Goal: Task Accomplishment & Management: Use online tool/utility

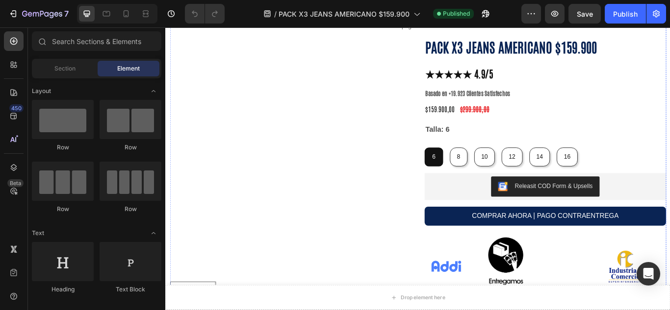
scroll to position [572, 0]
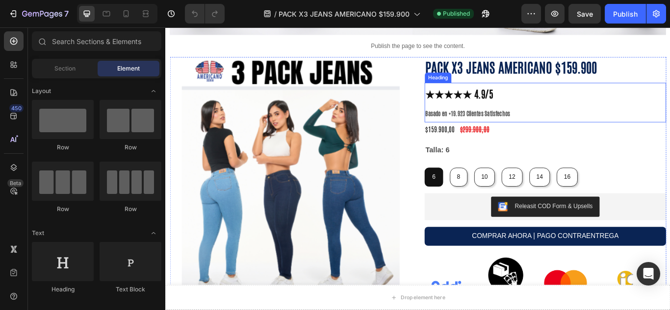
click at [505, 100] on strong "★★★★★ 4.9/5" at bounding box center [507, 104] width 79 height 15
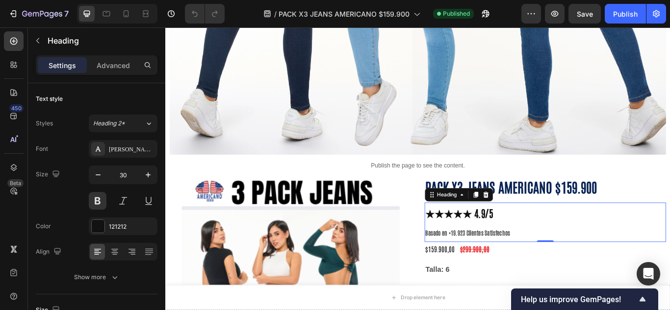
scroll to position [408, 0]
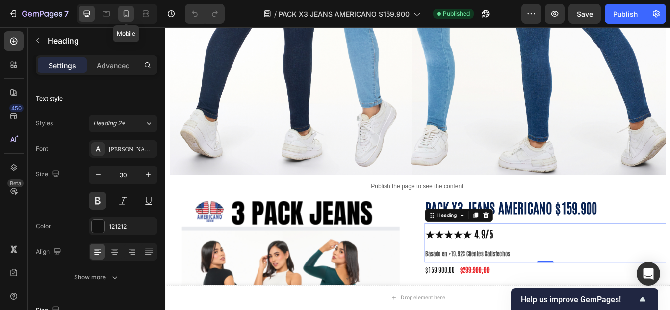
click at [129, 14] on icon at bounding box center [126, 14] width 10 height 10
type input "28"
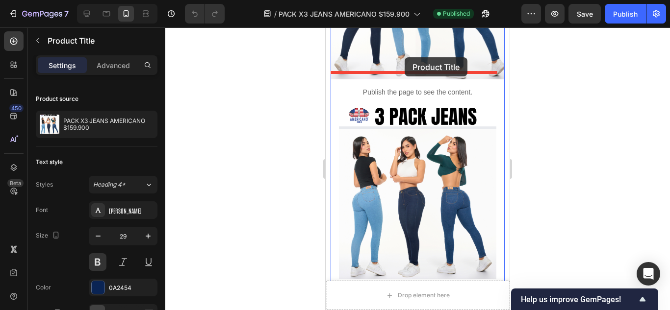
scroll to position [138, 0]
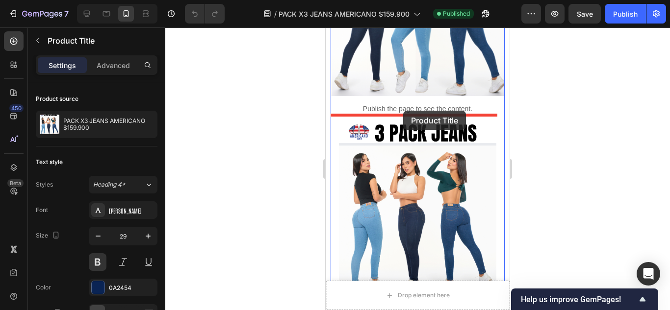
drag, startPoint x: 429, startPoint y: 106, endPoint x: 403, endPoint y: 111, distance: 26.9
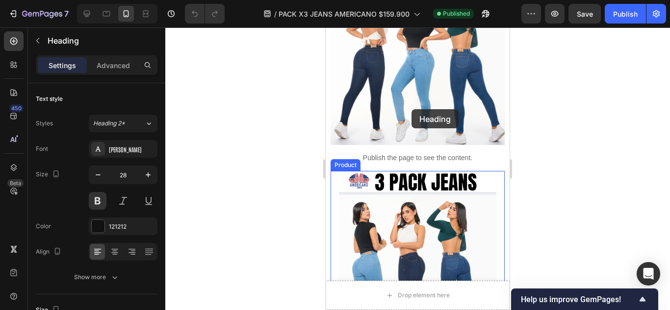
scroll to position [56, 0]
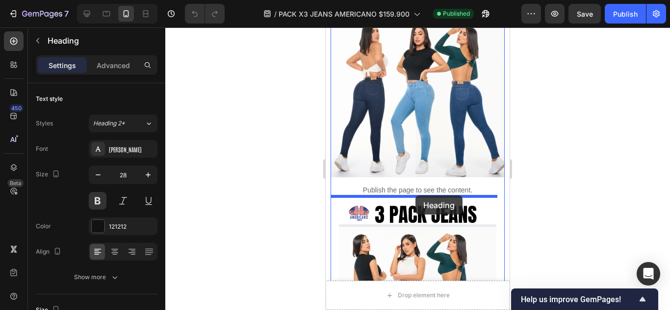
drag, startPoint x: 421, startPoint y: 215, endPoint x: 415, endPoint y: 196, distance: 20.3
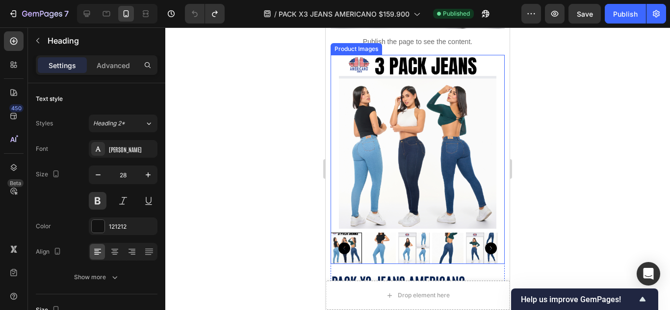
scroll to position [301, 0]
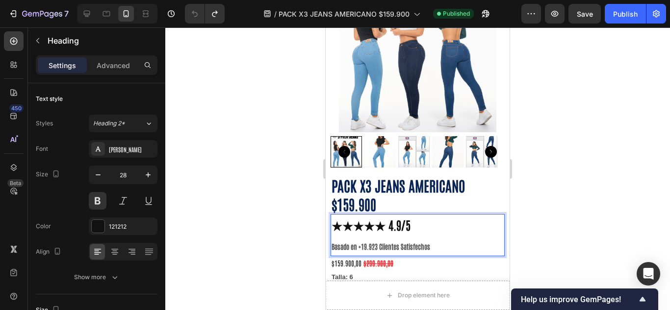
click at [364, 217] on strong "★★★★★ 4.9/5" at bounding box center [370, 224] width 79 height 15
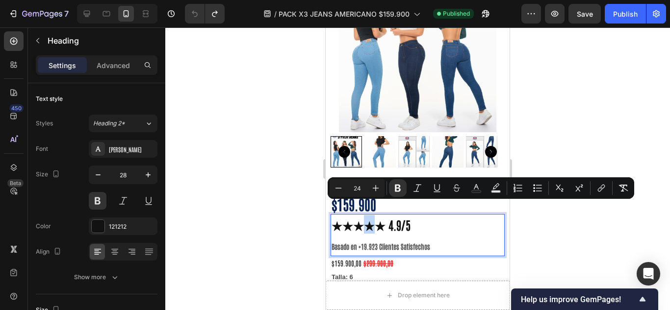
click at [364, 217] on strong "★★★★★ 4.9/5" at bounding box center [370, 224] width 79 height 15
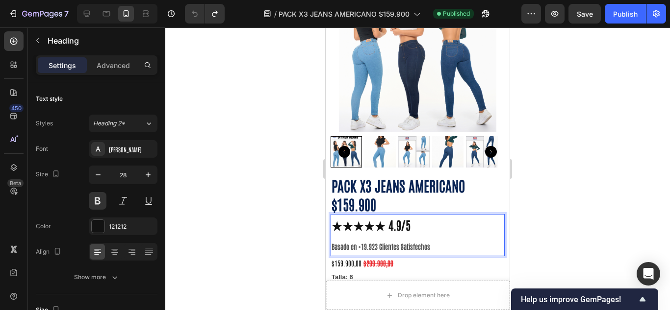
click at [372, 217] on strong "★★★★★ 4.9/5" at bounding box center [370, 224] width 79 height 15
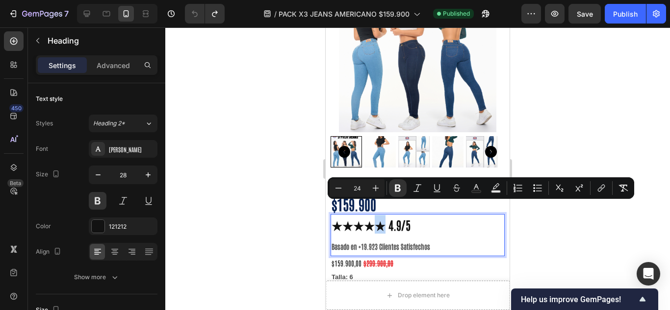
click at [377, 217] on strong "★★★★★ 4.9/5" at bounding box center [370, 224] width 79 height 15
click at [433, 220] on p "★★★★★ 4.9/5 Basado en +19.923 Clientes Satisfechos" at bounding box center [417, 235] width 172 height 40
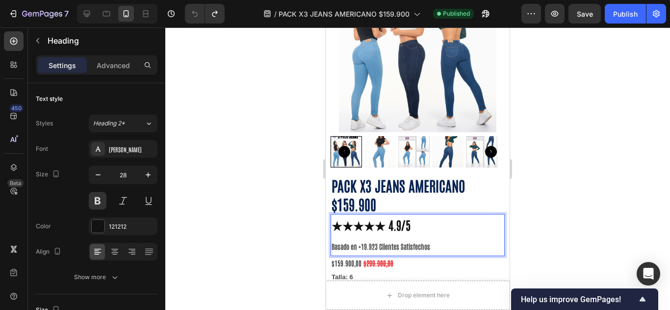
click at [433, 235] on p "★★★★★ 4.9/5 Basado en +19.923 Clientes Satisfechos" at bounding box center [417, 235] width 172 height 40
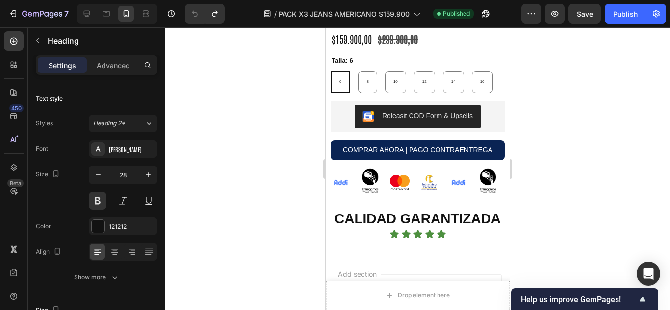
scroll to position [1508, 0]
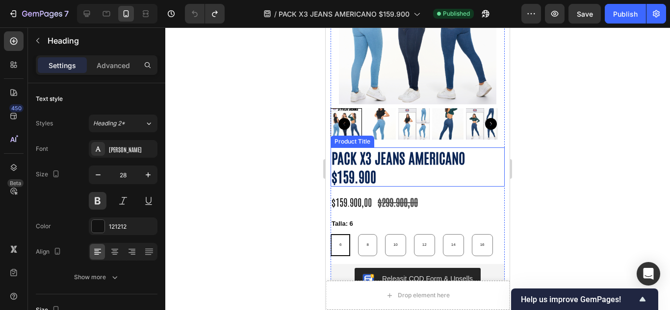
click at [377, 164] on h1 "PACK X3 JEANS AMERICANO $159.900" at bounding box center [417, 167] width 174 height 39
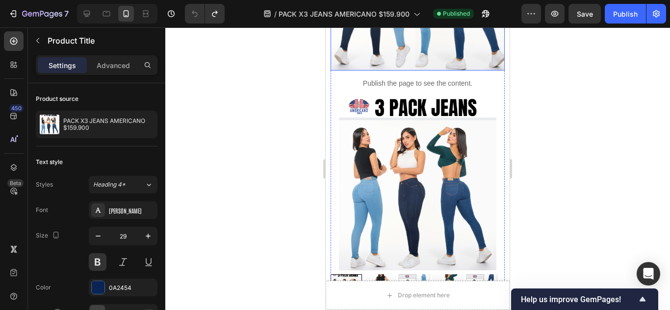
scroll to position [245, 0]
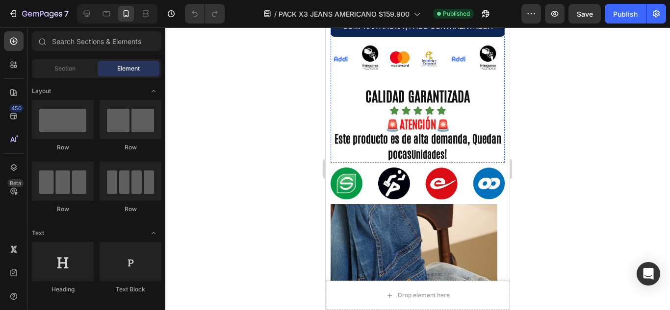
scroll to position [245, 0]
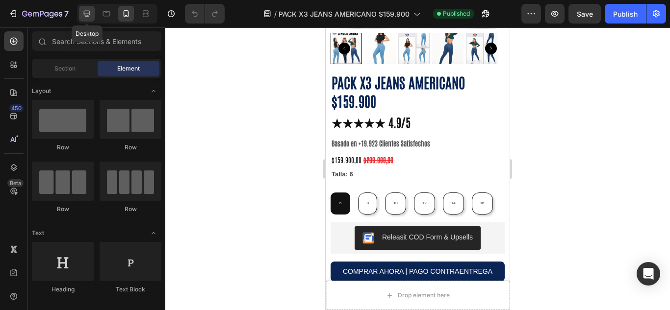
click at [81, 17] on div at bounding box center [87, 14] width 16 height 16
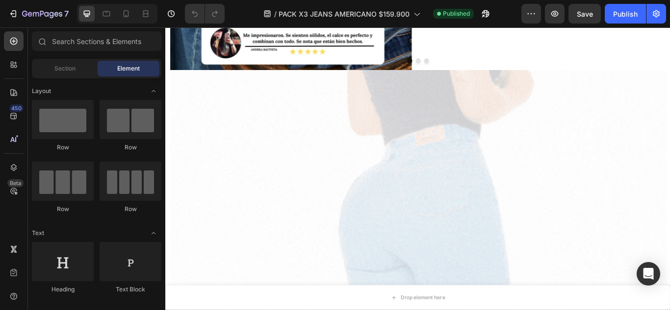
scroll to position [980, 0]
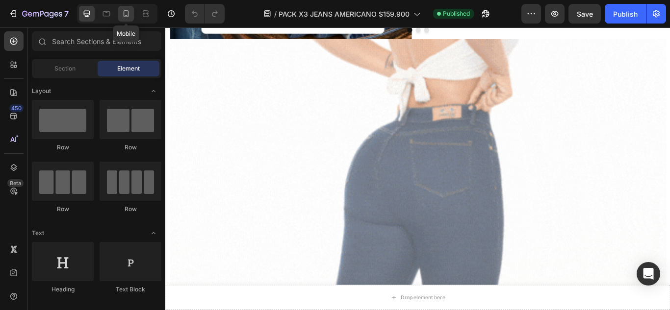
drag, startPoint x: 120, startPoint y: 20, endPoint x: 39, endPoint y: 102, distance: 115.4
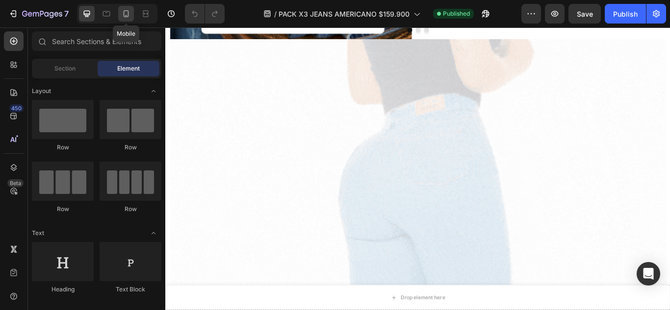
click at [120, 20] on div at bounding box center [126, 14] width 16 height 16
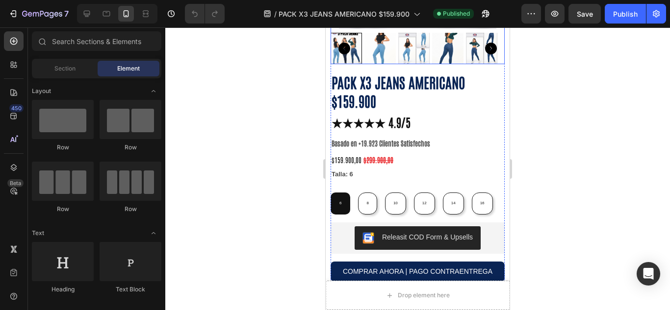
scroll to position [327, 0]
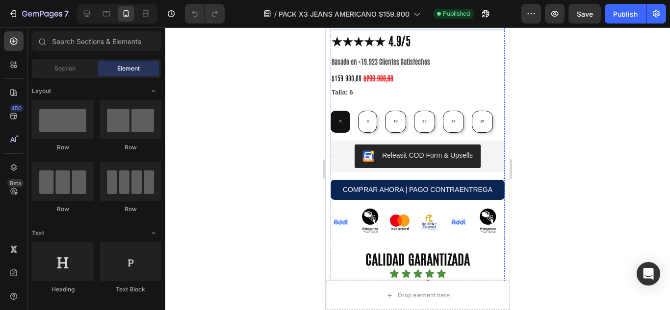
click at [364, 29] on h1 "PACK X3 JEANS AMERICANO $159.900" at bounding box center [417, 9] width 174 height 39
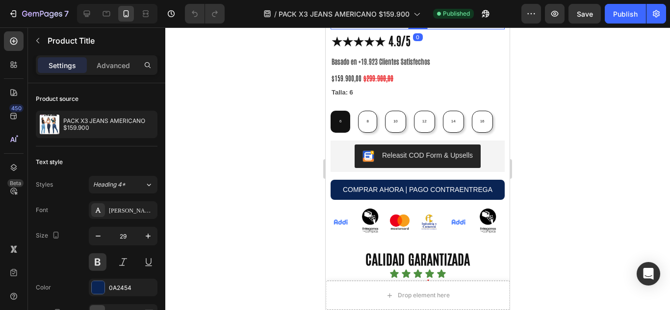
click at [381, 29] on h1 "PACK X3 JEANS AMERICANO $159.900" at bounding box center [417, 9] width 174 height 39
click at [377, 29] on h1 "PACK X3 JEANS AMERICANO $159.900" at bounding box center [417, 9] width 174 height 39
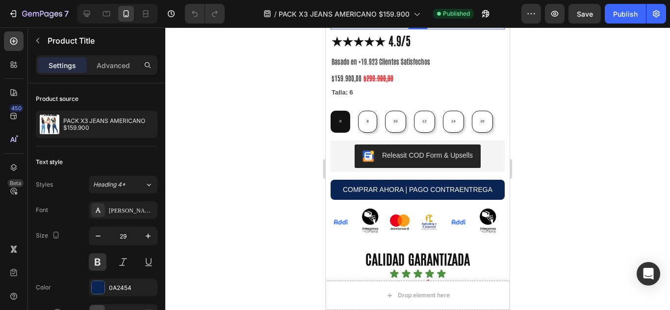
click at [377, 29] on h1 "PACK X3 JEANS AMERICANO $159.900" at bounding box center [417, 9] width 174 height 39
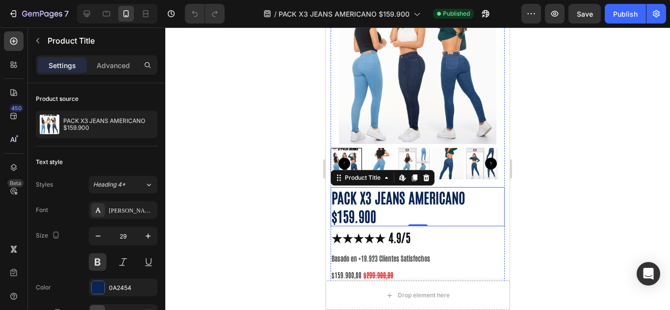
scroll to position [163, 0]
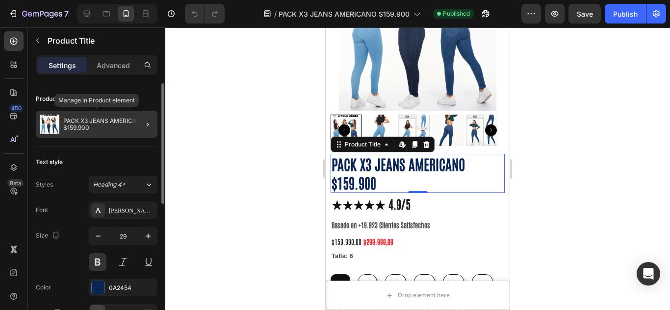
click at [114, 127] on p "PACK X3 JEANS AMERICANO $159.900" at bounding box center [108, 125] width 90 height 14
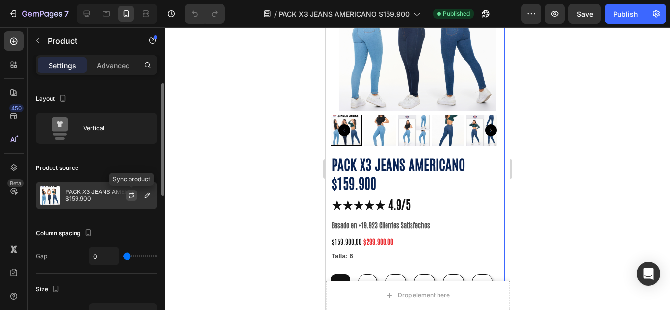
click at [131, 194] on icon "button" at bounding box center [131, 194] width 5 height 3
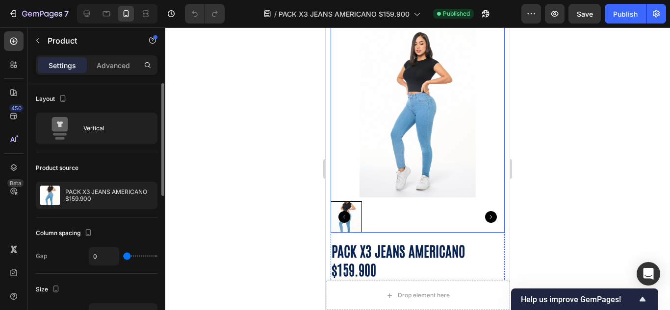
scroll to position [327, 0]
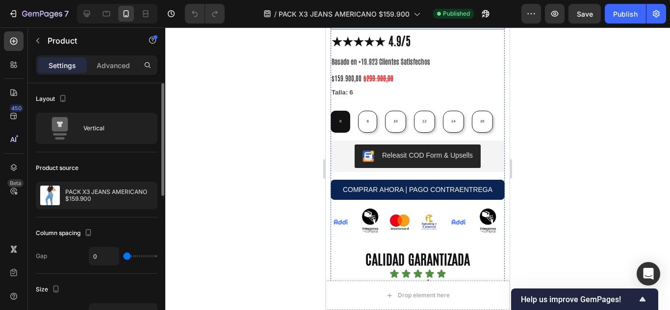
click at [395, 29] on h1 "PACK X3 JEANS AMERICANO $159.900" at bounding box center [417, 9] width 174 height 39
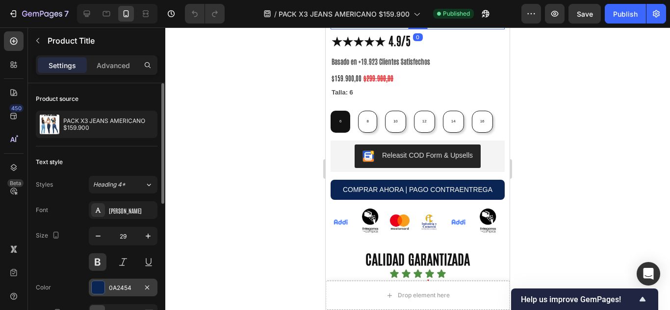
click at [98, 294] on div at bounding box center [98, 288] width 14 height 14
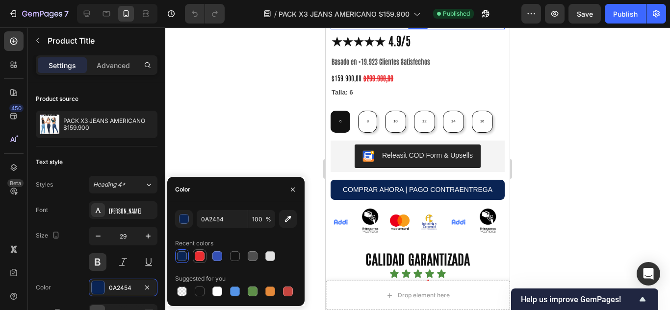
click at [202, 254] on div at bounding box center [200, 256] width 10 height 10
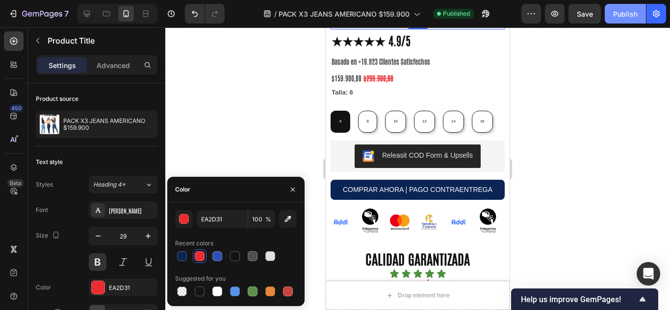
click at [618, 20] on button "Publish" at bounding box center [624, 14] width 41 height 20
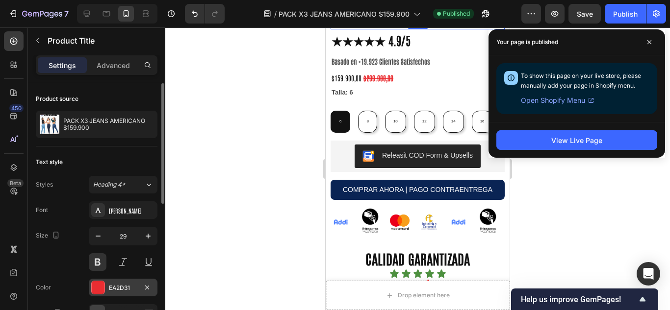
click at [102, 286] on div at bounding box center [98, 287] width 13 height 13
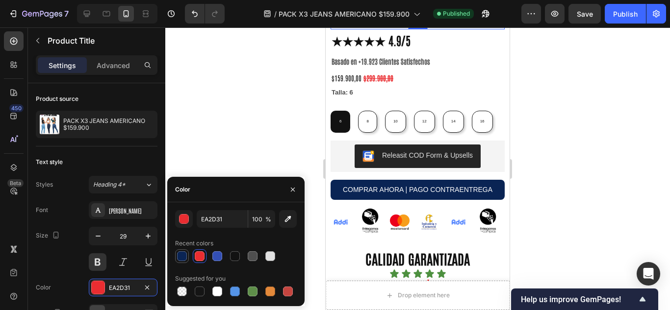
click at [181, 253] on div at bounding box center [182, 256] width 10 height 10
type input "0A2454"
click at [620, 6] on button "Publish" at bounding box center [624, 14] width 41 height 20
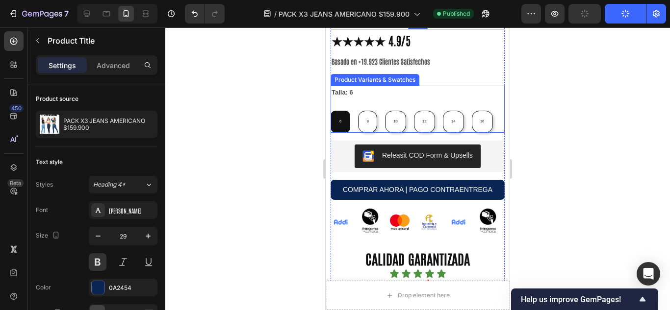
click at [494, 133] on div "Talla: 6 6 6 6 8 8 8 10 10 10 12 12 12 14 14 14 16 16 16" at bounding box center [417, 109] width 174 height 47
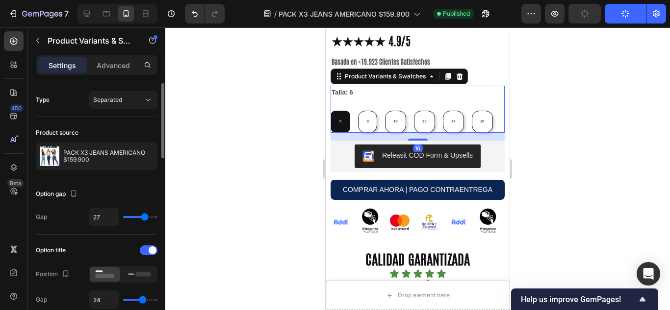
type input "28"
type input "33"
type input "34"
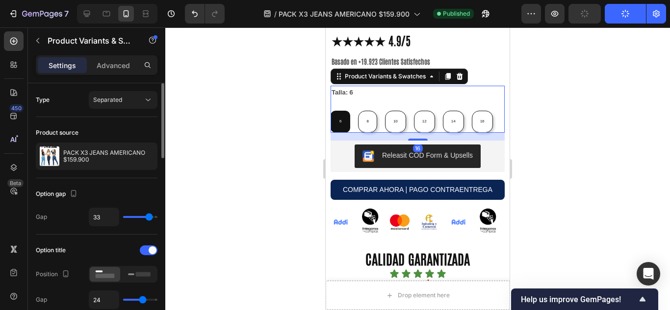
type input "34"
type input "38"
type input "40"
drag, startPoint x: 144, startPoint y: 216, endPoint x: 159, endPoint y: 220, distance: 15.2
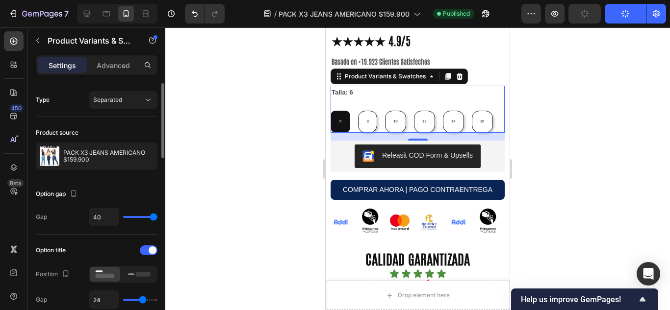
type input "40"
click at [157, 218] on input "range" at bounding box center [140, 217] width 34 height 2
type input "39"
type input "36"
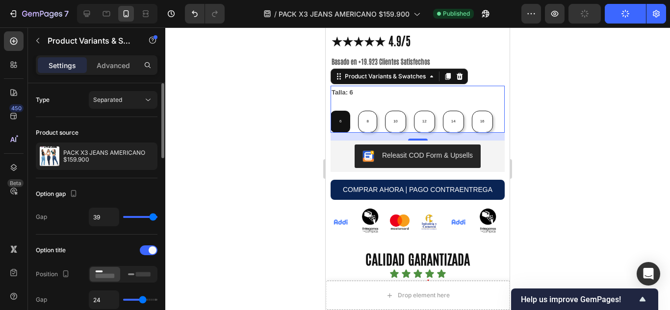
type input "36"
type input "23"
type input "21"
drag, startPoint x: 154, startPoint y: 219, endPoint x: 141, endPoint y: 219, distance: 13.7
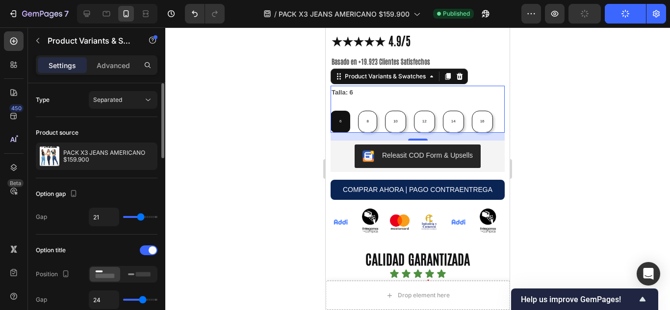
type input "21"
click at [141, 218] on input "range" at bounding box center [140, 217] width 34 height 2
type input "18"
type input "10"
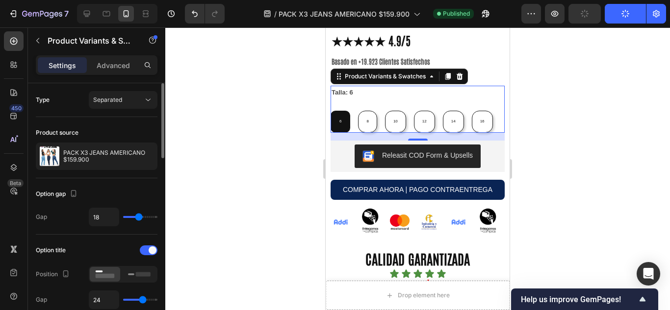
type input "10"
type input "8"
type input "4"
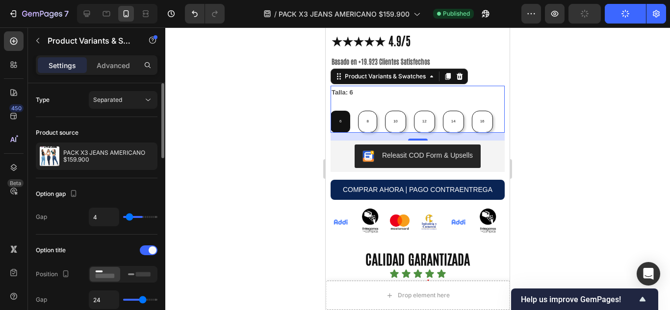
type input "1"
type input "0"
drag, startPoint x: 141, startPoint y: 219, endPoint x: 114, endPoint y: 218, distance: 27.0
type input "0"
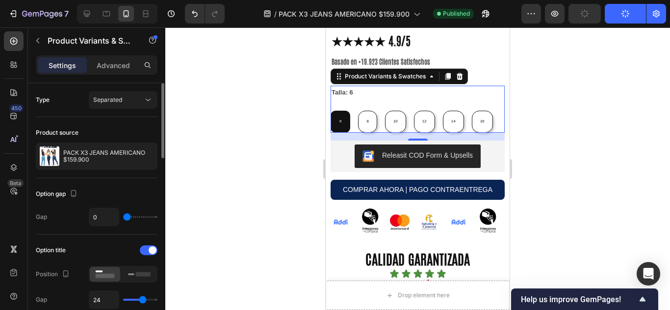
click at [123, 218] on input "range" at bounding box center [140, 217] width 34 height 2
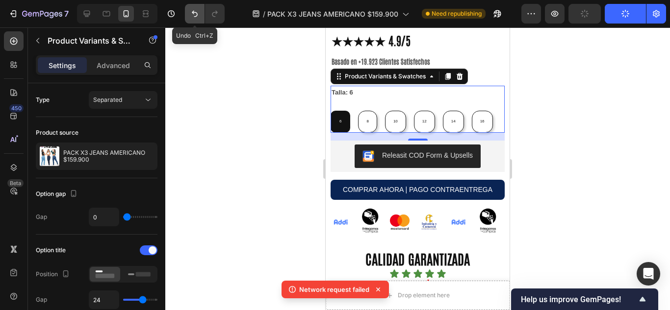
click at [200, 14] on icon "Undo/Redo" at bounding box center [195, 14] width 10 height 10
type input "21"
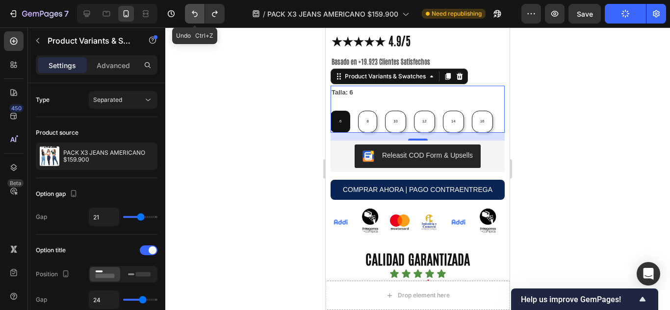
click at [200, 14] on icon "Undo/Redo" at bounding box center [195, 14] width 10 height 10
type input "40"
click at [200, 14] on icon "Undo/Redo" at bounding box center [195, 14] width 10 height 10
type input "27"
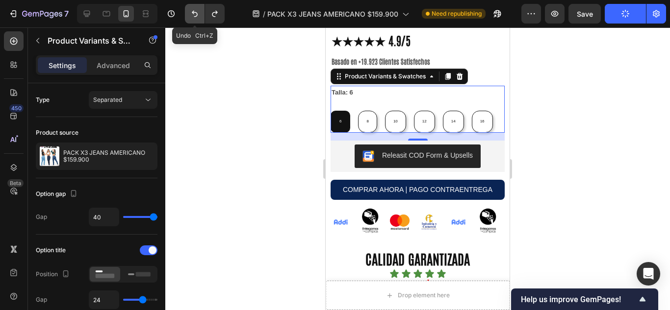
type input "27"
click at [200, 14] on icon "Undo/Redo" at bounding box center [195, 14] width 10 height 10
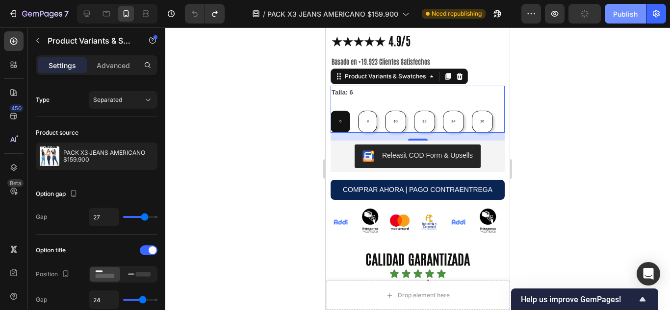
click at [623, 4] on button "Publish" at bounding box center [624, 14] width 41 height 20
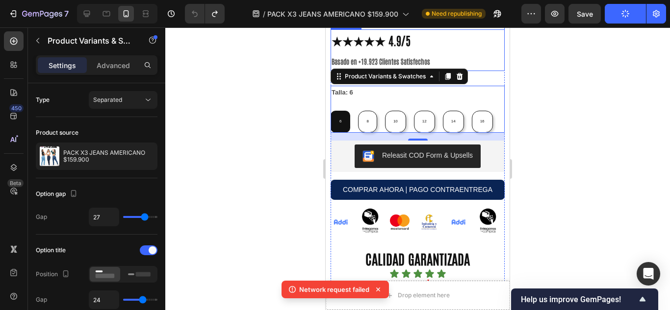
click at [376, 66] on strong "Basado en +19.923 Clientes Satisfechos" at bounding box center [380, 61] width 99 height 9
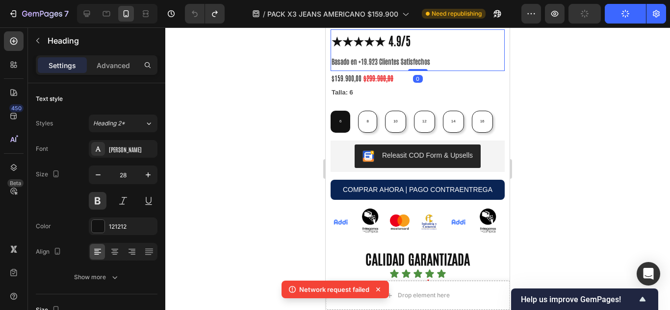
click at [376, 66] on strong "Basado en +19.923 Clientes Satisfechos" at bounding box center [380, 61] width 99 height 9
click at [424, 71] on p "★★★★★ 4.9/5 Basado en +19.923 Clientes Satisfechos" at bounding box center [417, 50] width 172 height 40
click at [433, 71] on p "★★★★★ 4.9/5 Basado en +19.923 Clientes Satisfechos" at bounding box center [417, 50] width 172 height 40
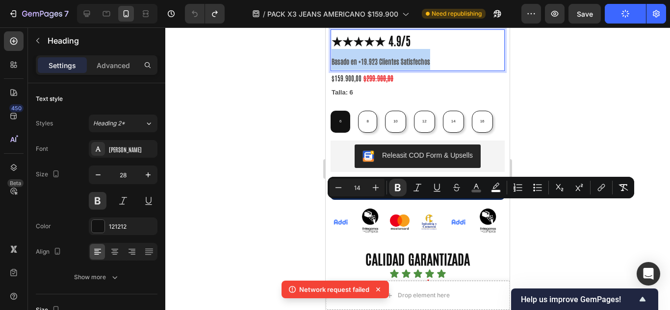
drag, startPoint x: 433, startPoint y: 209, endPoint x: 324, endPoint y: 205, distance: 108.9
click at [270, 202] on div at bounding box center [417, 168] width 504 height 283
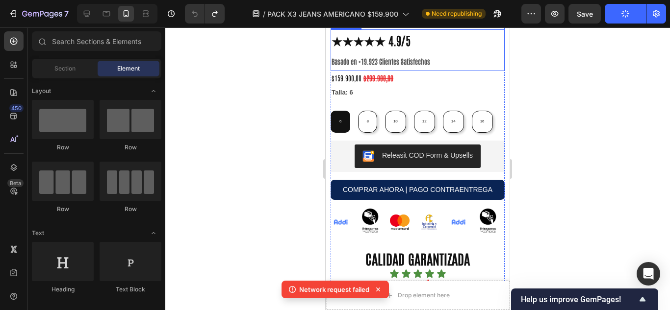
click at [452, 71] on p "⁠⁠⁠⁠⁠⁠⁠ ★★★★★ 4.9/5 Basado en +19.923 Clientes Satisfechos" at bounding box center [417, 50] width 172 height 40
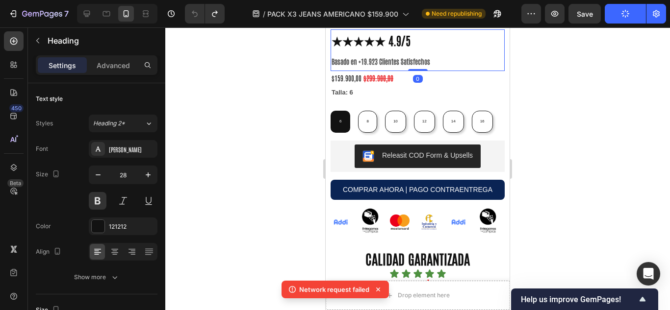
click at [368, 25] on div "Heading" at bounding box center [356, 20] width 27 height 9
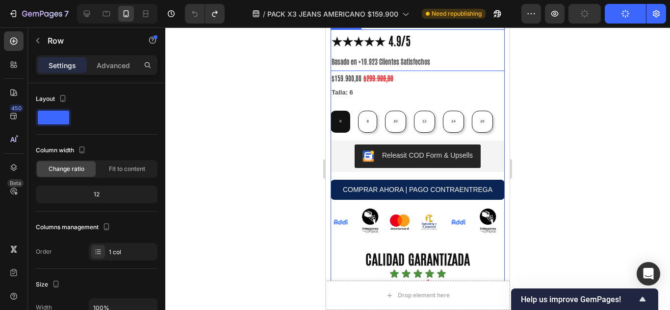
click at [428, 71] on p "⁠⁠⁠⁠⁠⁠⁠ ★★★★★ 4.9/5 Basado en +19.923 Clientes Satisfechos" at bounding box center [417, 50] width 172 height 40
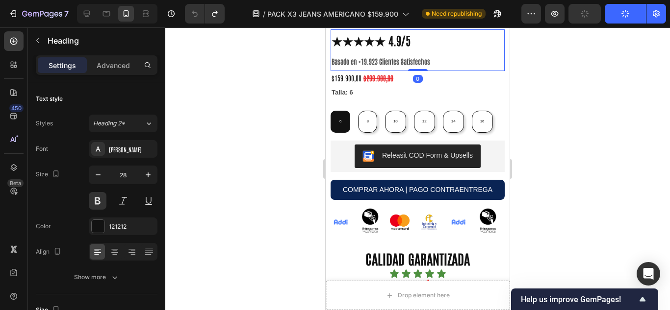
click at [369, 25] on div "Heading" at bounding box center [356, 20] width 27 height 9
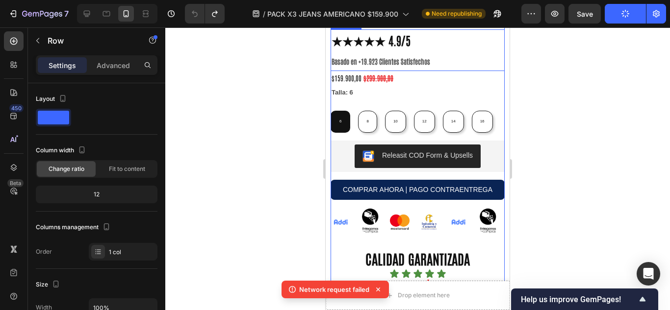
click at [447, 71] on p "⁠⁠⁠⁠⁠⁠⁠ ★★★★★ 4.9/5 Basado en +19.923 Clientes Satisfechos" at bounding box center [417, 50] width 172 height 40
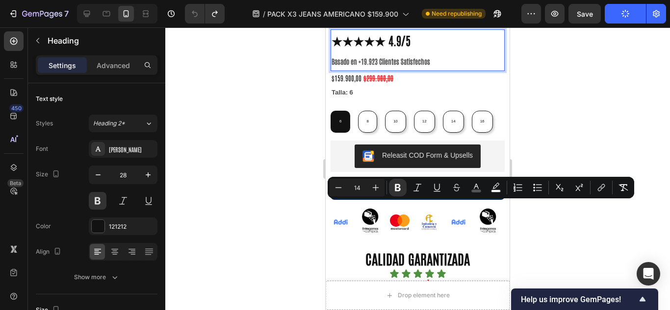
click at [383, 66] on strong "Basado en +19.923 Clientes Satisfechos" at bounding box center [380, 61] width 99 height 9
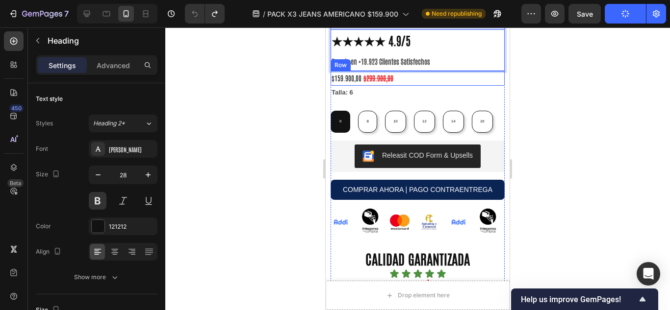
click at [441, 85] on div "$159.900,00 Product Price Product Price $299.900,00 Product Price Product Price…" at bounding box center [417, 78] width 174 height 14
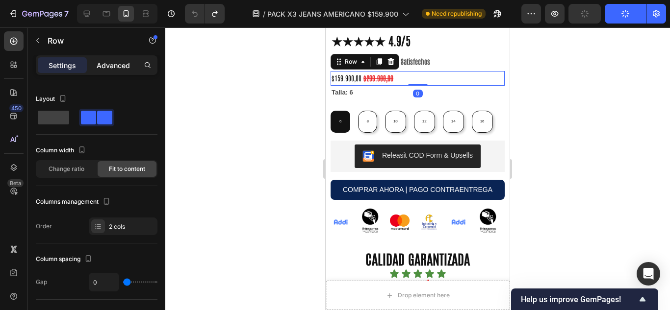
click at [116, 72] on div "Advanced" at bounding box center [113, 65] width 49 height 16
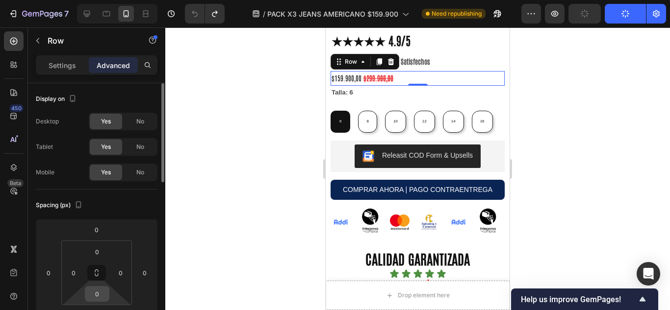
click at [101, 294] on input "0" at bounding box center [97, 294] width 20 height 15
type input "0"
type input "1"
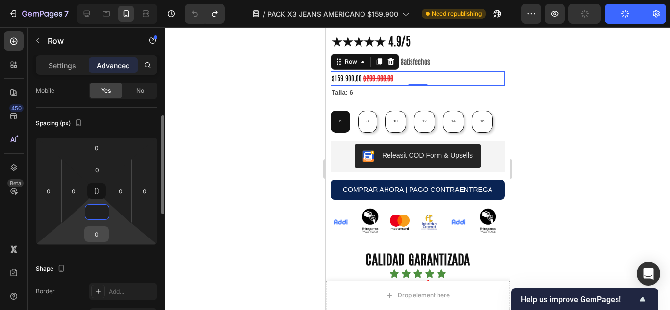
click at [104, 230] on input "0" at bounding box center [97, 234] width 20 height 15
type input "0"
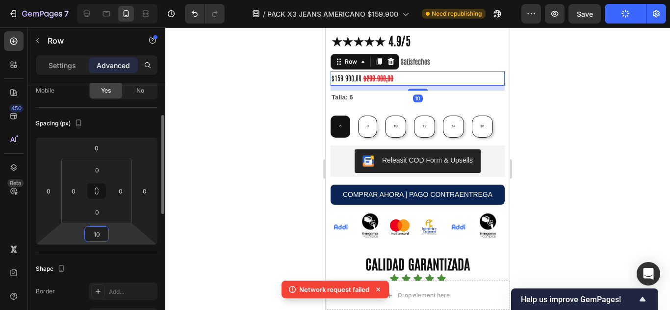
type input "1"
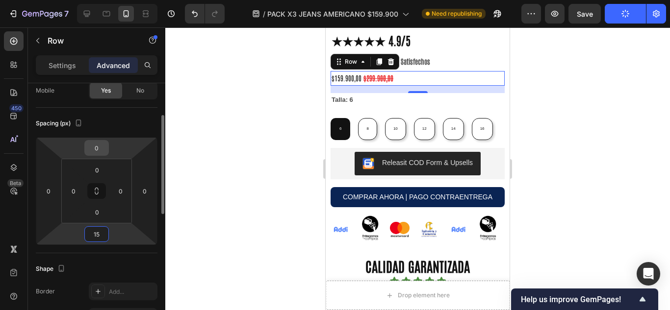
type input "15"
click at [105, 153] on input "0" at bounding box center [97, 148] width 20 height 15
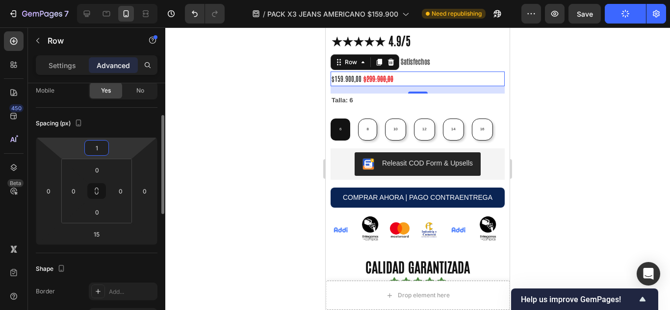
type input "15"
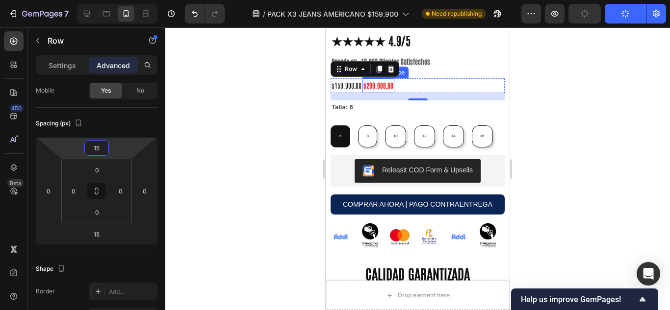
click at [389, 93] on div "$299.900,00" at bounding box center [378, 85] width 32 height 14
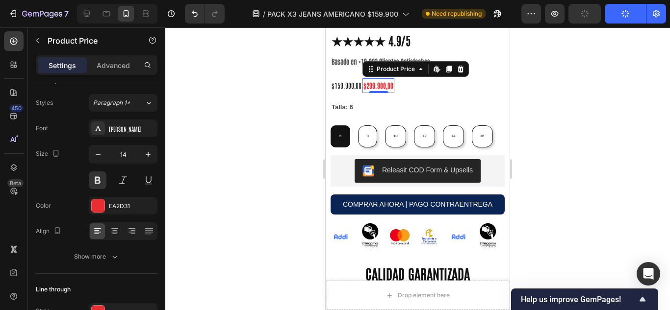
scroll to position [0, 0]
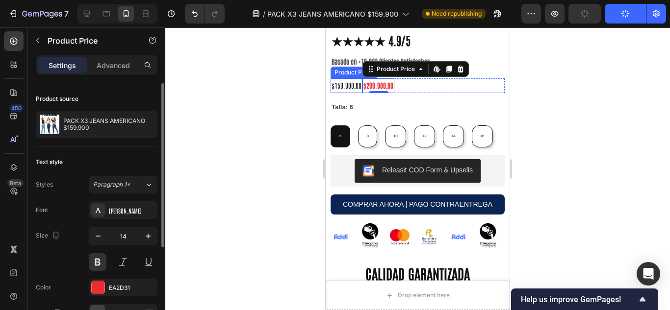
click at [353, 93] on div "$159.900,00" at bounding box center [346, 85] width 32 height 14
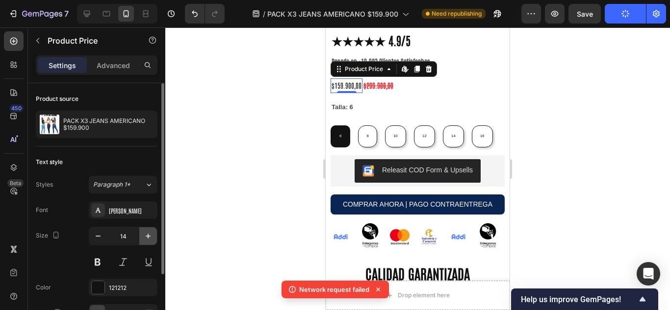
click at [150, 240] on icon "button" at bounding box center [148, 236] width 10 height 10
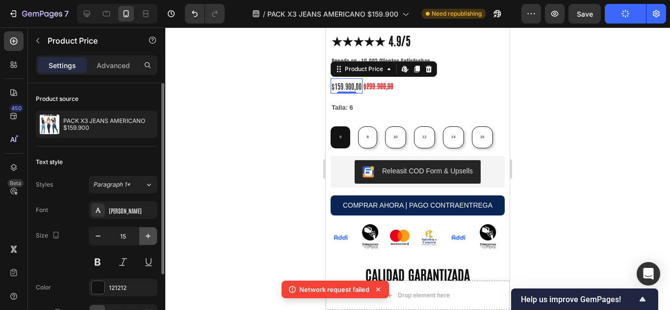
click at [150, 240] on icon "button" at bounding box center [148, 236] width 10 height 10
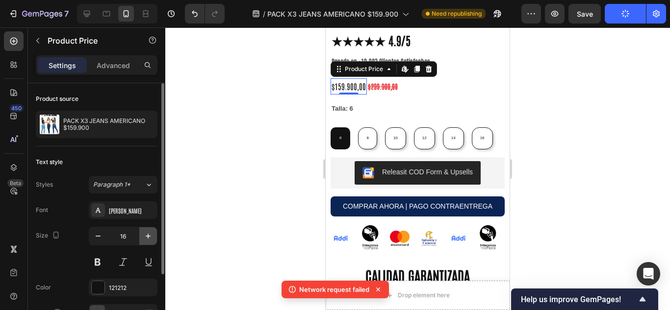
click at [150, 240] on icon "button" at bounding box center [148, 236] width 10 height 10
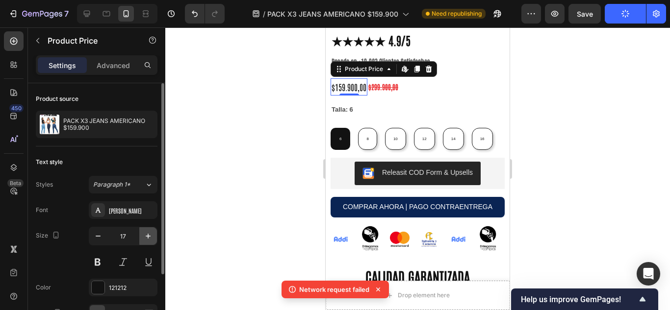
click at [150, 240] on icon "button" at bounding box center [148, 236] width 10 height 10
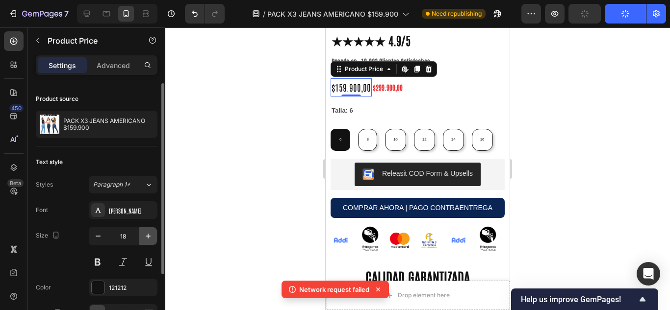
click at [150, 240] on icon "button" at bounding box center [148, 236] width 10 height 10
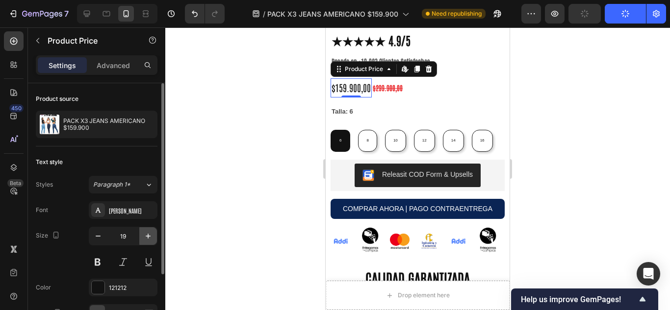
click at [150, 240] on icon "button" at bounding box center [148, 236] width 10 height 10
type input "20"
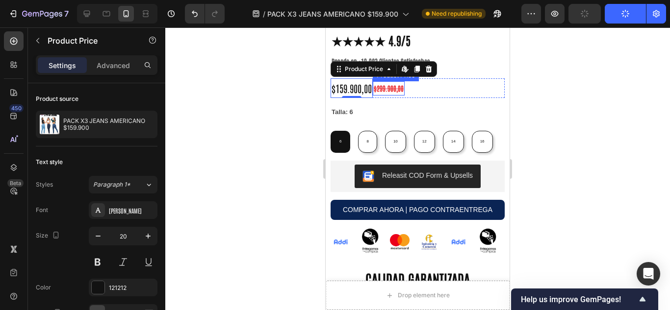
click at [386, 96] on div "$299.900,00" at bounding box center [389, 88] width 32 height 14
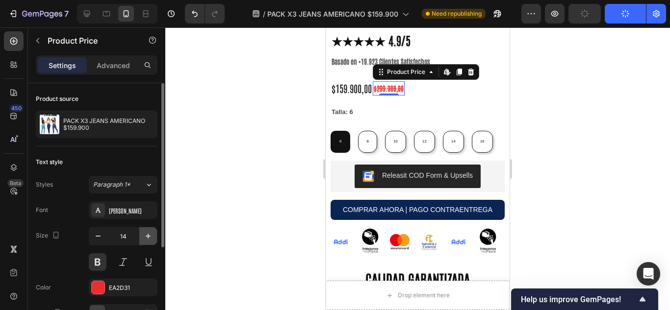
click at [155, 235] on button "button" at bounding box center [148, 236] width 18 height 18
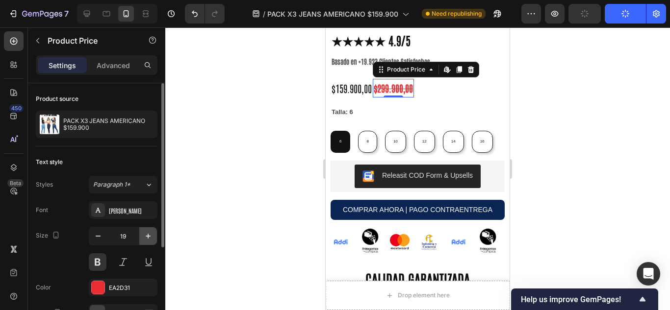
click at [155, 235] on button "button" at bounding box center [148, 236] width 18 height 18
type input "20"
click at [589, 83] on div at bounding box center [417, 168] width 504 height 283
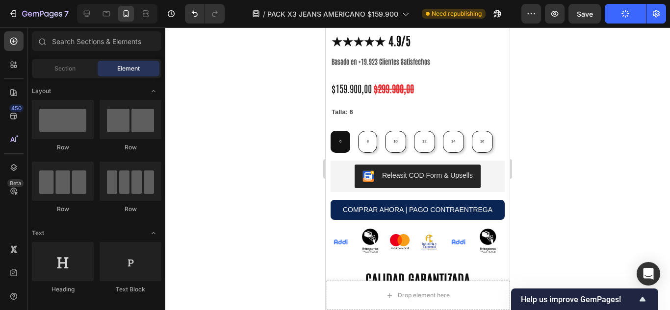
click at [627, 13] on icon "button" at bounding box center [625, 13] width 9 height 9
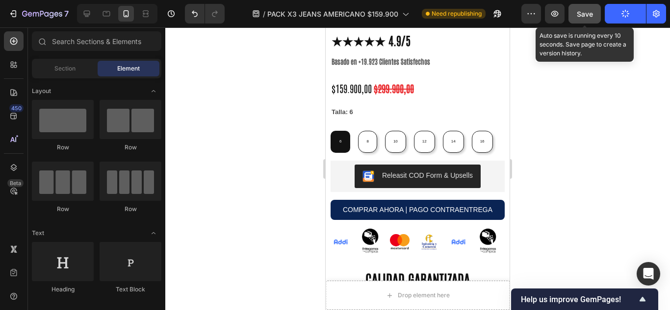
click at [579, 16] on span "Save" at bounding box center [584, 14] width 16 height 8
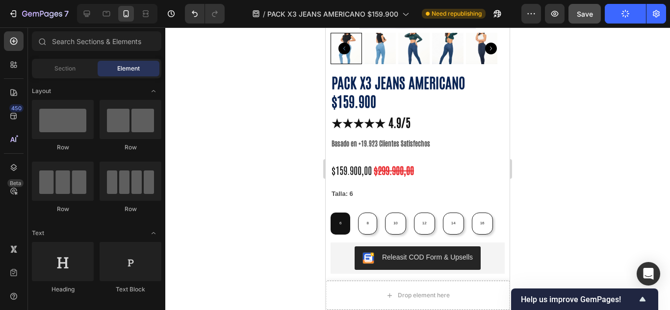
scroll to position [815, 0]
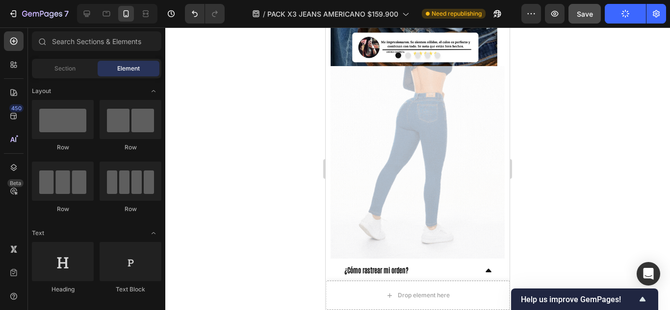
click at [295, 124] on div at bounding box center [417, 168] width 504 height 283
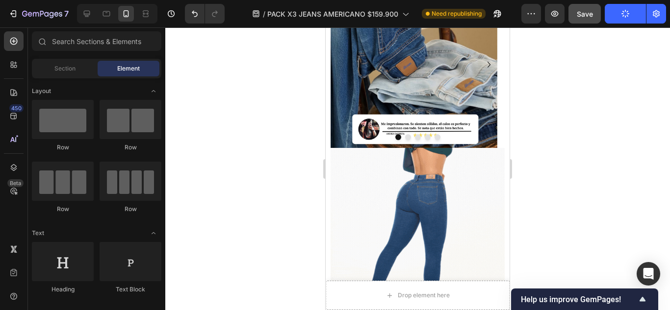
scroll to position [652, 0]
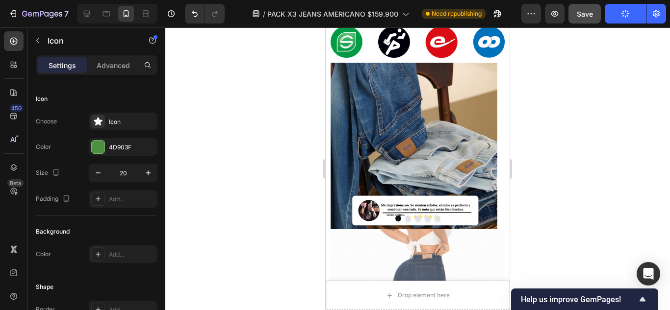
click at [100, 150] on div at bounding box center [98, 147] width 13 height 13
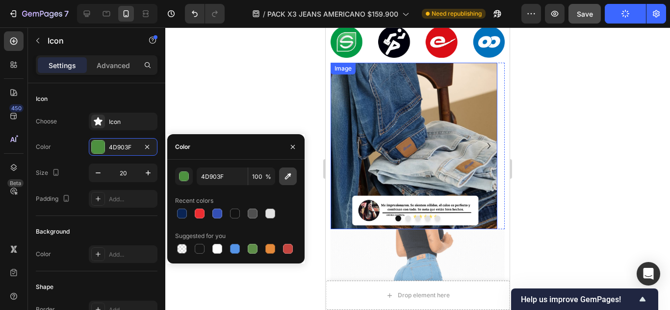
click at [284, 176] on icon "button" at bounding box center [288, 177] width 10 height 10
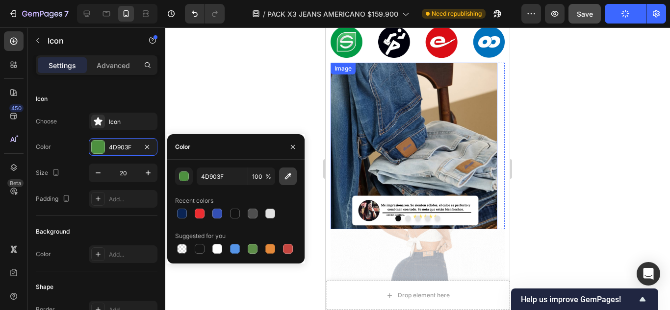
type input "F5C518"
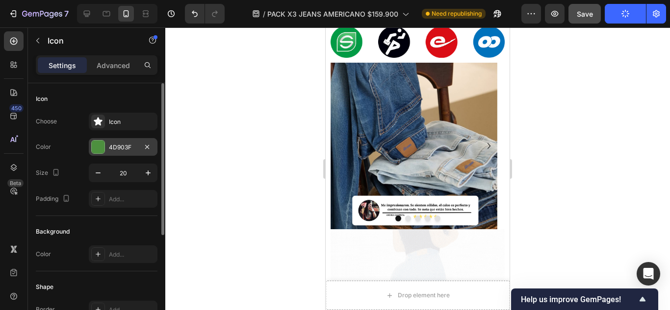
click at [102, 145] on div at bounding box center [98, 147] width 13 height 13
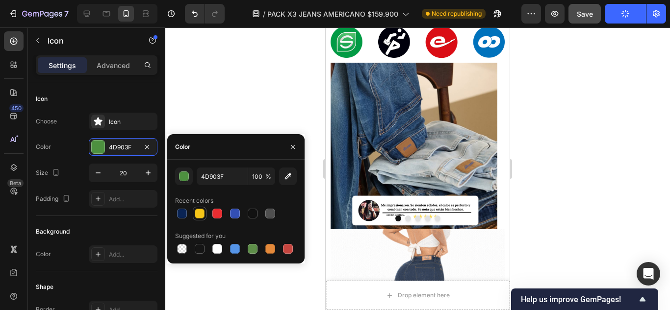
click at [199, 216] on div at bounding box center [200, 214] width 10 height 10
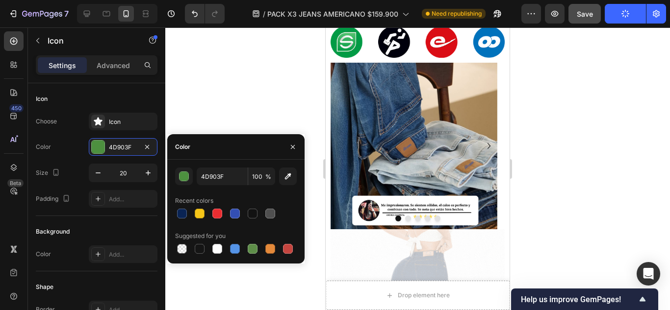
type input "F5C518"
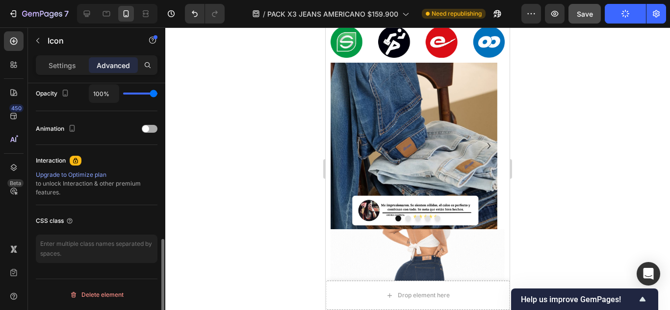
scroll to position [153, 0]
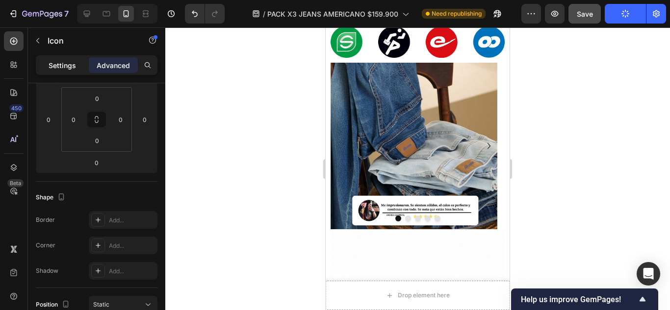
click at [72, 67] on p "Settings" at bounding box center [62, 65] width 27 height 10
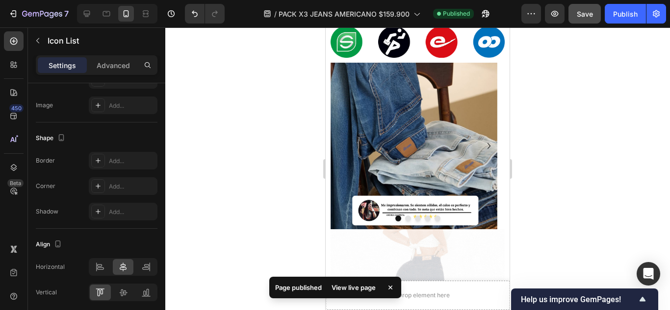
scroll to position [0, 0]
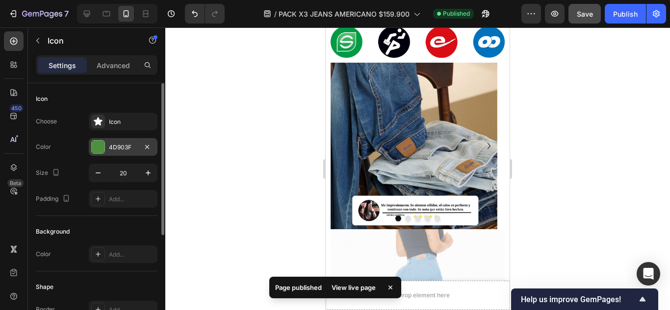
click at [98, 145] on div at bounding box center [98, 147] width 13 height 13
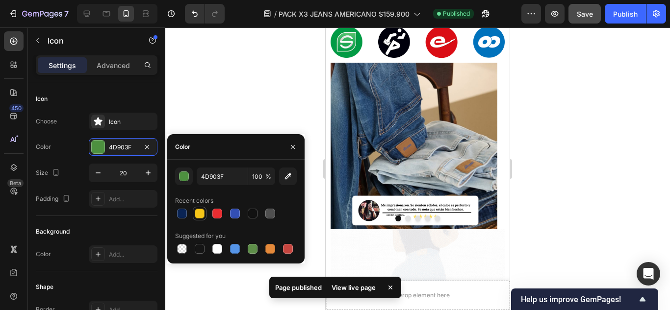
drag, startPoint x: 201, startPoint y: 215, endPoint x: 96, endPoint y: 123, distance: 140.1
click at [201, 215] on div at bounding box center [200, 214] width 10 height 10
type input "F5C518"
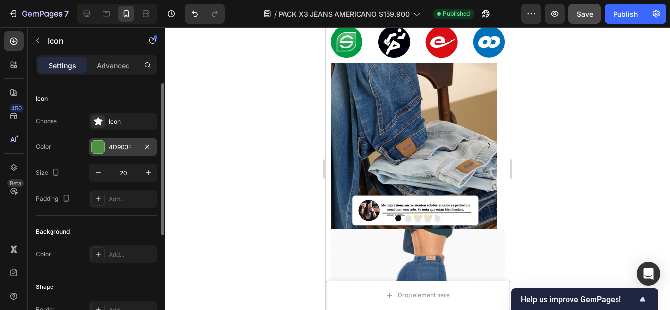
click at [103, 144] on div at bounding box center [98, 147] width 13 height 13
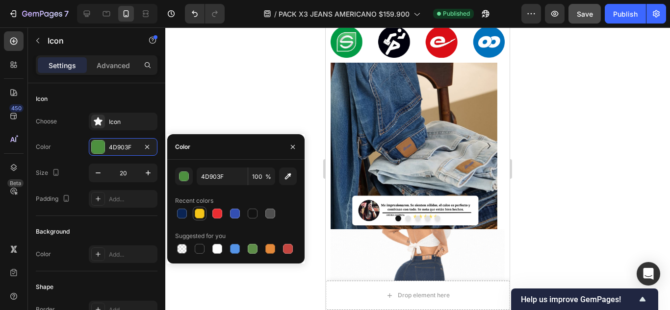
click at [201, 211] on div at bounding box center [200, 214] width 10 height 10
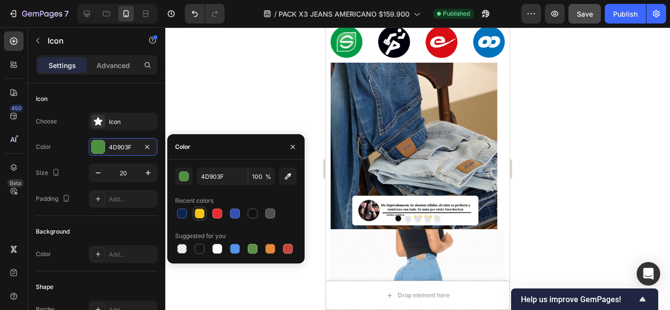
type input "F5C518"
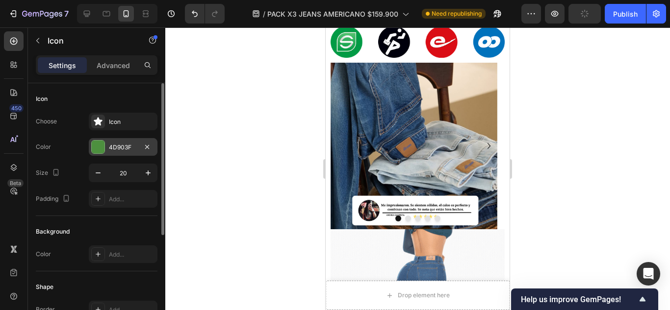
click at [96, 145] on div at bounding box center [98, 147] width 13 height 13
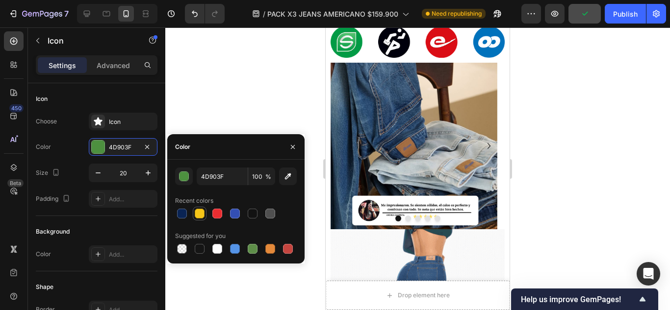
click at [203, 213] on div at bounding box center [200, 214] width 10 height 10
type input "F5C518"
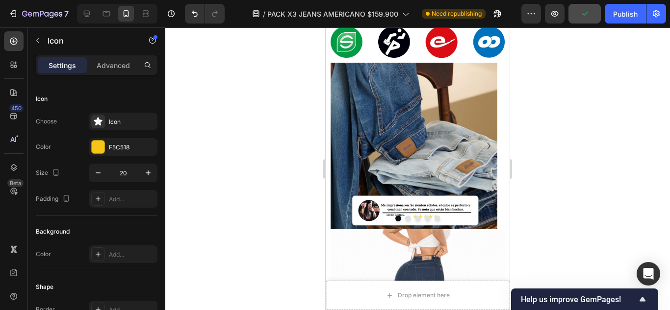
click at [598, 144] on div at bounding box center [417, 168] width 504 height 283
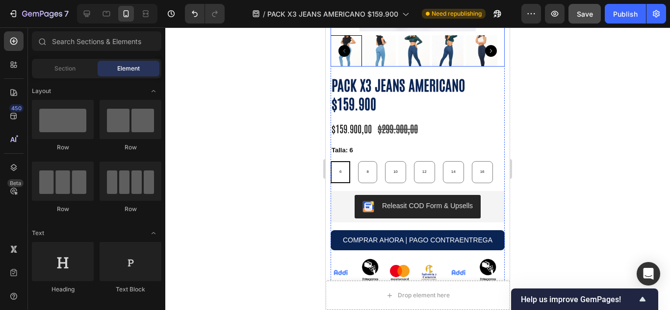
scroll to position [1765, 0]
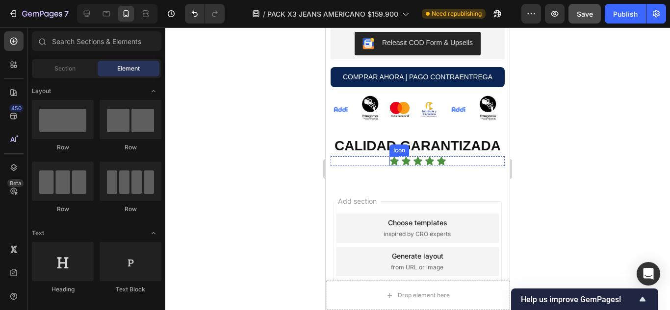
click at [389, 166] on icon at bounding box center [394, 161] width 10 height 10
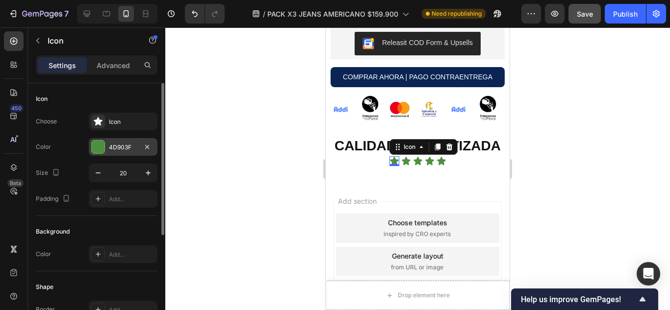
click at [98, 144] on div at bounding box center [98, 147] width 13 height 13
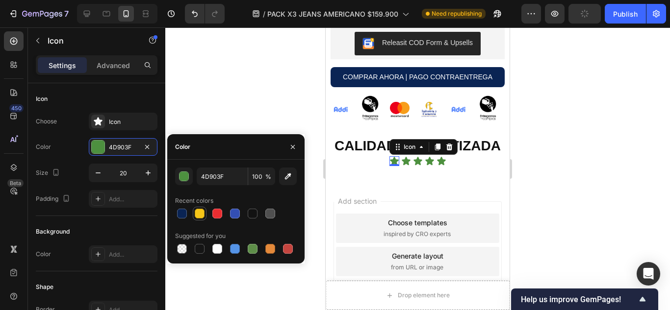
click at [200, 213] on div at bounding box center [200, 214] width 10 height 10
type input "F5C518"
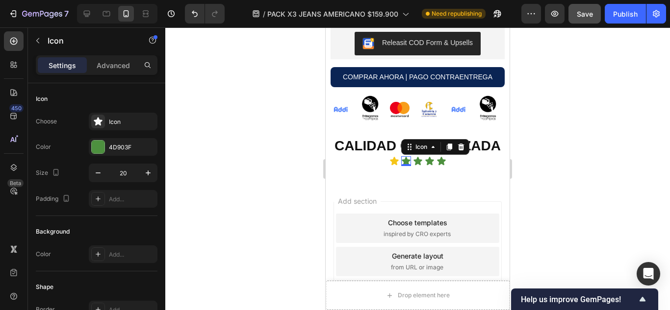
click at [402, 165] on icon at bounding box center [405, 161] width 8 height 8
click at [102, 142] on div at bounding box center [98, 147] width 13 height 13
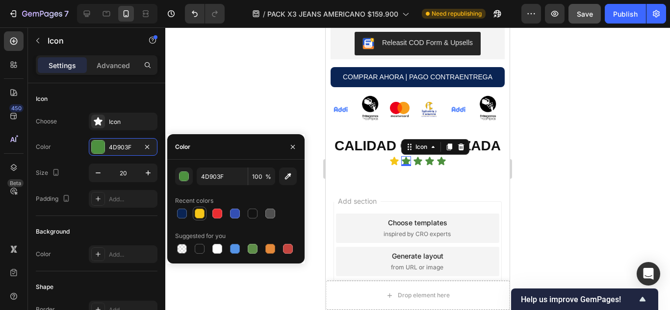
click at [202, 213] on div at bounding box center [200, 214] width 10 height 10
type input "F5C518"
click at [416, 165] on icon at bounding box center [417, 161] width 8 height 8
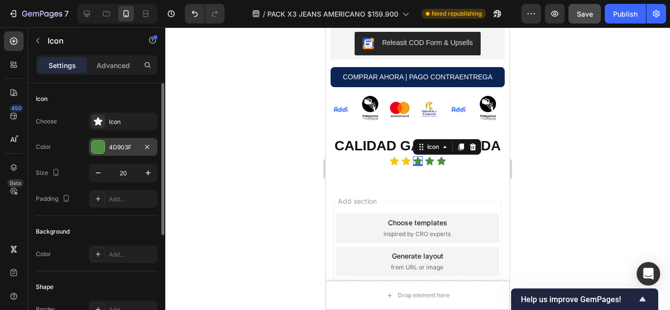
click at [96, 152] on div at bounding box center [98, 147] width 13 height 13
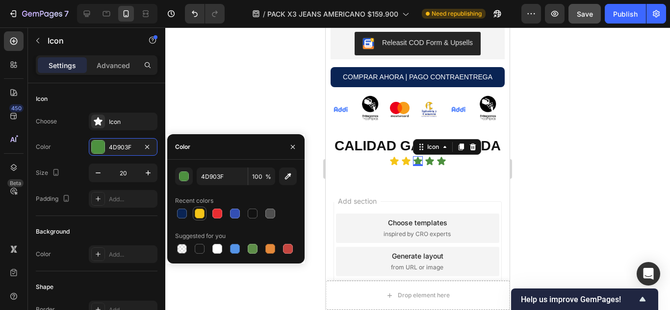
drag, startPoint x: 204, startPoint y: 216, endPoint x: 44, endPoint y: 175, distance: 165.4
click at [204, 216] on div at bounding box center [200, 214] width 10 height 10
type input "F5C518"
click at [425, 165] on icon at bounding box center [429, 161] width 8 height 8
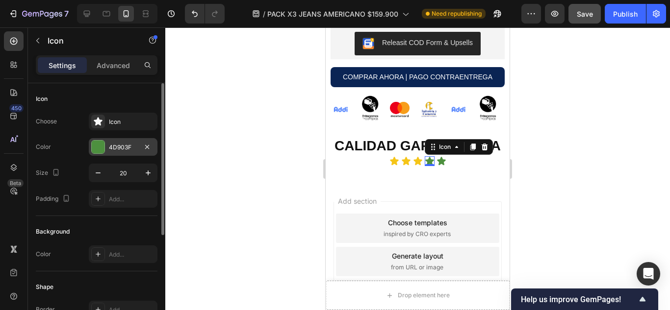
click at [95, 148] on div at bounding box center [98, 147] width 13 height 13
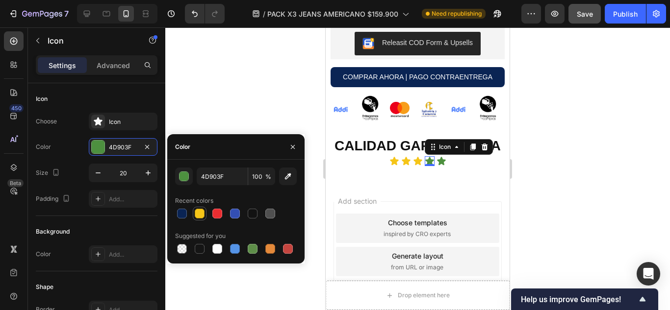
click at [200, 209] on div at bounding box center [200, 214] width 10 height 10
type input "F5C518"
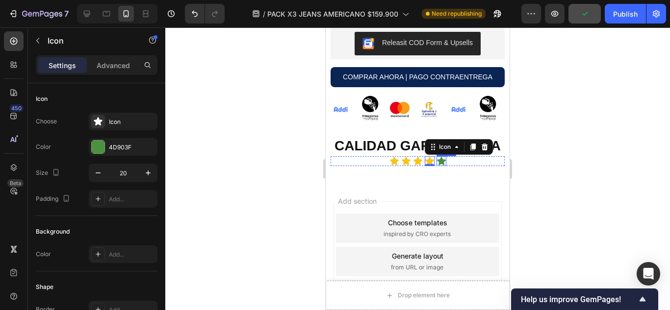
click at [440, 165] on icon at bounding box center [441, 161] width 8 height 8
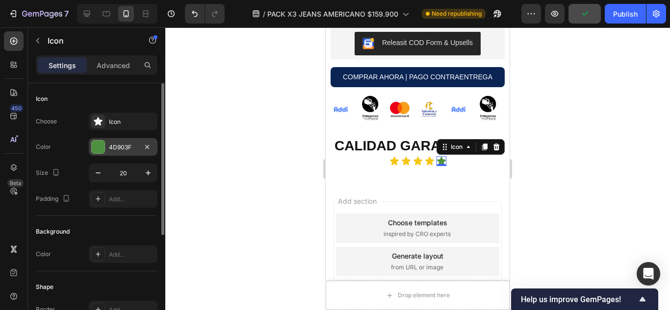
click at [101, 151] on div at bounding box center [98, 147] width 13 height 13
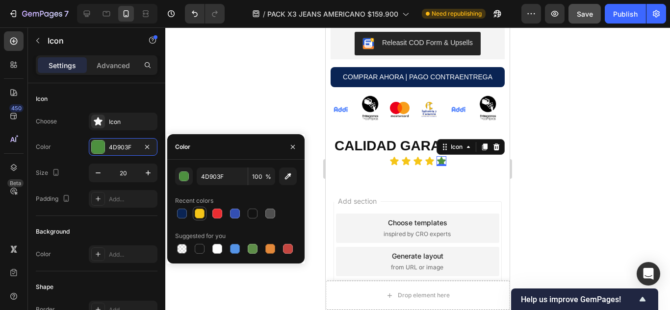
click at [199, 214] on div at bounding box center [200, 214] width 10 height 10
type input "F5C518"
click at [571, 182] on div at bounding box center [417, 168] width 504 height 283
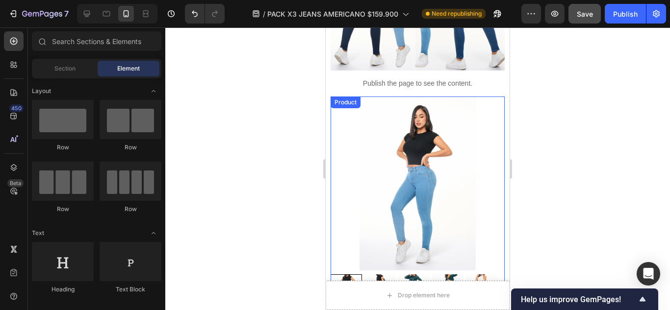
scroll to position [327, 0]
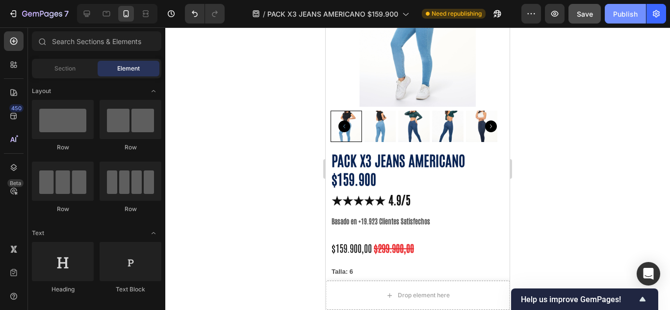
click at [622, 16] on div "Publish" at bounding box center [625, 14] width 25 height 10
click at [622, 19] on button "Publish" at bounding box center [624, 14] width 41 height 20
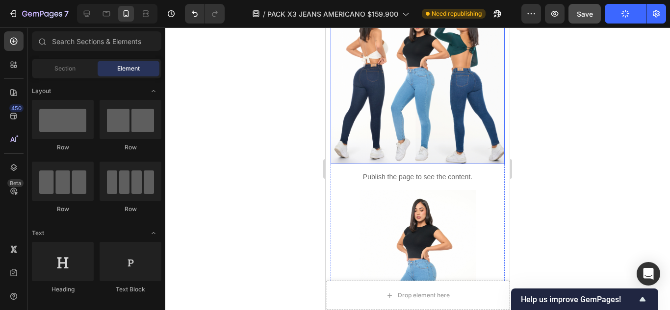
scroll to position [0, 0]
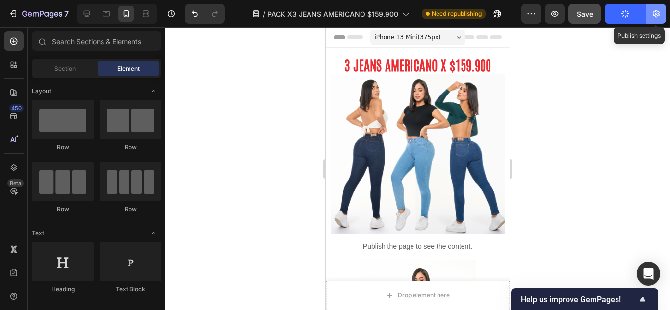
click at [656, 19] on button "button" at bounding box center [656, 14] width 20 height 20
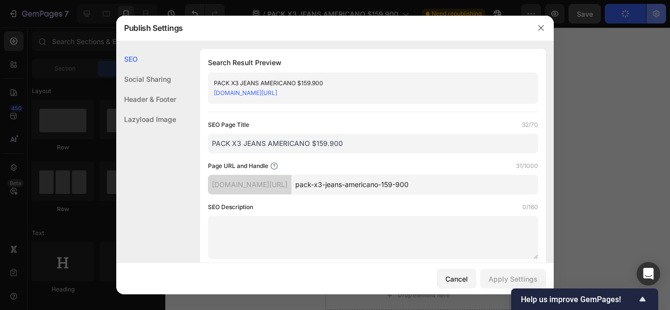
click at [656, 19] on div at bounding box center [335, 155] width 670 height 310
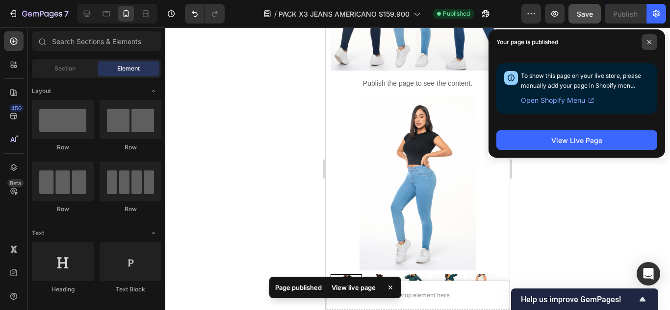
click at [646, 40] on span at bounding box center [649, 42] width 16 height 16
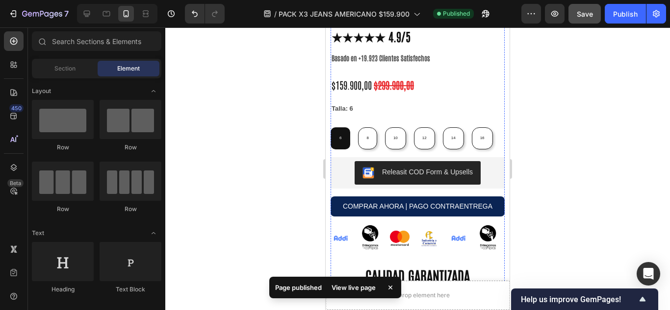
scroll to position [408, 0]
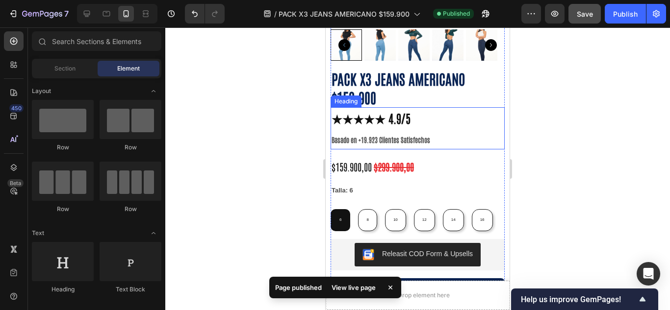
click at [347, 110] on strong "★★★★★ 4.9/5" at bounding box center [370, 117] width 79 height 15
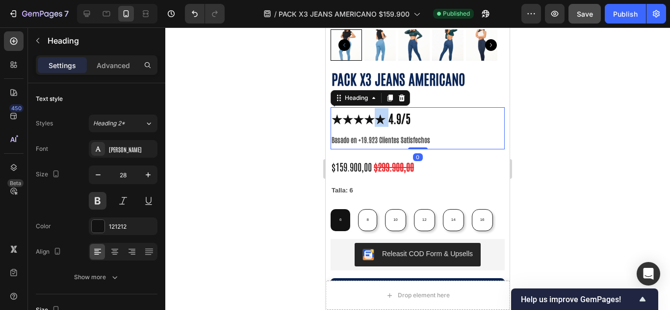
click at [367, 110] on strong "★★★★★ 4.9/5" at bounding box center [370, 117] width 79 height 15
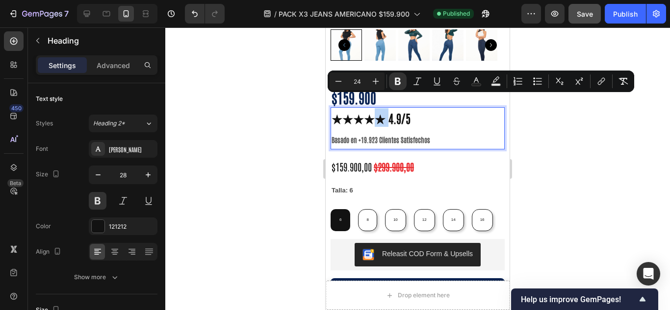
click at [376, 110] on strong "★★★★★ 4.9/5" at bounding box center [370, 117] width 79 height 15
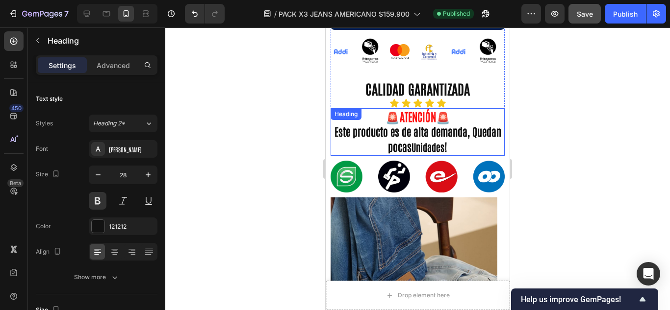
scroll to position [653, 0]
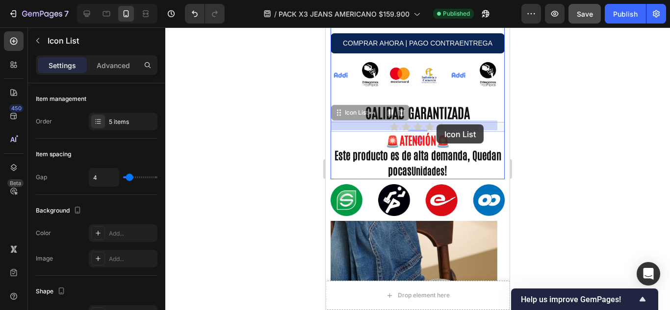
drag, startPoint x: 379, startPoint y: 123, endPoint x: 436, endPoint y: 125, distance: 57.4
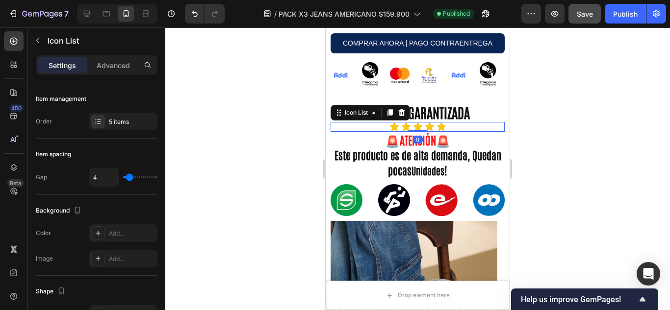
click at [454, 122] on div "Icon Icon Icon Icon Icon" at bounding box center [417, 127] width 174 height 10
click at [454, 123] on div "Icon Icon Icon Icon Icon" at bounding box center [417, 127] width 174 height 10
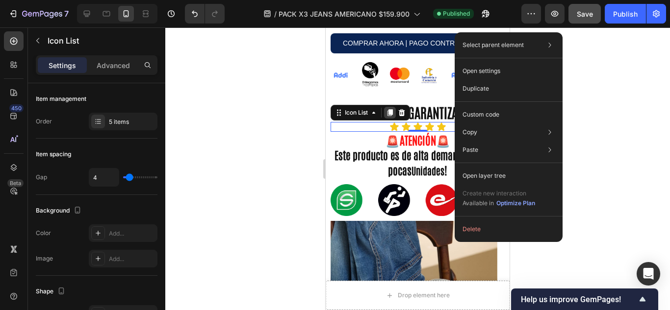
click at [390, 112] on icon at bounding box center [389, 112] width 5 height 7
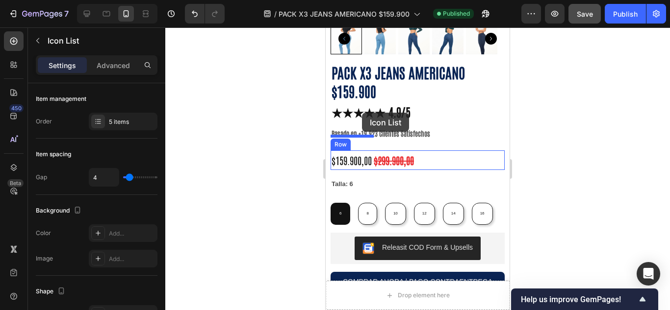
scroll to position [408, 0]
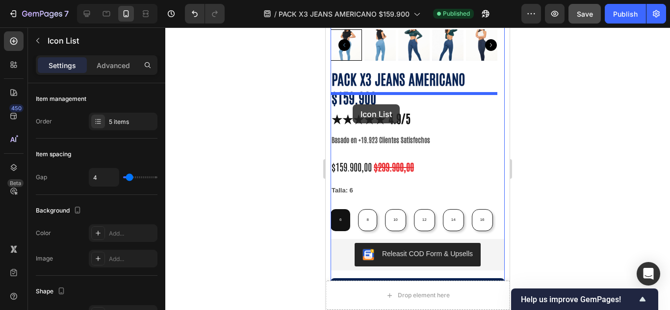
drag, startPoint x: 340, startPoint y: 126, endPoint x: 352, endPoint y: 104, distance: 25.5
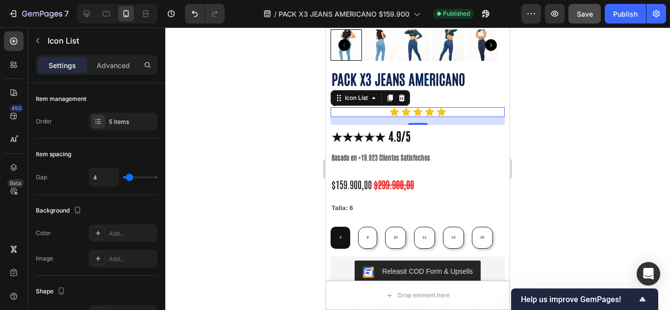
click at [378, 117] on div "0" at bounding box center [417, 121] width 174 height 8
click at [365, 107] on div "Icon Icon Icon Icon Icon" at bounding box center [417, 112] width 174 height 10
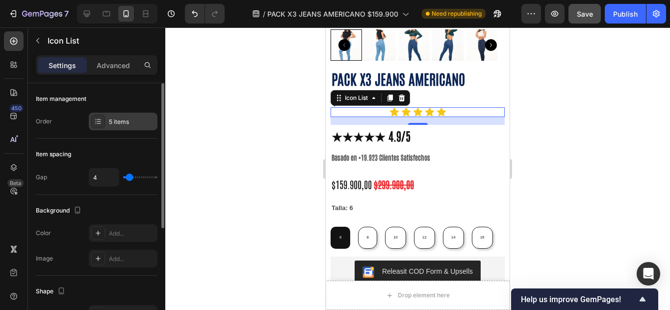
click at [123, 125] on div "5 items" at bounding box center [132, 122] width 46 height 9
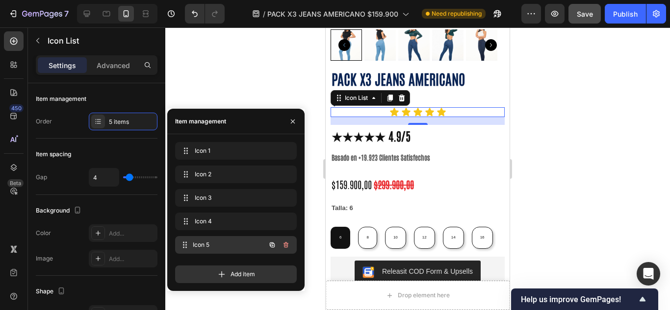
click at [221, 242] on span "Icon 5" at bounding box center [229, 245] width 73 height 9
click at [203, 245] on span "Icon 5" at bounding box center [229, 245] width 73 height 9
click at [226, 246] on span "Icon 5" at bounding box center [222, 245] width 55 height 9
click at [181, 249] on span at bounding box center [186, 245] width 14 height 14
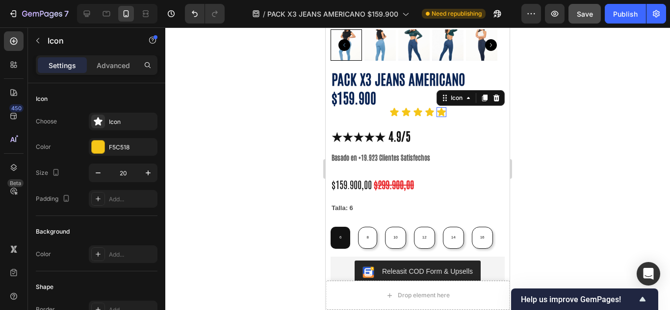
click at [439, 107] on div "Icon 0" at bounding box center [441, 112] width 10 height 10
click at [120, 121] on div "Icon" at bounding box center [132, 122] width 46 height 9
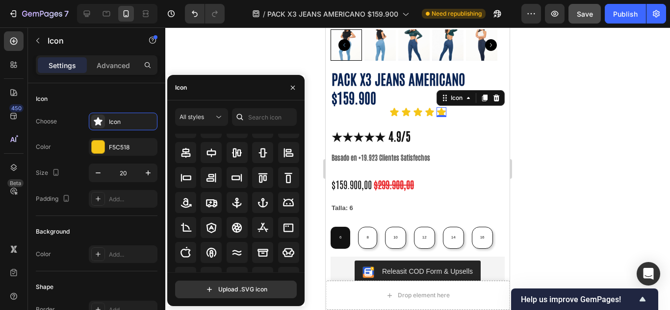
scroll to position [0, 0]
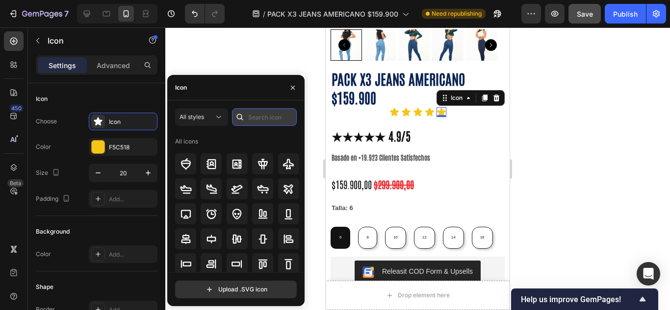
click at [252, 116] on input "text" at bounding box center [264, 117] width 65 height 18
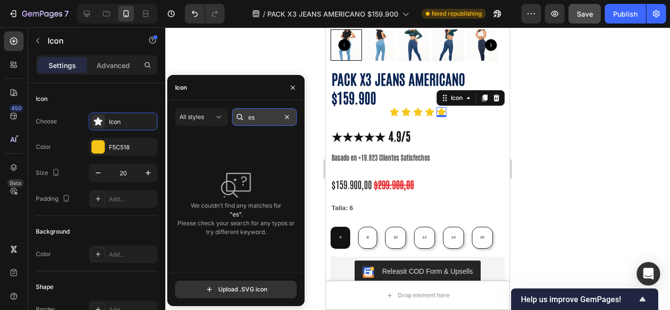
type input "e"
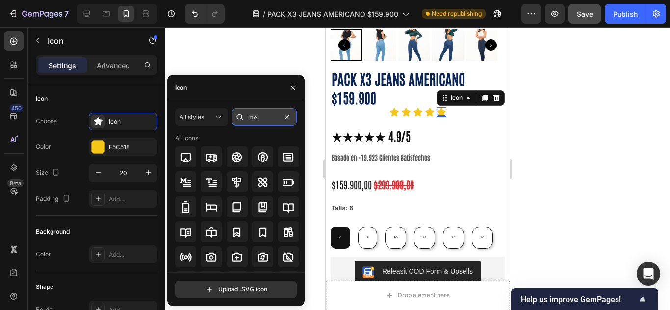
type input "m"
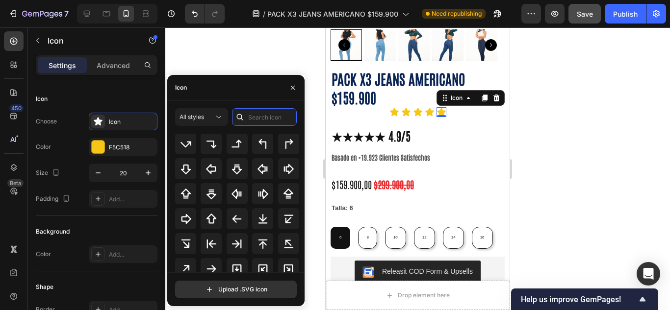
scroll to position [327, 0]
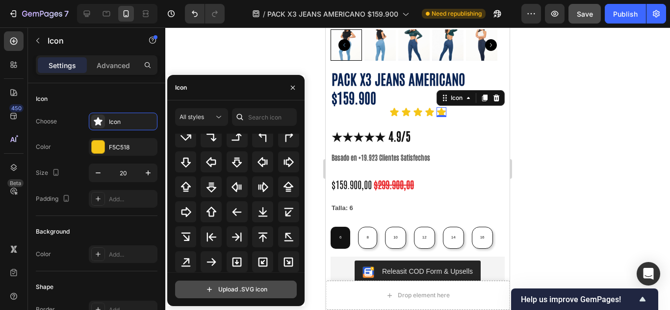
click at [269, 286] on input "file" at bounding box center [235, 289] width 121 height 17
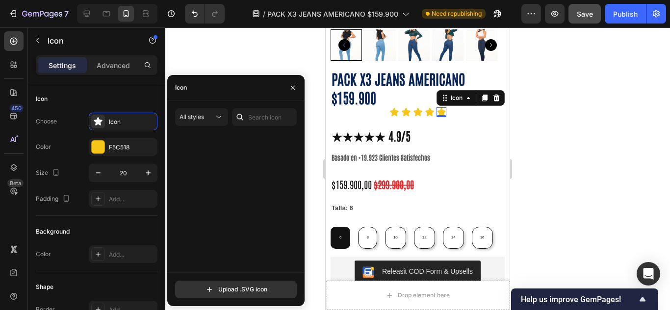
scroll to position [0, 0]
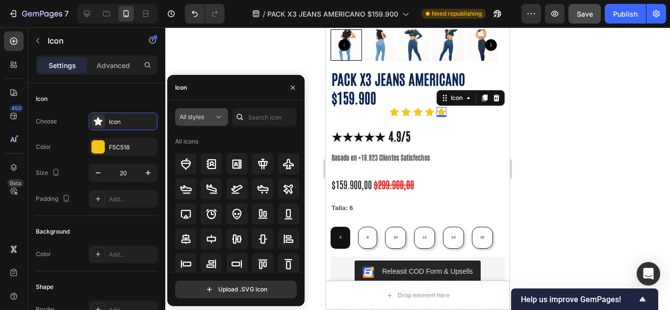
click at [193, 117] on span "All styles" at bounding box center [191, 116] width 25 height 7
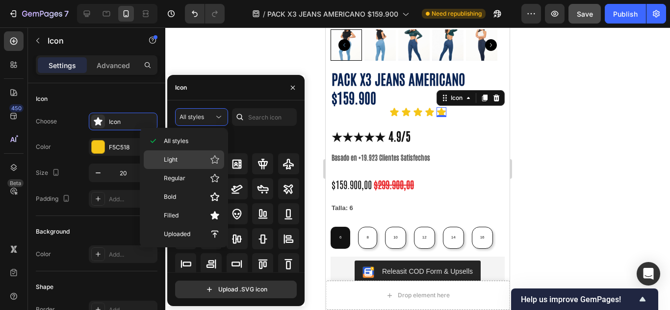
click at [199, 163] on p "Light" at bounding box center [192, 160] width 56 height 10
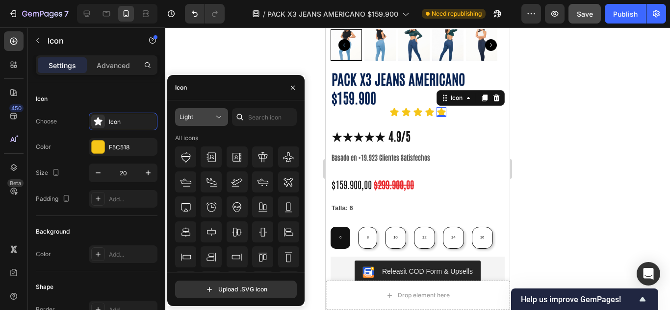
click at [201, 117] on div "Light" at bounding box center [196, 117] width 34 height 9
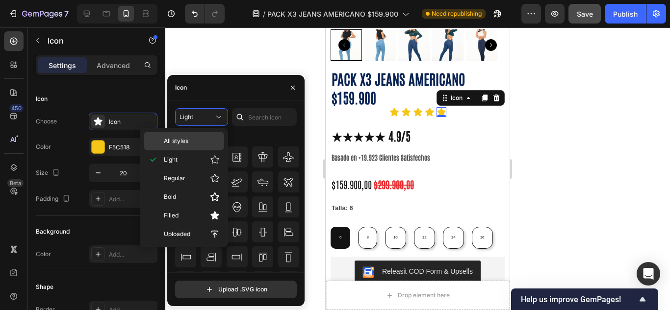
click at [205, 144] on p "All styles" at bounding box center [192, 141] width 56 height 9
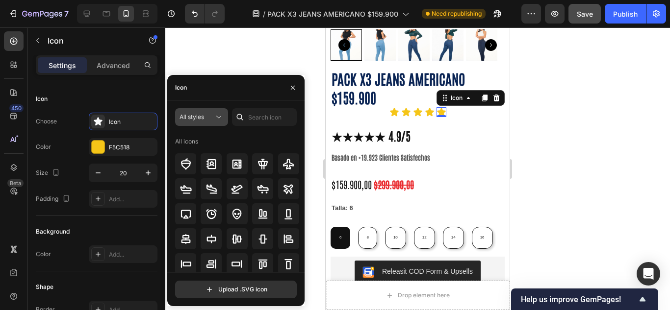
click at [205, 122] on button "All styles" at bounding box center [201, 117] width 53 height 18
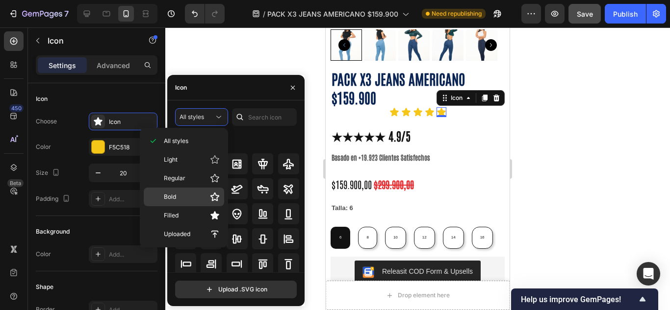
click at [198, 196] on p "Bold" at bounding box center [192, 197] width 56 height 10
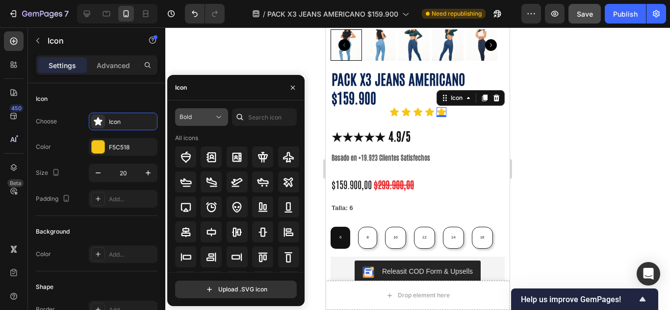
click at [195, 117] on div "Bold" at bounding box center [196, 117] width 34 height 9
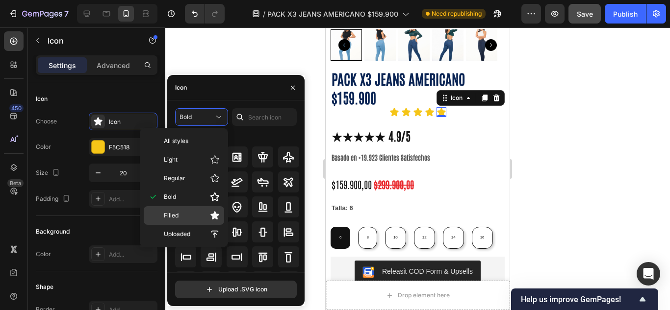
click at [202, 211] on p "Filled" at bounding box center [192, 216] width 56 height 10
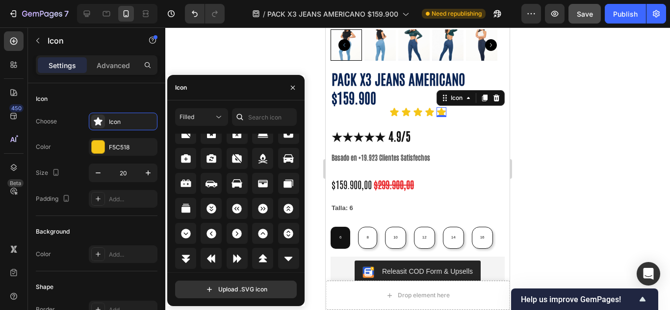
scroll to position [1170, 0]
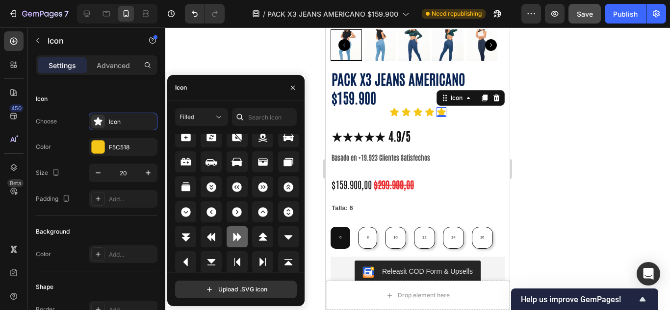
click at [244, 231] on div at bounding box center [236, 236] width 21 height 21
click at [129, 124] on div "Caret double right filled" at bounding box center [132, 122] width 46 height 9
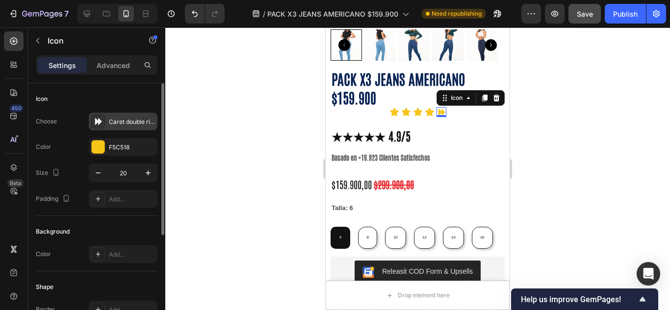
click at [129, 124] on div "Caret double right filled" at bounding box center [132, 122] width 46 height 9
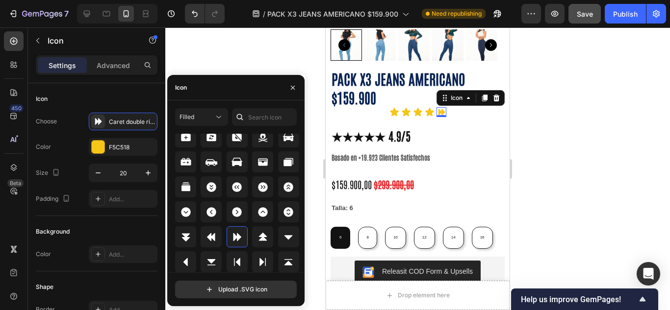
click at [208, 91] on div "Icon" at bounding box center [235, 87] width 137 height 25
click at [193, 91] on div "Icon" at bounding box center [235, 87] width 137 height 25
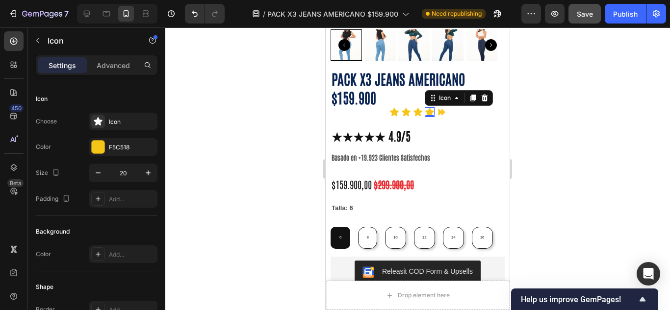
click at [425, 107] on icon at bounding box center [430, 112] width 10 height 10
click at [436, 107] on icon at bounding box center [441, 112] width 10 height 10
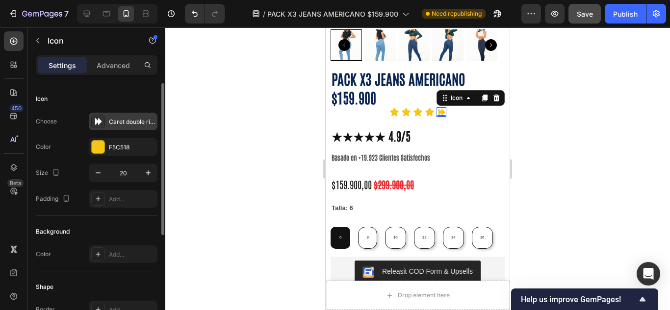
click at [145, 116] on div "Caret double right filled" at bounding box center [123, 122] width 69 height 18
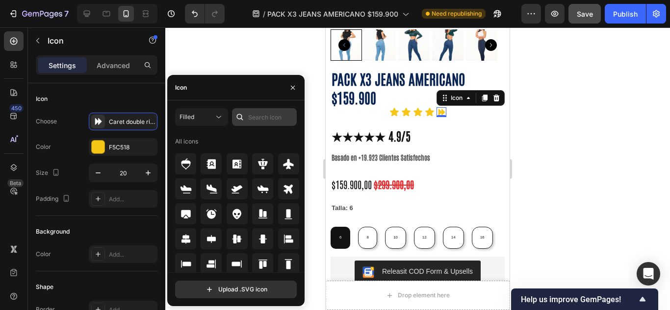
drag, startPoint x: 255, startPoint y: 108, endPoint x: 259, endPoint y: 112, distance: 5.5
click at [259, 110] on div "Filled All icons Upload .SVG icon" at bounding box center [235, 203] width 137 height 206
click at [259, 112] on input "text" at bounding box center [264, 117] width 65 height 18
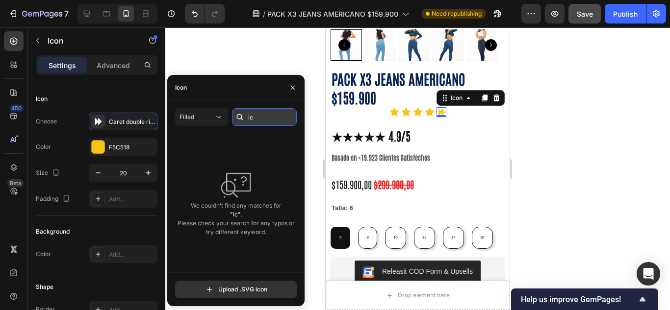
type input "i"
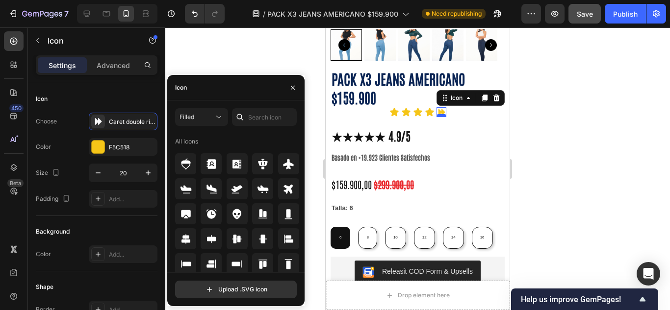
click at [437, 114] on div at bounding box center [441, 115] width 10 height 3
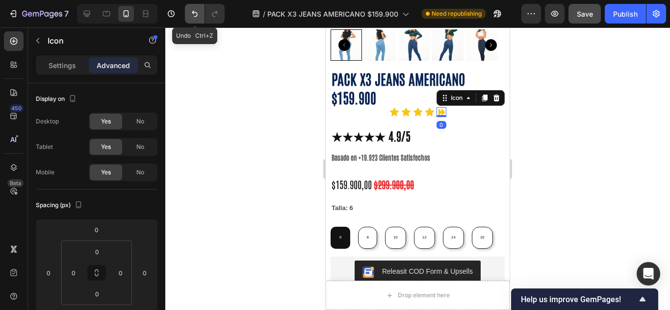
click at [194, 13] on icon "Undo/Redo" at bounding box center [195, 14] width 6 height 6
click at [194, 14] on icon "Undo/Redo" at bounding box center [195, 14] width 10 height 10
click at [425, 107] on icon at bounding box center [430, 112] width 10 height 10
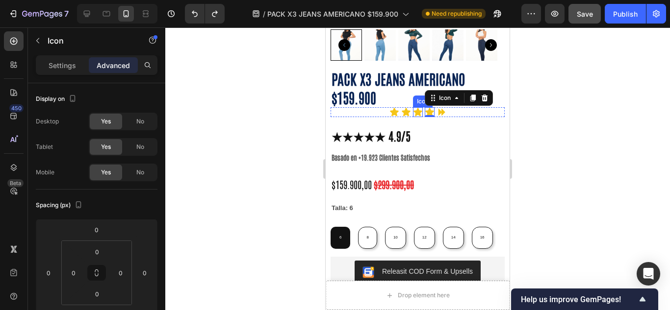
click at [413, 107] on icon at bounding box center [418, 112] width 10 height 10
click at [438, 109] on icon at bounding box center [441, 112] width 7 height 7
click at [427, 107] on icon at bounding box center [430, 112] width 10 height 10
click at [445, 98] on div "Icon" at bounding box center [445, 98] width 16 height 0
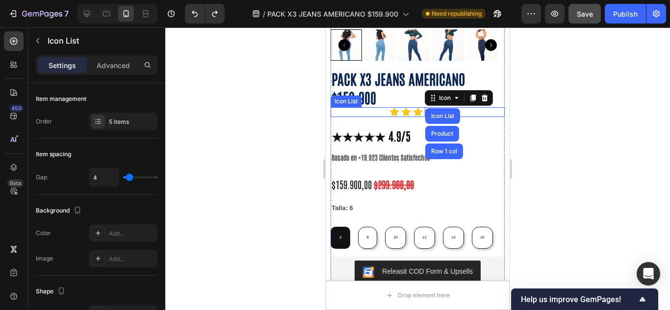
click at [419, 107] on div "Icon Icon Icon Icon Icon List Product Row 1 col 0 Icon" at bounding box center [417, 112] width 174 height 10
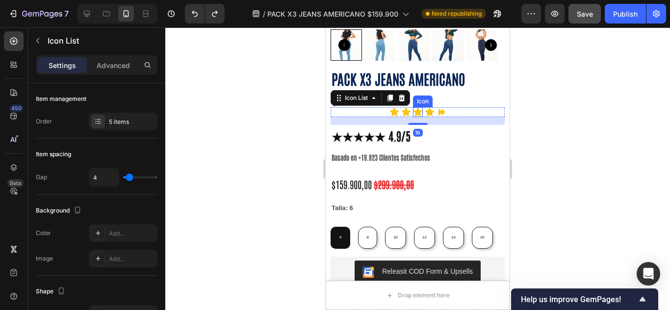
click at [415, 108] on icon at bounding box center [417, 112] width 8 height 8
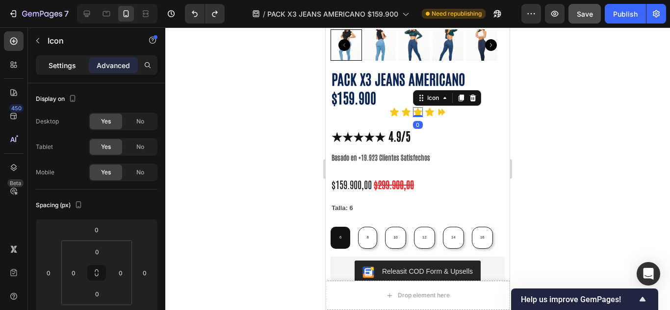
click at [74, 71] on div "Settings" at bounding box center [62, 65] width 49 height 16
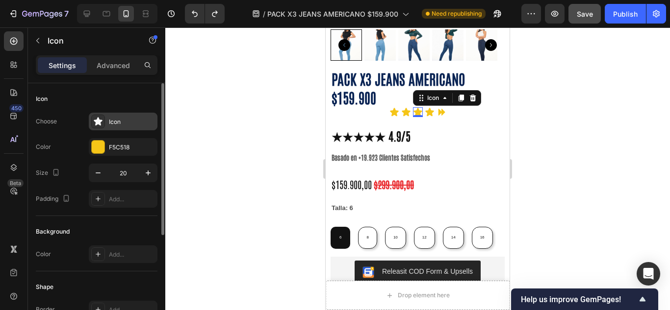
click at [99, 120] on icon at bounding box center [98, 121] width 8 height 8
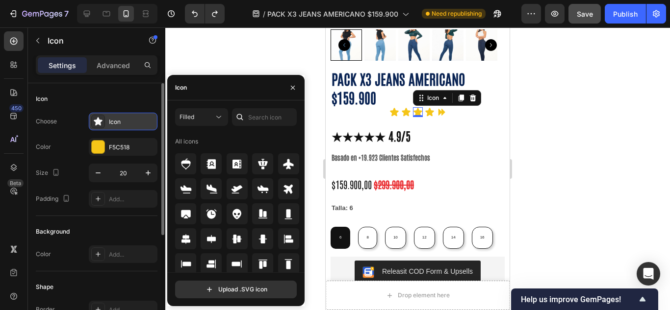
click at [118, 120] on div "Icon" at bounding box center [132, 122] width 46 height 9
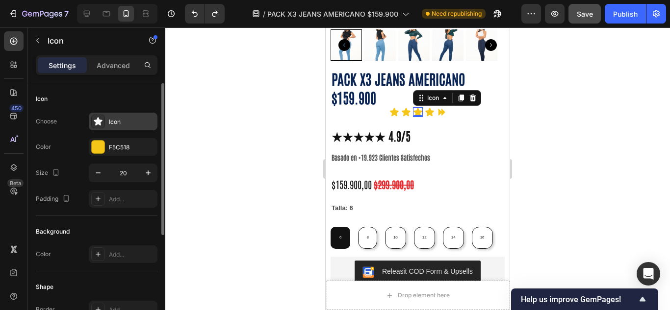
click at [118, 120] on div "Icon" at bounding box center [132, 122] width 46 height 9
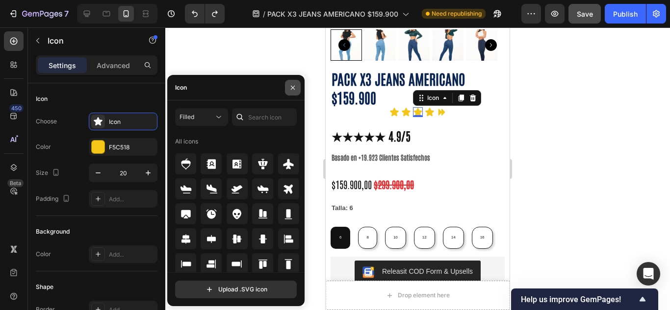
drag, startPoint x: 293, startPoint y: 85, endPoint x: 93, endPoint y: 55, distance: 201.7
click at [293, 85] on icon "button" at bounding box center [293, 88] width 8 height 8
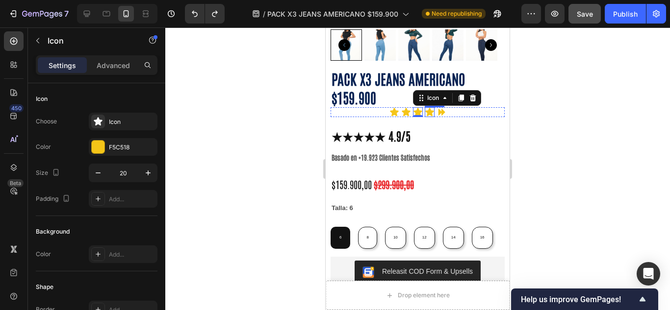
click at [425, 107] on icon at bounding box center [430, 112] width 10 height 10
click at [438, 109] on icon at bounding box center [441, 112] width 7 height 7
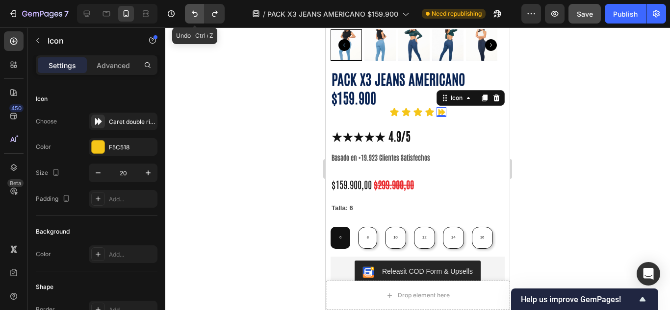
click at [199, 9] on icon "Undo/Redo" at bounding box center [195, 14] width 10 height 10
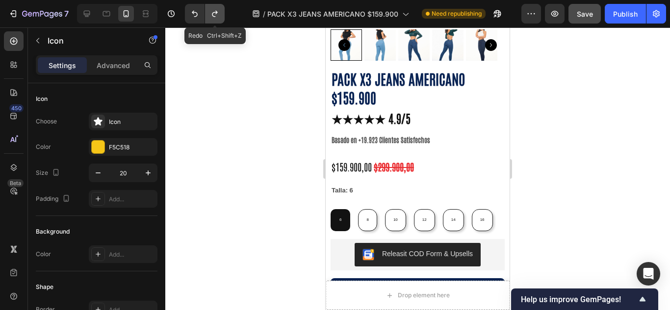
click at [208, 12] on button "Undo/Redo" at bounding box center [215, 14] width 20 height 20
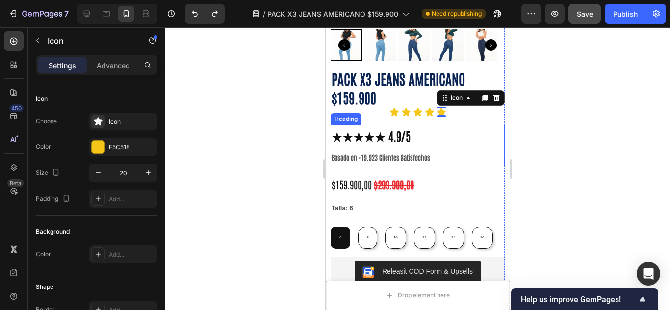
click at [387, 128] on strong "★★★★★ 4.9/5" at bounding box center [370, 135] width 79 height 15
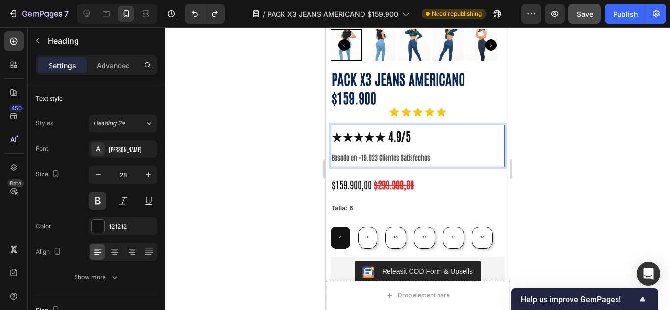
click at [395, 128] on strong "★★★★★ 4.9/5" at bounding box center [370, 135] width 79 height 15
click at [407, 126] on p "★★★★★ 4.9/5 Basado en +19.923 Clientes Satisfechos" at bounding box center [417, 146] width 172 height 40
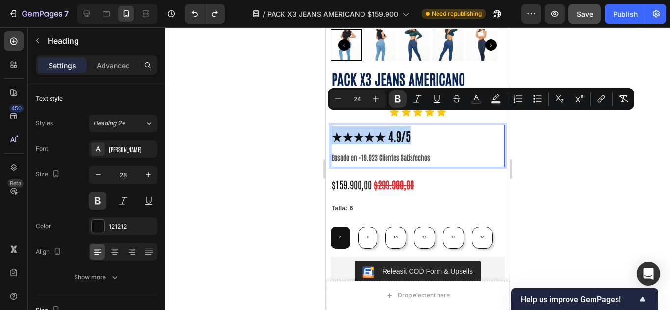
drag, startPoint x: 407, startPoint y: 123, endPoint x: 325, endPoint y: 124, distance: 82.8
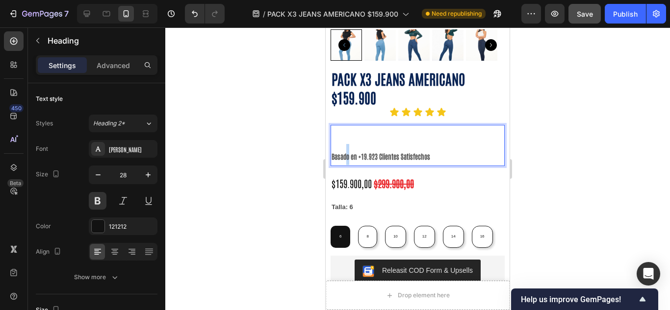
click at [347, 131] on p "⁠⁠⁠⁠⁠⁠⁠ Basado en +19.923 Clientes Satisfechos" at bounding box center [417, 145] width 172 height 39
click at [334, 152] on strong "Basado en +19.923 Clientes Satisfechos" at bounding box center [380, 156] width 99 height 9
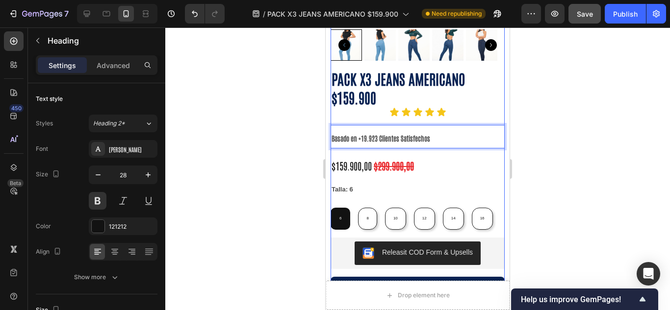
click at [446, 107] on div "Icon Icon Icon Icon Icon" at bounding box center [417, 112] width 174 height 10
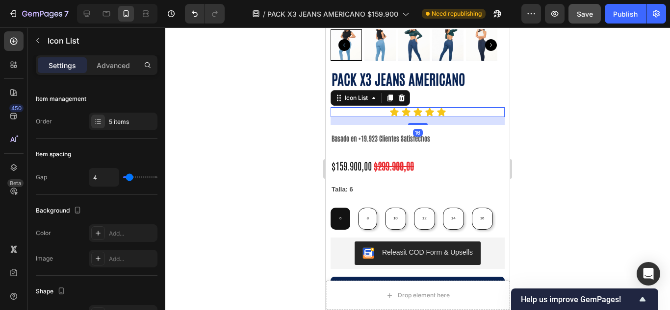
click at [446, 107] on div "Icon Icon Icon Icon Icon" at bounding box center [417, 112] width 174 height 10
click at [110, 229] on div "Add..." at bounding box center [132, 233] width 46 height 9
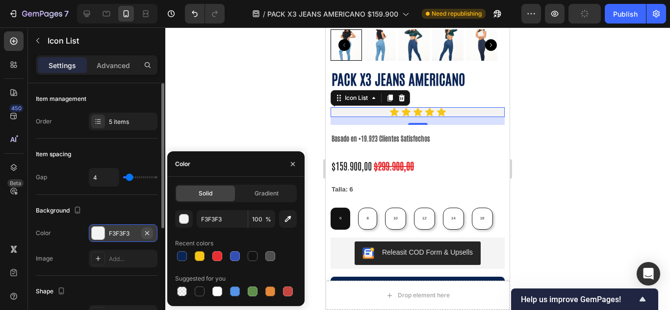
click at [148, 234] on icon "button" at bounding box center [147, 233] width 8 height 8
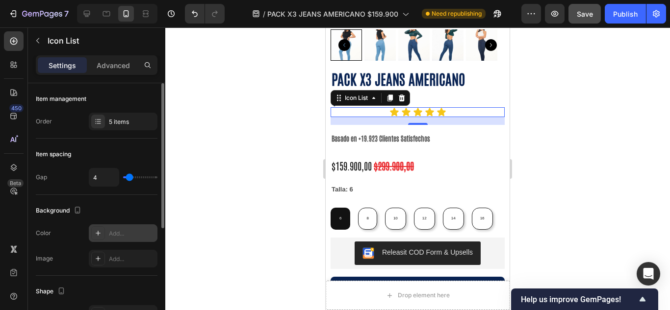
type input "8"
type input "12"
drag, startPoint x: 128, startPoint y: 177, endPoint x: 135, endPoint y: 177, distance: 6.9
type input "12"
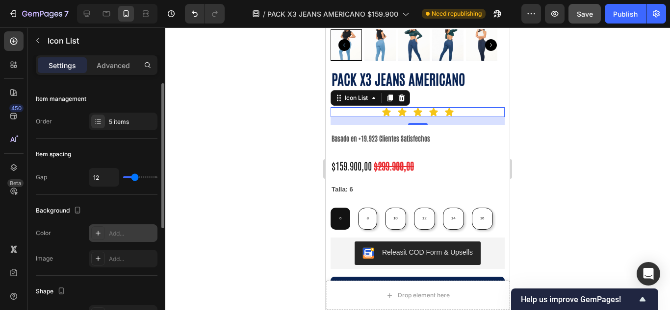
click at [135, 177] on input "range" at bounding box center [140, 177] width 34 height 2
type input "7"
type input "3"
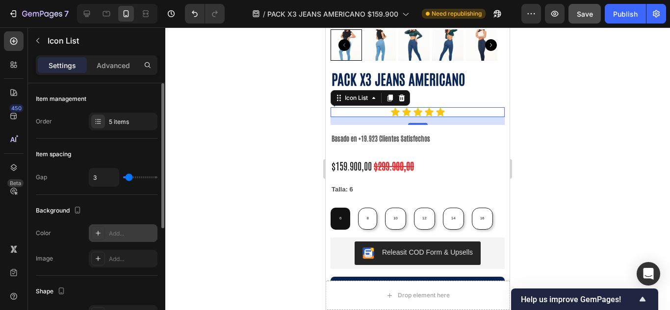
type input "1"
type input "0"
type input "1"
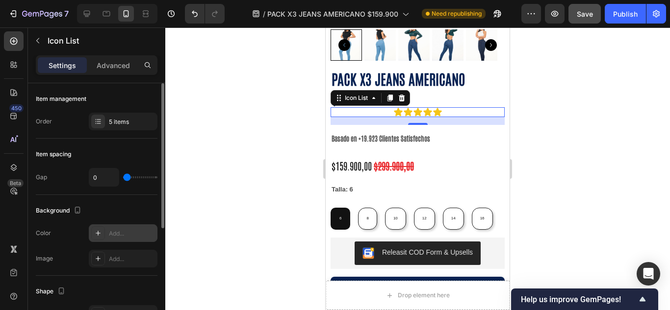
type input "1"
type input "4"
type input "9"
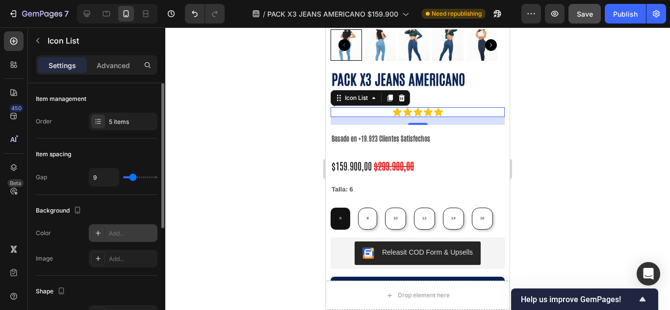
type input "12"
type input "13"
type input "17"
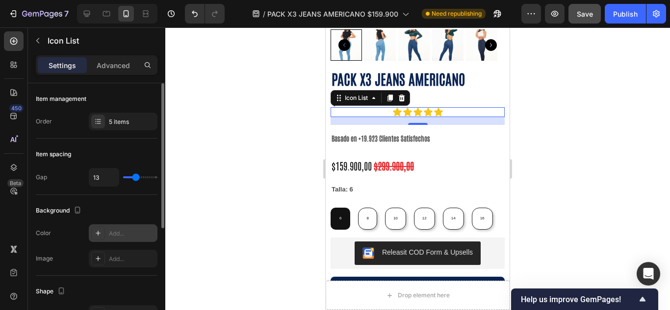
type input "17"
type input "18"
type input "20"
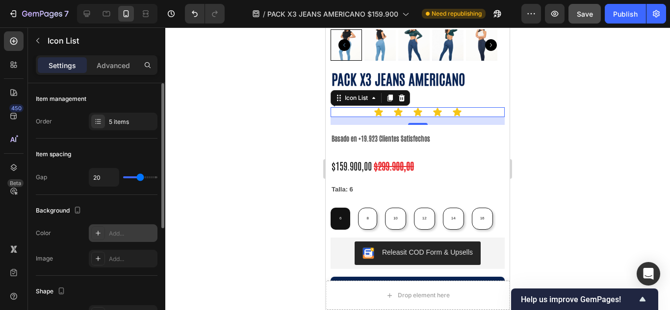
type input "21"
type input "23"
type input "24"
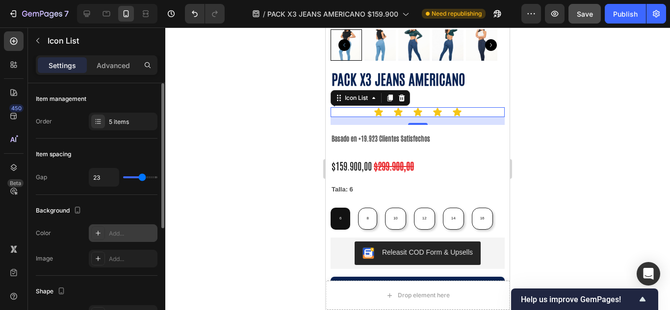
type input "24"
type input "15"
type input "14"
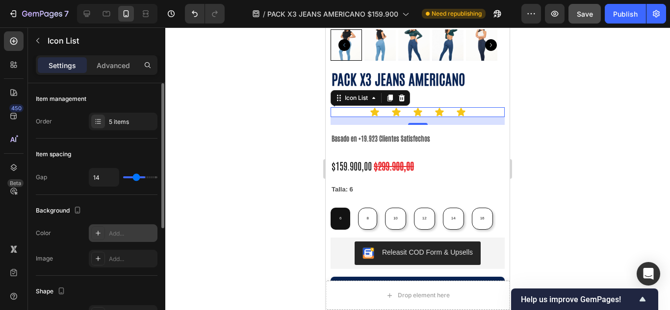
type input "11"
type input "10"
type input "7"
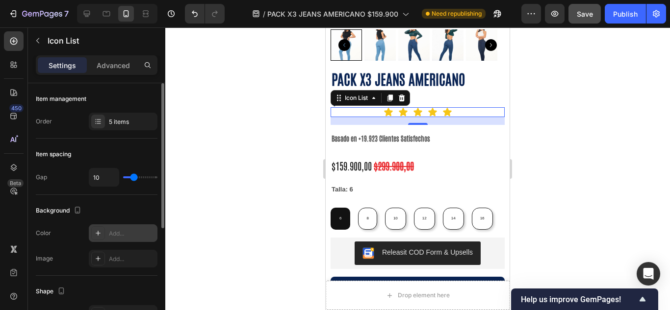
type input "7"
type input "5"
type input "4"
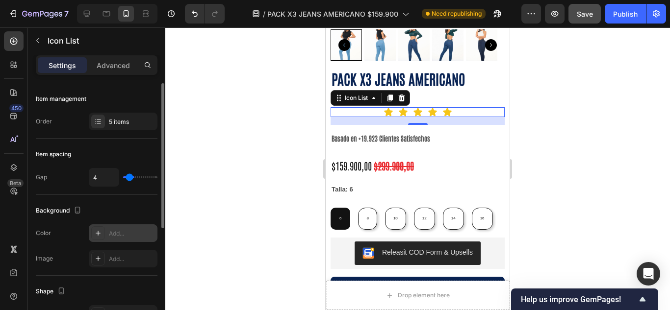
type input "2"
type input "1"
type input "0"
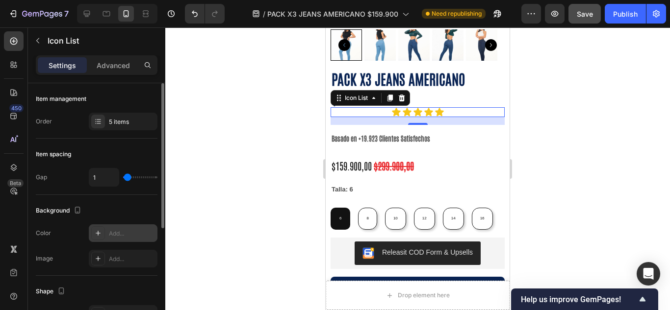
type input "0"
type input "2"
type input "5"
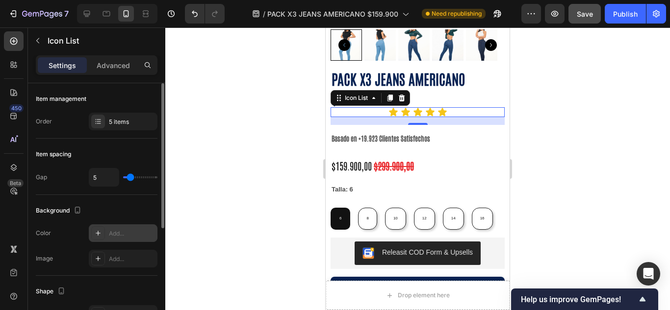
click at [130, 178] on input "range" at bounding box center [140, 177] width 34 height 2
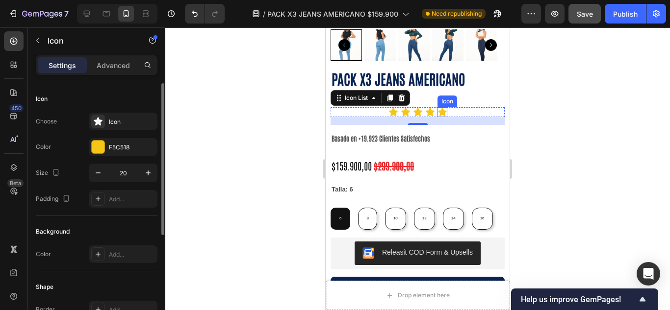
click at [443, 107] on icon at bounding box center [442, 112] width 10 height 10
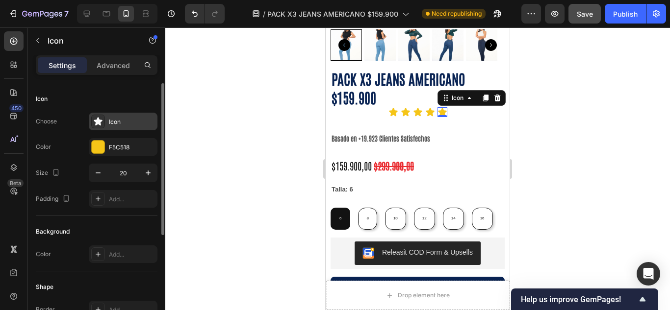
click at [127, 125] on div "Icon" at bounding box center [132, 122] width 46 height 9
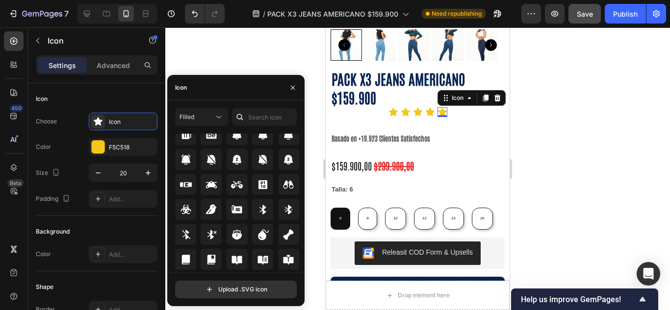
scroll to position [980, 0]
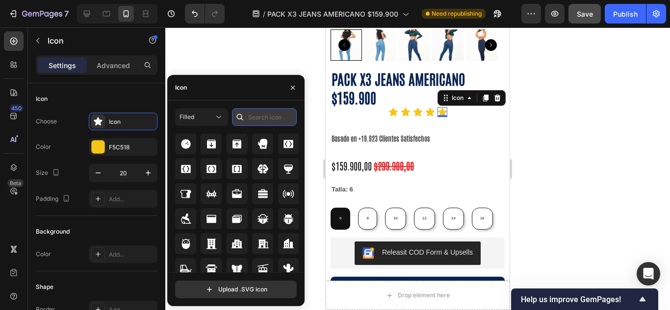
click at [248, 115] on input "text" at bounding box center [264, 117] width 65 height 18
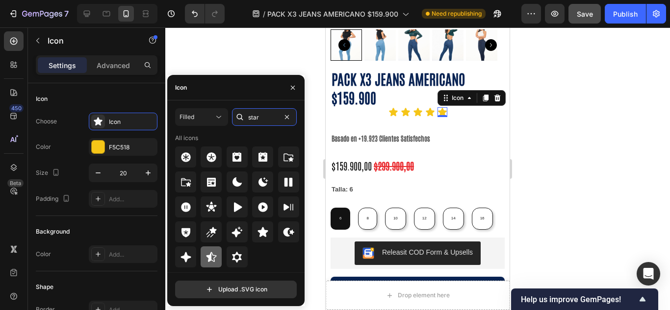
type input "star"
click at [212, 257] on icon at bounding box center [211, 257] width 12 height 12
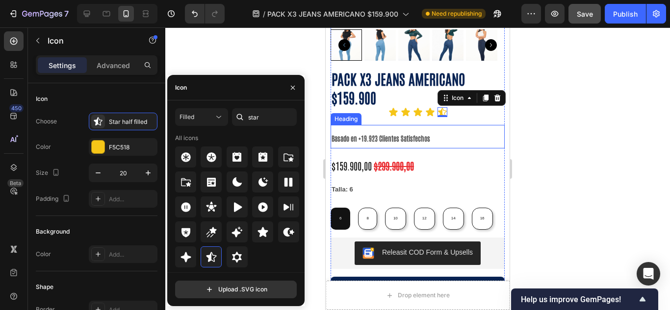
click at [462, 126] on p "⁠⁠⁠⁠⁠⁠⁠ Basado en +19.923 Clientes Satisfechos" at bounding box center [417, 136] width 172 height 21
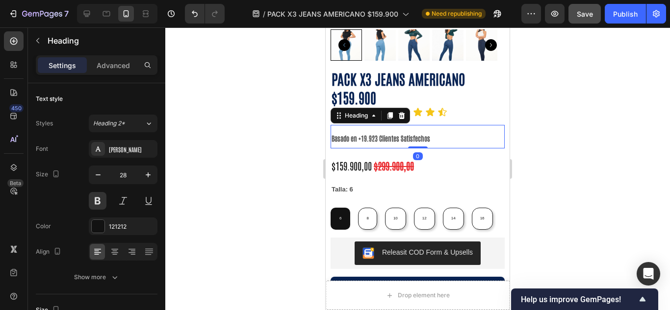
click at [604, 104] on div at bounding box center [417, 168] width 504 height 283
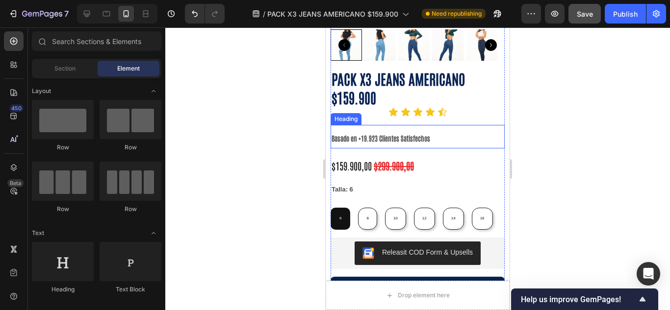
click at [334, 134] on strong "Basado en +19.923 Clientes Satisfechos" at bounding box center [380, 138] width 99 height 9
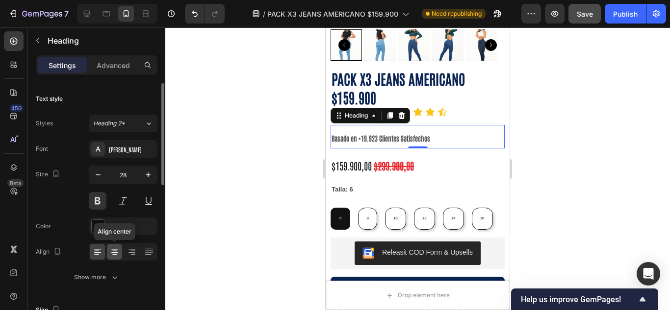
click at [115, 251] on icon at bounding box center [114, 251] width 5 height 1
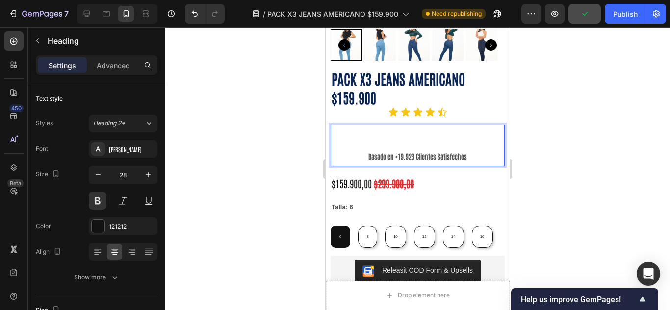
click at [363, 126] on p "Basado en +19.923 Clientes Satisfechos" at bounding box center [417, 145] width 172 height 39
click at [96, 224] on div at bounding box center [98, 226] width 13 height 13
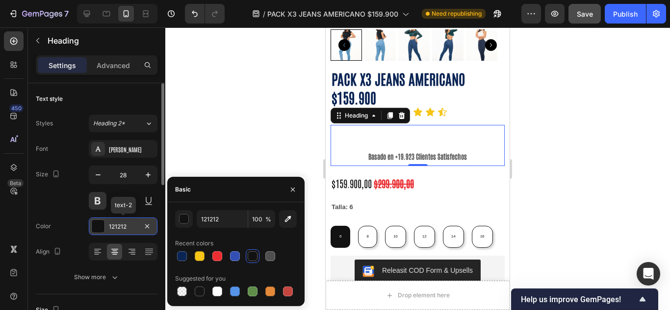
click at [96, 224] on div at bounding box center [98, 226] width 13 height 13
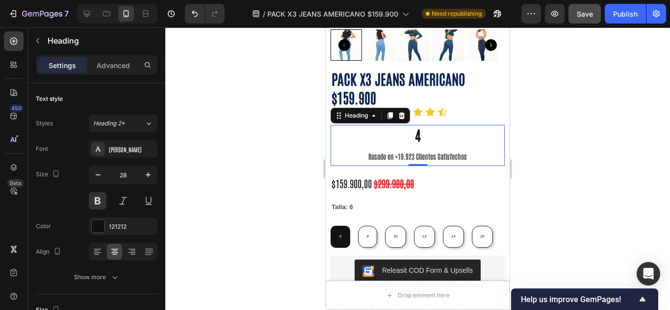
click at [414, 126] on p "⁠⁠⁠⁠⁠⁠⁠4 Basado en +19.923 Clientes Satisfechos" at bounding box center [417, 145] width 172 height 39
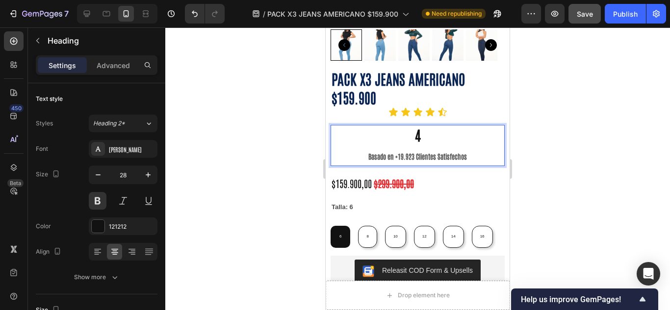
click at [414, 126] on p "⁠⁠⁠⁠⁠⁠⁠4 Basado en +19.923 Clientes Satisfechos" at bounding box center [417, 145] width 172 height 39
click at [414, 126] on p "⁠⁠⁠⁠⁠⁠⁠9.9 /10 Basado en +19.923 Clientes Satisfechos" at bounding box center [417, 145] width 172 height 39
click at [416, 126] on p "⁠⁠⁠⁠⁠⁠⁠9.9 /10 Basado en +19.923 Clientes Satisfechos" at bounding box center [417, 145] width 172 height 39
click at [271, 146] on div at bounding box center [417, 168] width 504 height 283
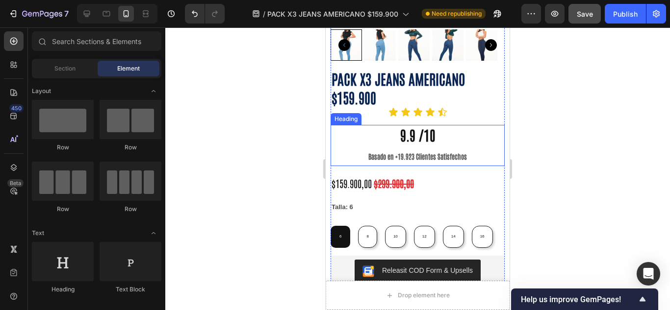
click at [418, 126] on p "9.9 /10 Basado en +19.923 Clientes Satisfechos" at bounding box center [417, 145] width 172 height 39
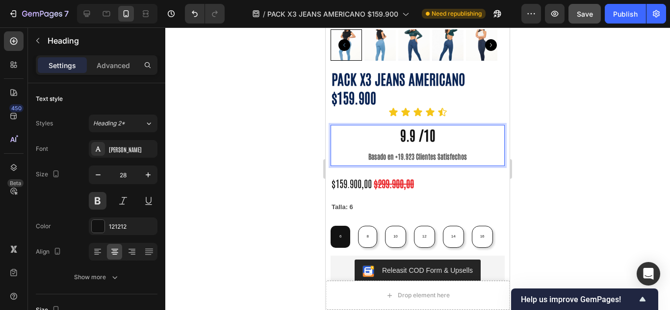
click at [424, 126] on p "9.9 /10 Basado en +19.923 Clientes Satisfechos" at bounding box center [417, 145] width 172 height 39
drag, startPoint x: 445, startPoint y: 135, endPoint x: 445, endPoint y: 141, distance: 5.9
click at [445, 138] on p "9.9 /10 Basado en +19.923 Clientes Satisfechos" at bounding box center [417, 145] width 172 height 39
click at [445, 152] on strong "Basado en +19.923 Clientes Satisfechos" at bounding box center [417, 156] width 99 height 9
click at [468, 140] on p "9.9 /10 Basado en +19.923 Clientes Satisfechos" at bounding box center [417, 145] width 172 height 39
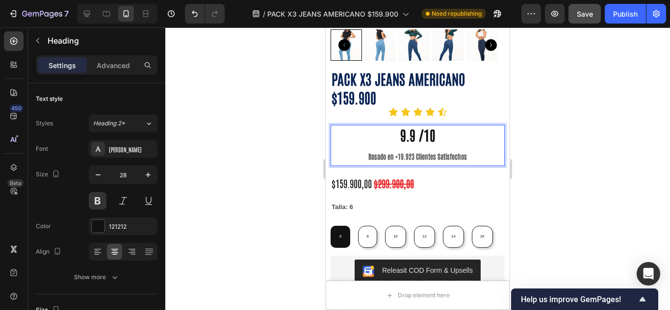
click at [468, 140] on p "9.9 /10 Basado en +19.923 Clientes Satisfechos" at bounding box center [417, 145] width 172 height 39
click at [432, 126] on p "9.9 /10 Basado en +19.923 Clientes Satisfechos" at bounding box center [417, 145] width 172 height 39
click at [437, 126] on p "9.9 /10 Basado en +19.923 Clientes Satisfechos" at bounding box center [417, 145] width 172 height 39
drag, startPoint x: 436, startPoint y: 125, endPoint x: 376, endPoint y: 125, distance: 59.8
click at [376, 126] on p "9.9 /10 Basado en +19.923 Clientes Satisfechos" at bounding box center [417, 145] width 172 height 39
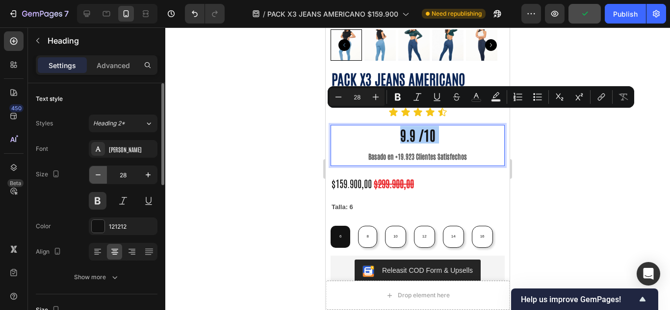
click at [92, 173] on button "button" at bounding box center [98, 175] width 18 height 18
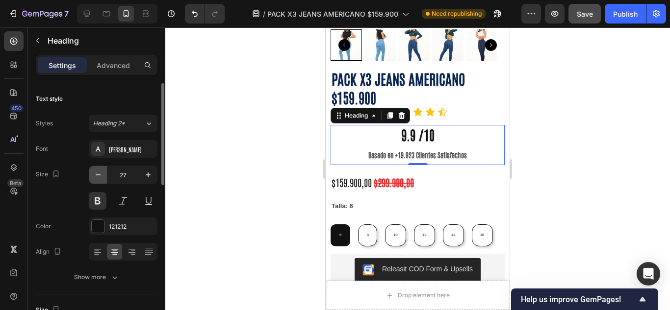
click at [98, 173] on icon "button" at bounding box center [98, 175] width 10 height 10
type input "26"
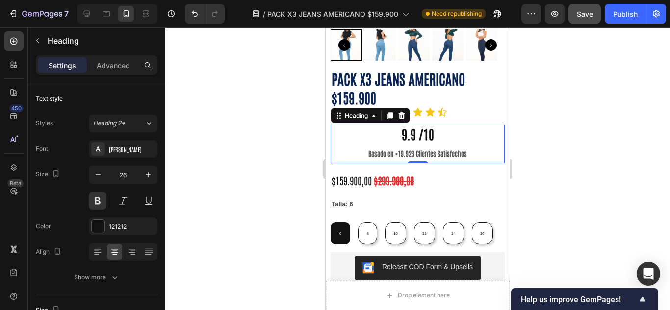
click at [204, 157] on div at bounding box center [417, 168] width 504 height 283
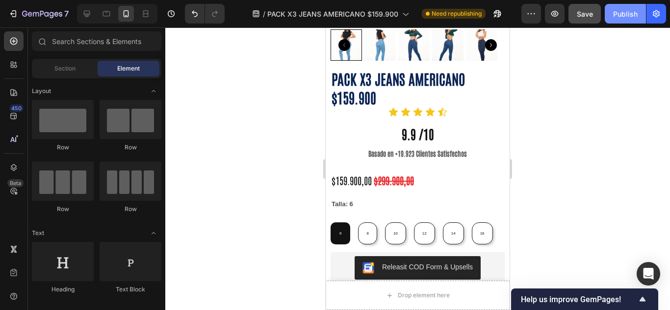
click at [638, 11] on button "Publish" at bounding box center [624, 14] width 41 height 20
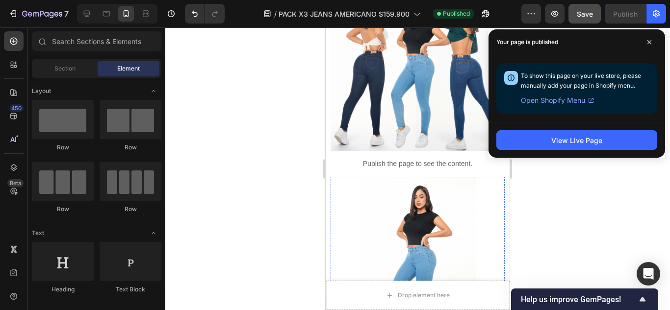
scroll to position [82, 0]
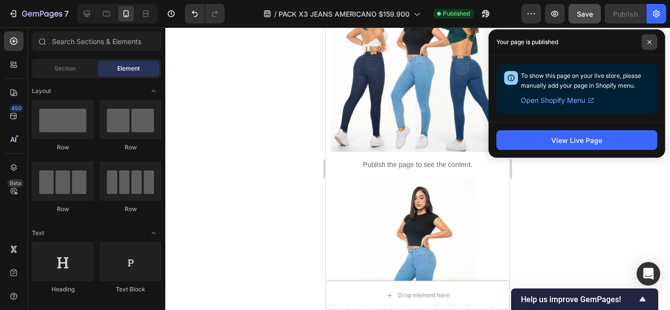
click at [651, 36] on span at bounding box center [649, 42] width 16 height 16
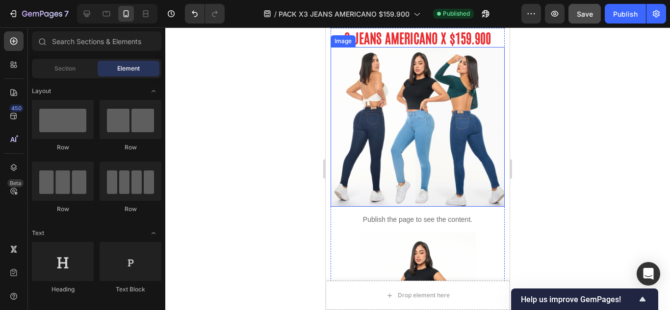
scroll to position [0, 0]
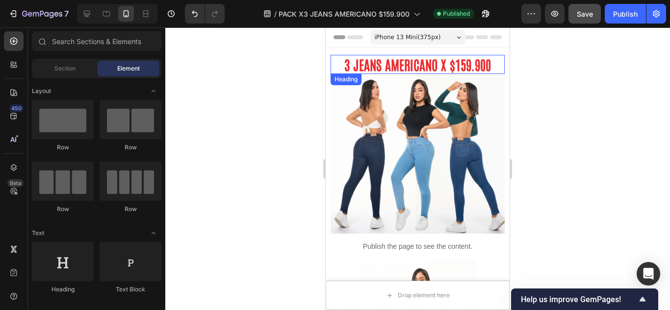
click at [440, 61] on strong "3 JEANS AMERICANO X $159.900" at bounding box center [417, 64] width 147 height 17
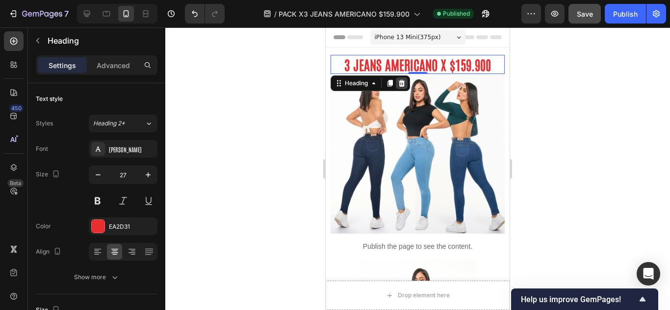
click at [401, 85] on icon at bounding box center [402, 83] width 6 height 7
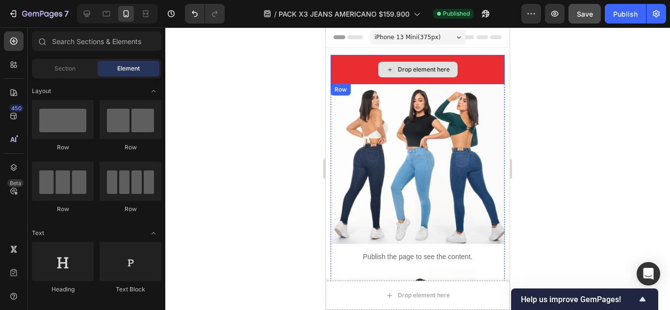
click at [460, 65] on div "Drop element here" at bounding box center [417, 69] width 174 height 29
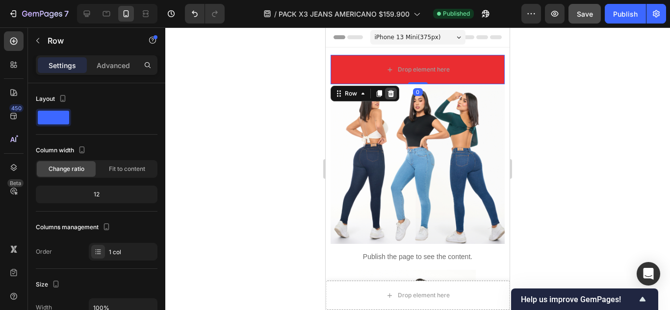
click at [393, 97] on icon at bounding box center [391, 93] width 6 height 7
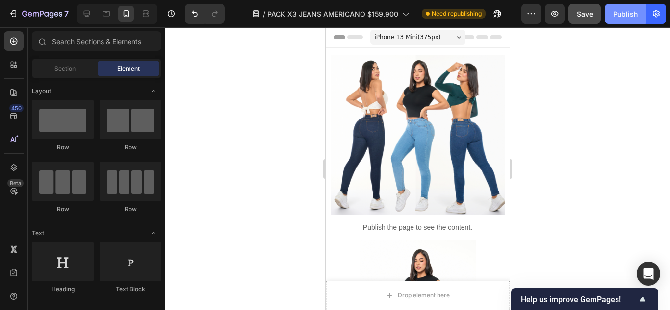
click at [615, 22] on button "Publish" at bounding box center [624, 14] width 41 height 20
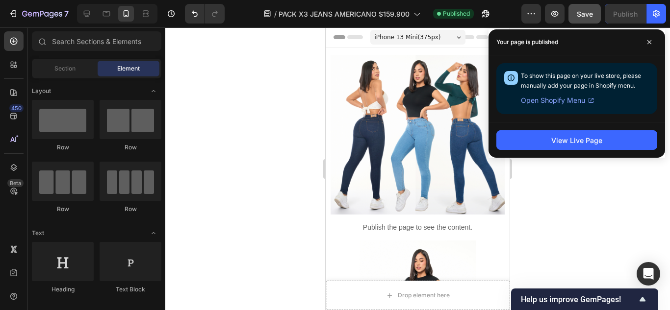
click at [253, 187] on div at bounding box center [417, 168] width 504 height 283
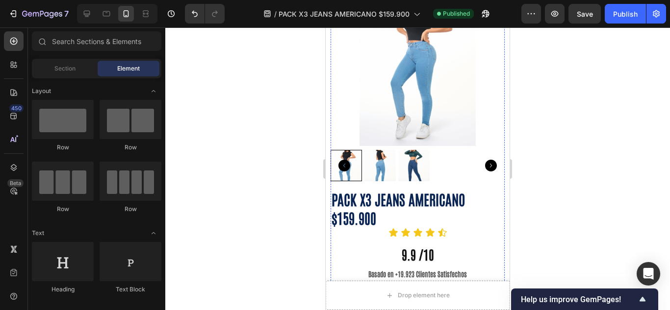
scroll to position [327, 0]
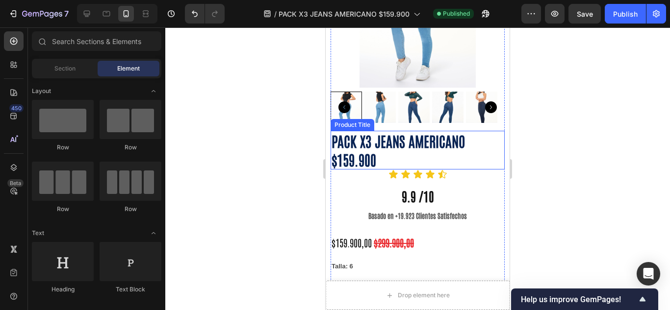
click at [381, 132] on h1 "PACK X3 JEANS AMERICANO $159.900" at bounding box center [417, 150] width 174 height 39
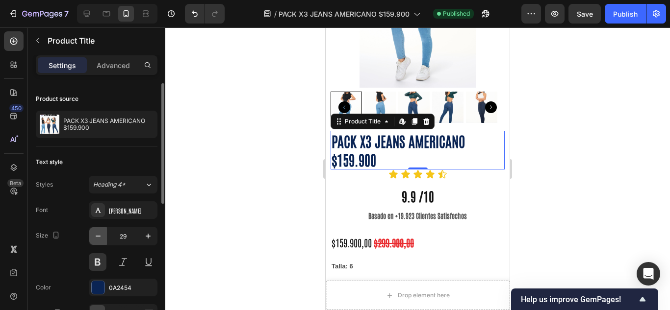
click at [103, 240] on button "button" at bounding box center [98, 236] width 18 height 18
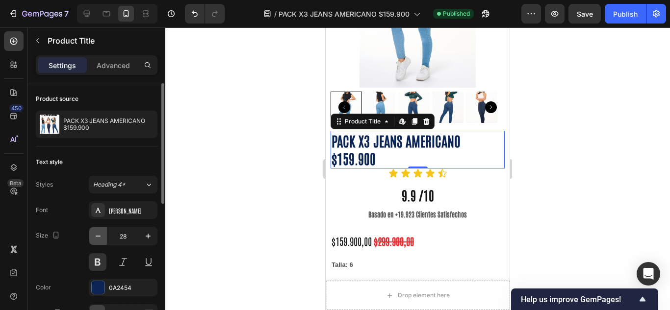
click at [103, 240] on button "button" at bounding box center [98, 236] width 18 height 18
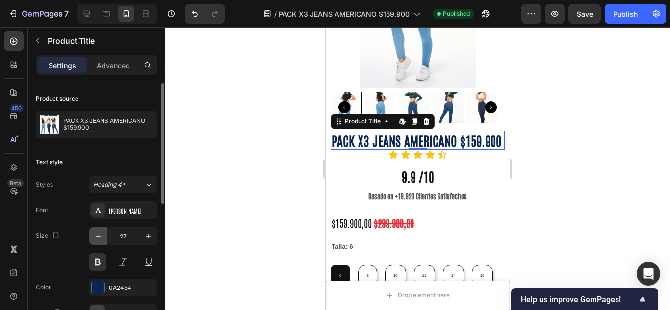
click at [103, 240] on button "button" at bounding box center [98, 236] width 18 height 18
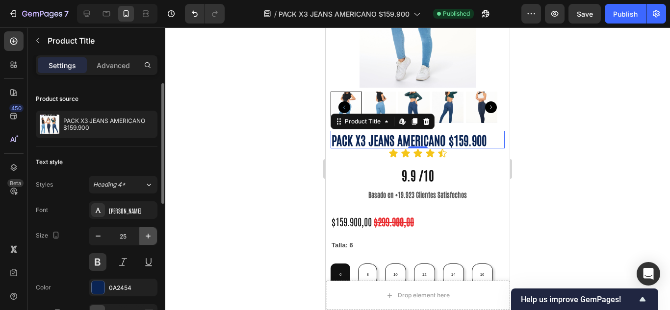
click at [149, 238] on icon "button" at bounding box center [148, 236] width 10 height 10
type input "26"
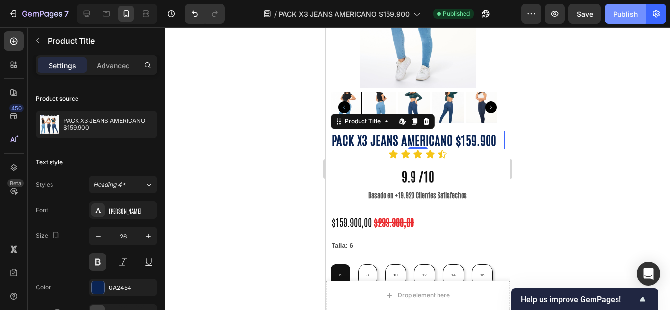
click at [632, 14] on div "Publish" at bounding box center [625, 14] width 25 height 10
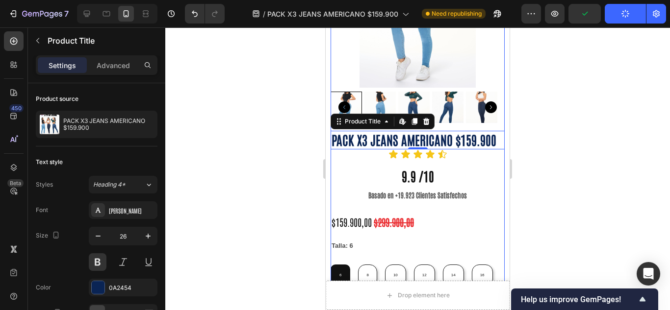
click at [406, 147] on div "PACK X3 JEANS AMERICANO $159.900 Product Title Edit content in Shopify 0 Icon I…" at bounding box center [417, 305] width 174 height 349
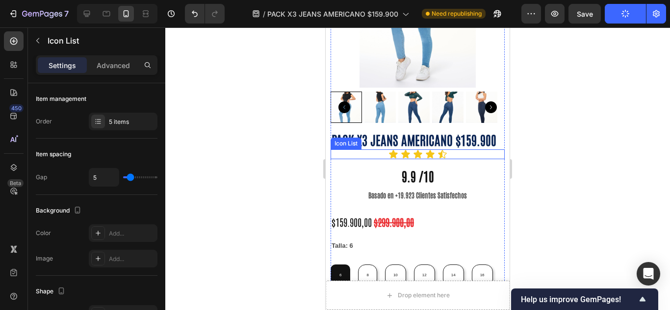
click at [368, 150] on div "Icon Icon Icon Icon Icon" at bounding box center [417, 155] width 174 height 10
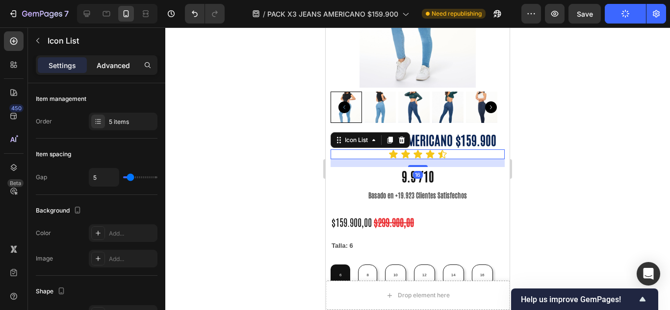
click at [104, 67] on p "Advanced" at bounding box center [113, 65] width 33 height 10
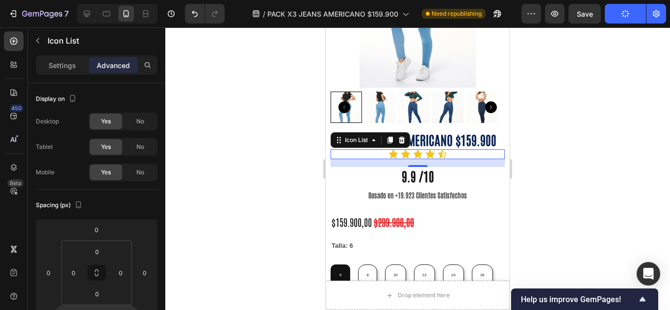
scroll to position [164, 0]
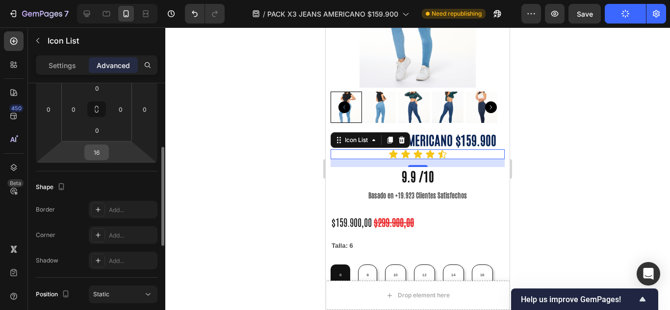
click at [108, 155] on div "16" at bounding box center [96, 153] width 25 height 16
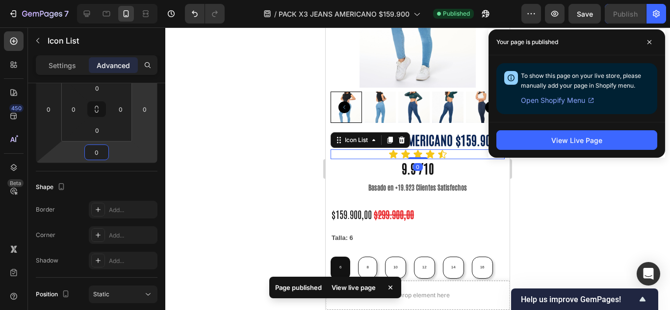
click at [184, 137] on div at bounding box center [417, 168] width 504 height 283
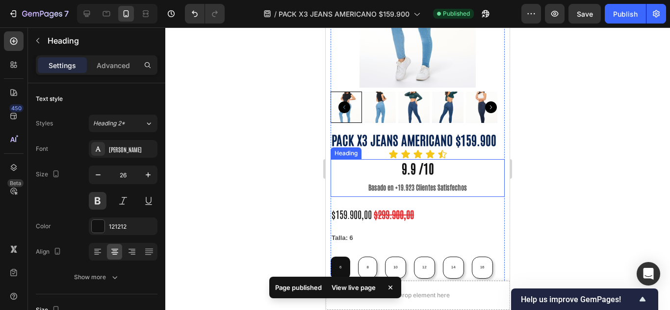
click at [422, 160] on p "9.9 /10 Basado en +19.923 Clientes Satisfechos" at bounding box center [417, 178] width 172 height 36
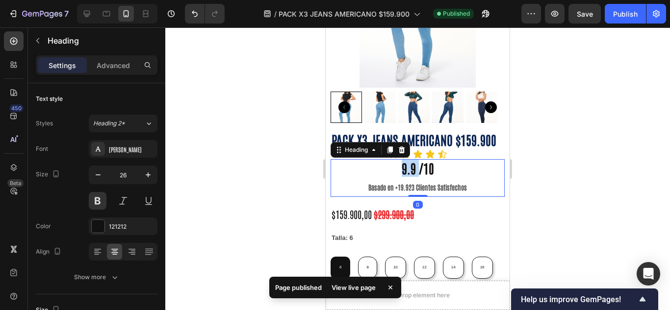
click at [407, 160] on p "9.9 /10 Basado en +19.923 Clientes Satisfechos" at bounding box center [417, 178] width 172 height 36
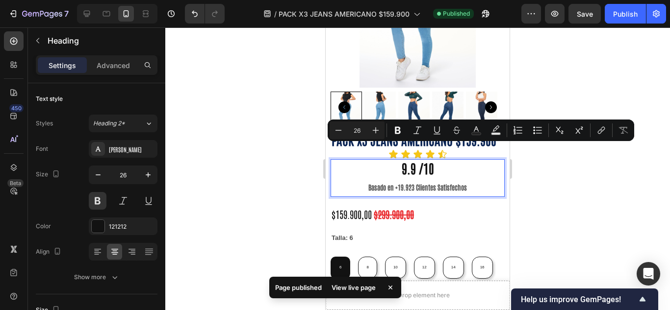
click at [439, 160] on p "9.9 /10 Basado en +19.923 Clientes Satisfechos" at bounding box center [417, 178] width 172 height 36
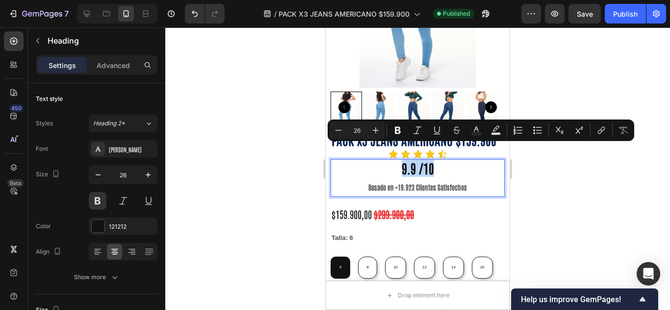
drag, startPoint x: 439, startPoint y: 151, endPoint x: 399, endPoint y: 157, distance: 40.2
click at [399, 160] on p "9.9 /10 Basado en +19.923 Clientes Satisfechos" at bounding box center [417, 178] width 172 height 36
click at [96, 172] on icon "button" at bounding box center [98, 175] width 10 height 10
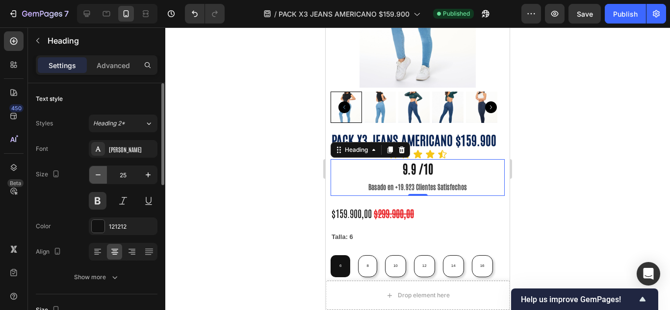
click at [96, 172] on icon "button" at bounding box center [98, 175] width 10 height 10
type input "23"
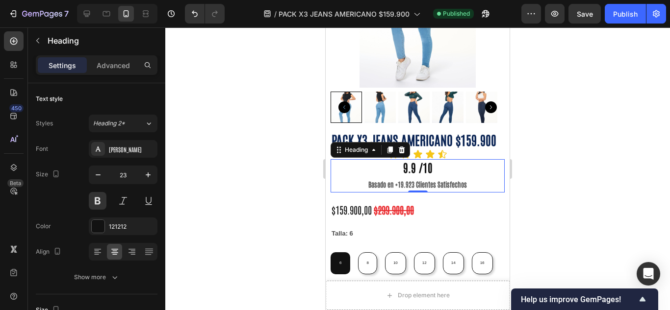
click at [310, 164] on div at bounding box center [417, 168] width 504 height 283
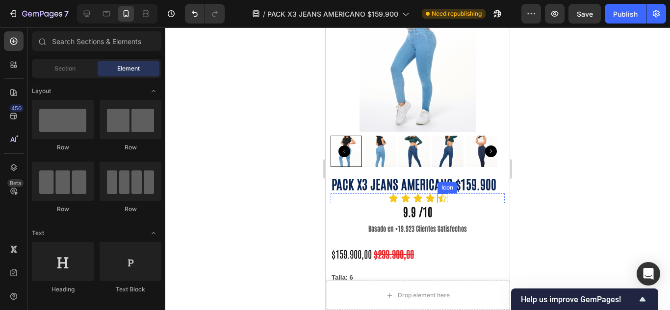
scroll to position [82, 0]
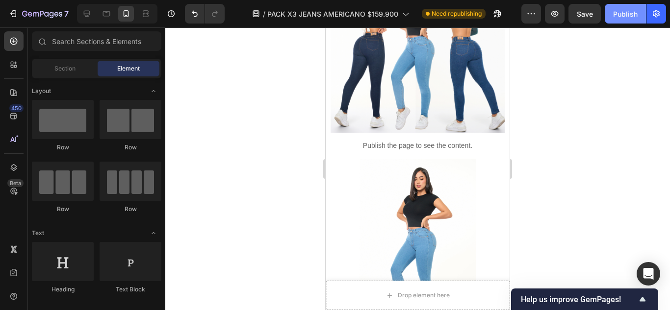
click at [632, 23] on button "Publish" at bounding box center [624, 14] width 41 height 20
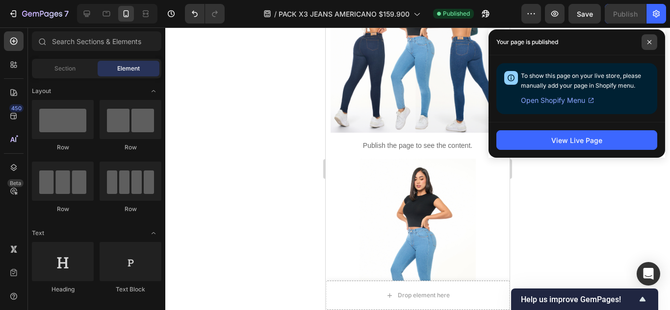
click at [645, 41] on span at bounding box center [649, 42] width 16 height 16
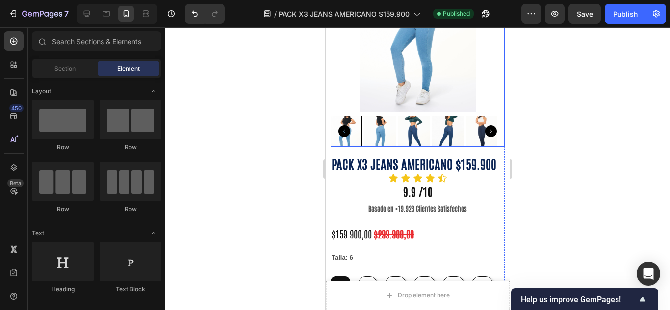
scroll to position [327, 0]
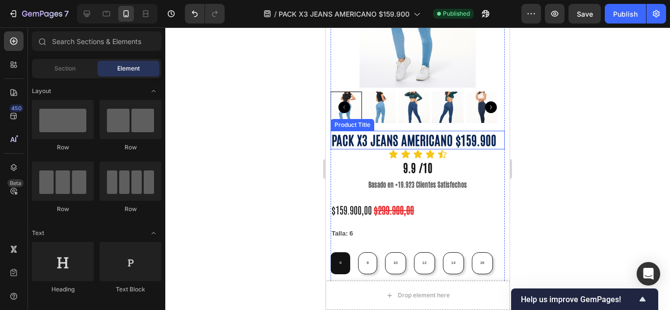
click at [375, 131] on h1 "PACK X3 JEANS AMERICANO $159.900" at bounding box center [417, 140] width 174 height 19
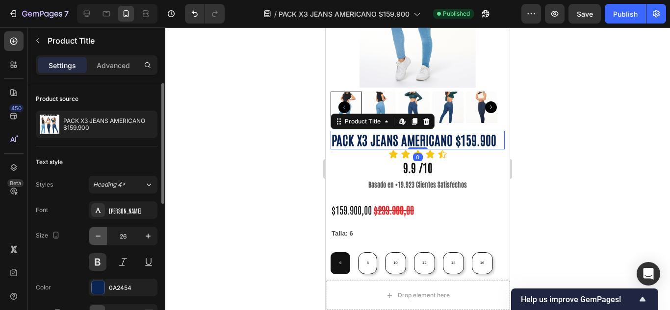
click at [100, 238] on icon "button" at bounding box center [98, 236] width 10 height 10
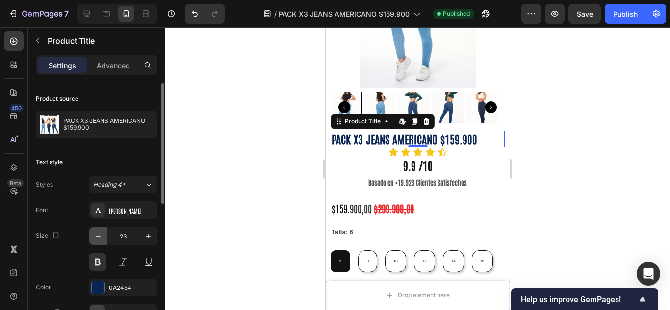
click at [100, 238] on icon "button" at bounding box center [98, 236] width 10 height 10
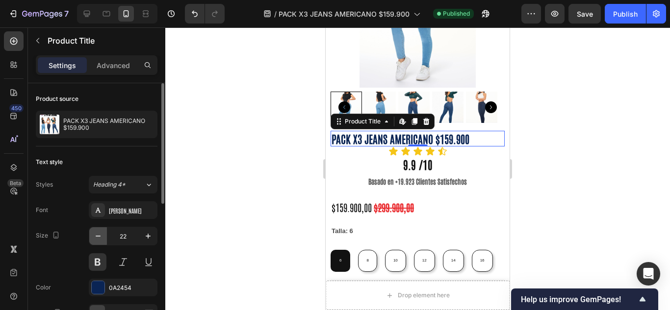
click at [100, 238] on icon "button" at bounding box center [98, 236] width 10 height 10
type input "20"
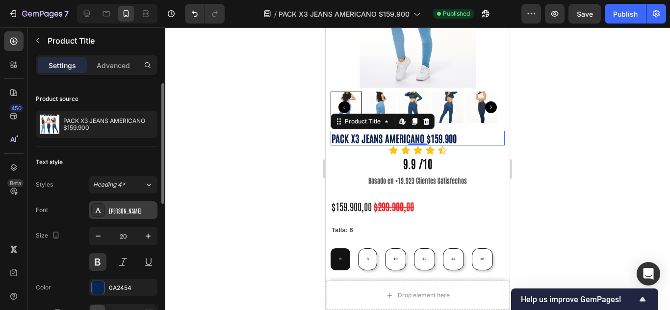
scroll to position [82, 0]
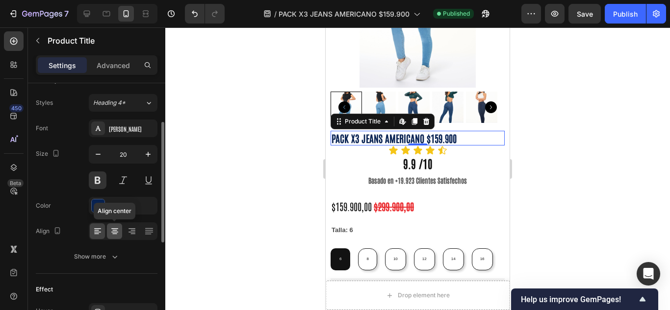
click at [116, 229] on icon at bounding box center [114, 228] width 7 height 1
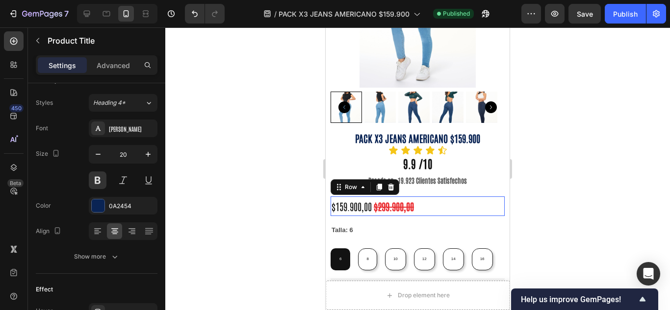
click at [429, 197] on div "$159.900,00 Product Price Product Price $299.900,00 Product Price Product Price…" at bounding box center [417, 207] width 174 height 20
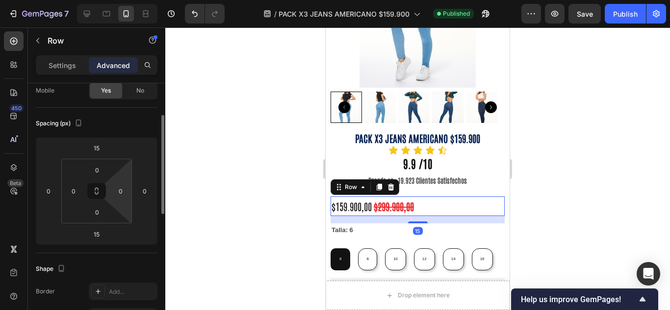
scroll to position [0, 0]
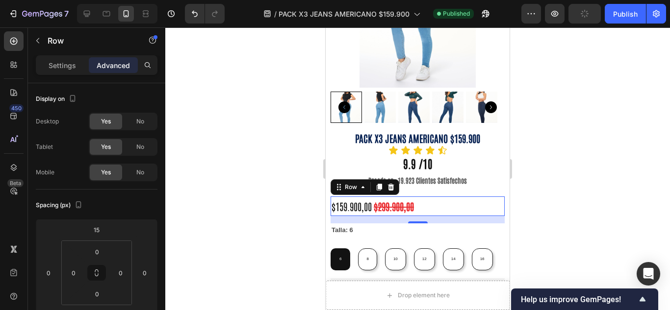
click at [443, 197] on div "$159.900,00 Product Price Product Price $299.900,00 Product Price Product Price…" at bounding box center [417, 207] width 174 height 20
click at [51, 63] on p "Settings" at bounding box center [62, 65] width 27 height 10
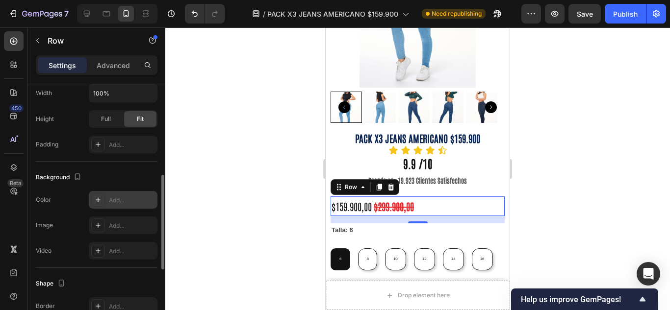
scroll to position [409, 0]
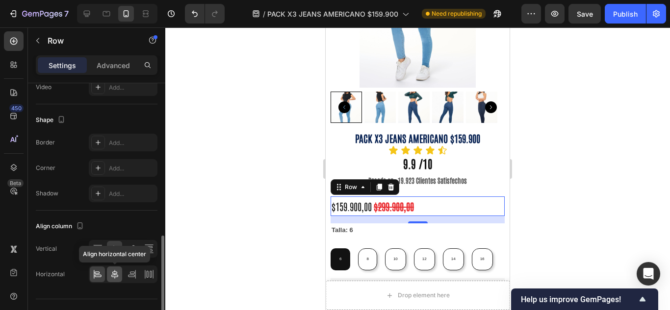
click at [116, 274] on icon at bounding box center [114, 274] width 7 height 9
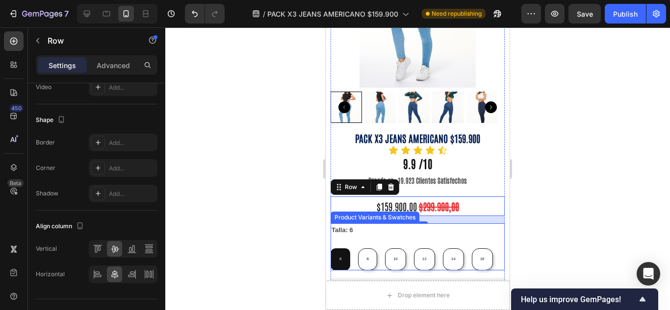
click at [346, 224] on legend "Talla: 6" at bounding box center [342, 230] width 24 height 13
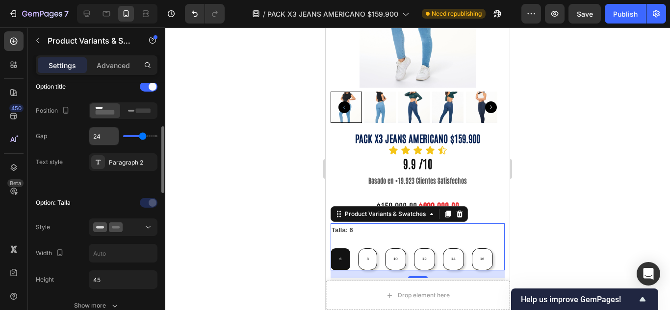
scroll to position [246, 0]
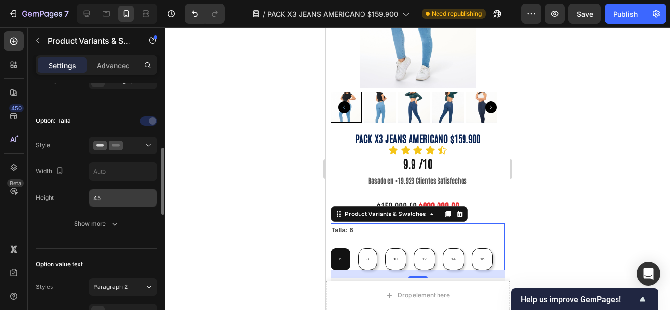
click at [104, 197] on input "45" at bounding box center [123, 198] width 68 height 18
type input "5"
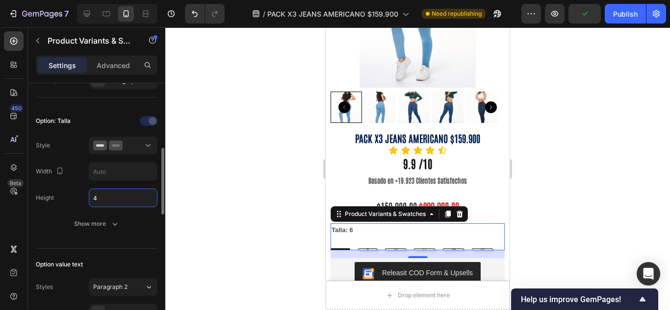
type input "45"
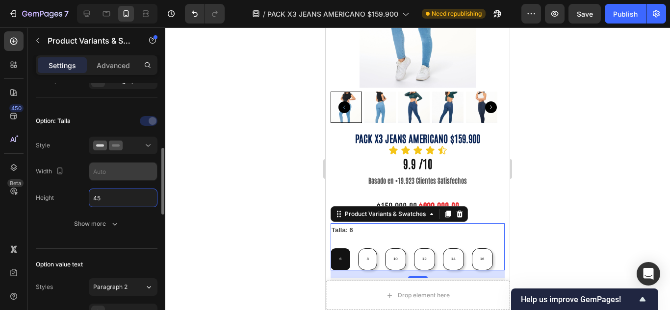
click at [116, 178] on input "text" at bounding box center [123, 172] width 68 height 18
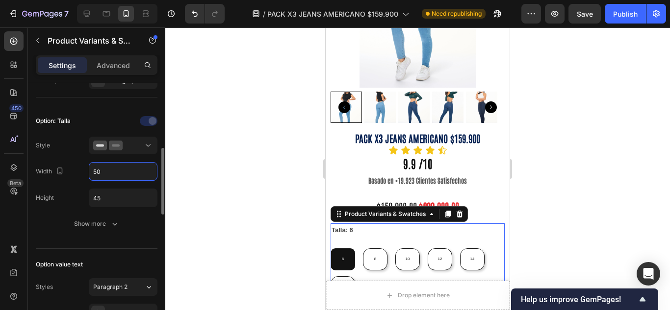
type input "5"
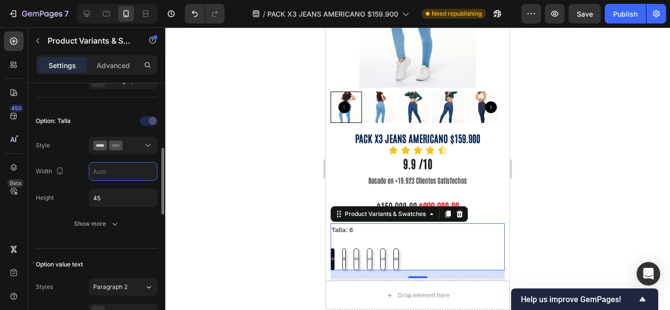
click at [77, 161] on div "Option: Talla Style Width Height 45 Show more" at bounding box center [97, 173] width 122 height 120
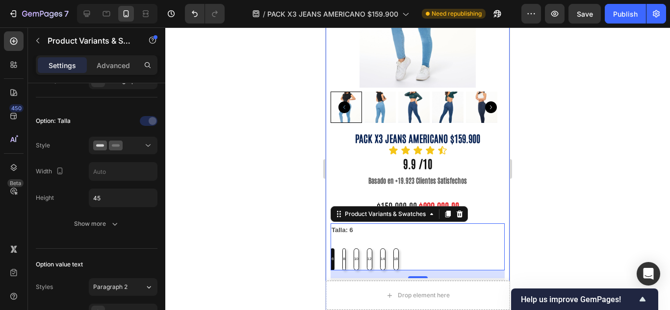
click at [286, 209] on div at bounding box center [417, 168] width 504 height 283
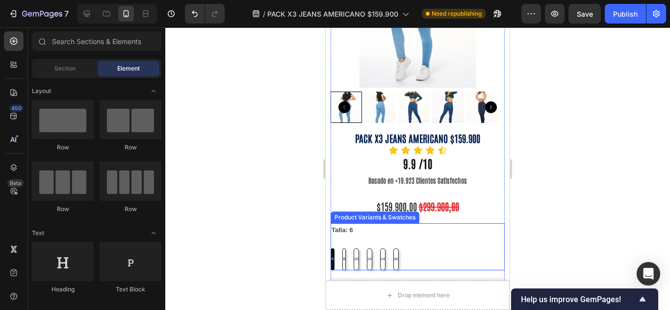
click at [390, 249] on div "6 6 6 8 8 8 10 10 10 12 12 12 14 14 14 16 16 16" at bounding box center [417, 260] width 174 height 22
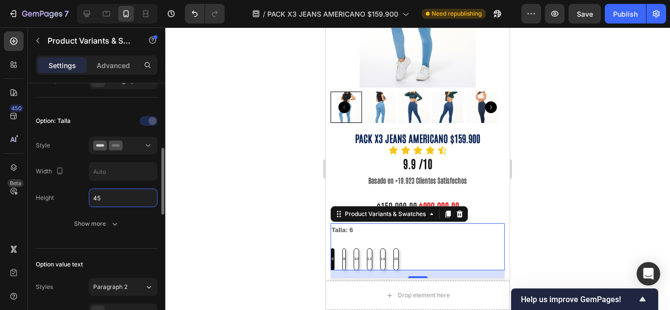
click at [114, 198] on input "45" at bounding box center [123, 198] width 68 height 18
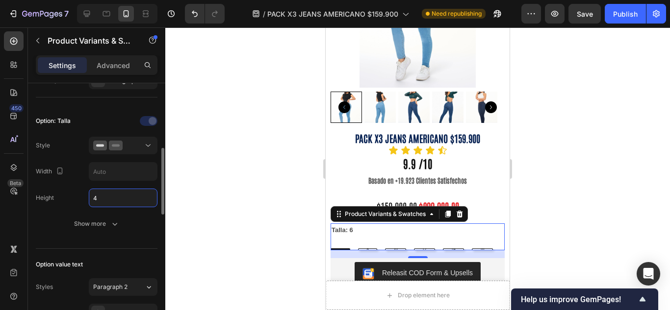
type input "45"
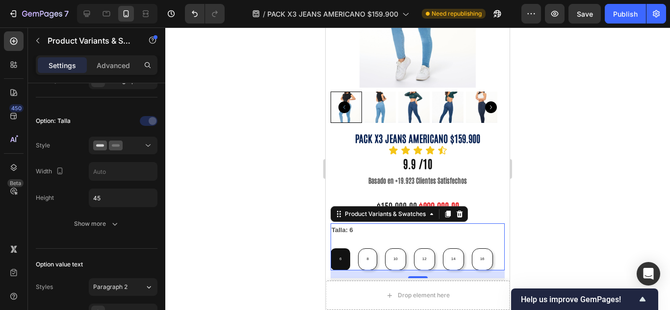
click at [349, 226] on div "Talla: 6 6 6 6 8 8 8 10 10 10 12 12 12 14 14 14 16 16 16" at bounding box center [417, 247] width 174 height 47
click at [344, 224] on legend "Talla: 6" at bounding box center [342, 230] width 24 height 13
click at [187, 188] on div at bounding box center [417, 168] width 504 height 283
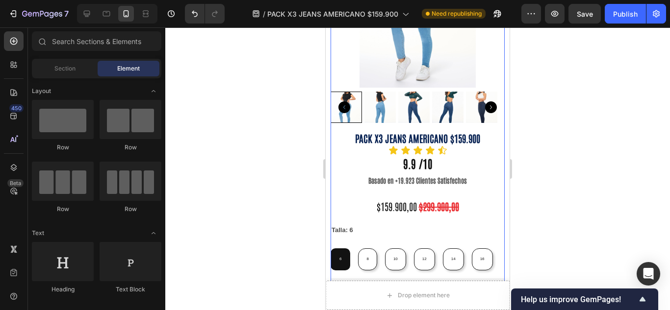
click at [385, 177] on div "PACK X3 JEANS AMERICANO $159.900 Product Title Icon Icon Icon Icon Icon Icon Li…" at bounding box center [417, 297] width 174 height 333
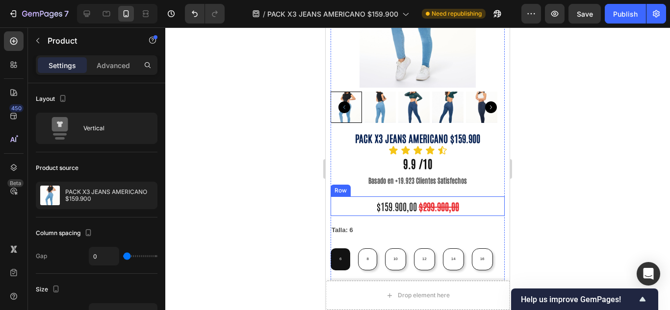
click at [363, 197] on div "$159.900,00 Product Price Product Price $299.900,00 Product Price Product Price…" at bounding box center [417, 207] width 174 height 20
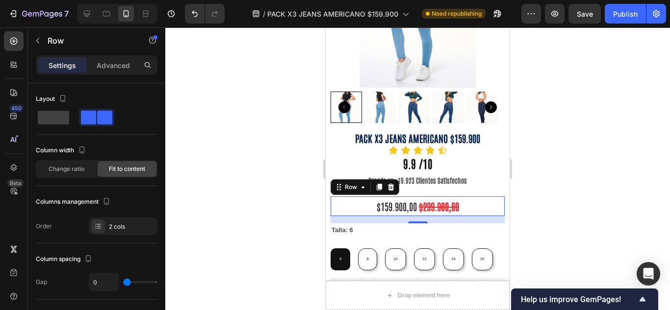
click at [618, 24] on div "7 Version history / PACK X3 JEANS AMERICANO $159.900 Need republishing Preview …" at bounding box center [335, 14] width 670 height 28
click at [618, 14] on div "Publish" at bounding box center [625, 14] width 25 height 10
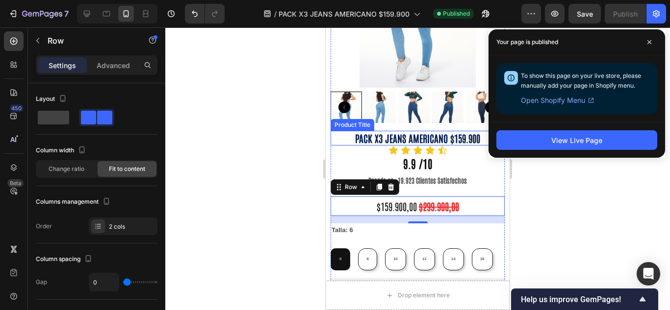
click at [374, 131] on h1 "PACK X3 JEANS AMERICANO $159.900" at bounding box center [417, 138] width 174 height 15
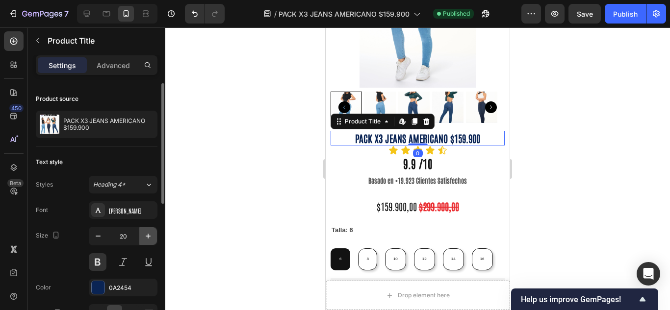
click at [147, 234] on icon "button" at bounding box center [148, 236] width 10 height 10
type input "22"
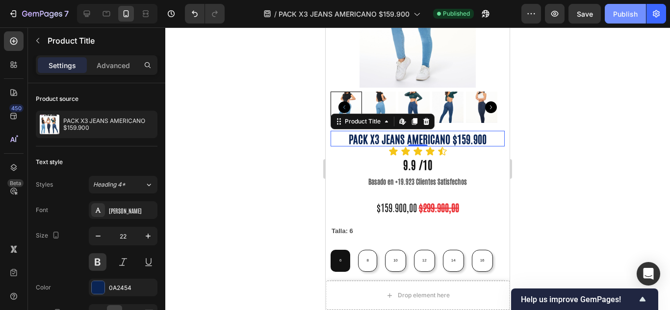
click at [621, 18] on div "Publish" at bounding box center [625, 14] width 25 height 10
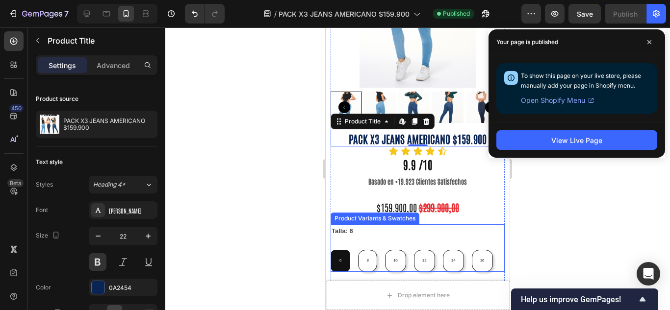
click at [353, 235] on div "Talla: 6 6 6 6 8 8 8 10 10 10 12 12 12 14 14 14 16 16 16" at bounding box center [417, 248] width 174 height 47
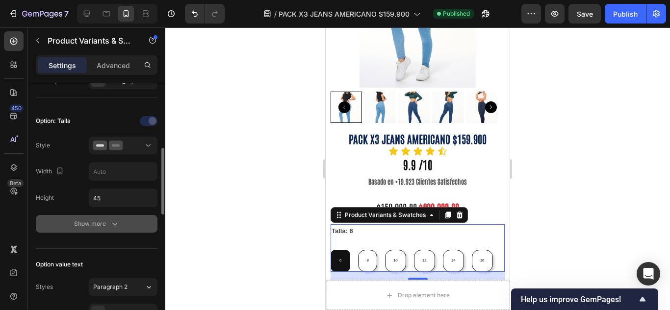
click at [100, 225] on div "Show more" at bounding box center [97, 224] width 46 height 10
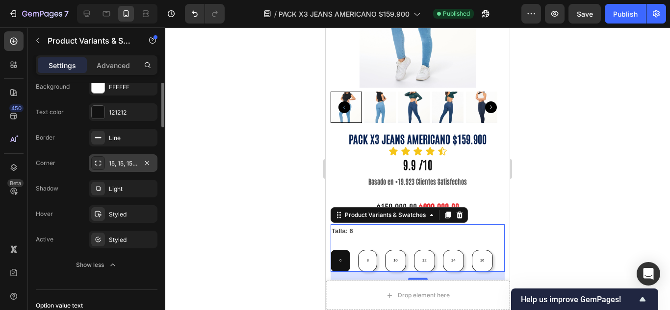
scroll to position [327, 0]
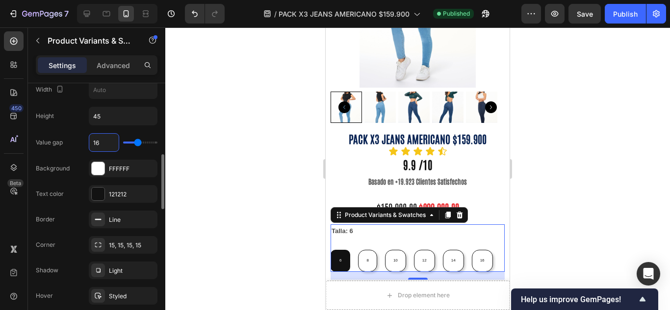
type input "1"
type input "18"
type input "1"
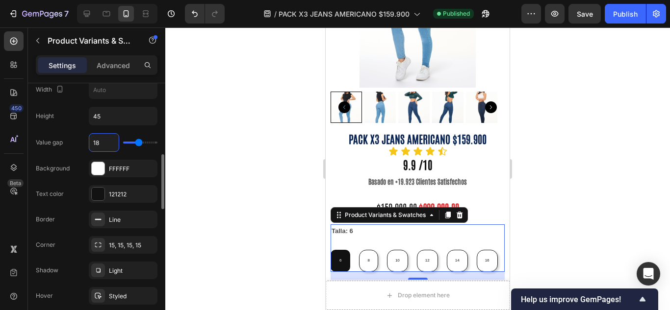
type input "1"
type input "0"
type input "2"
type input "20"
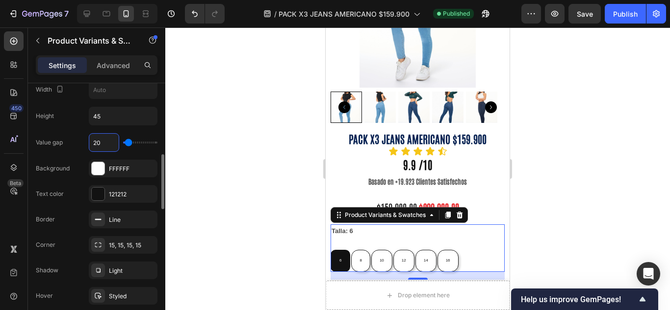
type input "20"
type input "2"
type input "0"
type input "1"
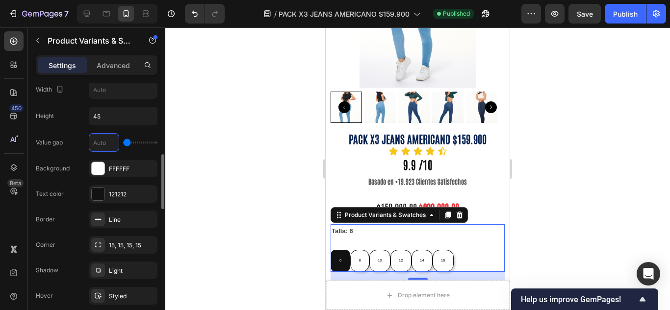
type input "1"
type input "0"
type input "5"
type input "0"
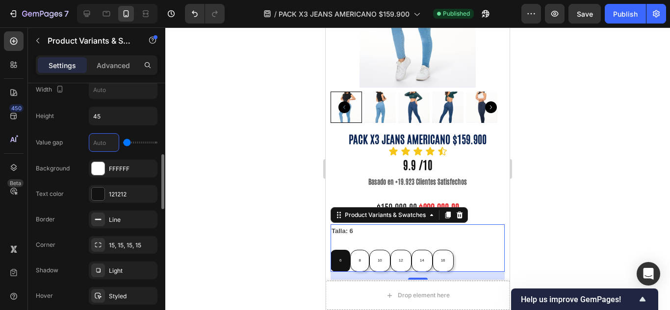
type input "6"
type input "0"
type input "1"
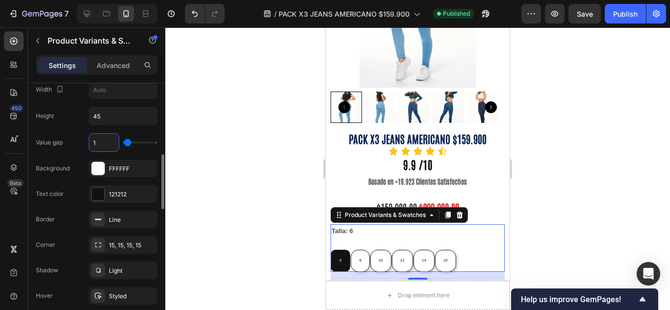
type input "10"
click at [116, 119] on input "45" at bounding box center [123, 116] width 68 height 18
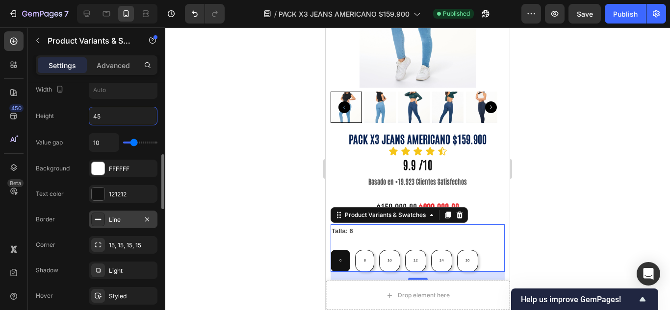
scroll to position [409, 0]
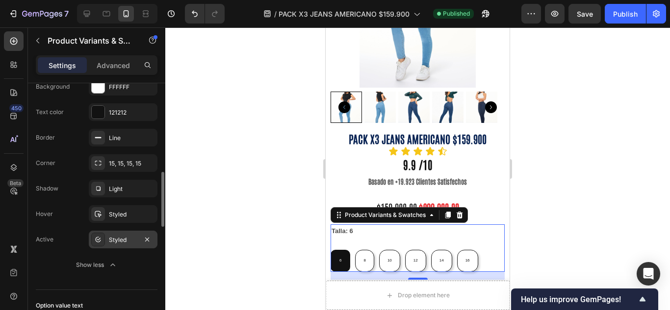
click at [97, 238] on icon at bounding box center [98, 240] width 8 height 8
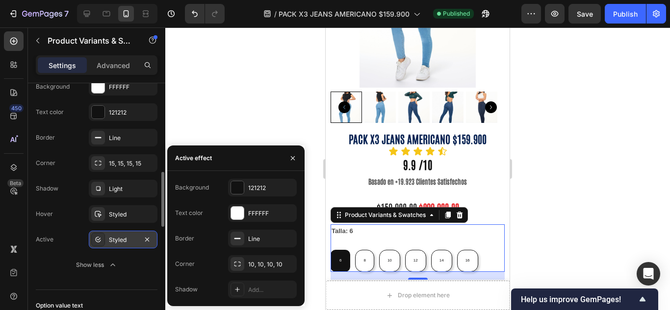
click at [97, 238] on icon at bounding box center [97, 239] width 5 height 5
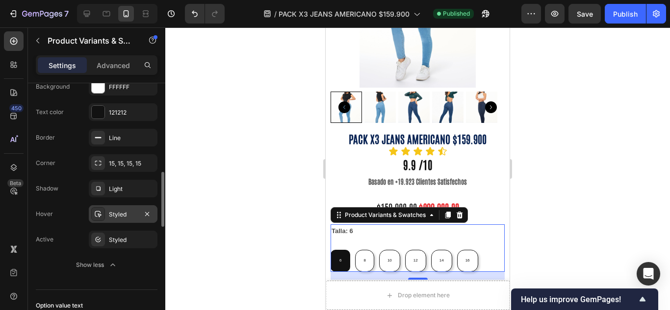
click at [97, 217] on icon at bounding box center [98, 214] width 7 height 6
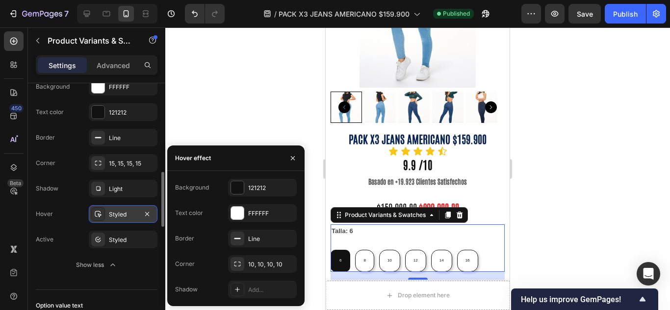
click at [97, 217] on icon at bounding box center [98, 214] width 7 height 6
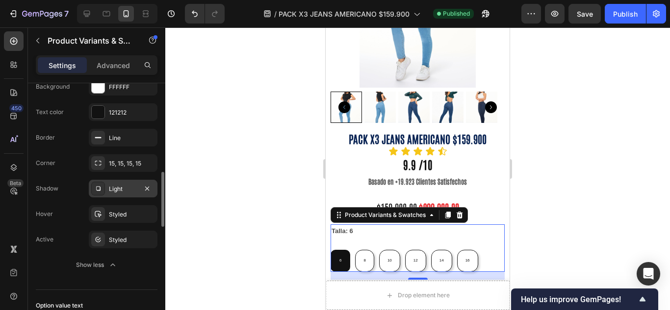
click at [97, 196] on div at bounding box center [98, 189] width 14 height 14
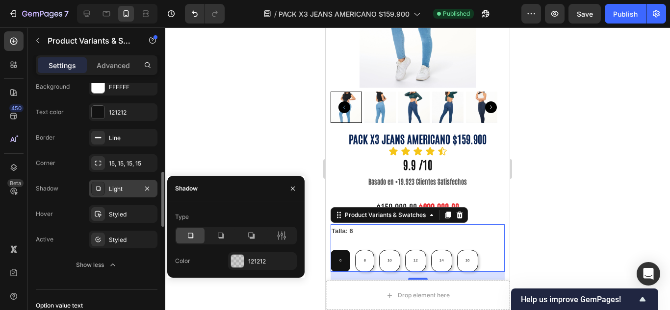
click at [97, 196] on div at bounding box center [98, 189] width 14 height 14
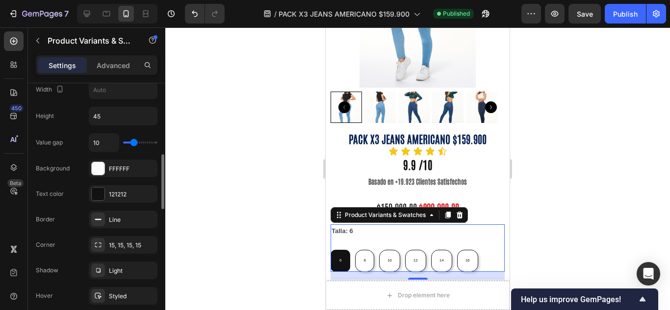
scroll to position [246, 0]
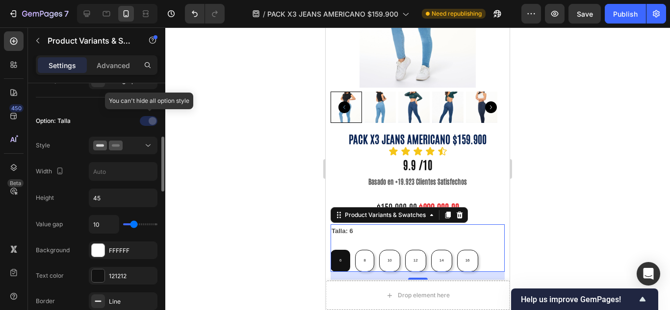
click at [151, 120] on div at bounding box center [149, 121] width 69 height 16
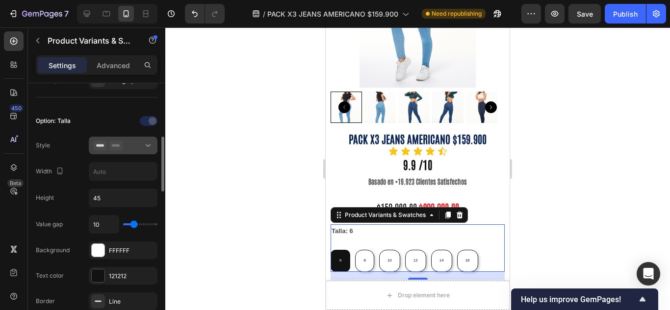
click at [124, 147] on div at bounding box center [123, 146] width 60 height 10
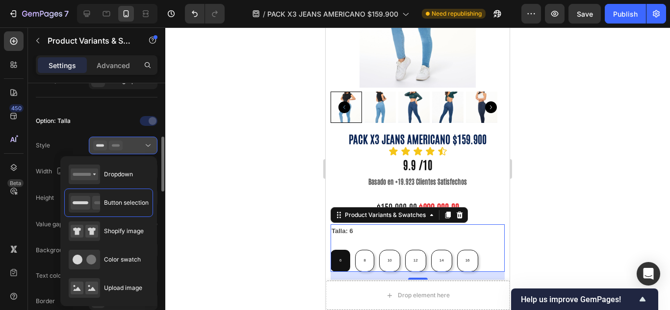
click at [124, 147] on div at bounding box center [123, 146] width 60 height 10
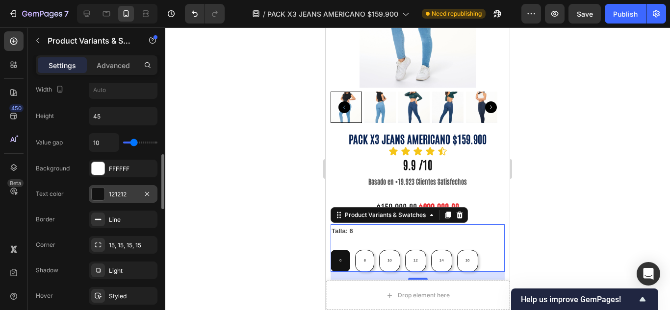
scroll to position [409, 0]
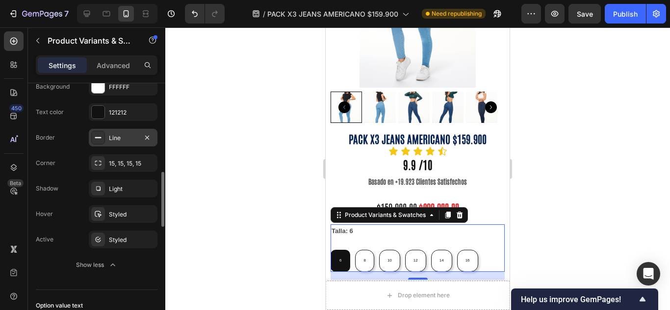
click at [102, 145] on div "Line" at bounding box center [123, 138] width 69 height 18
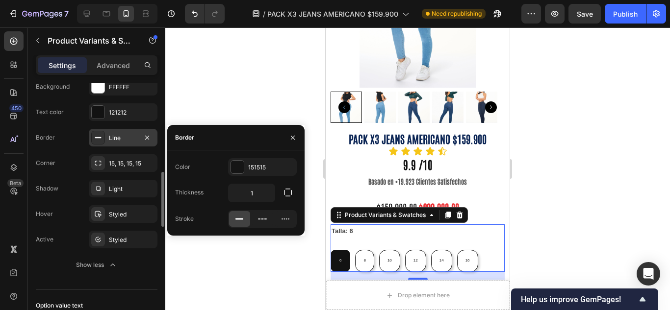
click at [102, 145] on div at bounding box center [98, 138] width 14 height 14
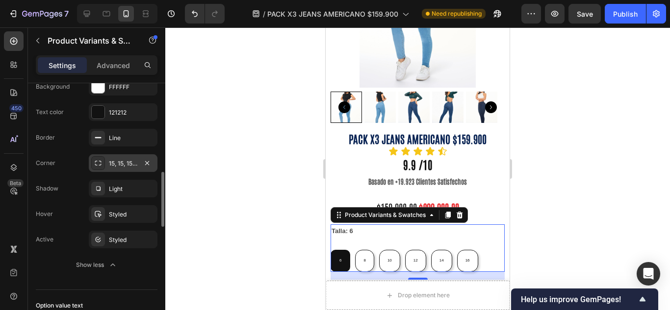
click at [102, 168] on div at bounding box center [98, 163] width 14 height 14
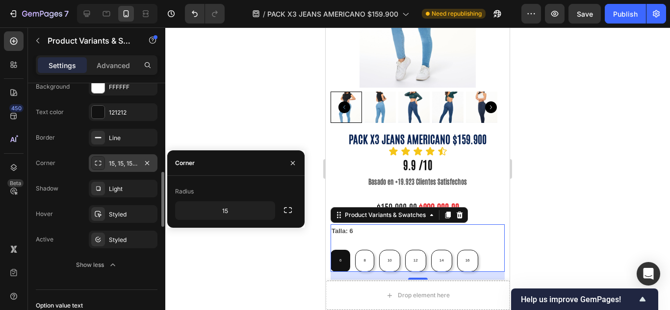
click at [102, 168] on div at bounding box center [98, 163] width 14 height 14
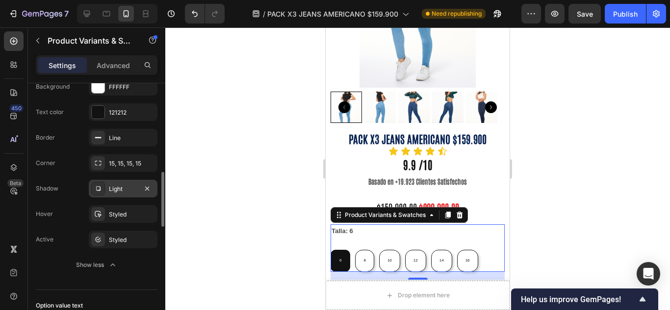
click at [102, 186] on div at bounding box center [98, 189] width 14 height 14
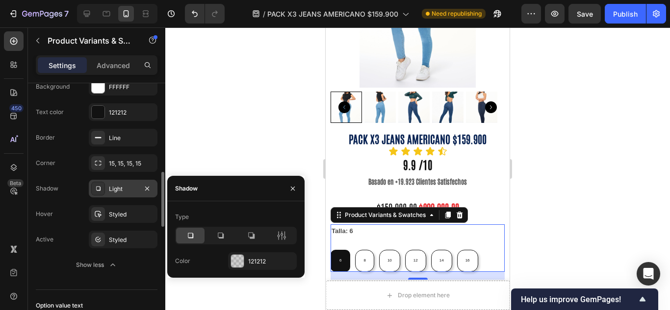
click at [102, 186] on div at bounding box center [98, 189] width 14 height 14
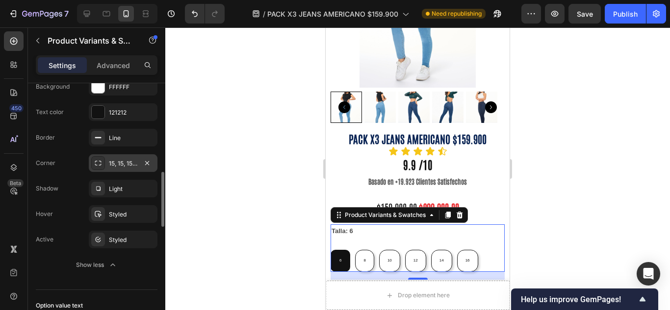
click at [100, 161] on icon at bounding box center [98, 163] width 8 height 8
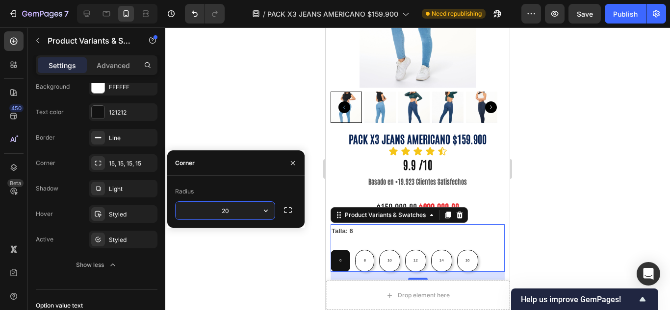
type input "2"
type input "15"
click at [121, 185] on div "Light" at bounding box center [123, 189] width 28 height 9
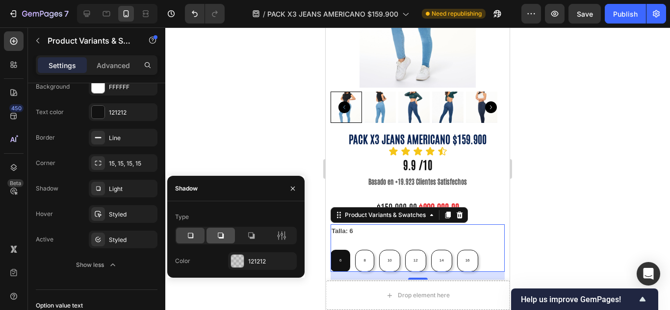
click at [224, 237] on icon at bounding box center [221, 236] width 6 height 6
click at [193, 233] on icon at bounding box center [190, 235] width 5 height 5
click at [217, 233] on icon at bounding box center [221, 236] width 10 height 10
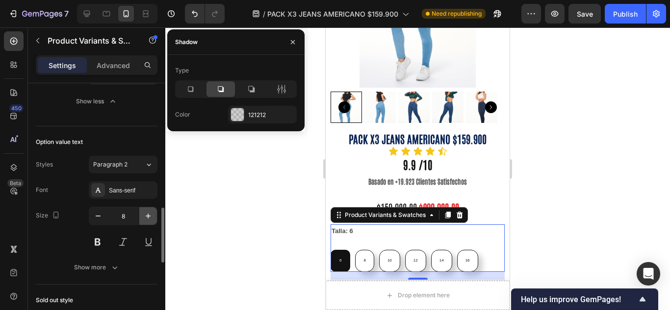
click at [153, 215] on button "button" at bounding box center [148, 216] width 18 height 18
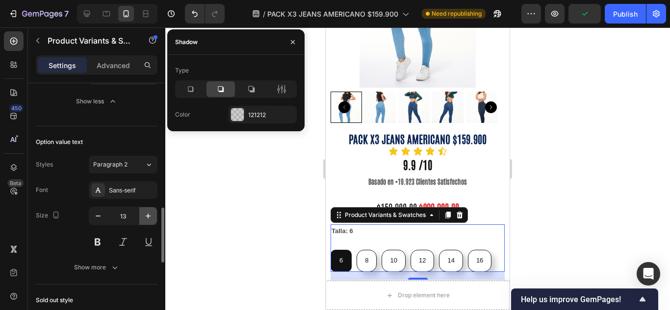
click at [153, 215] on button "button" at bounding box center [148, 216] width 18 height 18
click at [102, 214] on icon "button" at bounding box center [98, 216] width 10 height 10
click at [147, 215] on icon "button" at bounding box center [148, 216] width 10 height 10
click at [618, 11] on div "Publish" at bounding box center [625, 14] width 25 height 10
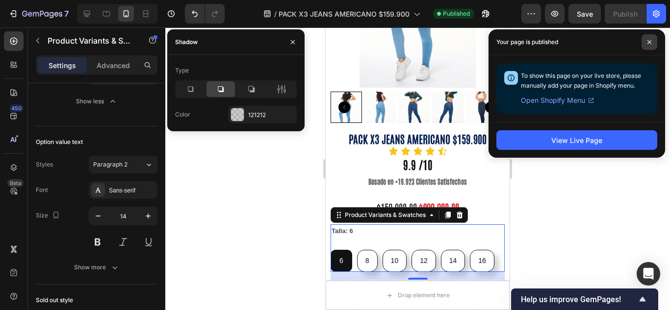
click at [649, 35] on span at bounding box center [649, 42] width 16 height 16
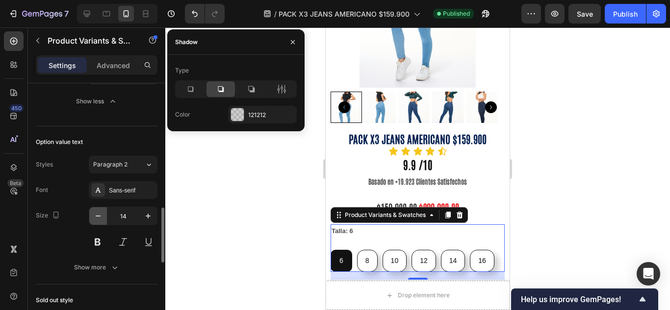
click at [95, 210] on button "button" at bounding box center [98, 216] width 18 height 18
click at [95, 214] on icon "button" at bounding box center [98, 216] width 10 height 10
type input "10"
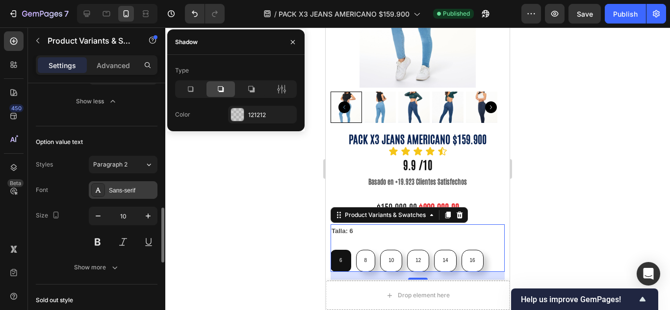
scroll to position [655, 0]
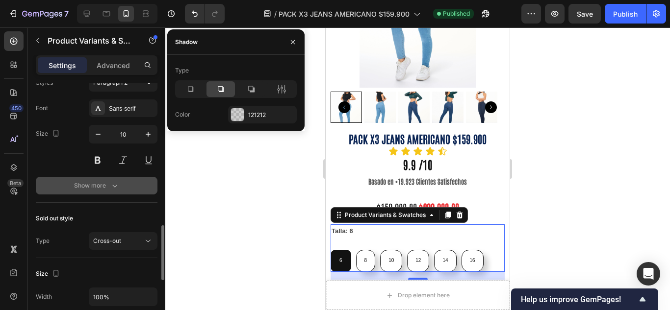
click at [108, 185] on div "Show more" at bounding box center [97, 186] width 46 height 10
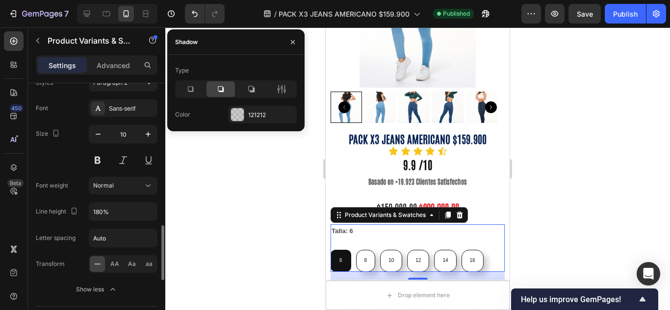
scroll to position [737, 0]
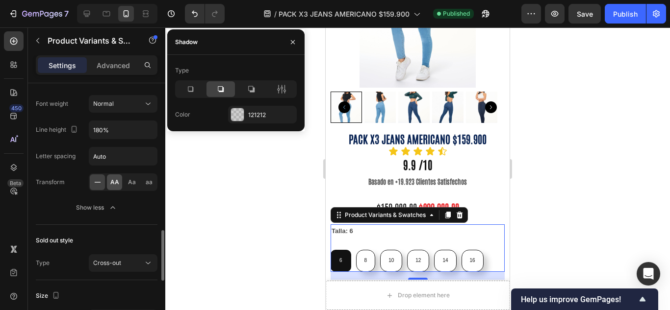
click at [119, 187] on div "AA" at bounding box center [114, 183] width 15 height 16
click at [128, 179] on span "Aa" at bounding box center [132, 182] width 8 height 9
click at [113, 183] on span "AA" at bounding box center [114, 182] width 9 height 9
click at [98, 179] on icon at bounding box center [98, 182] width 10 height 10
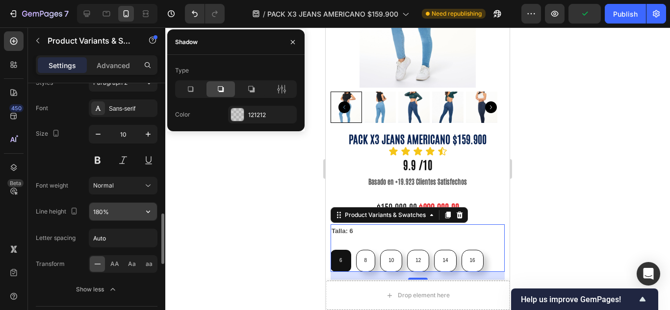
click at [119, 210] on input "180%" at bounding box center [123, 212] width 68 height 18
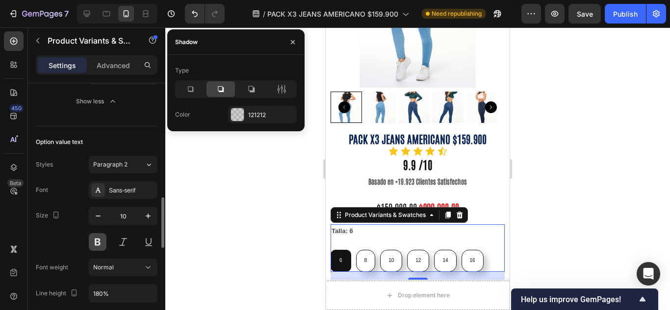
click at [102, 239] on button at bounding box center [98, 242] width 18 height 18
click at [117, 189] on div "Sans-serif" at bounding box center [132, 190] width 46 height 9
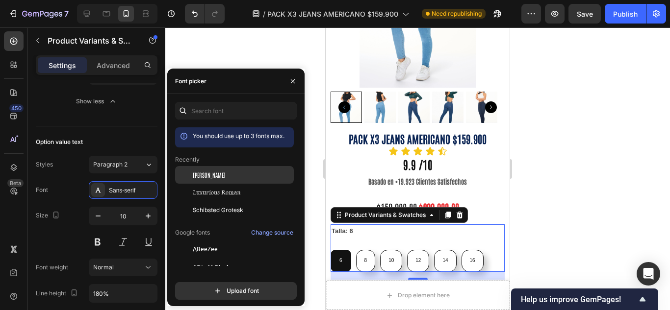
click at [214, 169] on div "[PERSON_NAME]" at bounding box center [234, 175] width 119 height 18
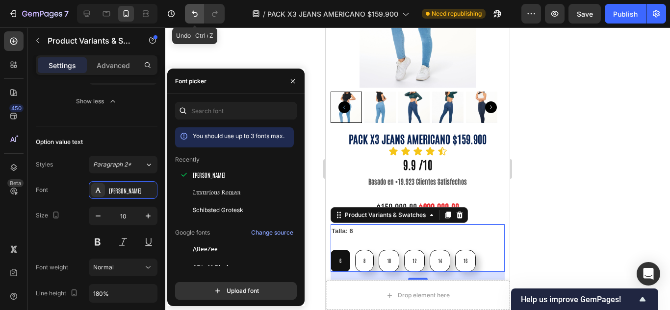
click at [189, 13] on button "Undo/Redo" at bounding box center [195, 14] width 20 height 20
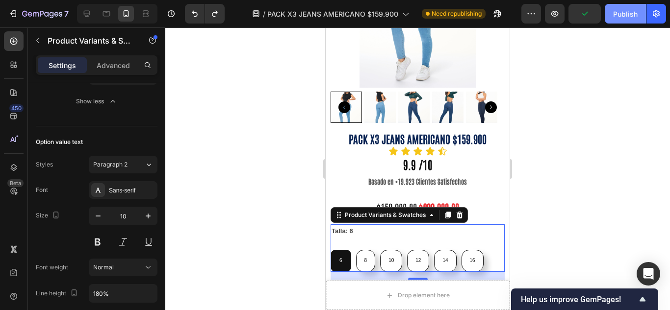
click at [614, 15] on div "Publish" at bounding box center [625, 14] width 25 height 10
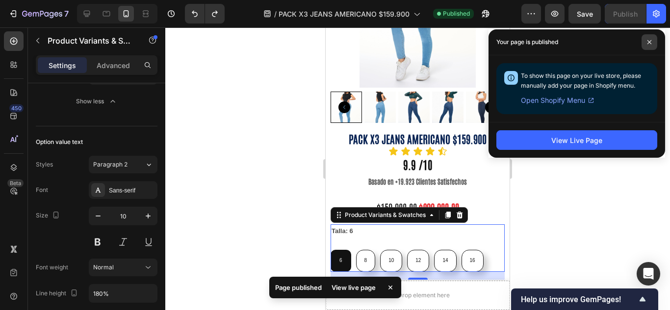
click at [648, 44] on icon at bounding box center [649, 42] width 4 height 4
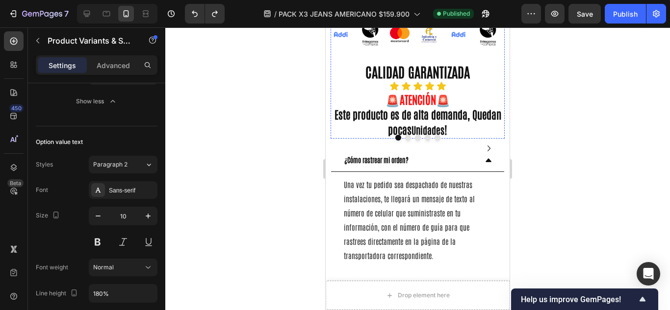
scroll to position [572, 0]
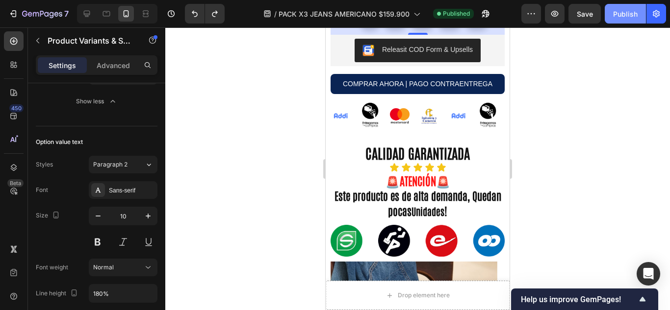
click at [625, 18] on div "Publish" at bounding box center [625, 14] width 25 height 10
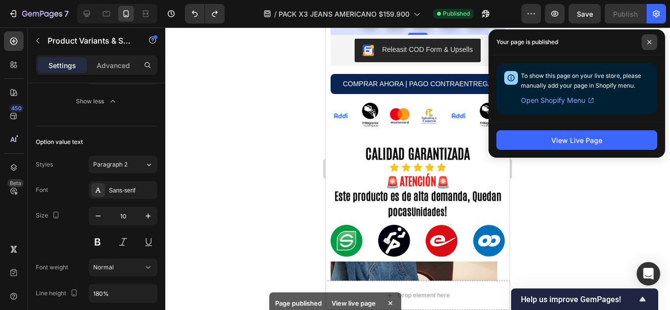
click at [649, 41] on icon at bounding box center [649, 42] width 5 height 5
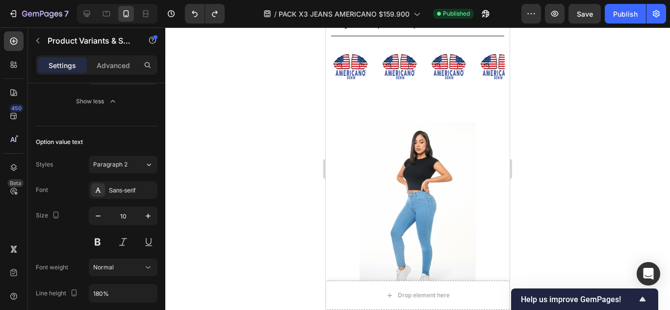
scroll to position [1226, 0]
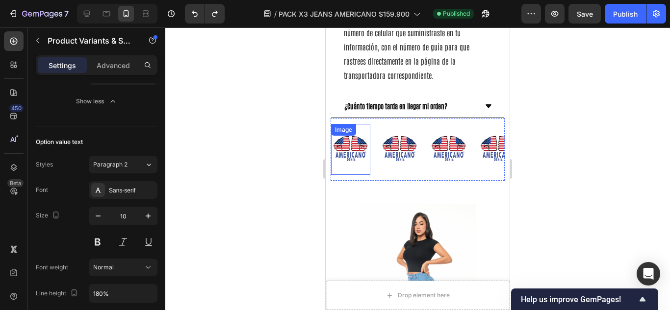
click at [354, 130] on img at bounding box center [350, 149] width 39 height 39
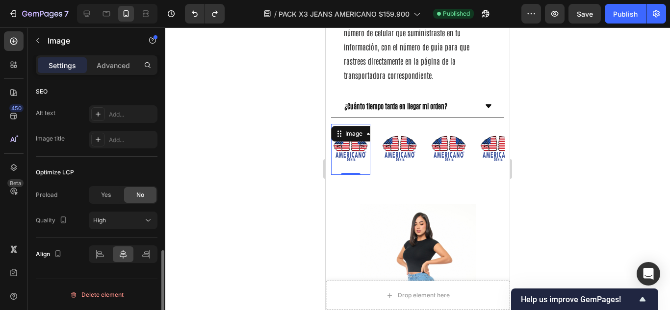
scroll to position [0, 0]
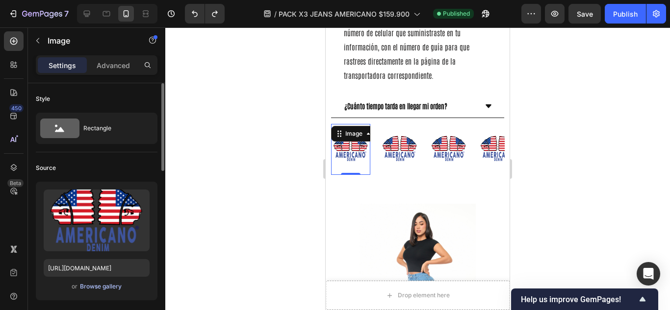
click at [84, 283] on div "Browse gallery" at bounding box center [101, 286] width 42 height 9
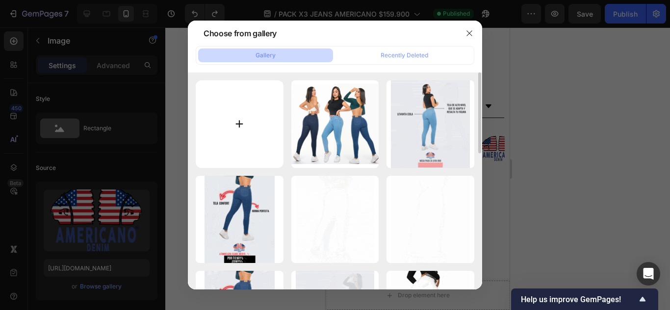
click at [234, 128] on input "file" at bounding box center [240, 124] width 88 height 88
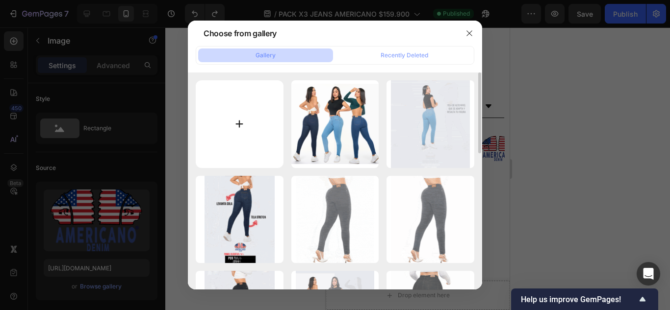
type input "C:\fakepath\R (2).png"
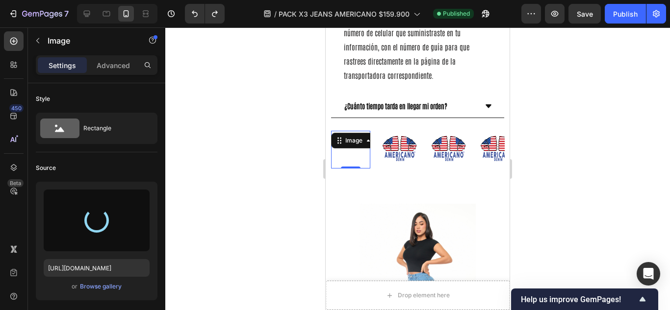
type input "https://cdn.shopify.com/s/files/1/0642/1639/9974/files/gempages_563869014917382…"
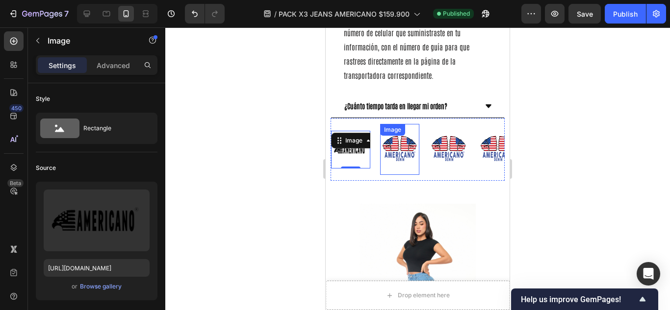
click at [413, 141] on img at bounding box center [399, 149] width 39 height 39
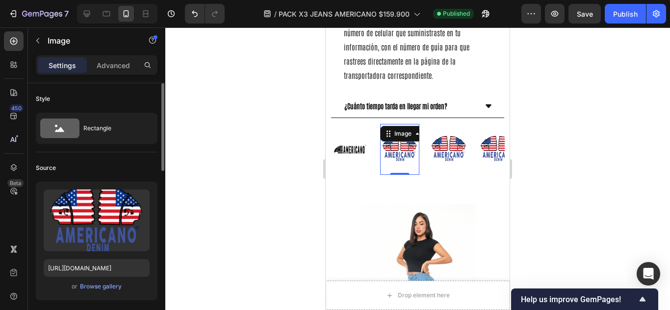
click at [114, 292] on div "or Browse gallery" at bounding box center [97, 287] width 106 height 12
click at [113, 289] on div "Browse gallery" at bounding box center [101, 286] width 42 height 9
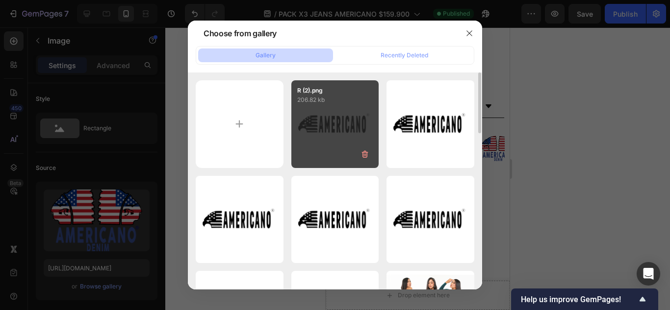
click at [316, 125] on div "R (2).png 206.82 kb" at bounding box center [335, 124] width 88 height 88
type input "https://cdn.shopify.com/s/files/1/0642/1639/9974/files/gempages_563869014917382…"
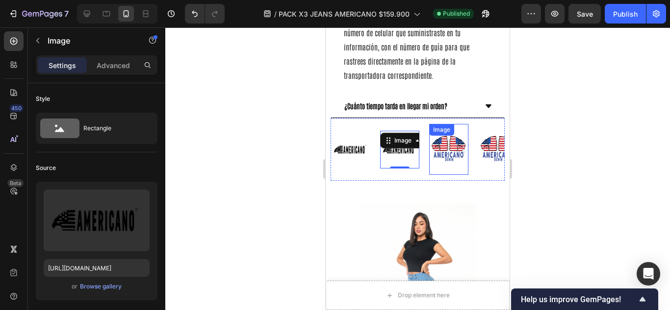
click at [455, 131] on img at bounding box center [448, 149] width 39 height 39
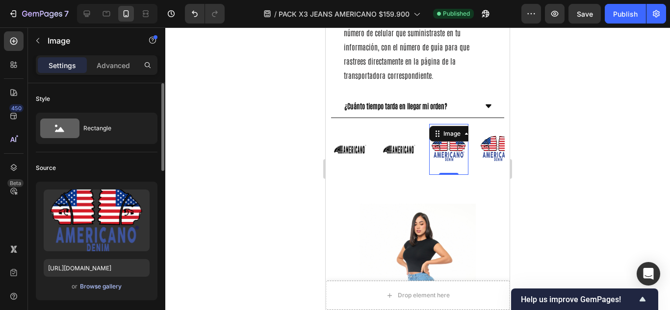
click at [107, 290] on div "Browse gallery" at bounding box center [101, 286] width 42 height 9
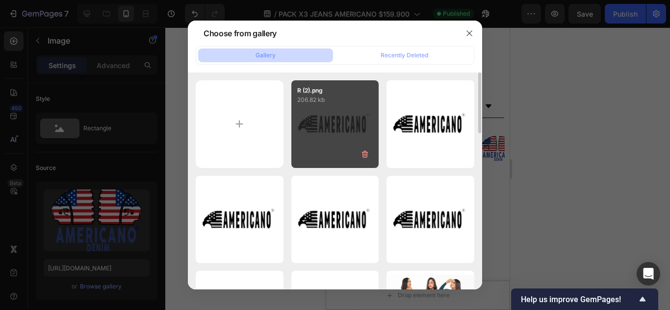
click at [308, 149] on div "R (2).png 206.82 kb" at bounding box center [335, 124] width 88 height 88
type input "https://cdn.shopify.com/s/files/1/0642/1639/9974/files/gempages_563869014917382…"
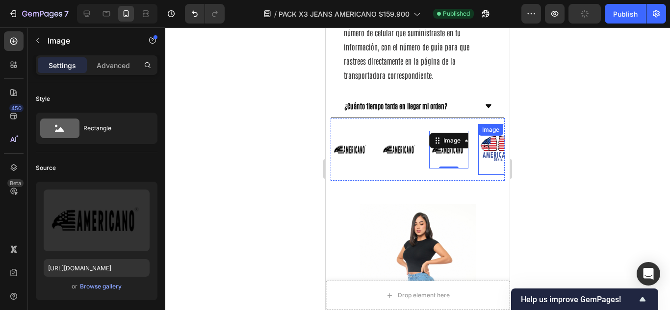
click at [482, 135] on img at bounding box center [497, 149] width 39 height 39
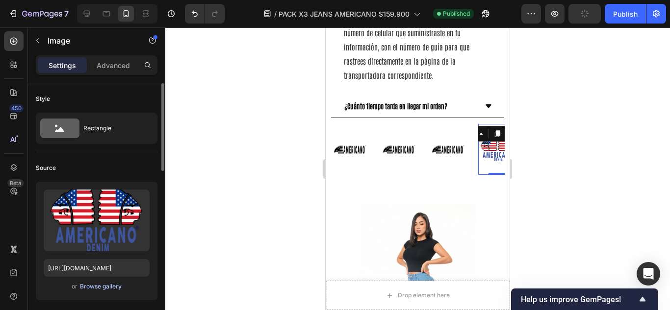
click at [108, 282] on div "Browse gallery" at bounding box center [101, 286] width 42 height 9
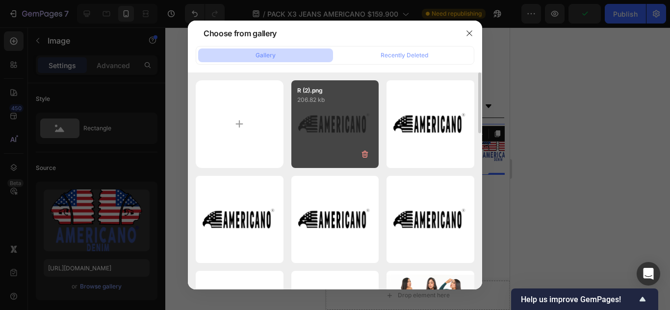
click at [323, 128] on div "R (2).png 206.82 kb" at bounding box center [335, 124] width 88 height 88
type input "https://cdn.shopify.com/s/files/1/0642/1639/9974/files/gempages_563869014917382…"
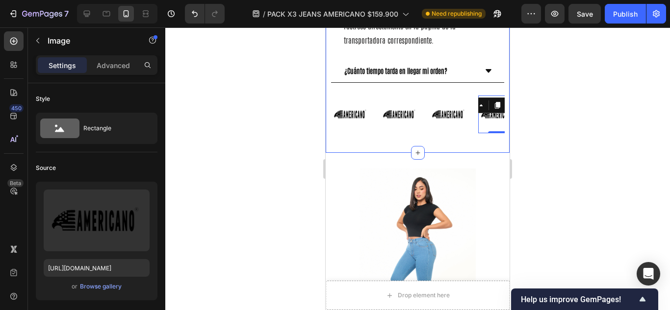
scroll to position [1226, 0]
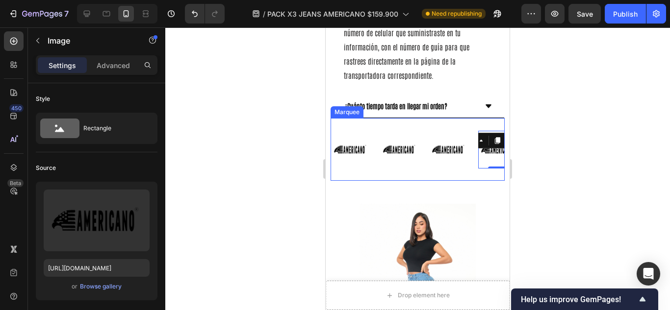
click at [376, 131] on div "Image" at bounding box center [355, 150] width 49 height 38
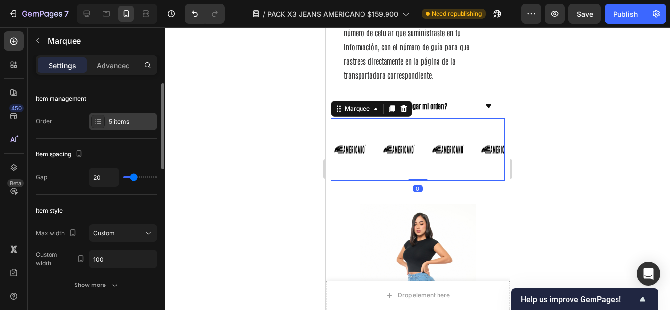
click at [118, 130] on div "5 items" at bounding box center [123, 122] width 69 height 18
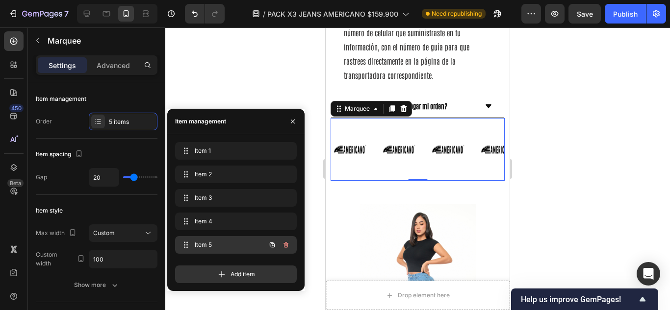
click at [200, 247] on span "Item 5" at bounding box center [222, 245] width 55 height 9
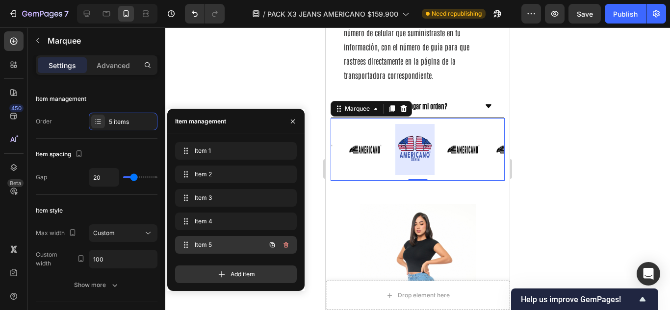
scroll to position [0, 133]
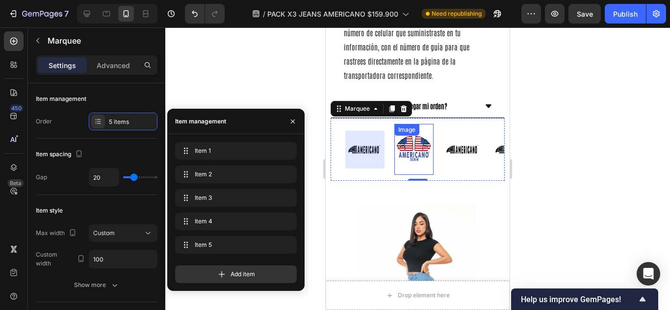
click at [423, 138] on img at bounding box center [413, 149] width 39 height 39
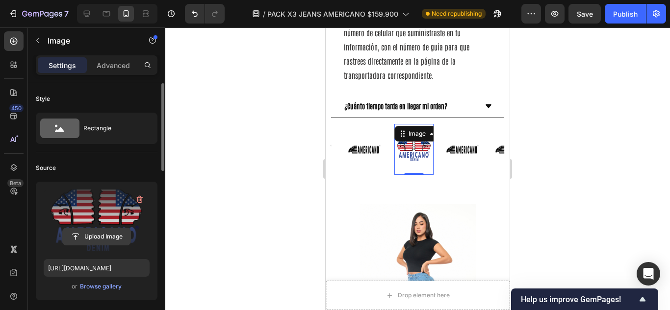
click at [100, 239] on input "file" at bounding box center [97, 236] width 68 height 17
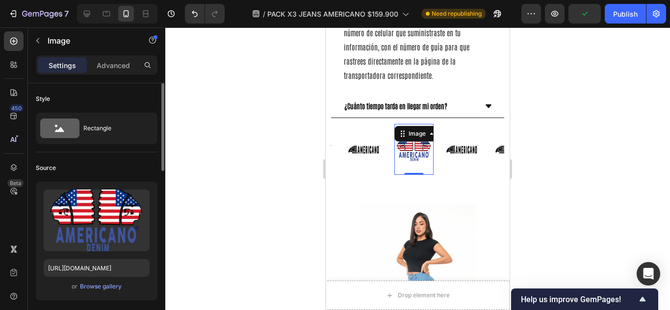
click at [121, 281] on div "or Browse gallery" at bounding box center [97, 287] width 106 height 12
click at [114, 286] on div "Browse gallery" at bounding box center [101, 286] width 42 height 9
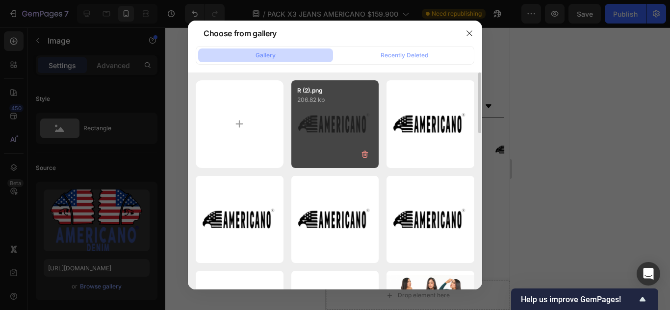
scroll to position [82, 0]
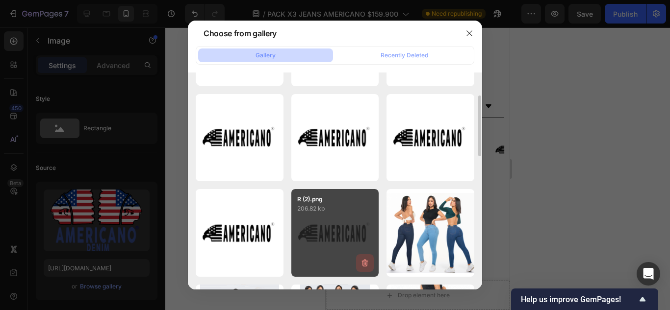
click at [365, 263] on icon "button" at bounding box center [365, 263] width 10 height 10
click at [368, 269] on div "Delete" at bounding box center [359, 265] width 18 height 9
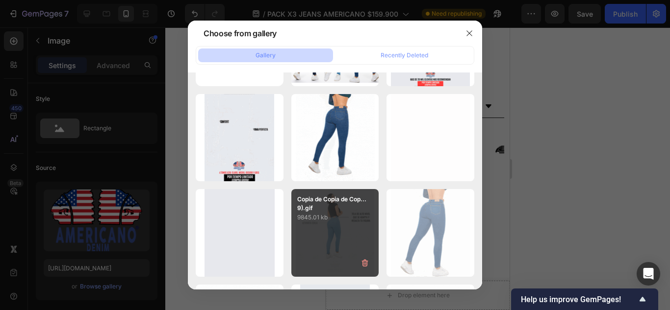
scroll to position [0, 0]
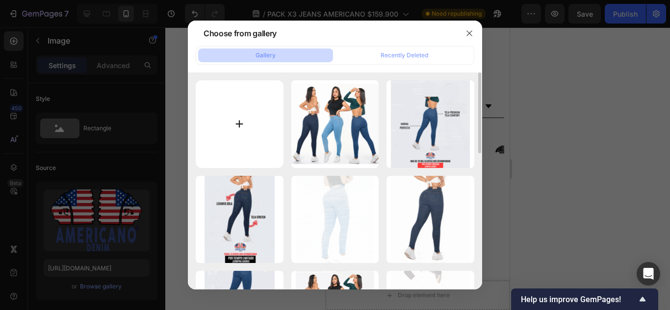
click at [264, 111] on input "file" at bounding box center [240, 124] width 88 height 88
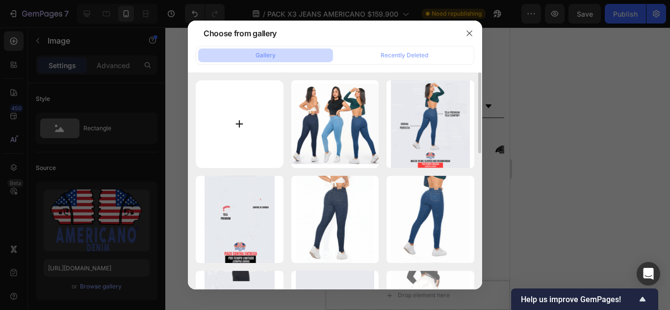
type input "C:\fakepath\R (2).png"
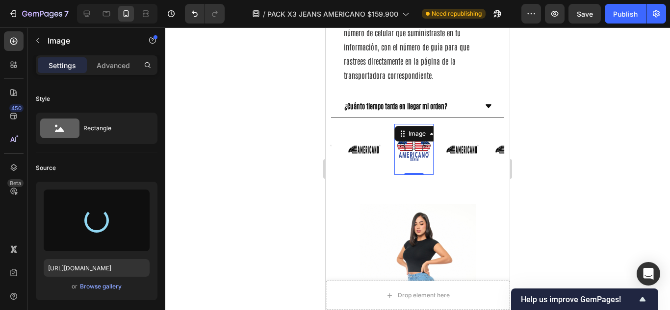
type input "https://cdn.shopify.com/s/files/1/0642/1639/9974/files/gempages_563869014917382…"
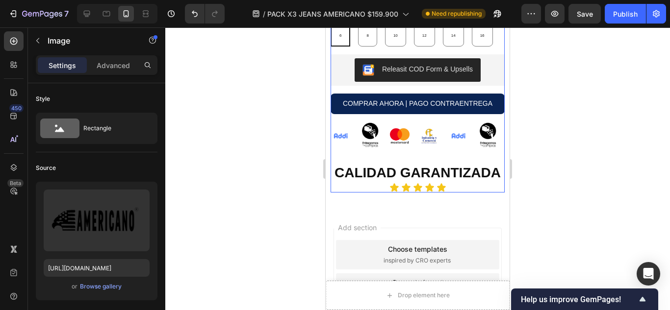
scroll to position [1707, 0]
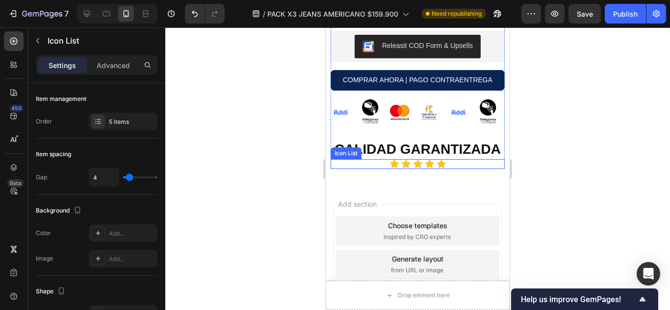
click at [474, 169] on div "Icon Icon Icon Icon Icon" at bounding box center [417, 164] width 174 height 10
click at [400, 154] on icon at bounding box center [402, 150] width 8 height 8
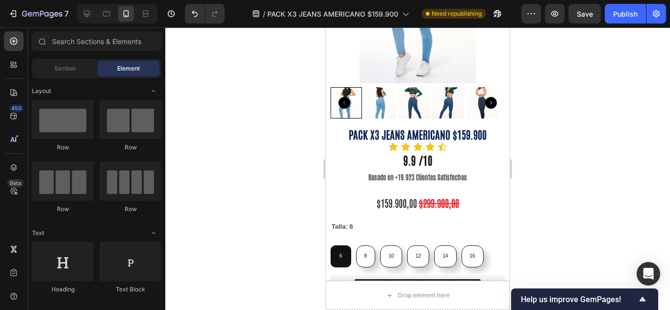
scroll to position [319, 0]
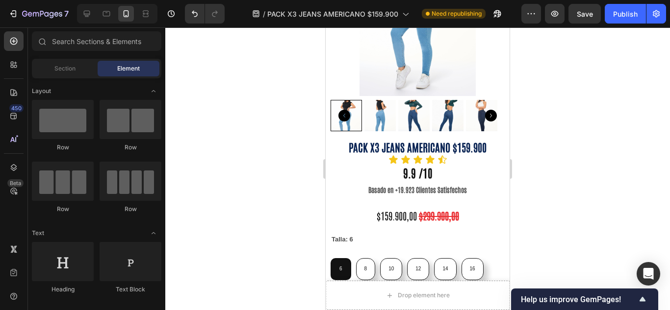
click at [605, 25] on div "7 Version history / PACK X3 JEANS AMERICANO $159.900 Need republishing Preview …" at bounding box center [335, 14] width 670 height 28
click at [618, 13] on div "Publish" at bounding box center [625, 14] width 25 height 10
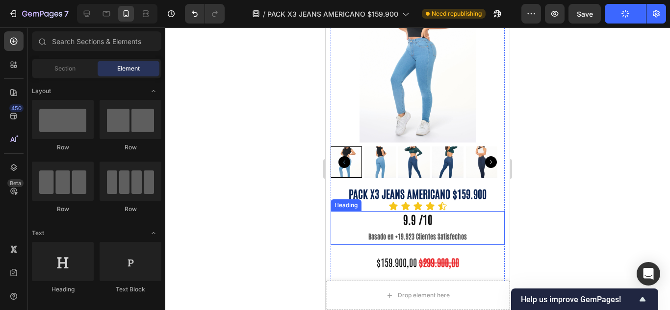
scroll to position [237, 0]
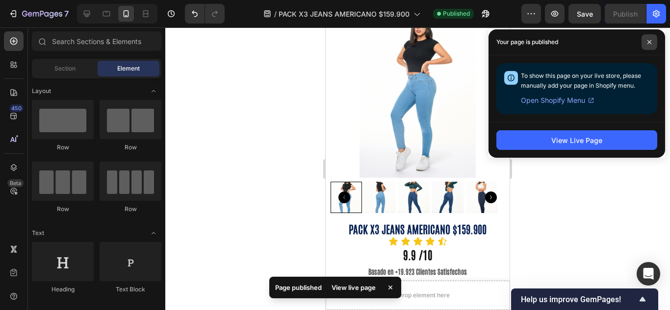
click at [649, 43] on icon at bounding box center [649, 42] width 5 height 5
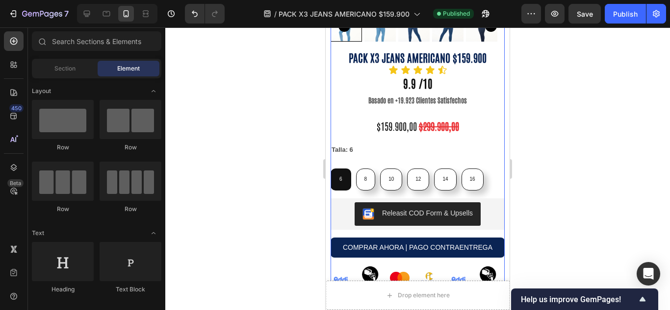
scroll to position [490, 0]
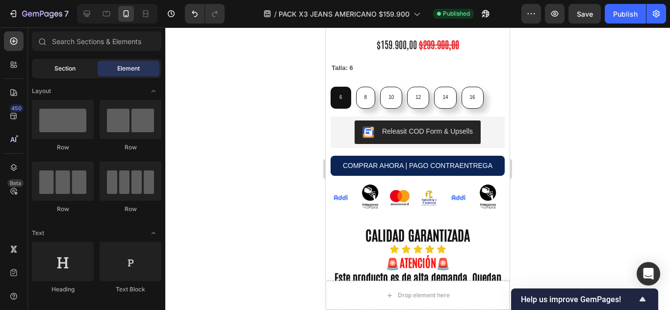
click at [61, 74] on div "Section" at bounding box center [65, 69] width 62 height 16
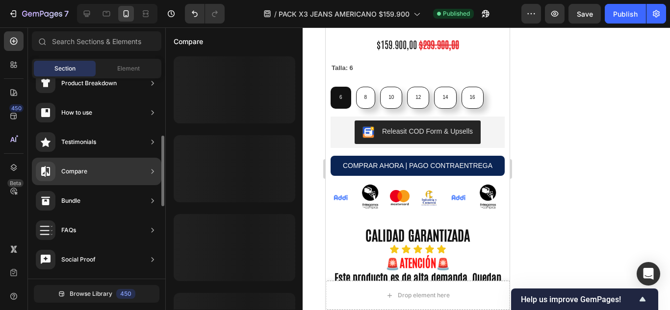
scroll to position [246, 0]
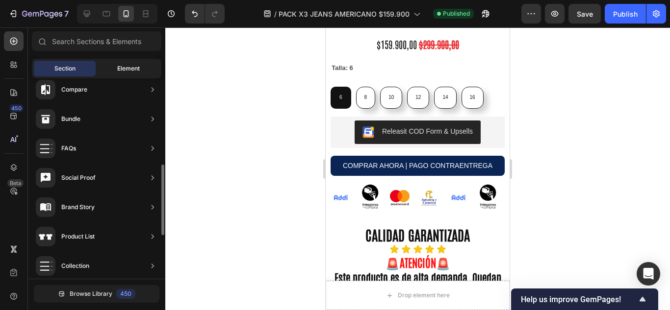
click at [110, 71] on div "Element" at bounding box center [129, 69] width 62 height 16
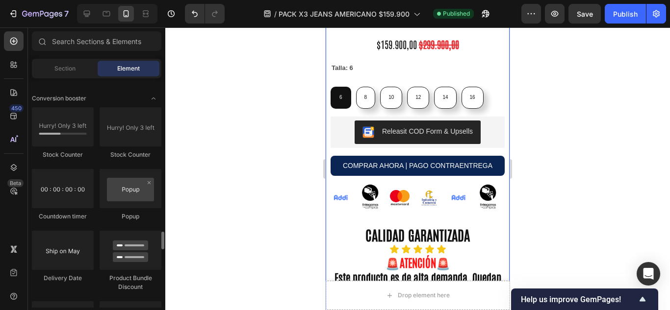
scroll to position [2021, 0]
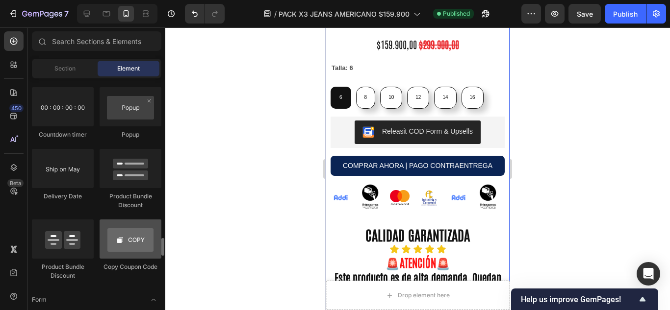
click at [124, 234] on div at bounding box center [131, 239] width 62 height 39
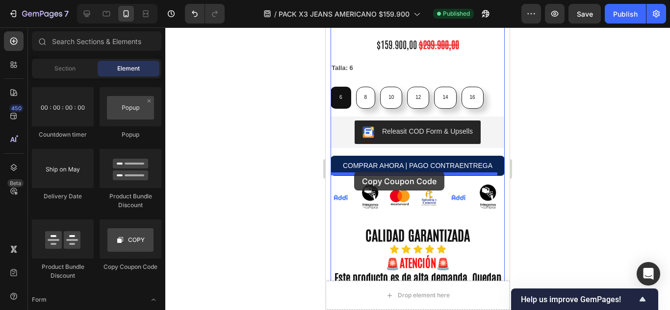
drag, startPoint x: 446, startPoint y: 258, endPoint x: 354, endPoint y: 172, distance: 126.2
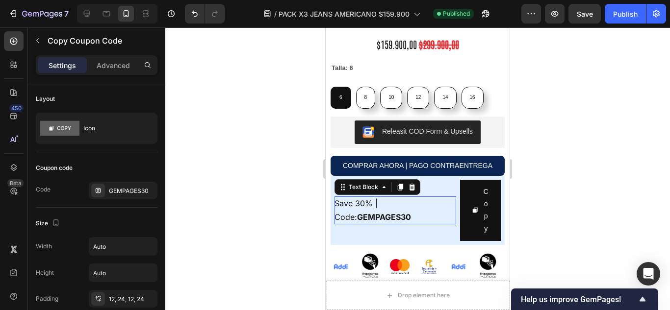
click at [378, 201] on span "Save 30% | Code: GEMPAGES30" at bounding box center [372, 211] width 76 height 24
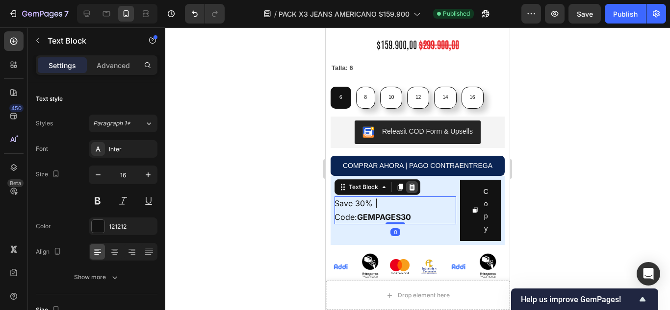
click at [412, 188] on icon at bounding box center [412, 186] width 6 height 7
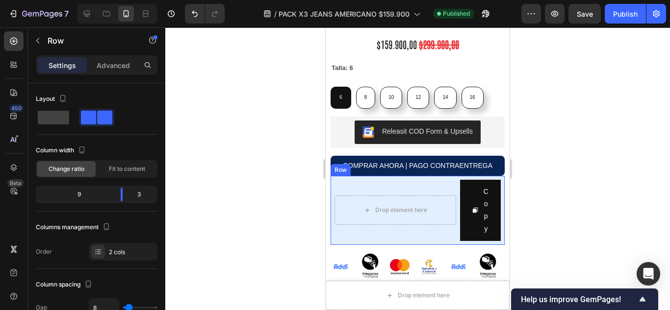
click at [416, 186] on div "Drop element here" at bounding box center [395, 210] width 122 height 61
click at [392, 167] on icon at bounding box center [391, 166] width 6 height 7
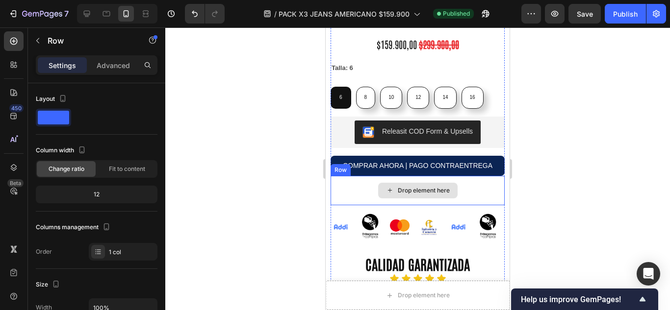
click at [476, 189] on div "Drop element here" at bounding box center [417, 190] width 174 height 29
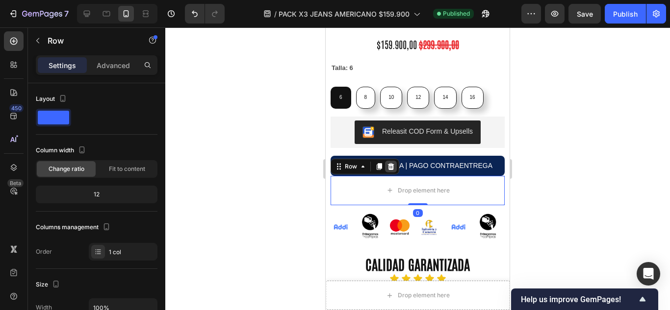
click at [392, 165] on icon at bounding box center [391, 166] width 6 height 7
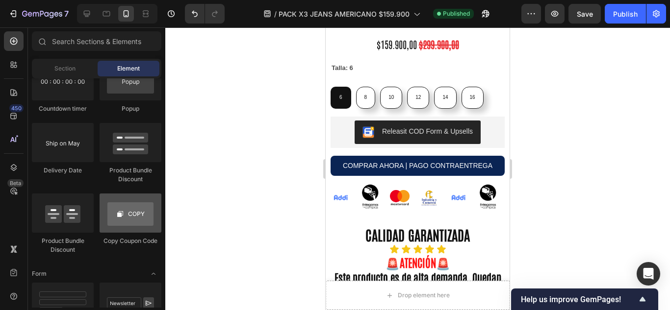
scroll to position [2129, 0]
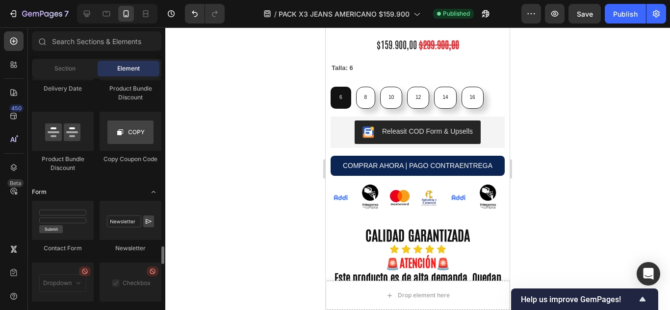
click at [109, 190] on div "Form" at bounding box center [96, 192] width 129 height 10
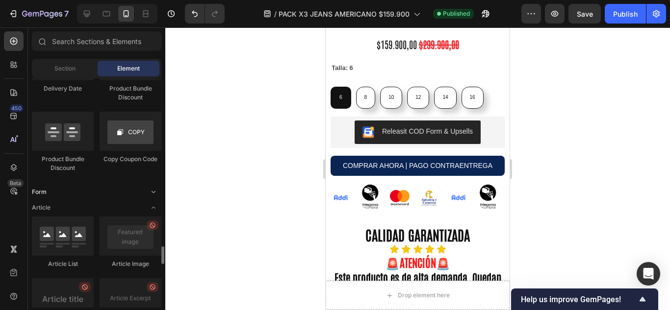
click at [109, 190] on div "Form" at bounding box center [96, 192] width 129 height 10
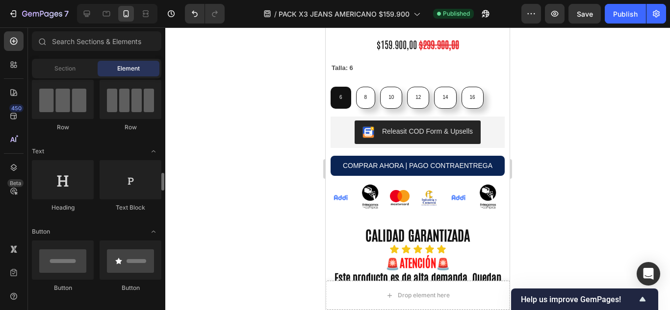
scroll to position [164, 0]
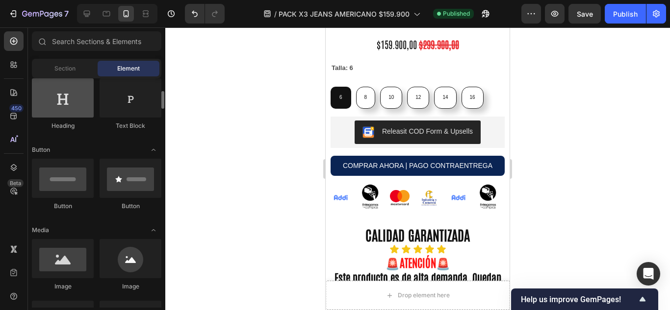
click at [60, 108] on div at bounding box center [63, 97] width 62 height 39
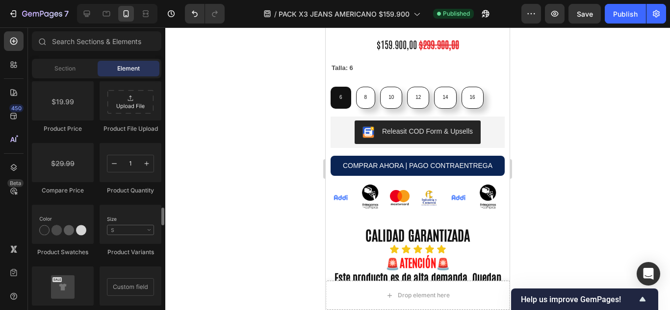
scroll to position [1719, 0]
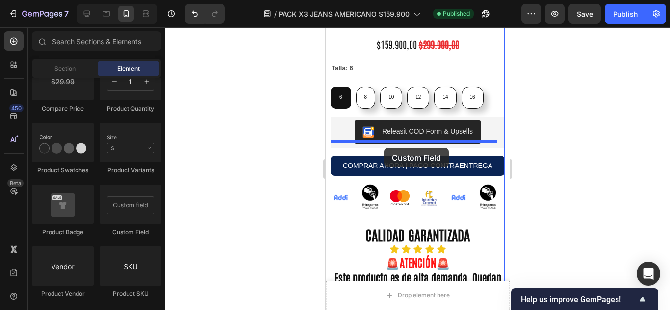
drag, startPoint x: 438, startPoint y: 228, endPoint x: 384, endPoint y: 148, distance: 96.4
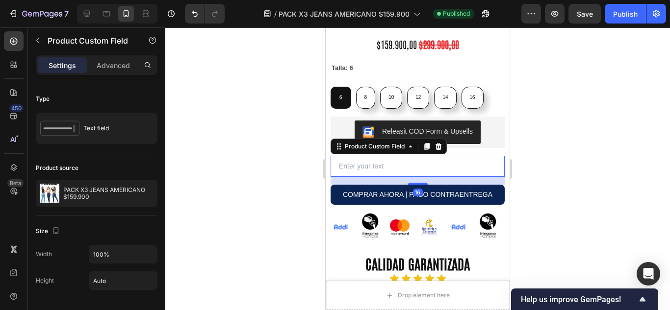
click at [375, 157] on input "text" at bounding box center [417, 166] width 174 height 21
click at [390, 156] on input "text" at bounding box center [417, 166] width 174 height 21
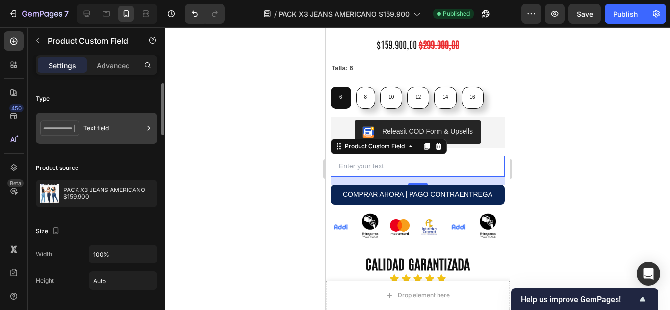
click at [109, 139] on div "Text field" at bounding box center [113, 128] width 60 height 23
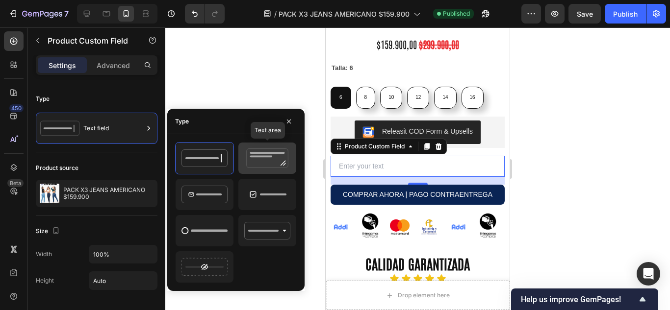
click at [277, 163] on icon at bounding box center [267, 159] width 46 height 20
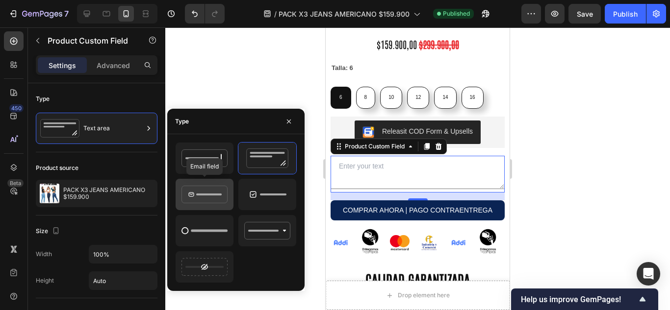
click at [202, 198] on icon at bounding box center [204, 195] width 46 height 20
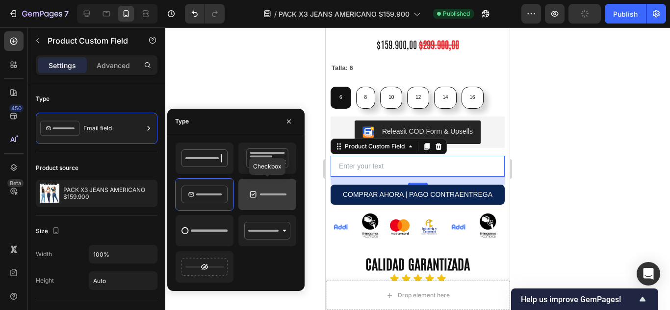
click at [252, 196] on icon at bounding box center [267, 195] width 46 height 20
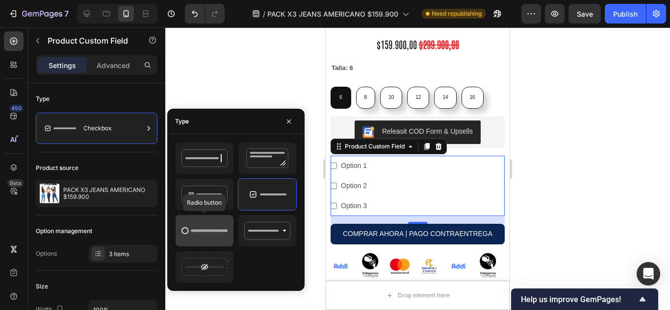
click at [180, 237] on div at bounding box center [204, 230] width 58 height 31
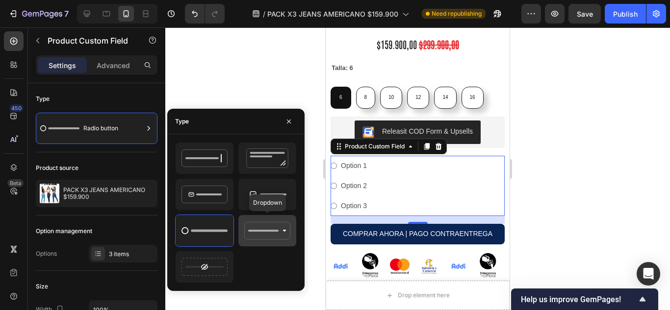
click at [256, 235] on icon at bounding box center [267, 231] width 46 height 20
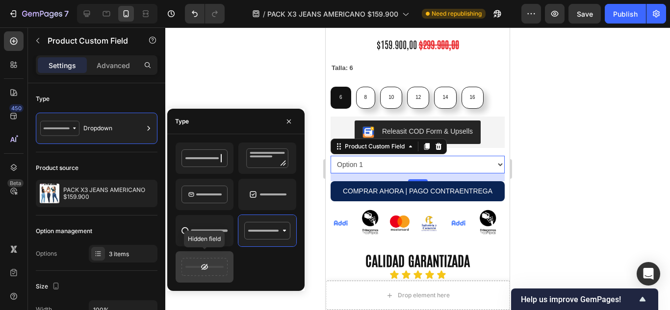
click at [214, 266] on rect at bounding box center [204, 267] width 38 height 2
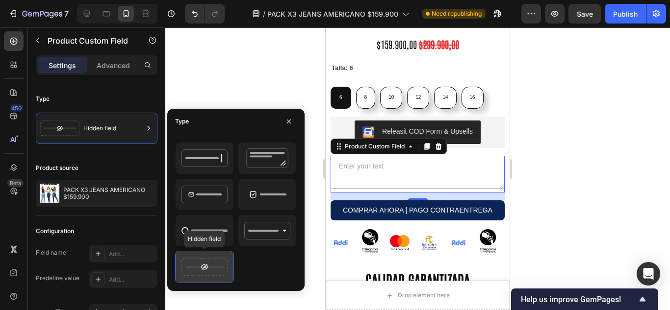
click at [212, 263] on icon at bounding box center [204, 267] width 46 height 20
click at [440, 141] on div at bounding box center [438, 147] width 12 height 12
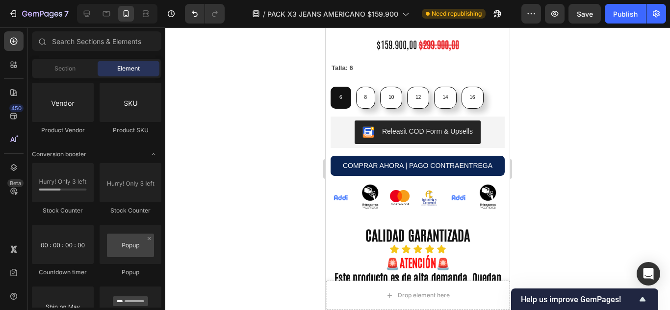
scroll to position [1965, 0]
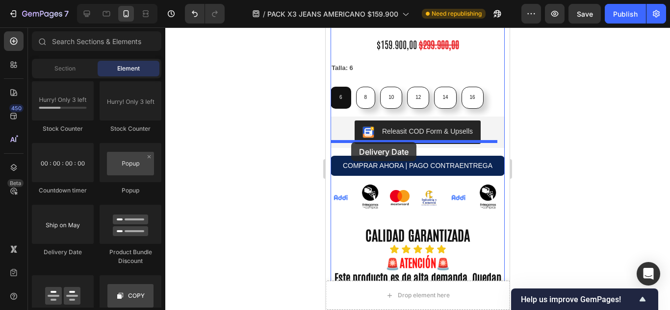
drag, startPoint x: 383, startPoint y: 259, endPoint x: 351, endPoint y: 142, distance: 121.4
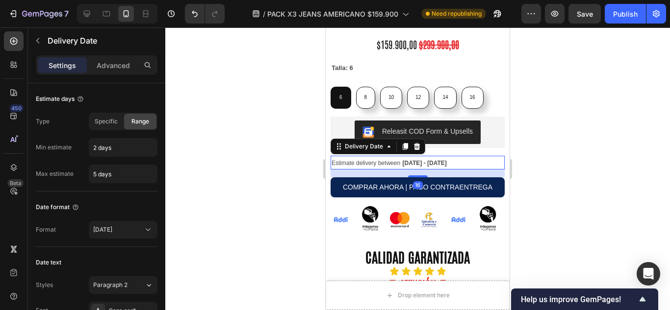
click at [350, 160] on span "Estimate delivery between" at bounding box center [365, 163] width 69 height 7
click at [421, 141] on div at bounding box center [417, 147] width 12 height 12
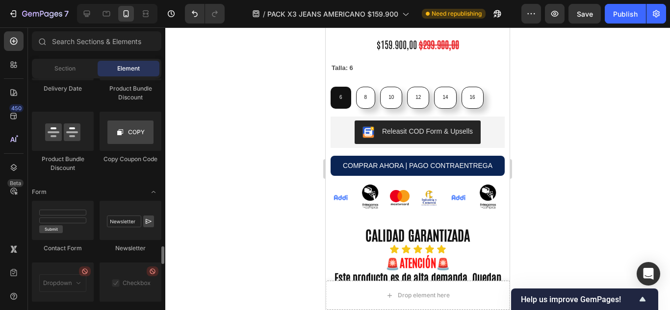
scroll to position [2210, 0]
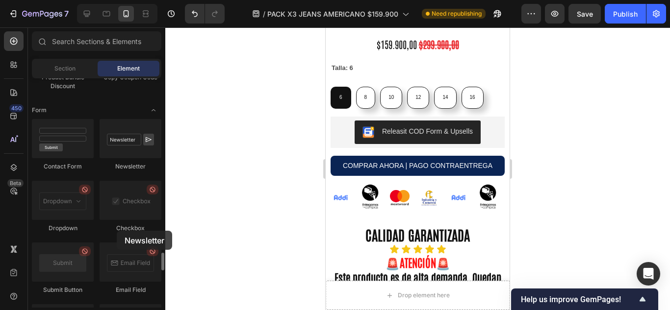
drag, startPoint x: 130, startPoint y: 126, endPoint x: 71, endPoint y: 229, distance: 118.4
click at [71, 229] on div "Contact Form Newsletter Dropdown Checkbox Submit Button Email Field Text Field …" at bounding box center [96, 242] width 129 height 246
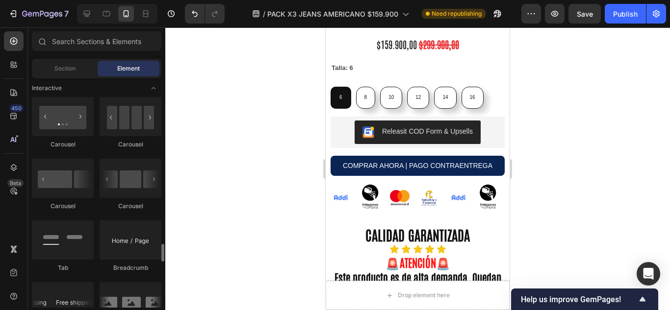
scroll to position [1064, 0]
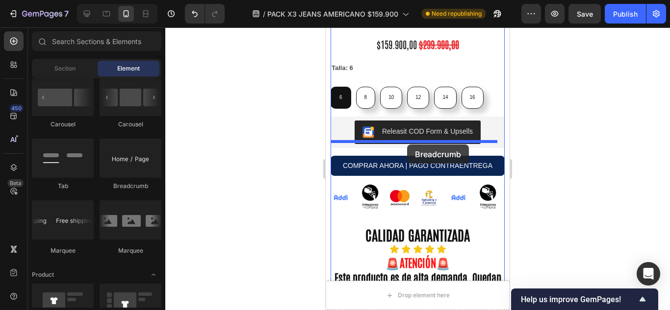
drag, startPoint x: 456, startPoint y: 193, endPoint x: 407, endPoint y: 145, distance: 69.0
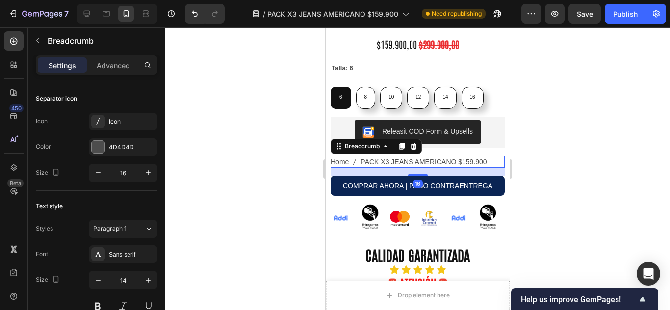
click at [407, 156] on span "PACK X3 JEANS AMERICANO $159.900" at bounding box center [423, 162] width 126 height 12
click at [370, 156] on span "PACK X3 JEANS AMERICANO $159.900" at bounding box center [423, 162] width 126 height 12
click at [410, 143] on icon at bounding box center [413, 147] width 8 height 8
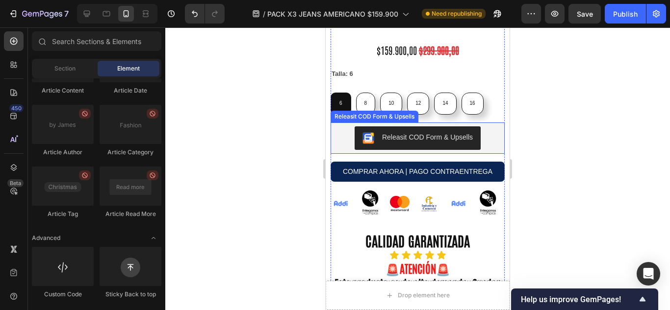
scroll to position [327, 0]
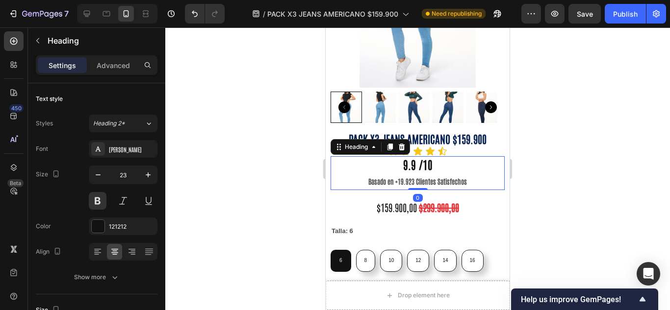
click at [399, 177] on strong "Basado en +19.923 Clientes Satisfechos" at bounding box center [417, 181] width 99 height 9
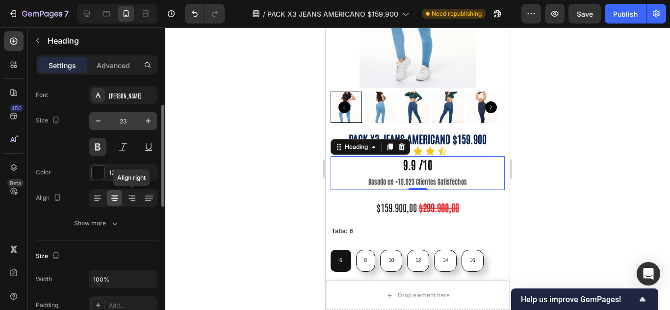
scroll to position [0, 0]
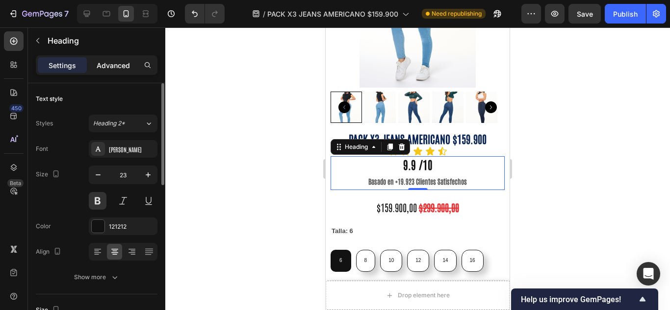
click at [114, 70] on p "Advanced" at bounding box center [113, 65] width 33 height 10
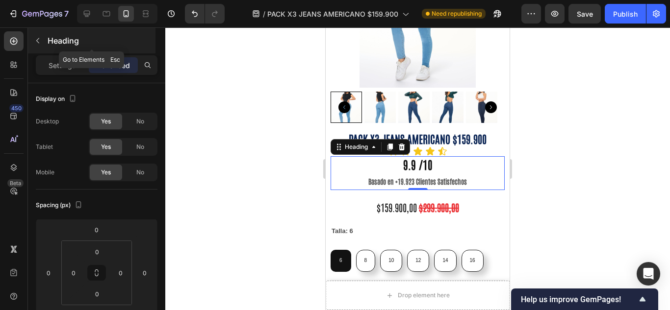
click at [46, 40] on div "Heading" at bounding box center [91, 40] width 127 height 25
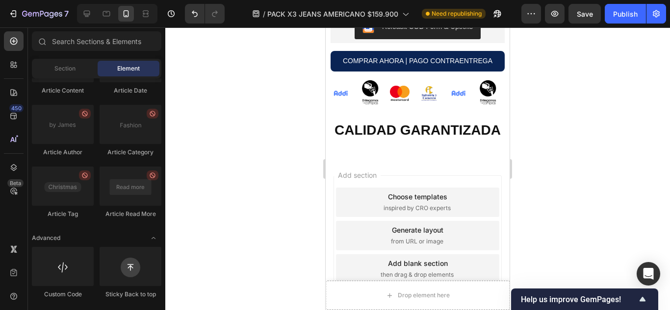
scroll to position [1779, 0]
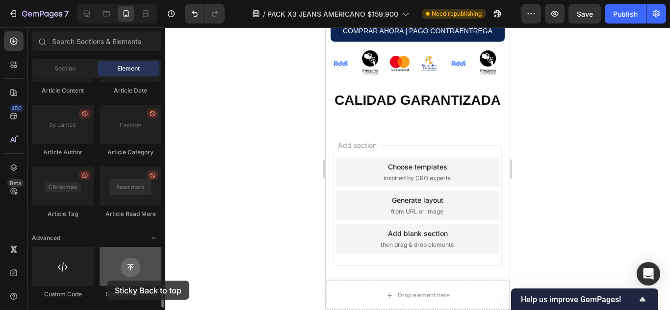
drag, startPoint x: 137, startPoint y: 270, endPoint x: 107, endPoint y: 281, distance: 32.0
click at [107, 281] on div at bounding box center [131, 266] width 62 height 39
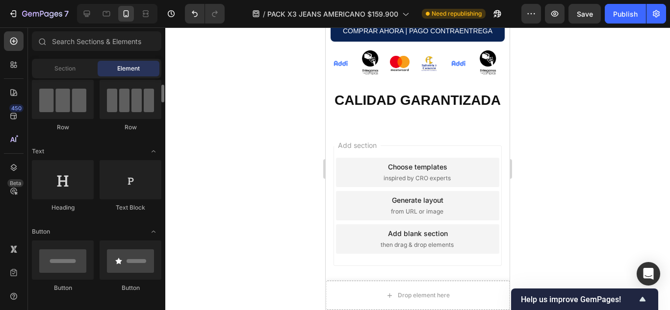
scroll to position [164, 0]
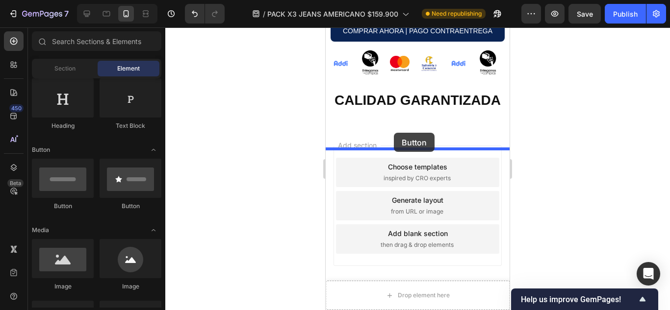
drag, startPoint x: 386, startPoint y: 205, endPoint x: 394, endPoint y: 133, distance: 72.9
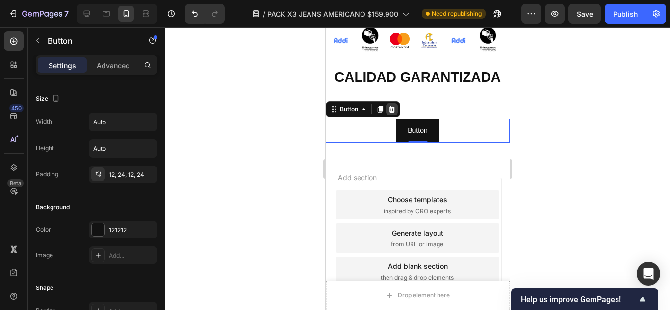
click at [390, 113] on icon at bounding box center [392, 109] width 8 height 8
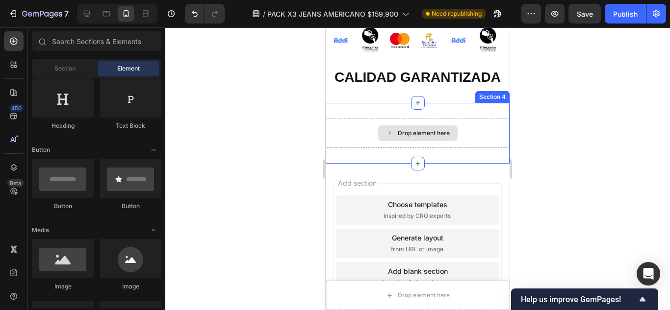
click at [390, 141] on div "Drop element here" at bounding box center [417, 133] width 79 height 16
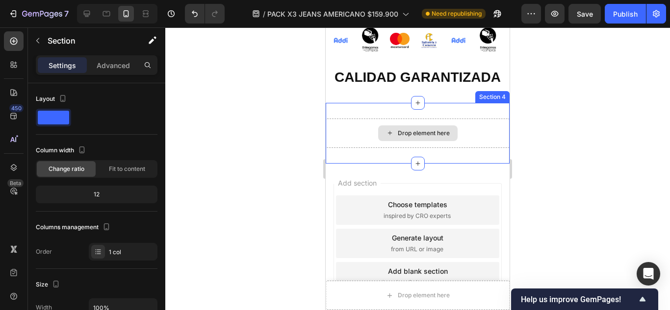
click at [464, 144] on div "Drop element here" at bounding box center [418, 133] width 184 height 29
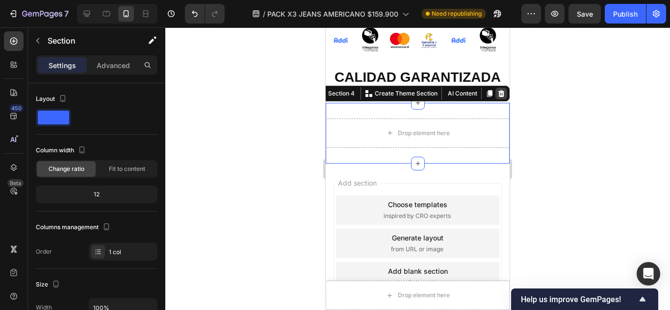
click at [497, 98] on icon at bounding box center [501, 94] width 8 height 8
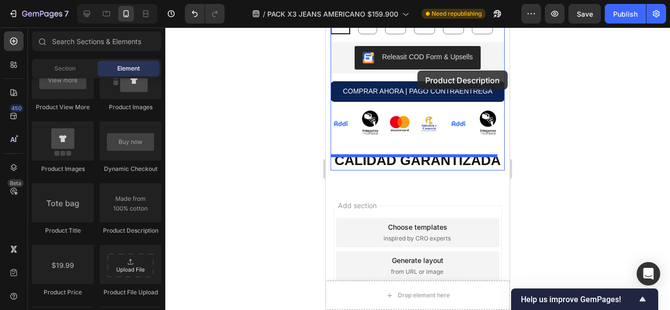
scroll to position [1616, 0]
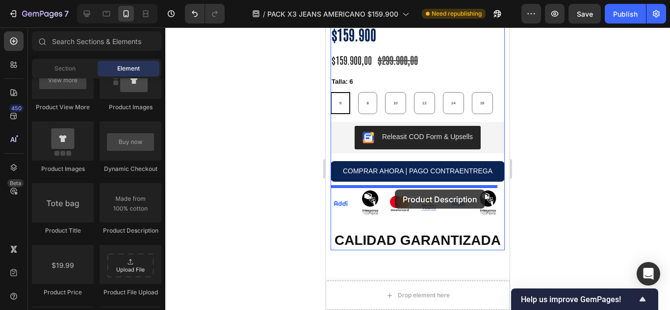
drag, startPoint x: 470, startPoint y: 229, endPoint x: 395, endPoint y: 190, distance: 85.3
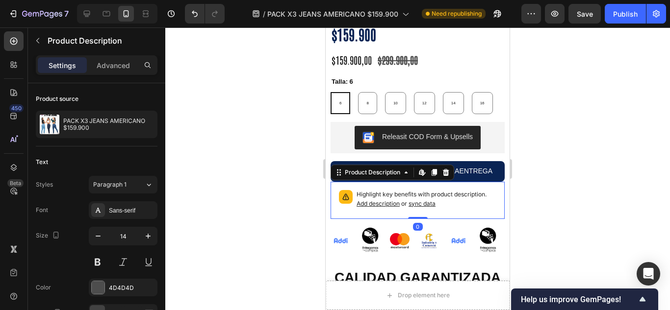
click at [417, 203] on p "Highlight key benefits with product description. Add description or sync data" at bounding box center [426, 199] width 140 height 19
click at [391, 195] on p "Highlight key benefits with product description. Add description or sync data" at bounding box center [426, 199] width 140 height 19
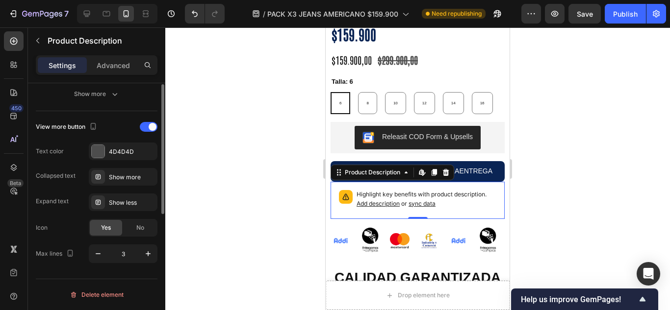
scroll to position [81, 0]
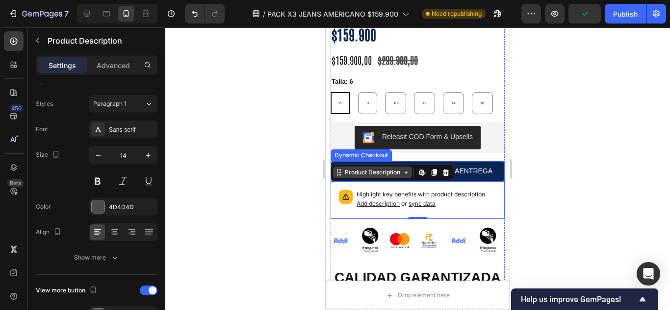
drag, startPoint x: 432, startPoint y: 175, endPoint x: 387, endPoint y: 182, distance: 45.6
click at [400, 180] on div "Product Description Edit content in Shopify" at bounding box center [392, 173] width 124 height 16
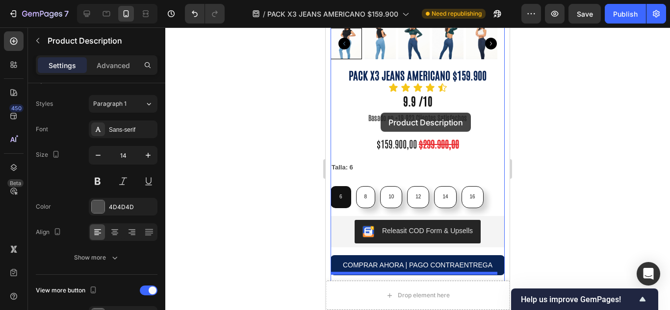
scroll to position [554, 0]
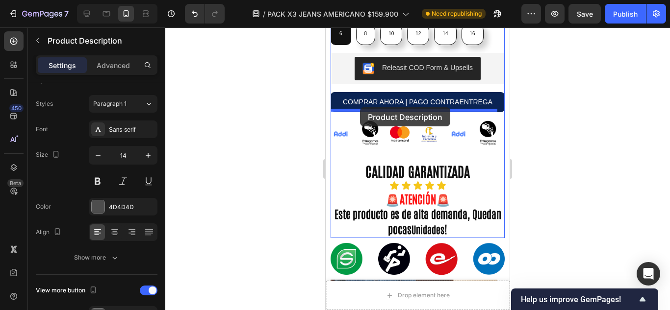
drag, startPoint x: 336, startPoint y: 179, endPoint x: 360, endPoint y: 107, distance: 75.3
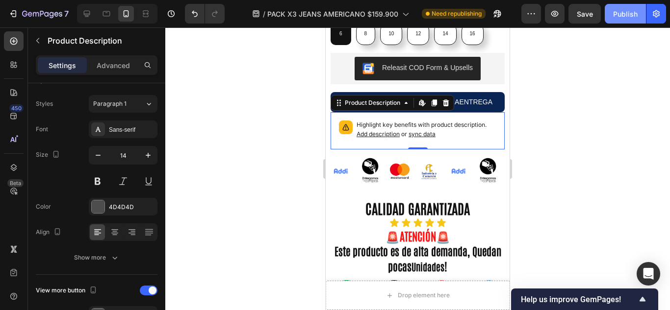
click at [616, 10] on div "Publish" at bounding box center [625, 14] width 25 height 10
click at [466, 130] on p "Highlight key benefits with product description. Add description or sync data" at bounding box center [426, 130] width 140 height 19
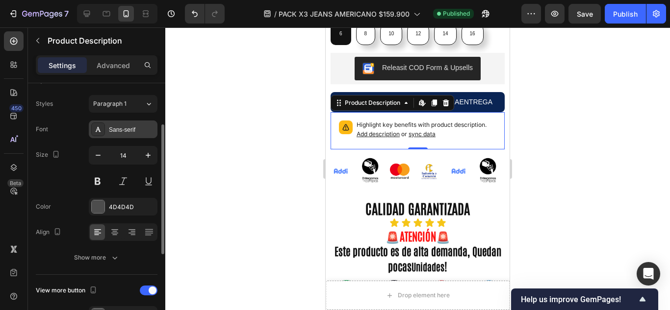
click at [127, 127] on div "Sans-serif" at bounding box center [132, 129] width 46 height 9
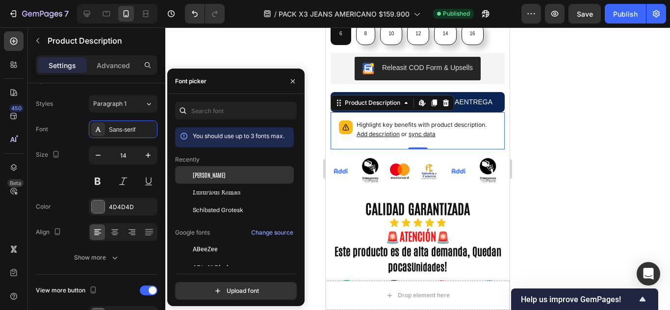
click at [215, 169] on div "[PERSON_NAME]" at bounding box center [234, 175] width 119 height 18
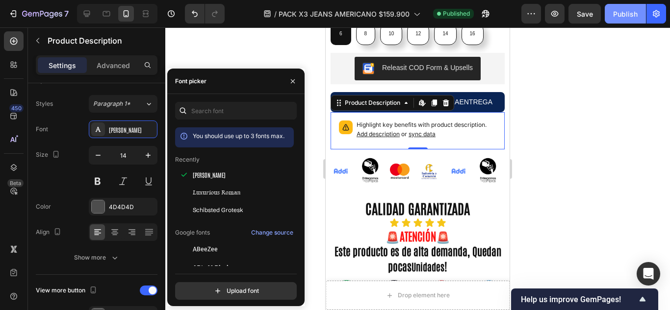
click at [625, 20] on button "Publish" at bounding box center [624, 14] width 41 height 20
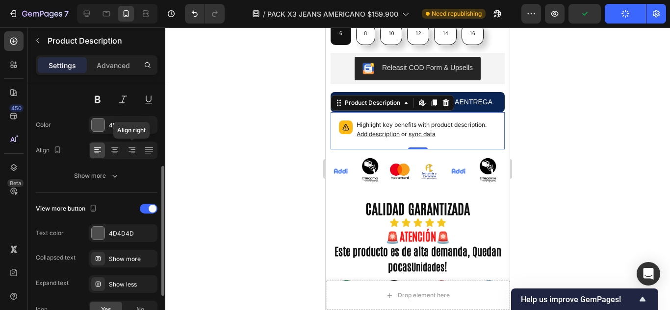
scroll to position [245, 0]
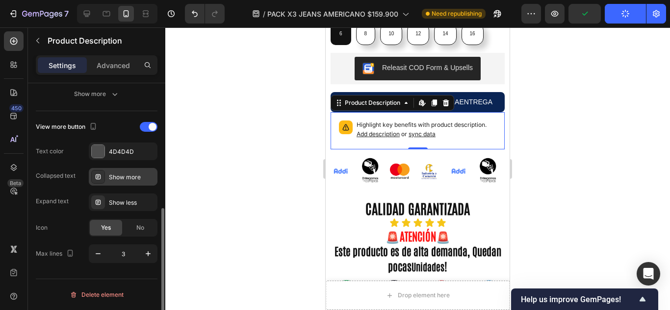
click at [143, 177] on div "Show more" at bounding box center [132, 177] width 46 height 9
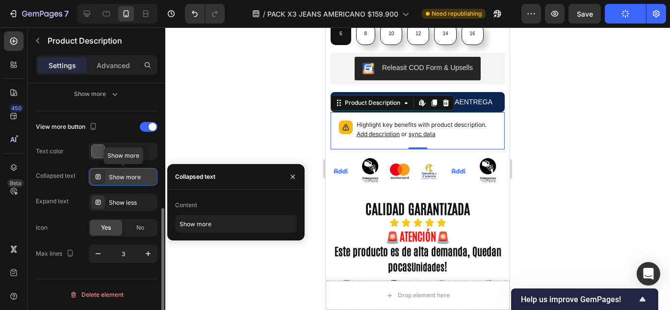
click at [143, 177] on div "Show more" at bounding box center [132, 177] width 46 height 9
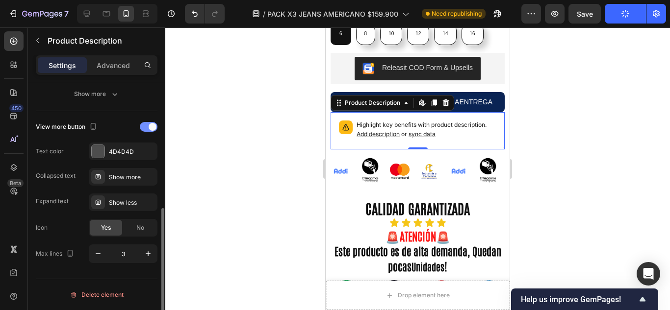
click at [156, 126] on span at bounding box center [153, 127] width 8 height 8
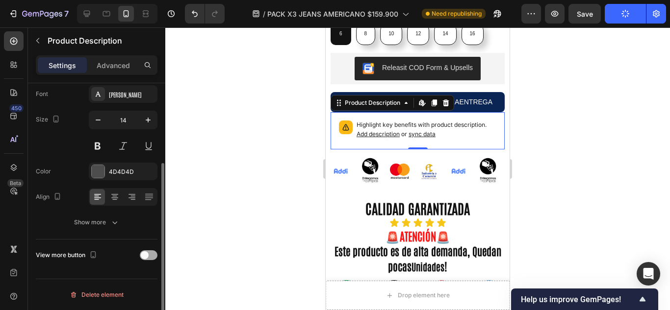
scroll to position [116, 0]
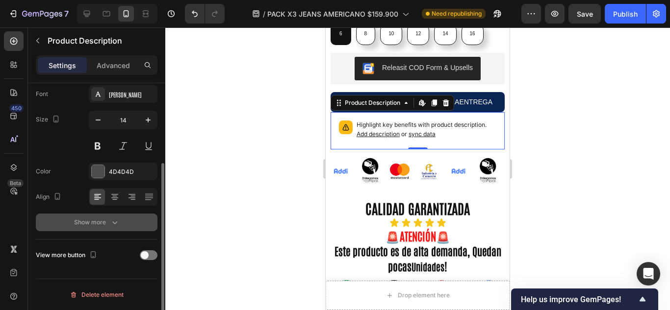
click at [103, 221] on div "Show more" at bounding box center [97, 223] width 46 height 10
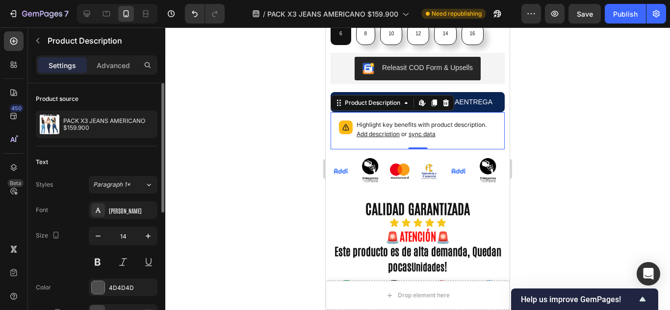
scroll to position [164, 0]
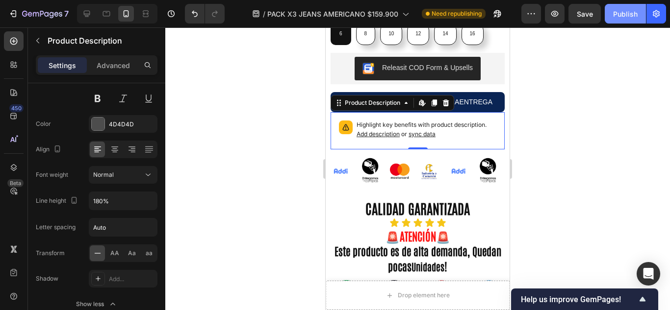
click at [637, 10] on button "Publish" at bounding box center [624, 14] width 41 height 20
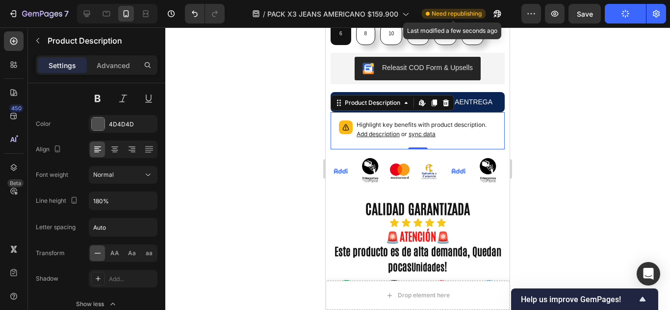
click at [447, 10] on span "Need republishing" at bounding box center [456, 13] width 50 height 9
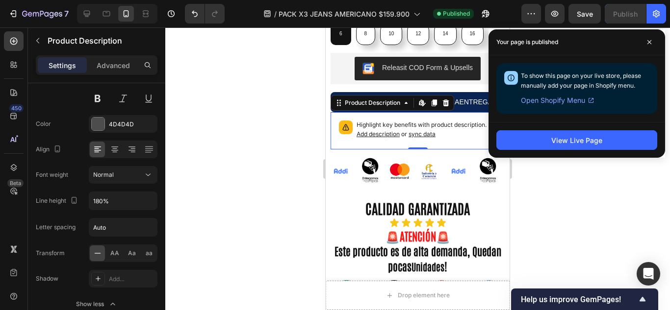
click at [359, 137] on p "Highlight key benefits with product description. Add description or sync data" at bounding box center [426, 130] width 140 height 19
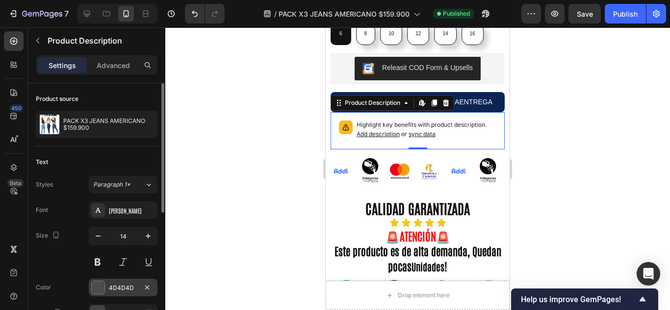
scroll to position [82, 0]
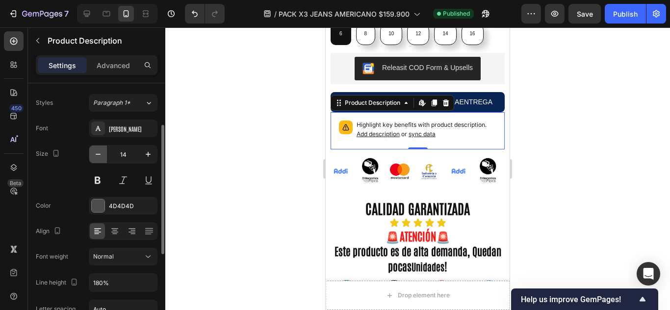
click at [98, 157] on icon "button" at bounding box center [98, 155] width 10 height 10
type input "12"
click at [620, 21] on button "Publish" at bounding box center [624, 14] width 41 height 20
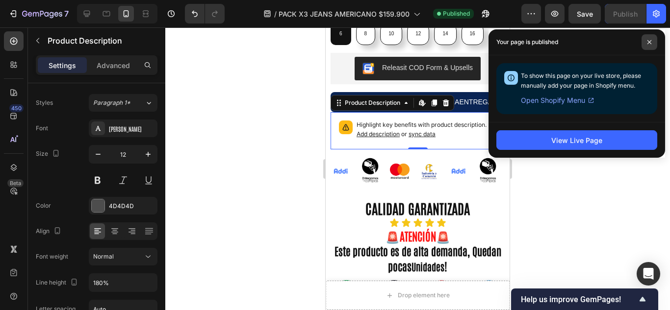
click at [654, 40] on span at bounding box center [649, 42] width 16 height 16
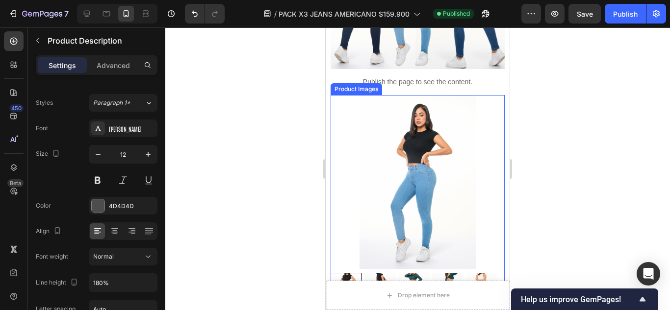
scroll to position [227, 0]
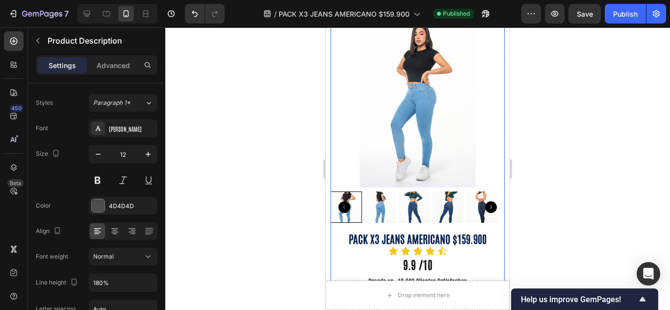
click at [454, 212] on div "Product Images" at bounding box center [417, 122] width 174 height 217
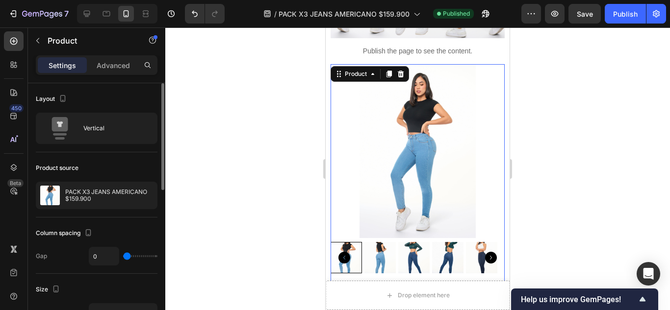
scroll to position [146, 0]
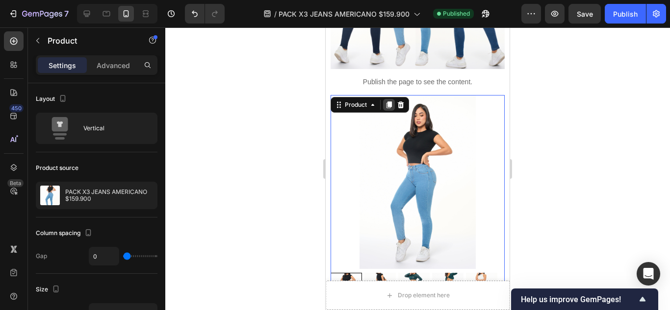
click at [387, 101] on icon at bounding box center [388, 104] width 5 height 7
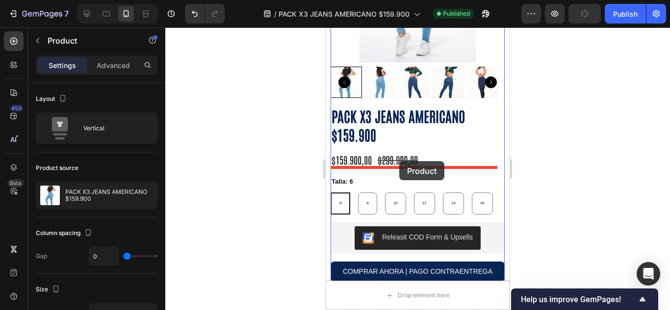
scroll to position [2310, 0]
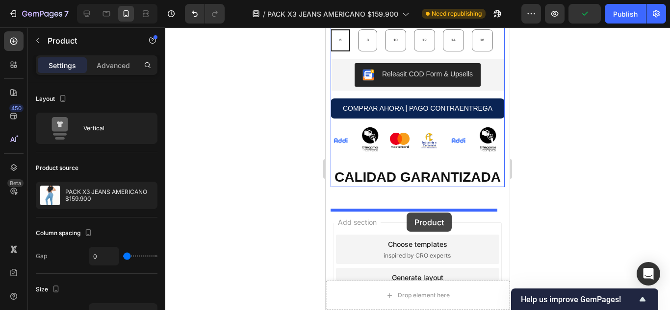
drag, startPoint x: 338, startPoint y: 52, endPoint x: 406, endPoint y: 213, distance: 174.4
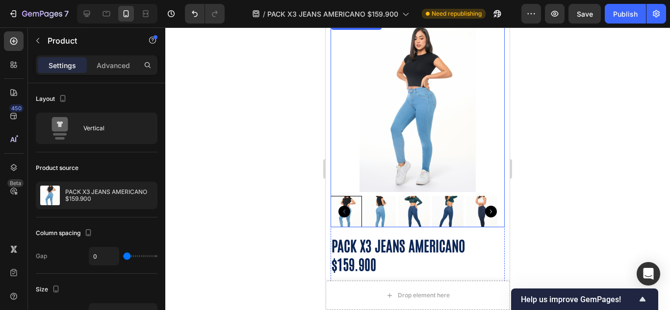
scroll to position [1902, 0]
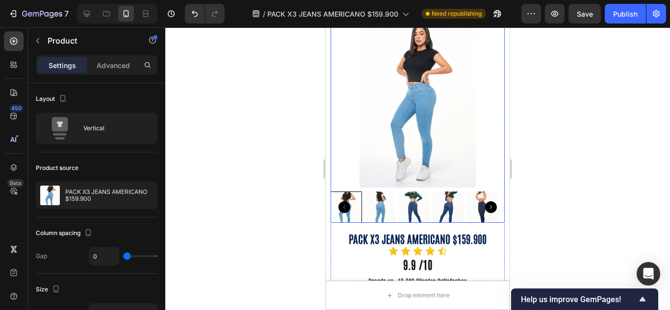
click at [461, 122] on img at bounding box center [417, 101] width 174 height 174
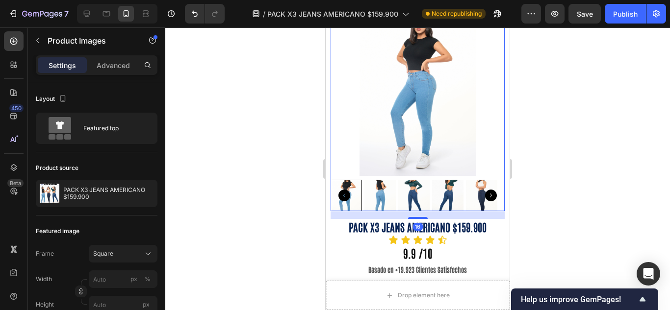
scroll to position [1820, 0]
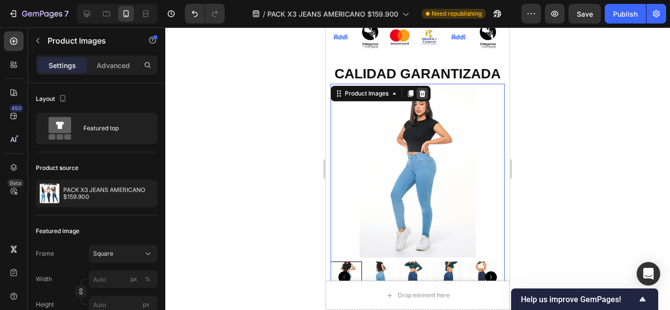
click at [424, 97] on icon at bounding box center [422, 93] width 6 height 7
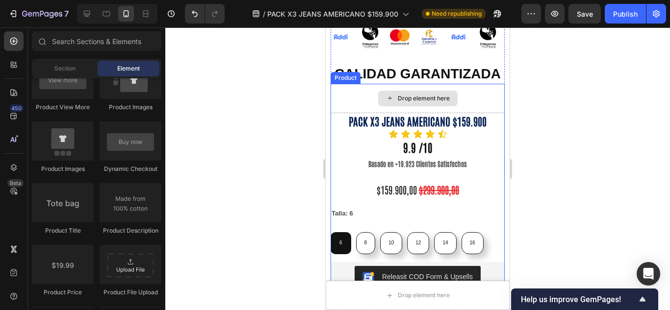
click at [487, 113] on div "Drop element here" at bounding box center [417, 98] width 174 height 29
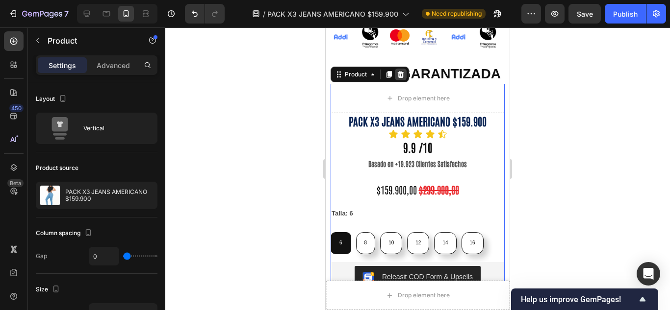
click at [399, 78] on icon at bounding box center [401, 74] width 6 height 7
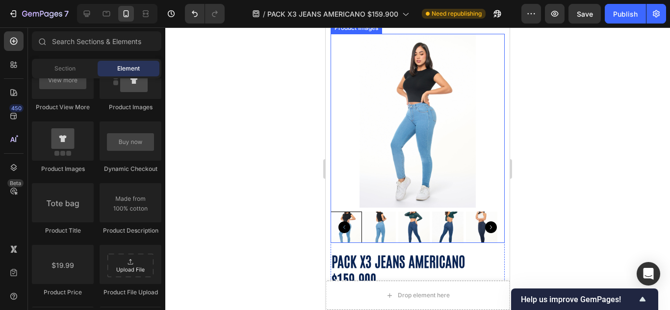
scroll to position [1327, 0]
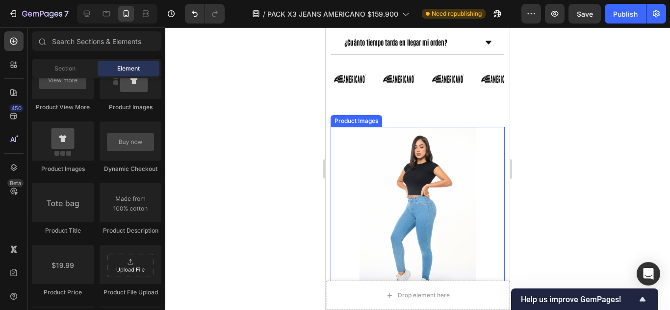
click at [349, 132] on img at bounding box center [417, 214] width 174 height 174
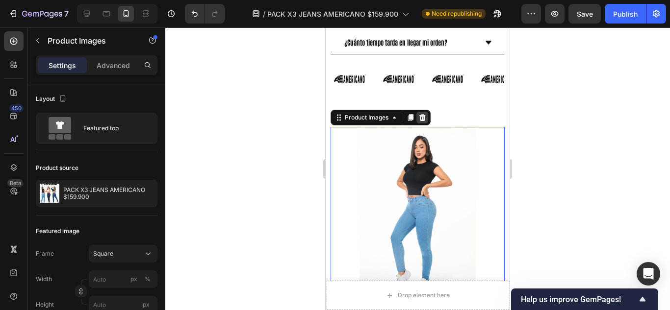
click at [424, 114] on icon at bounding box center [422, 117] width 6 height 7
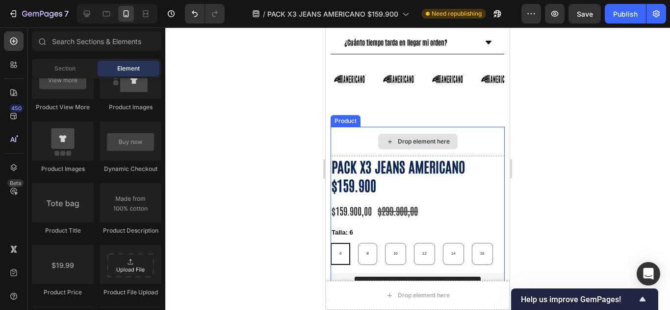
click at [485, 127] on div "Drop element here" at bounding box center [417, 141] width 174 height 29
radio input "true"
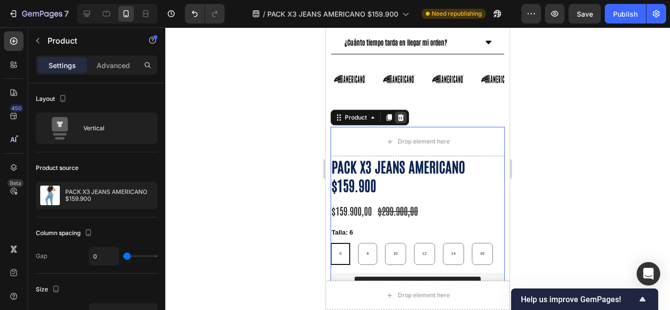
click at [402, 114] on icon at bounding box center [401, 117] width 6 height 7
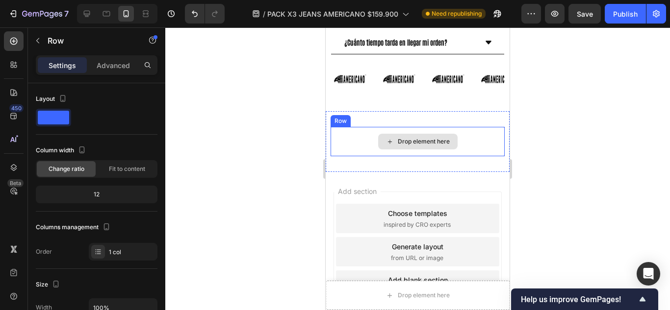
click at [461, 129] on div "Drop element here" at bounding box center [417, 141] width 174 height 29
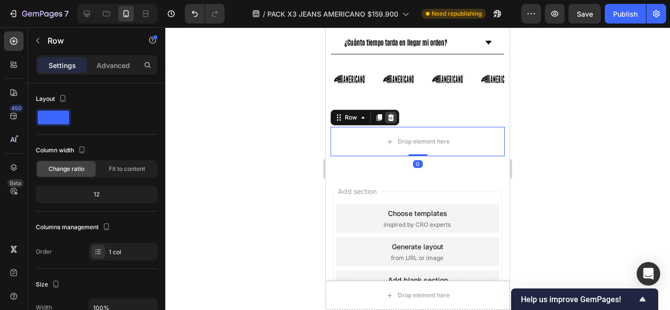
click at [391, 114] on icon at bounding box center [391, 117] width 6 height 7
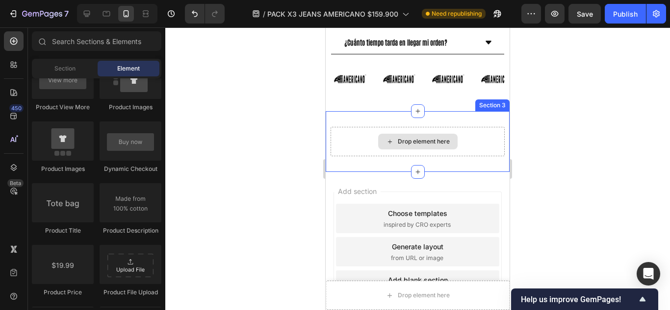
click at [420, 138] on div "Drop element here" at bounding box center [424, 142] width 52 height 8
click at [456, 127] on div "Drop element here" at bounding box center [417, 141] width 174 height 29
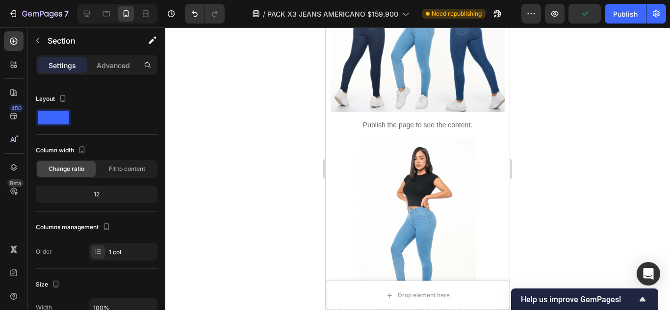
scroll to position [101, 0]
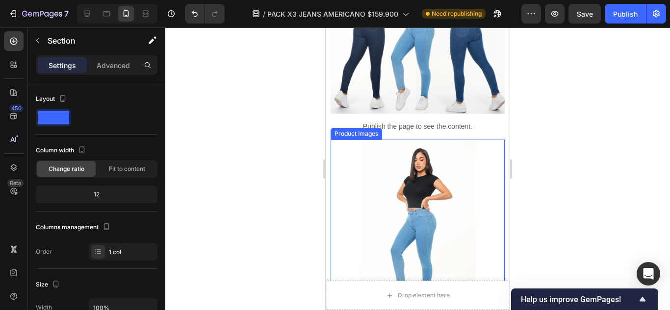
click at [432, 140] on img at bounding box center [417, 227] width 174 height 174
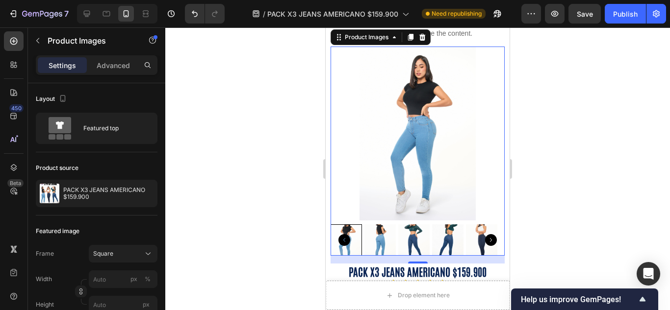
scroll to position [264, 0]
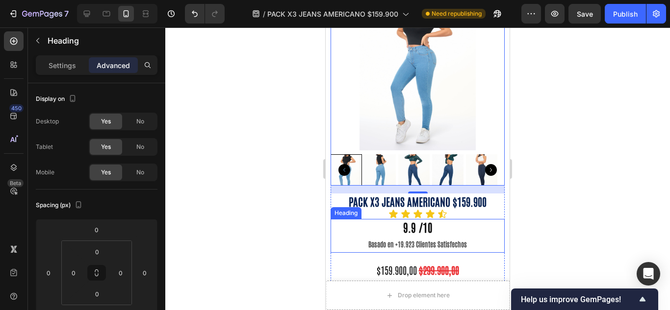
click at [495, 219] on h2 "9.9 /10 Basado en +19.923 Clientes Satisfechos" at bounding box center [417, 236] width 174 height 34
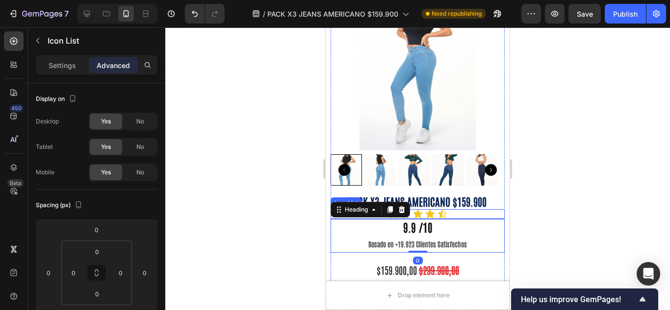
click at [495, 209] on div "Icon Icon Icon Icon Icon" at bounding box center [417, 214] width 174 height 10
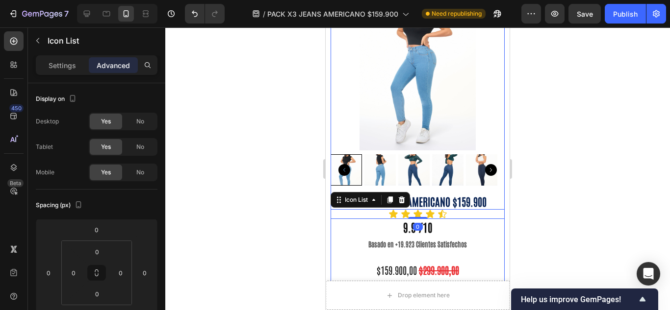
click at [491, 174] on div "Product Images" at bounding box center [417, 84] width 174 height 217
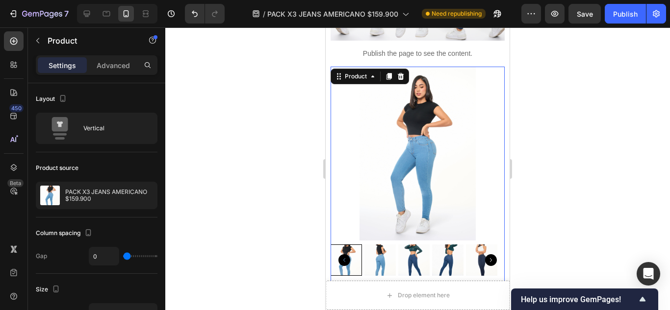
scroll to position [101, 0]
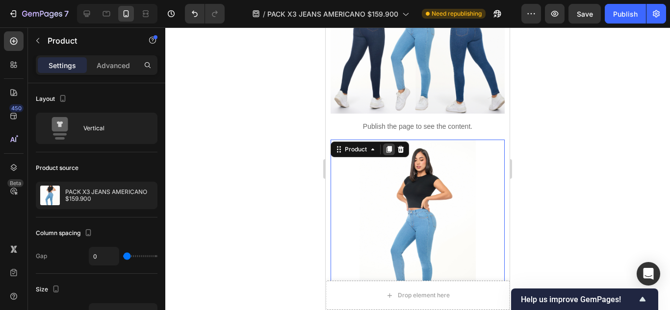
click at [387, 146] on icon at bounding box center [389, 150] width 8 height 8
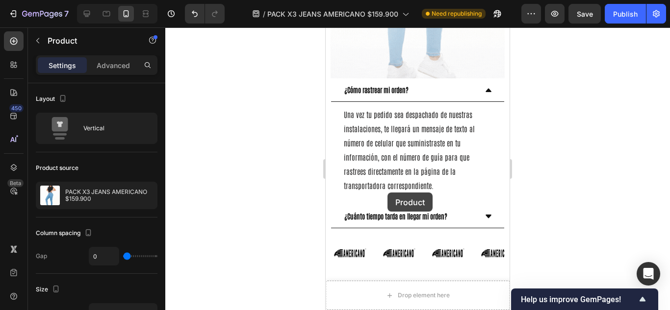
scroll to position [1909, 0]
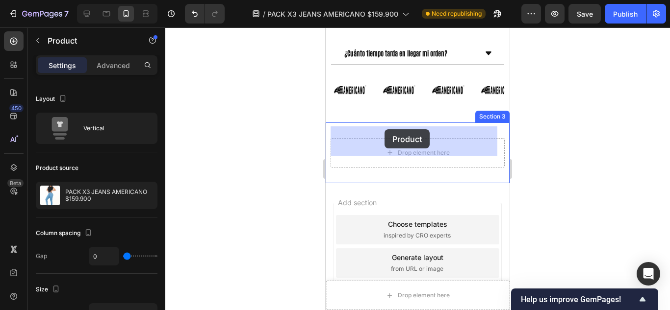
drag, startPoint x: 340, startPoint y: 53, endPoint x: 384, endPoint y: 125, distance: 84.9
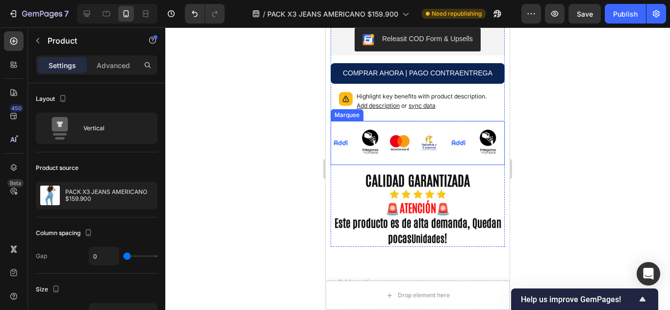
scroll to position [1805, 0]
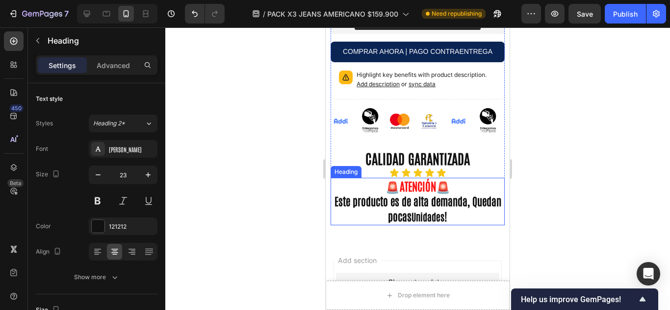
click at [475, 218] on h2 "🚨 ATENCIÓN 🚨 Este producto es de alta demanda, Quedan pocas Unidades !" at bounding box center [417, 202] width 174 height 48
click at [403, 172] on icon at bounding box center [402, 168] width 6 height 7
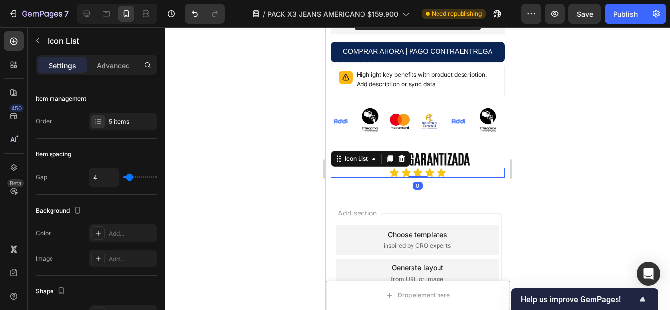
click at [455, 178] on div "Icon Icon Icon Icon Icon" at bounding box center [417, 173] width 174 height 10
click at [404, 162] on icon at bounding box center [402, 158] width 6 height 7
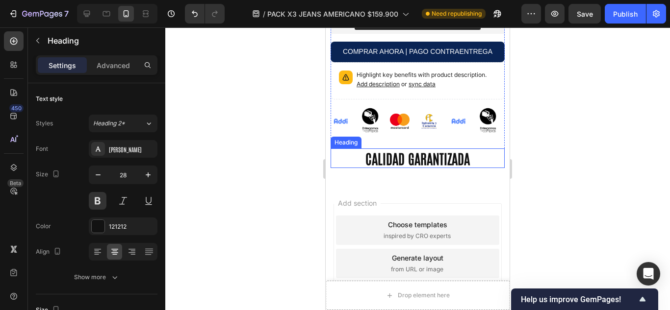
click at [476, 158] on h2 "CALIDAD GARANTIZADA" at bounding box center [417, 159] width 174 height 20
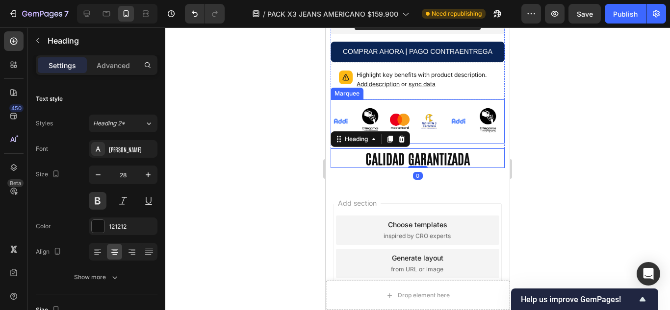
click at [462, 107] on div "Image Image Image Image" at bounding box center [508, 122] width 118 height 44
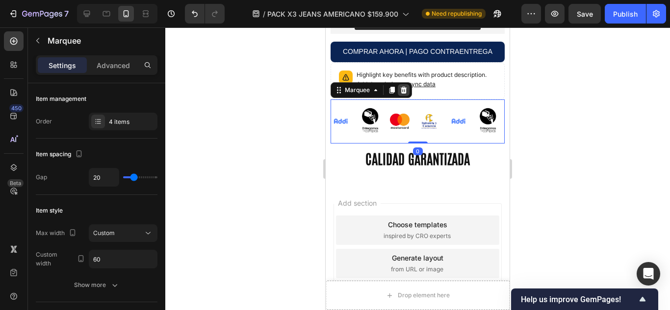
click at [405, 93] on icon at bounding box center [404, 89] width 6 height 7
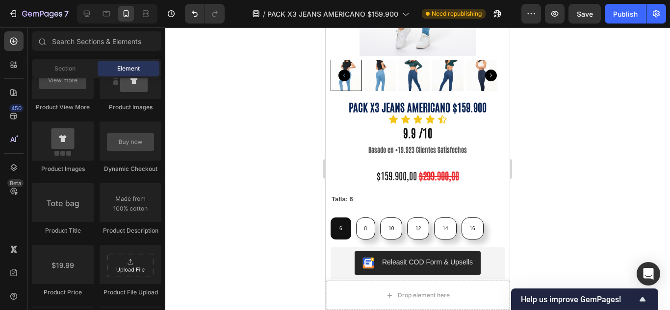
scroll to position [1642, 0]
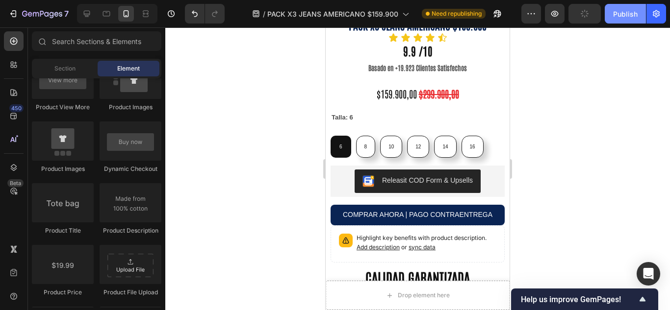
click at [629, 14] on div "Publish" at bounding box center [625, 14] width 25 height 10
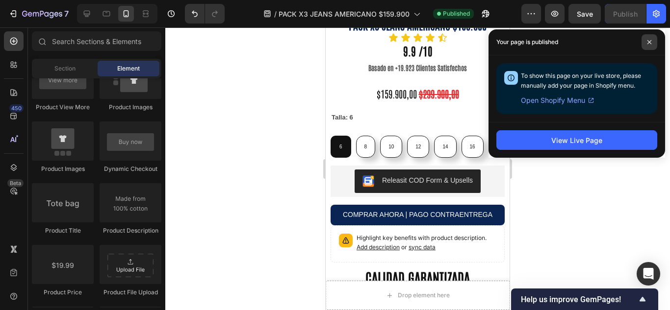
click at [650, 40] on icon at bounding box center [649, 42] width 5 height 5
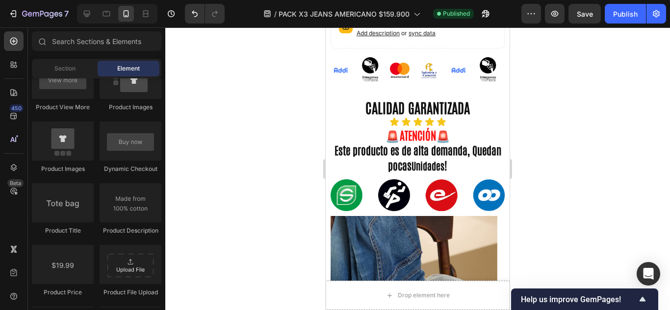
scroll to position [580, 0]
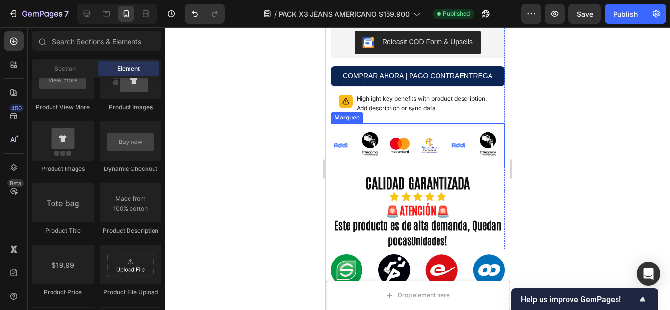
click at [456, 126] on div "Image Image Image Image" at bounding box center [508, 146] width 118 height 44
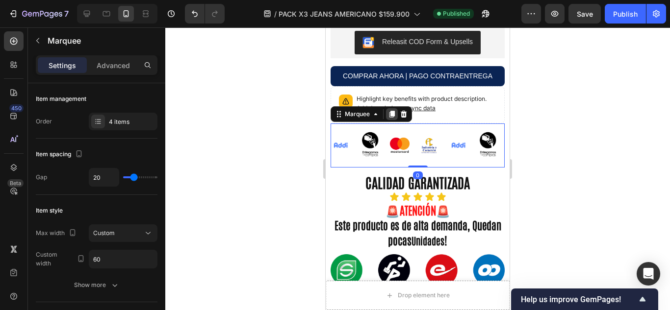
click at [392, 111] on icon at bounding box center [391, 114] width 5 height 7
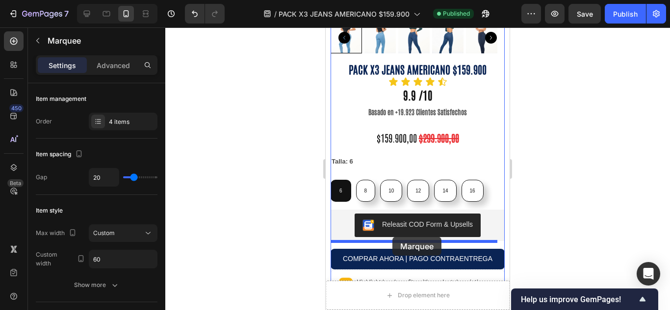
scroll to position [1724, 0]
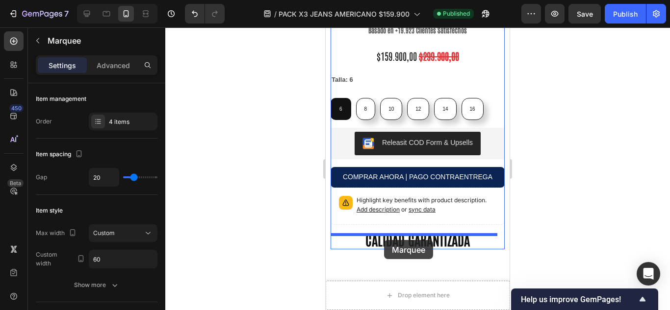
drag, startPoint x: 336, startPoint y: 157, endPoint x: 384, endPoint y: 240, distance: 95.9
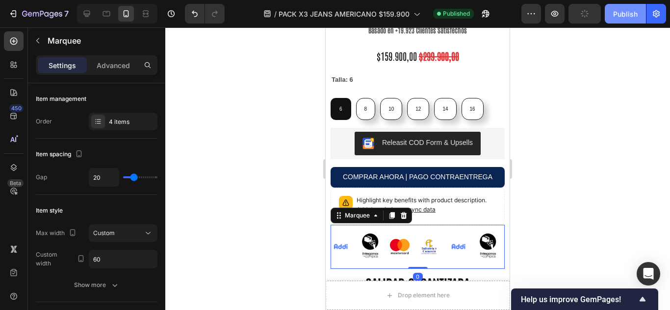
click at [622, 11] on div "Publish" at bounding box center [625, 14] width 25 height 10
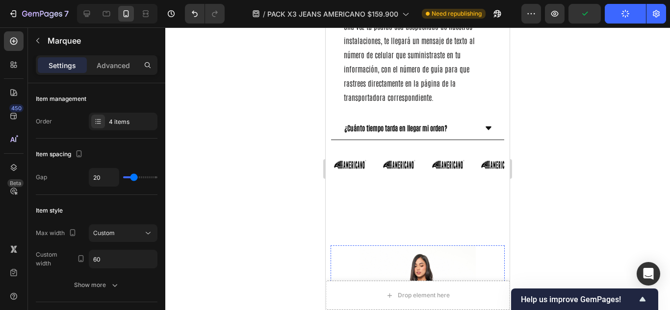
scroll to position [1234, 0]
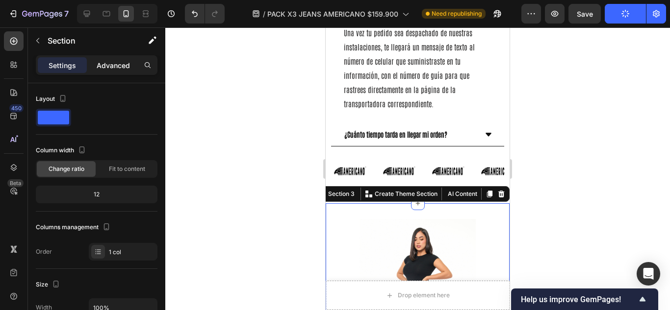
click at [96, 61] on div "Advanced" at bounding box center [113, 65] width 49 height 16
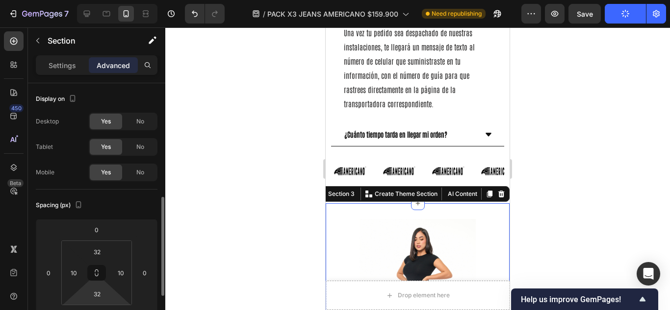
scroll to position [82, 0]
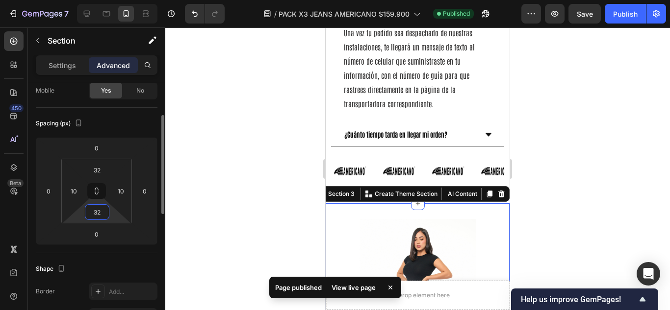
click at [102, 216] on input "32" at bounding box center [97, 212] width 20 height 15
type input "0"
click at [97, 167] on input "32" at bounding box center [97, 170] width 20 height 15
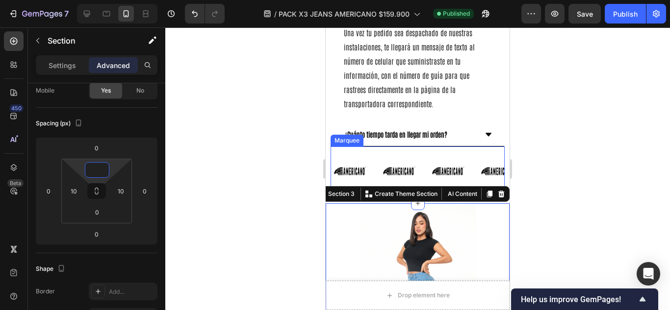
click at [376, 147] on div "Image Image Image Image Image Image Image Image Image Image Marquee" at bounding box center [417, 172] width 174 height 50
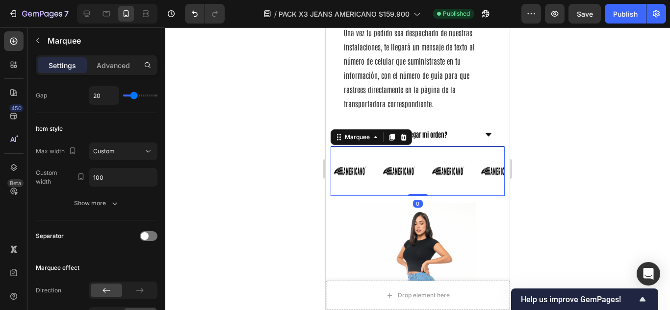
scroll to position [0, 0]
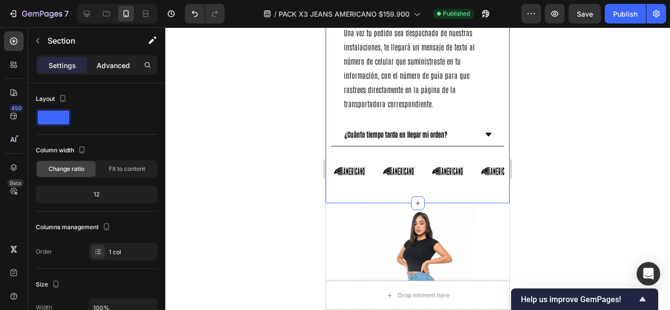
click at [101, 69] on p "Advanced" at bounding box center [113, 65] width 33 height 10
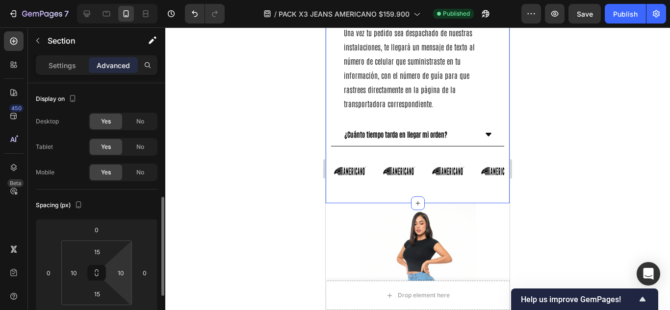
scroll to position [82, 0]
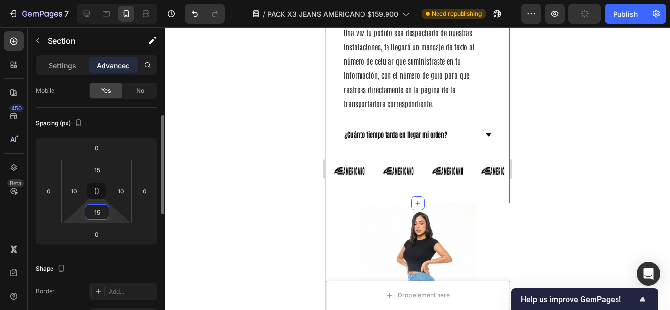
click at [103, 208] on input "15" at bounding box center [97, 212] width 20 height 15
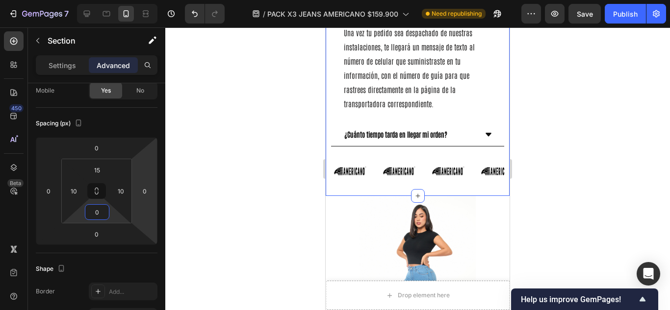
click at [247, 145] on div at bounding box center [417, 168] width 504 height 283
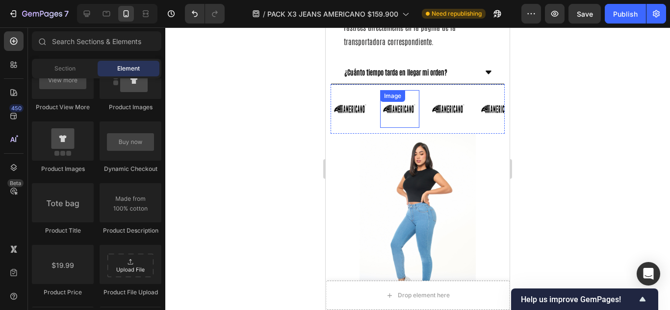
scroll to position [1316, 0]
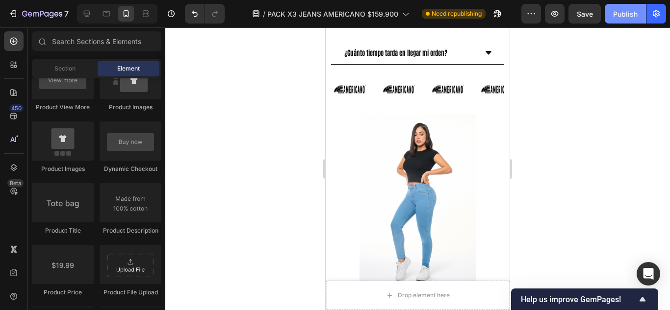
click at [611, 20] on button "Publish" at bounding box center [624, 14] width 41 height 20
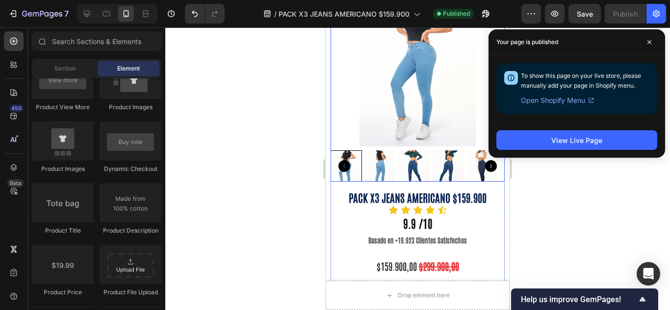
scroll to position [1398, 0]
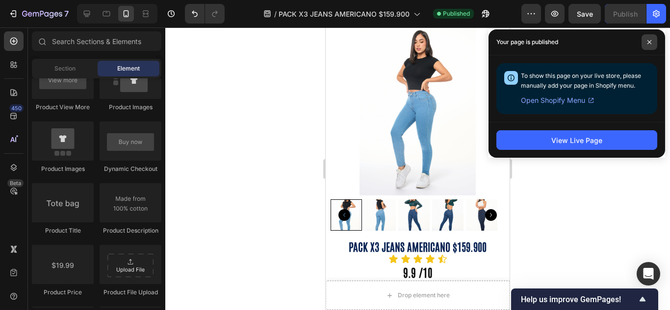
click at [648, 46] on span at bounding box center [649, 42] width 16 height 16
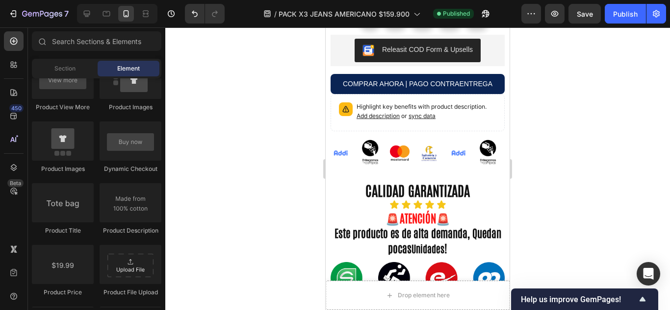
scroll to position [653, 0]
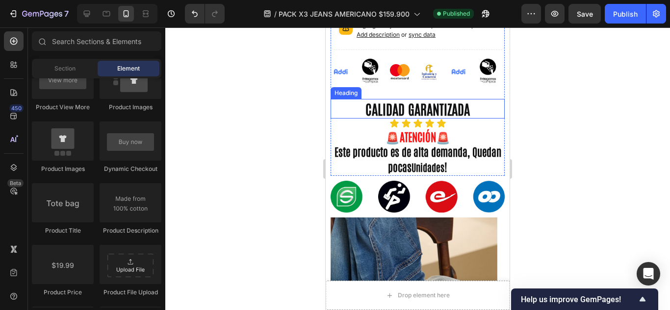
click at [365, 110] on h2 "CALIDAD GARANTIZADA" at bounding box center [417, 109] width 174 height 20
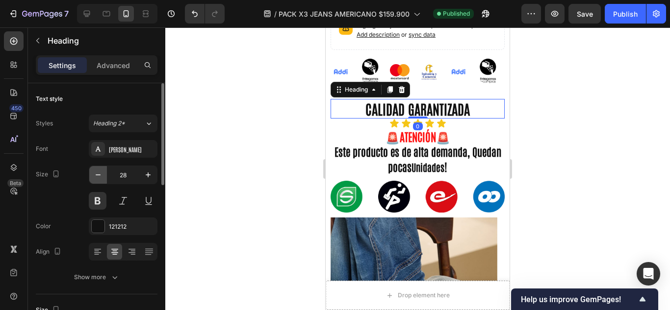
click at [101, 173] on icon "button" at bounding box center [98, 175] width 10 height 10
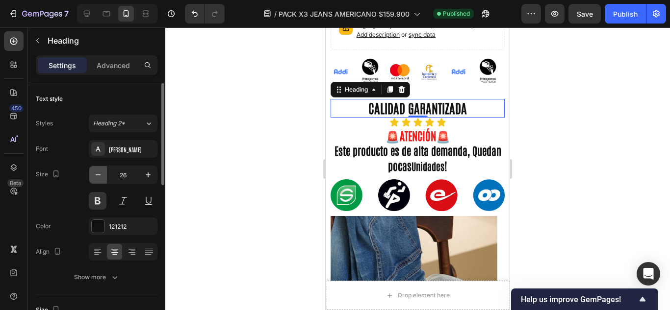
click at [101, 173] on icon "button" at bounding box center [98, 175] width 10 height 10
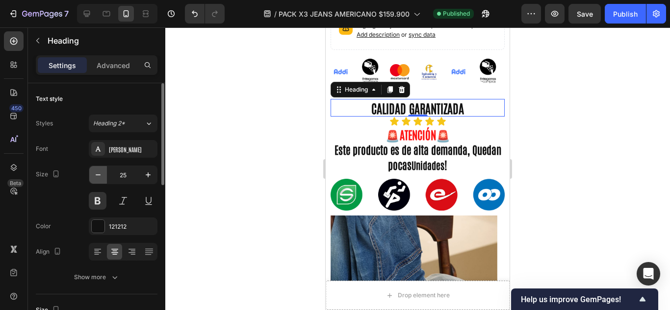
click at [101, 173] on icon "button" at bounding box center [98, 175] width 10 height 10
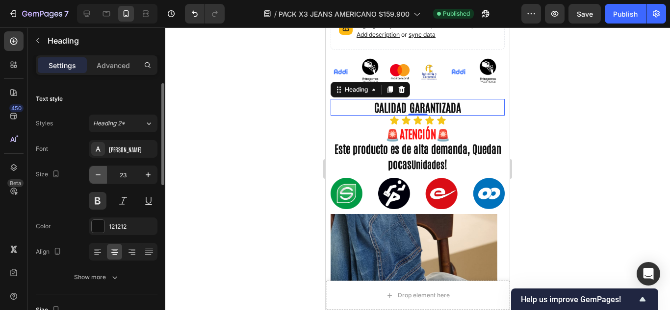
click at [101, 173] on icon "button" at bounding box center [98, 175] width 10 height 10
type input "22"
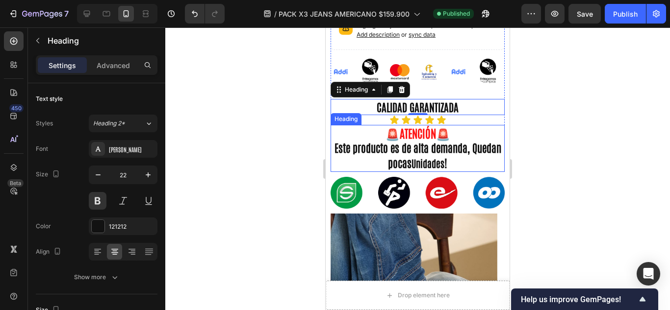
click at [414, 134] on strong "ATENCIÓN" at bounding box center [418, 132] width 36 height 15
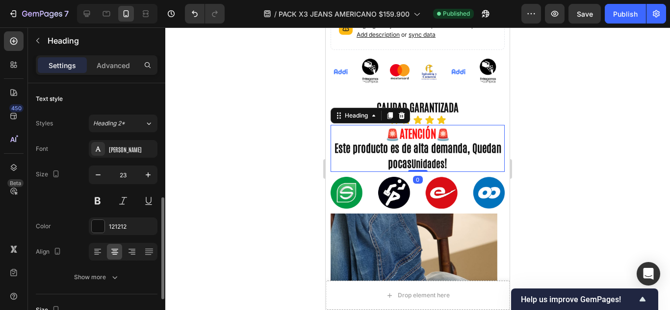
scroll to position [82, 0]
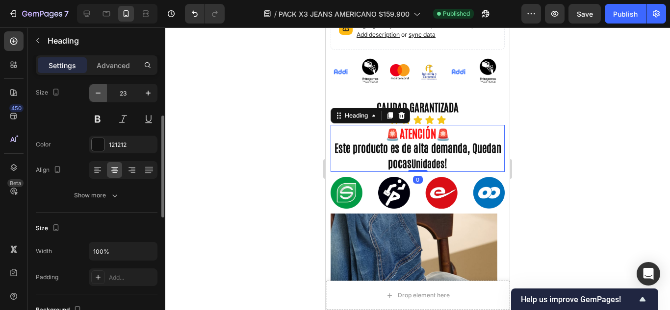
click at [98, 98] on button "button" at bounding box center [98, 93] width 18 height 18
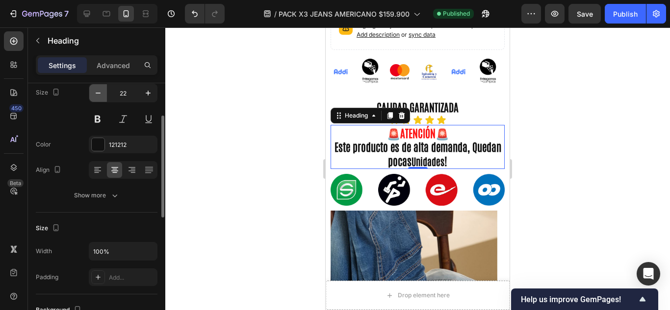
click at [98, 98] on button "button" at bounding box center [98, 93] width 18 height 18
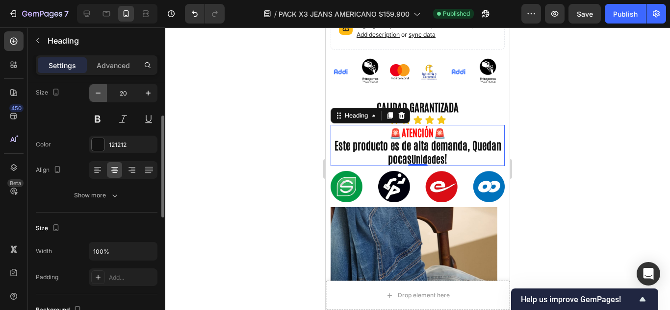
click at [98, 98] on button "button" at bounding box center [98, 93] width 18 height 18
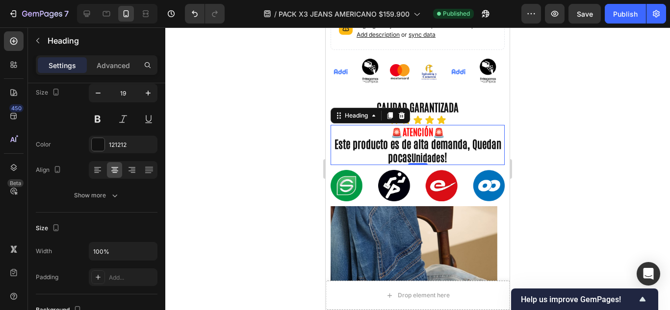
click at [423, 147] on strong "Este producto es de alta demanda, Quedan pocas" at bounding box center [417, 150] width 167 height 27
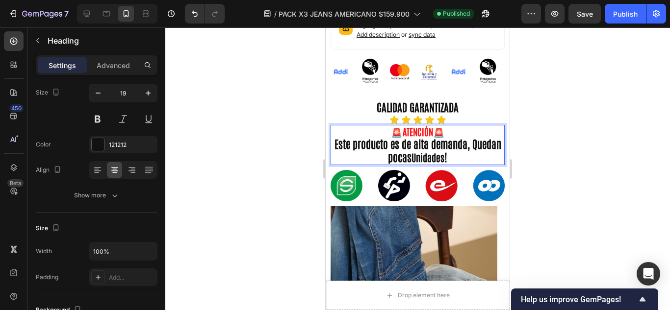
click at [447, 155] on strong "!" at bounding box center [445, 157] width 3 height 14
click at [465, 156] on p "🚨 ATENCIÓN 🚨 Este producto es de alta demanda, Quedan pocas Unidades !" at bounding box center [417, 145] width 172 height 38
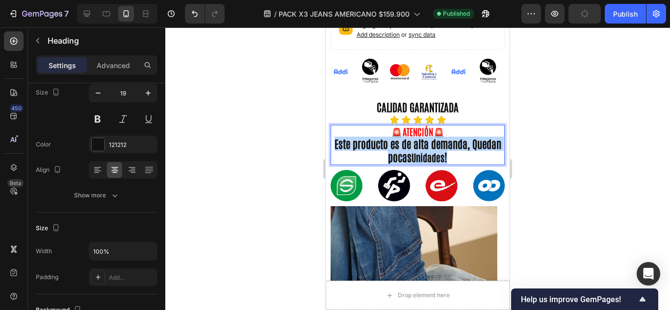
drag, startPoint x: 465, startPoint y: 156, endPoint x: 344, endPoint y: 142, distance: 121.5
click at [344, 142] on p "🚨 ATENCIÓN 🚨 Este producto es de alta demanda, Quedan pocas Unidades !" at bounding box center [417, 145] width 172 height 38
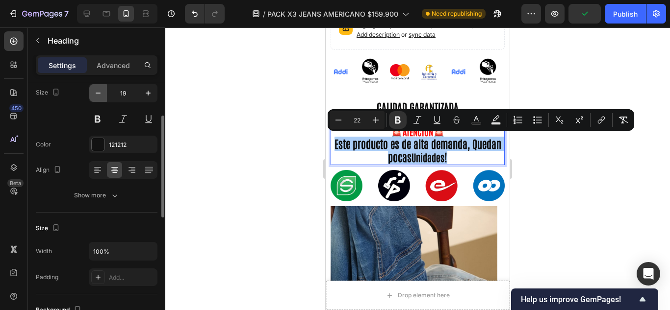
click at [98, 95] on icon "button" at bounding box center [98, 93] width 10 height 10
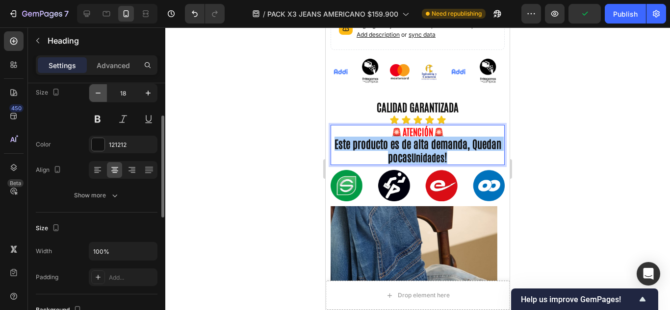
click at [98, 94] on icon "button" at bounding box center [98, 93] width 10 height 10
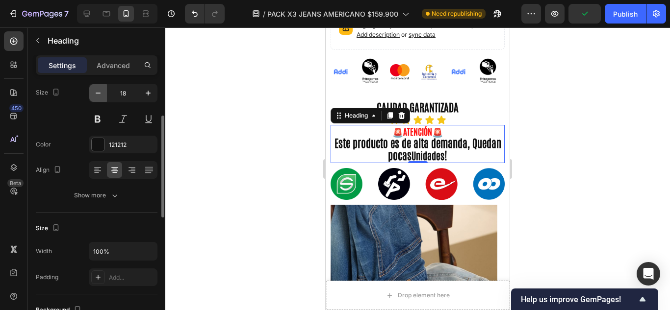
click at [98, 94] on icon "button" at bounding box center [98, 93] width 10 height 10
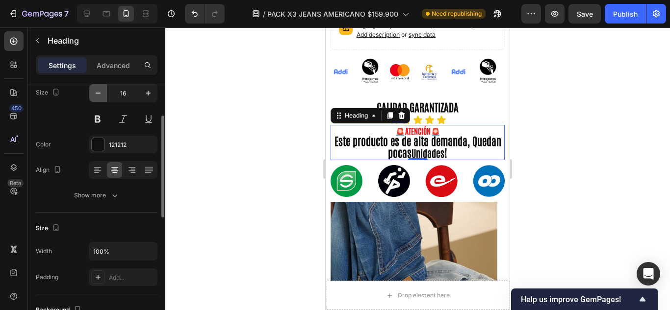
click at [98, 94] on icon "button" at bounding box center [98, 93] width 10 height 10
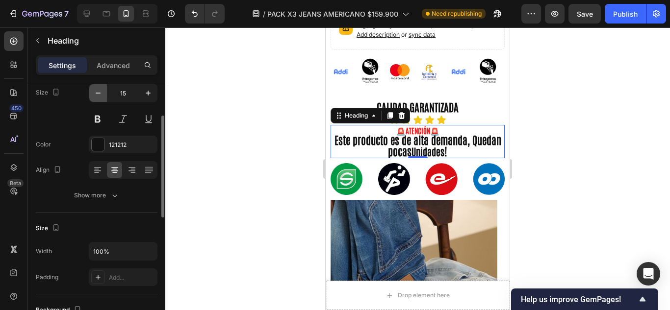
type input "14"
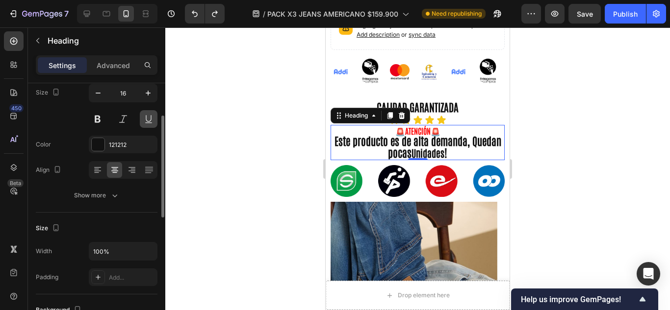
type input "17"
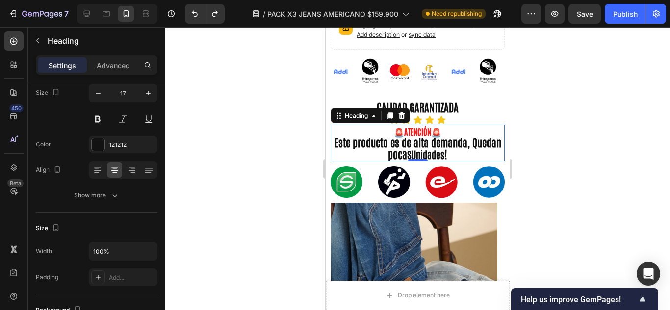
click at [430, 131] on p "🚨 ATENCIÓN 🚨 Este producto es de alta demanda, Quedan pocas Unidades !" at bounding box center [417, 143] width 172 height 34
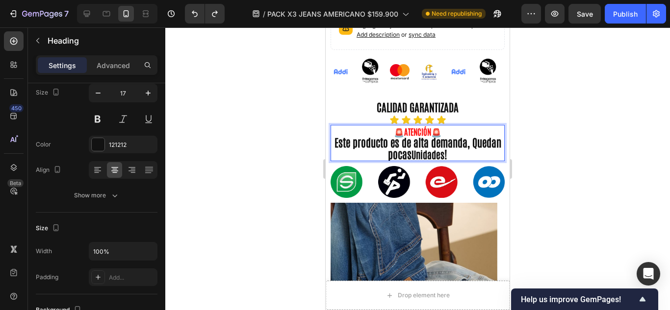
click at [436, 131] on p "🚨 ATENCIÓN 🚨 Este producto es de alta demanda, Quedan pocas Unidades !" at bounding box center [417, 143] width 172 height 34
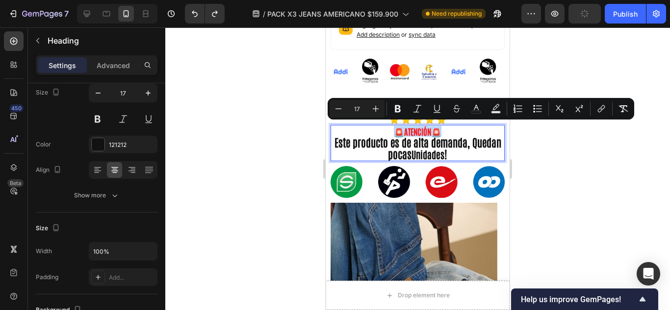
drag, startPoint x: 436, startPoint y: 131, endPoint x: 383, endPoint y: 129, distance: 53.0
click at [383, 129] on p "🚨 ATENCIÓN 🚨 Este producto es de alta demanda, Quedan pocas Unidades !" at bounding box center [417, 143] width 172 height 34
click at [372, 106] on icon "Editor contextual toolbar" at bounding box center [376, 109] width 10 height 10
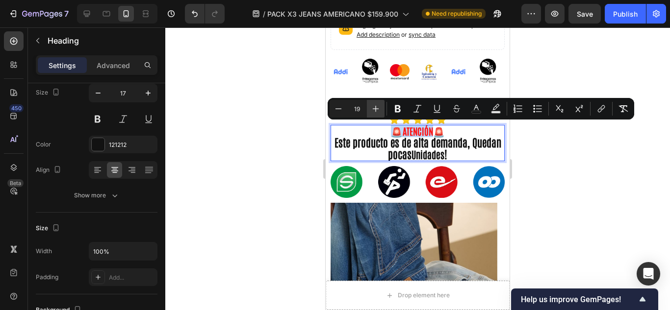
type input "20"
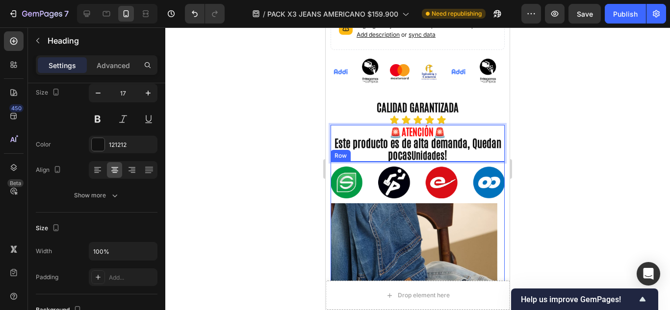
click at [444, 152] on strong "Unidades" at bounding box center [427, 155] width 33 height 13
click at [473, 154] on p "🚨 ATENCIÓN 🚨 Este producto es de alta demanda, Quedan pocas Unidades !" at bounding box center [417, 143] width 172 height 35
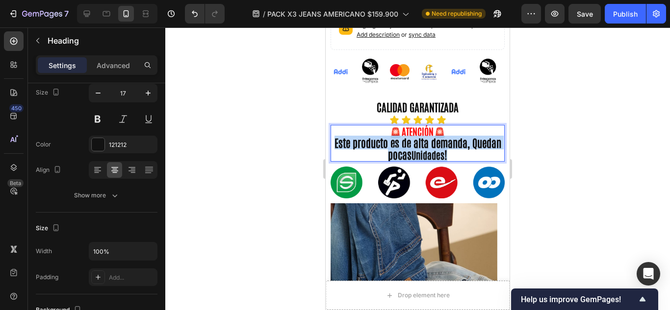
drag, startPoint x: 473, startPoint y: 154, endPoint x: 343, endPoint y: 144, distance: 130.8
click at [343, 144] on p "🚨 ATENCIÓN 🚨 Este producto es de alta demanda, Quedan pocas Unidades !" at bounding box center [417, 143] width 172 height 35
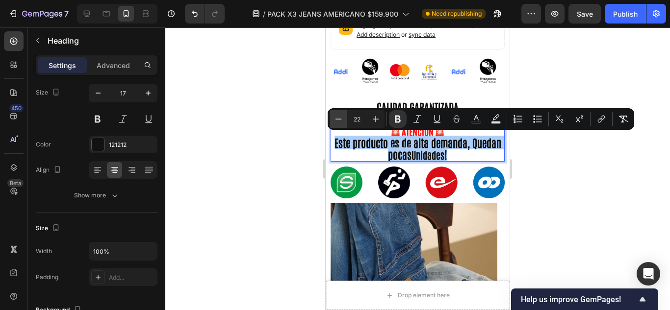
click at [342, 120] on icon "Editor contextual toolbar" at bounding box center [338, 119] width 10 height 10
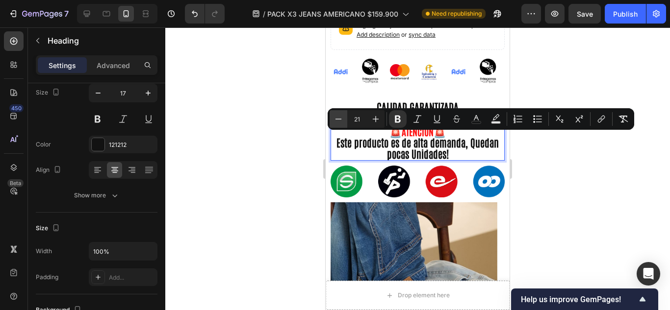
click at [342, 120] on icon "Editor contextual toolbar" at bounding box center [338, 119] width 10 height 10
type input "20"
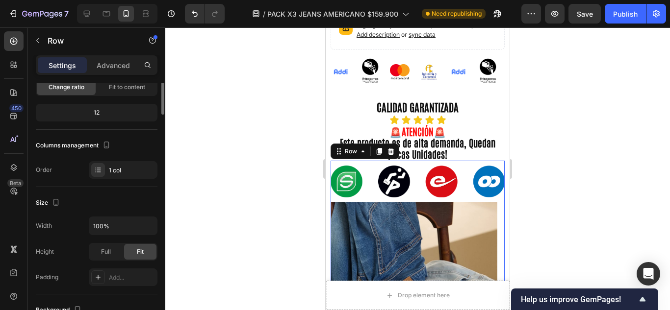
scroll to position [0, 0]
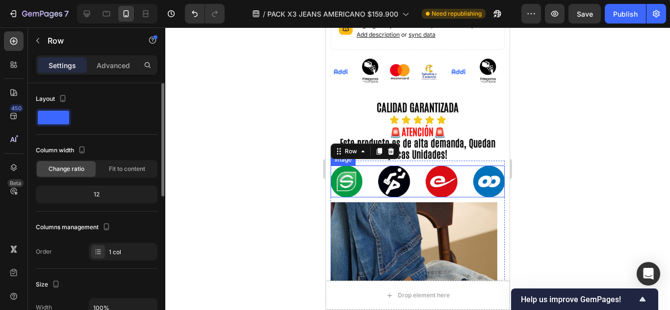
click at [561, 132] on div at bounding box center [417, 168] width 504 height 283
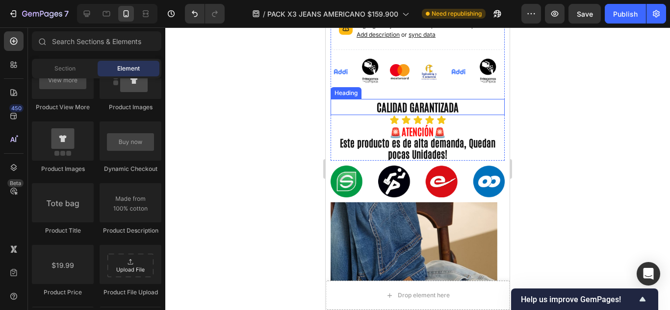
click at [417, 110] on h2 "CALIDAD GARANTIZADA" at bounding box center [417, 107] width 174 height 16
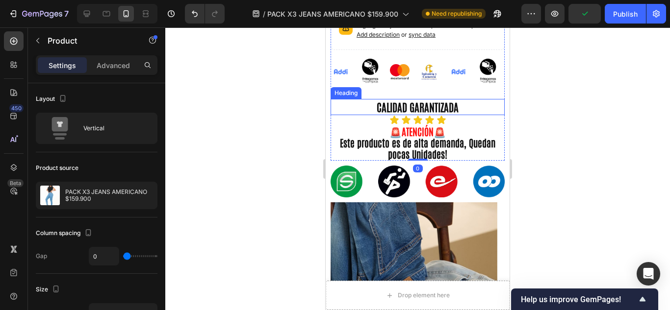
click at [414, 100] on h2 "CALIDAD GARANTIZADA" at bounding box center [417, 107] width 174 height 16
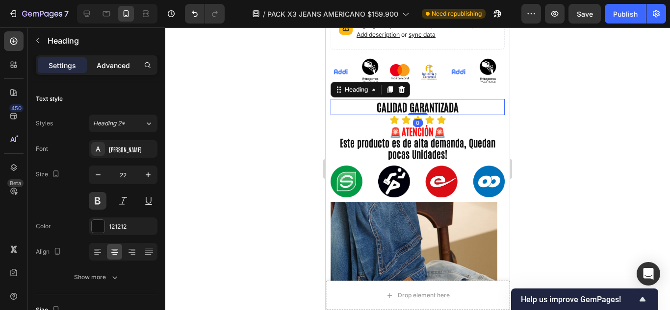
click at [95, 61] on div "Advanced" at bounding box center [113, 65] width 49 height 16
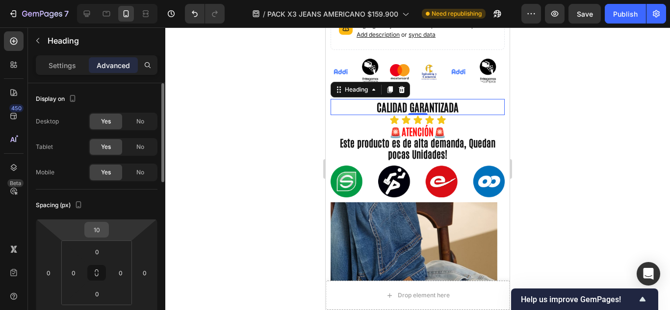
click at [100, 233] on input "10" at bounding box center [97, 230] width 20 height 15
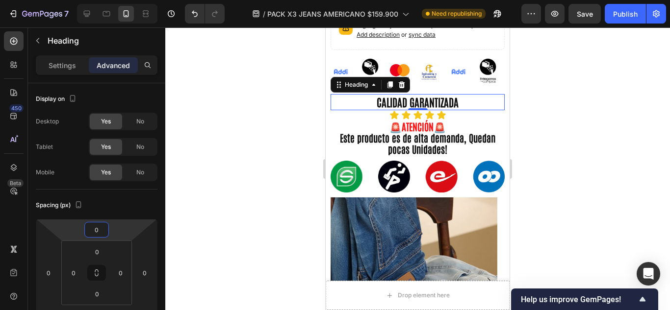
click at [201, 180] on div at bounding box center [417, 168] width 504 height 283
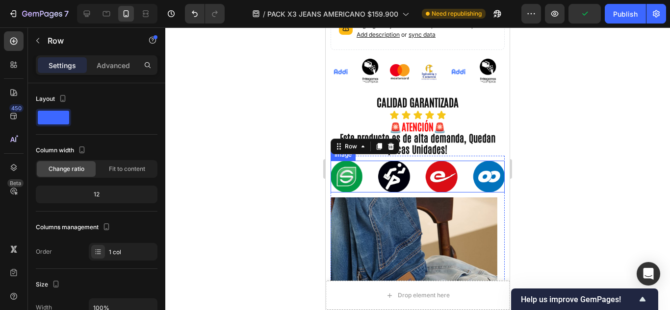
click at [461, 166] on img at bounding box center [417, 177] width 174 height 32
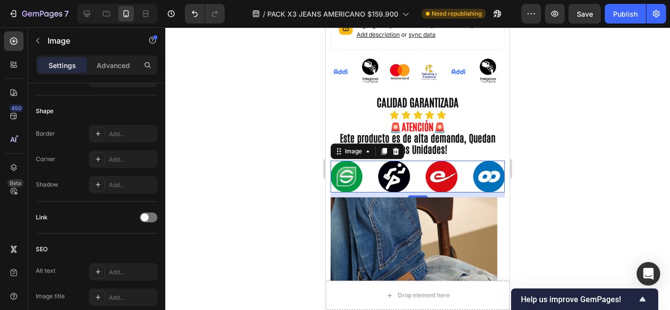
scroll to position [82, 0]
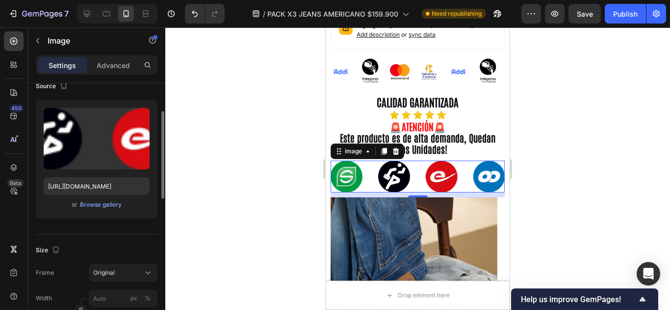
click at [127, 74] on div "Settings Advanced" at bounding box center [97, 65] width 122 height 20
click at [117, 70] on p "Advanced" at bounding box center [113, 65] width 33 height 10
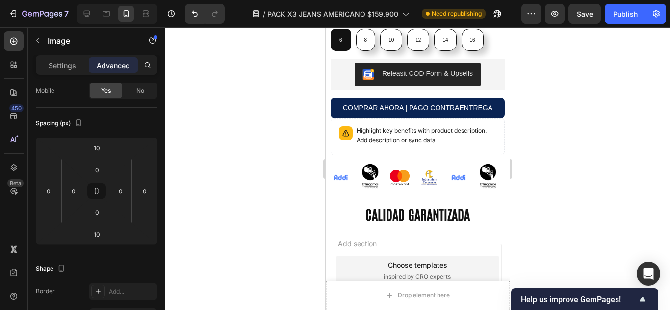
scroll to position [1716, 0]
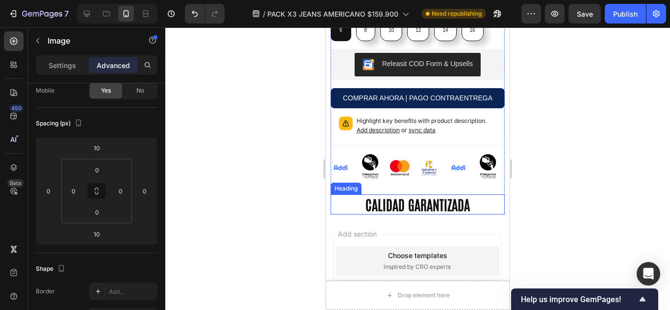
click at [451, 213] on h2 "CALIDAD GARANTIZADA" at bounding box center [417, 205] width 174 height 20
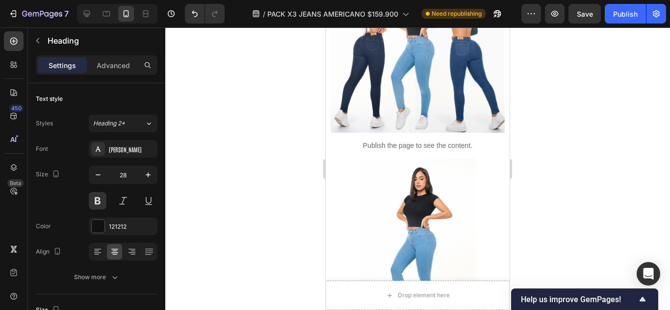
scroll to position [0, 0]
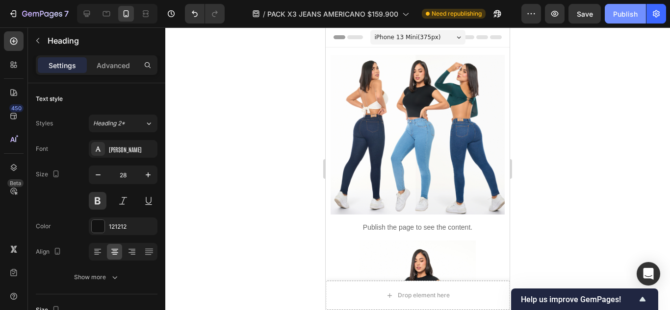
click at [610, 16] on button "Publish" at bounding box center [624, 14] width 41 height 20
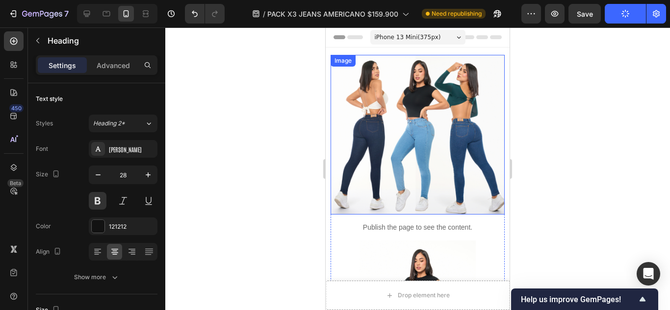
scroll to position [82, 0]
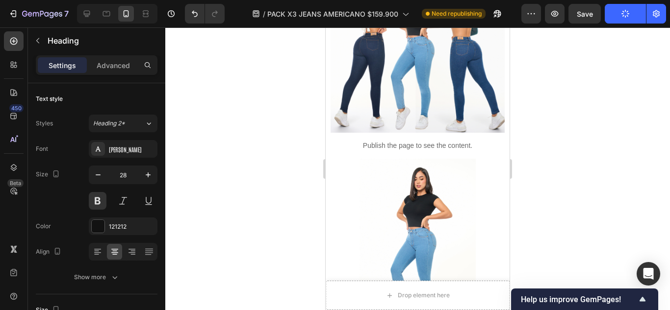
click at [217, 129] on div at bounding box center [417, 168] width 504 height 283
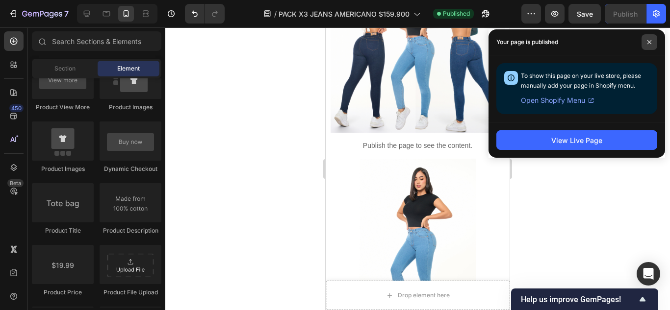
click at [647, 37] on span at bounding box center [649, 42] width 16 height 16
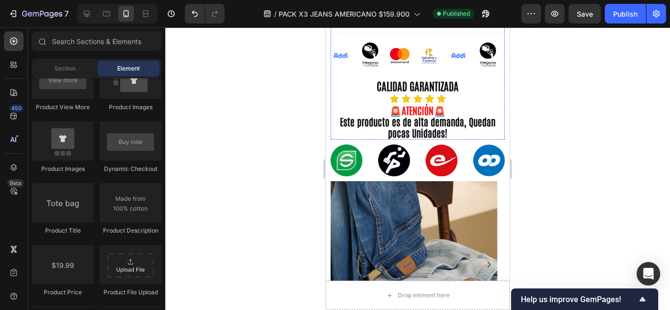
scroll to position [735, 0]
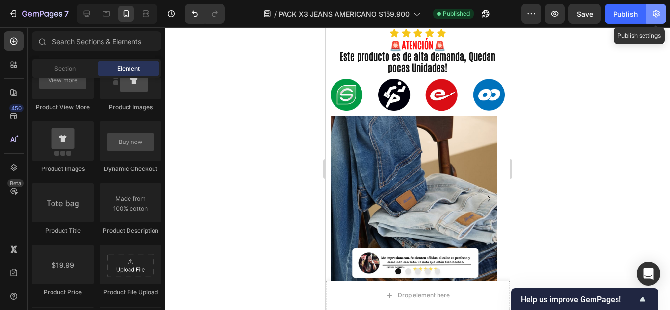
click at [656, 18] on icon "button" at bounding box center [656, 14] width 10 height 10
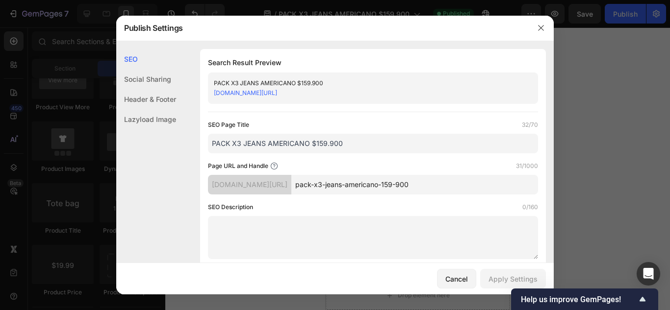
click at [277, 93] on link "[DOMAIN_NAME][URL]" at bounding box center [245, 92] width 63 height 7
click at [541, 28] on icon "button" at bounding box center [541, 28] width 8 height 8
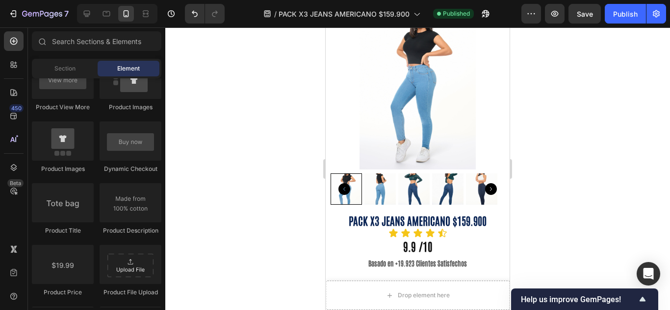
scroll to position [0, 0]
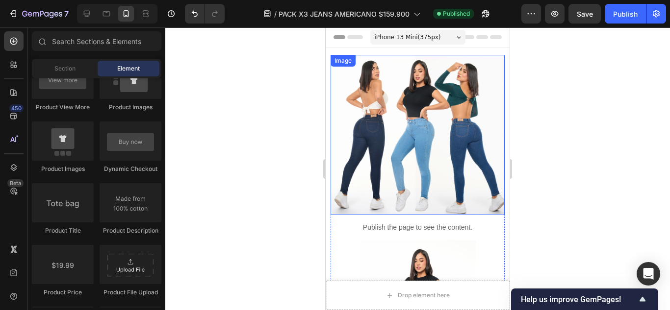
click at [406, 103] on img at bounding box center [417, 135] width 174 height 160
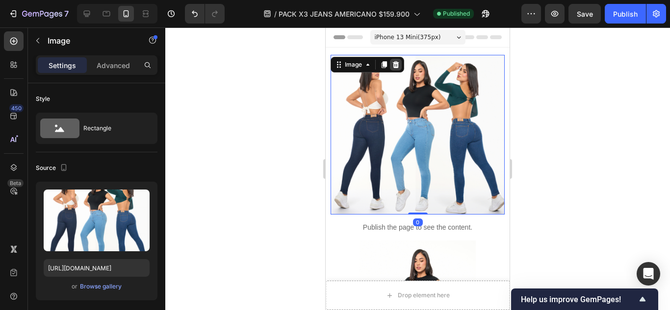
click at [398, 64] on icon at bounding box center [396, 64] width 6 height 7
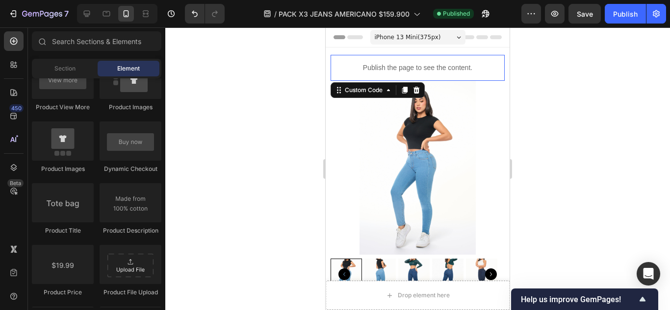
click at [476, 59] on div "Publish the page to see the content." at bounding box center [417, 68] width 174 height 26
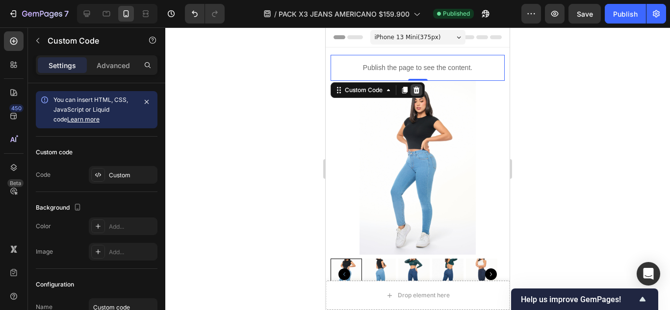
click at [420, 89] on icon at bounding box center [416, 90] width 8 height 8
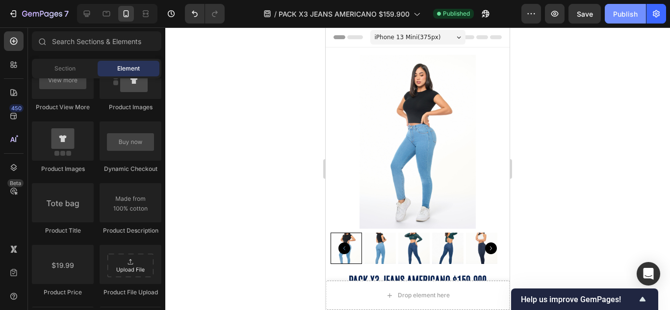
click at [612, 18] on button "Publish" at bounding box center [624, 14] width 41 height 20
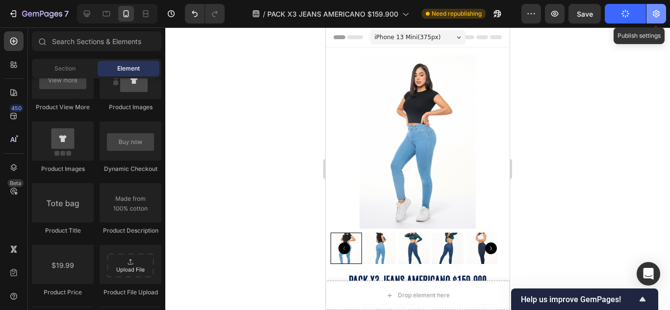
click at [659, 15] on icon "button" at bounding box center [655, 13] width 7 height 7
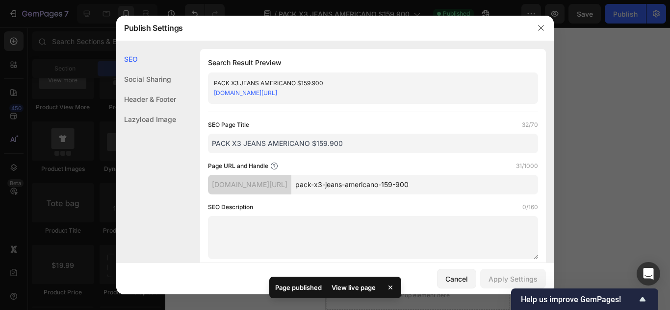
click at [277, 92] on link "[DOMAIN_NAME][URL]" at bounding box center [245, 92] width 63 height 7
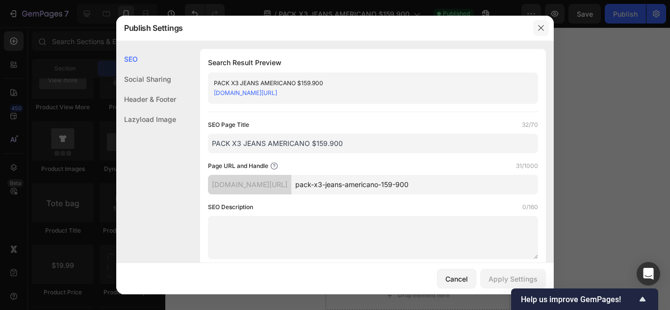
click at [538, 21] on button "button" at bounding box center [541, 28] width 16 height 16
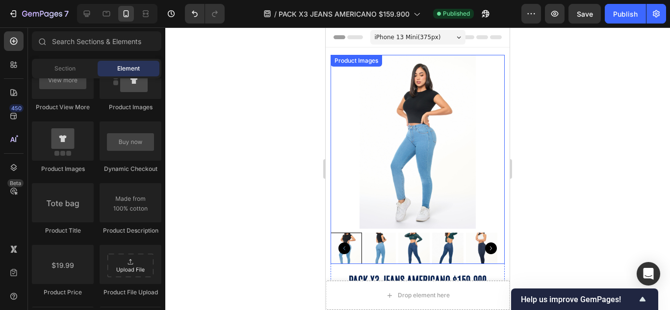
click at [336, 78] on img at bounding box center [417, 142] width 174 height 174
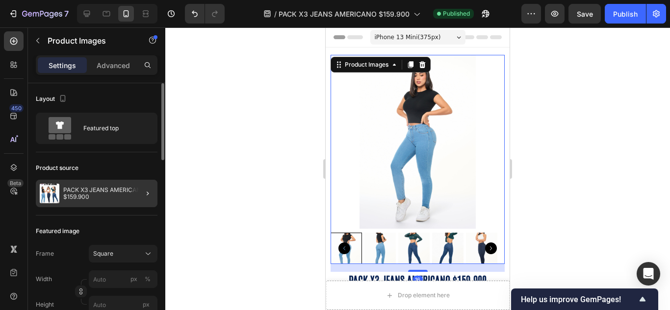
click at [135, 192] on div at bounding box center [143, 193] width 27 height 27
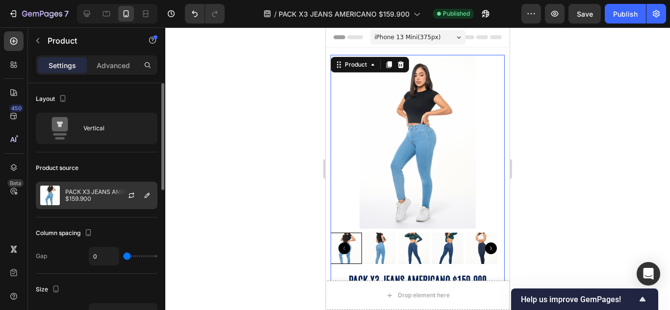
click at [84, 202] on div "PACK X3 JEANS AMERICANO $159.900" at bounding box center [97, 195] width 122 height 27
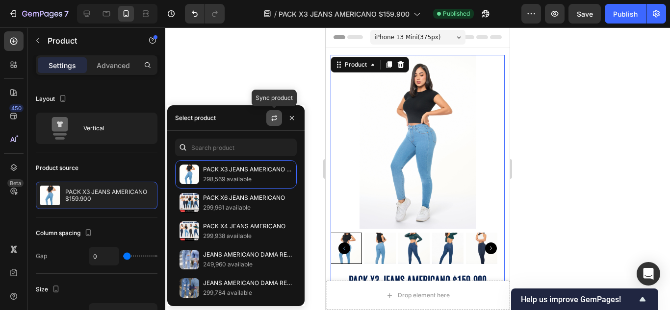
click at [272, 118] on icon "button" at bounding box center [274, 118] width 8 height 8
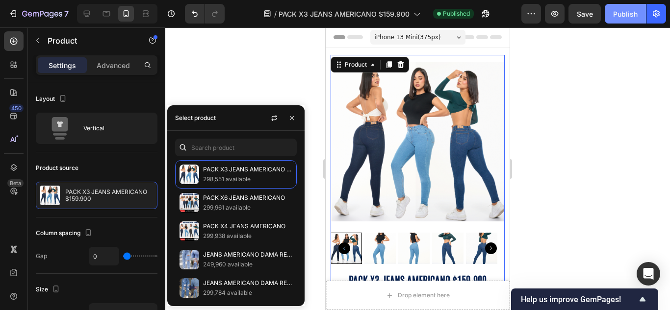
click at [633, 14] on div "Publish" at bounding box center [625, 14] width 25 height 10
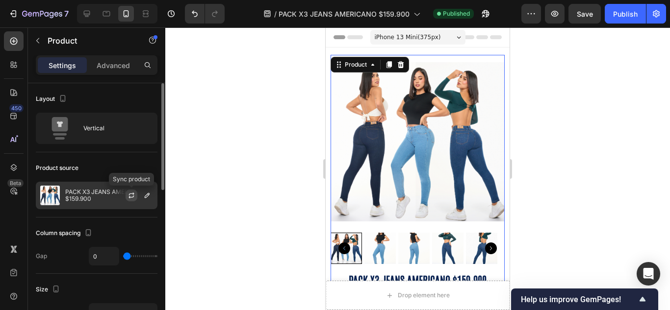
click at [129, 196] on icon "button" at bounding box center [131, 196] width 8 height 8
click at [623, 17] on div "Publish" at bounding box center [625, 14] width 25 height 10
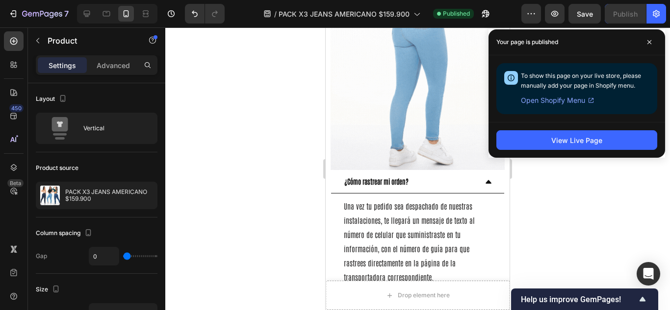
scroll to position [899, 0]
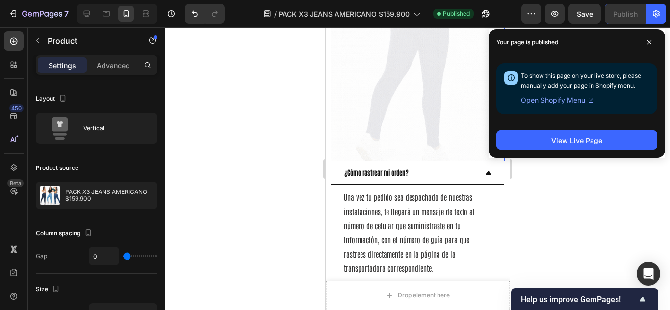
click at [409, 99] on img at bounding box center [417, 65] width 174 height 193
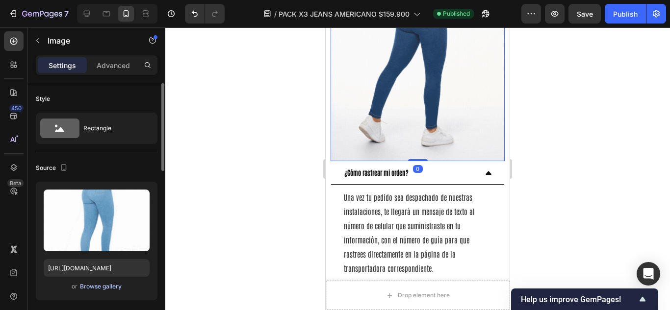
click at [110, 290] on div "Browse gallery" at bounding box center [101, 286] width 42 height 9
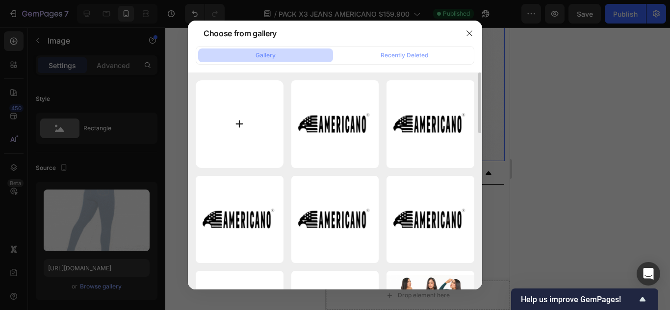
click at [241, 126] on input "file" at bounding box center [240, 124] width 88 height 88
type input "C:\fakepath\Diseño sin título.gif"
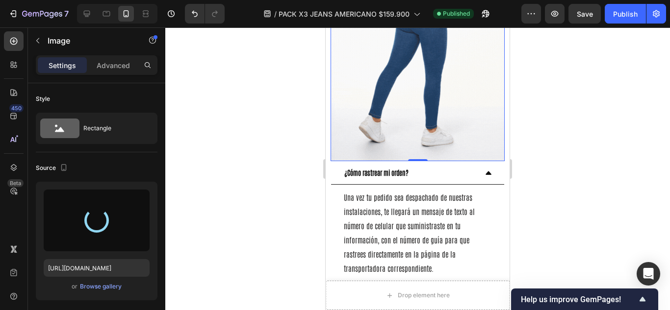
type input "https://cdn.shopify.com/s/files/1/0642/1639/9974/files/gempages_563869014917382…"
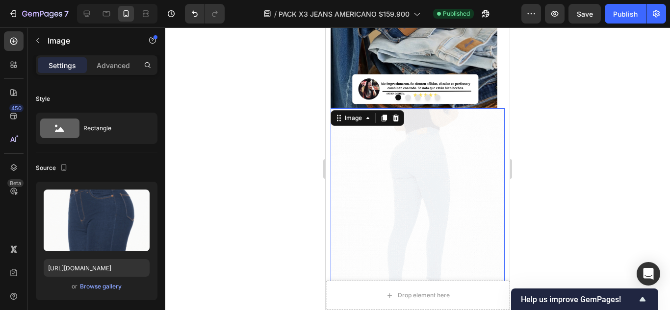
scroll to position [735, 0]
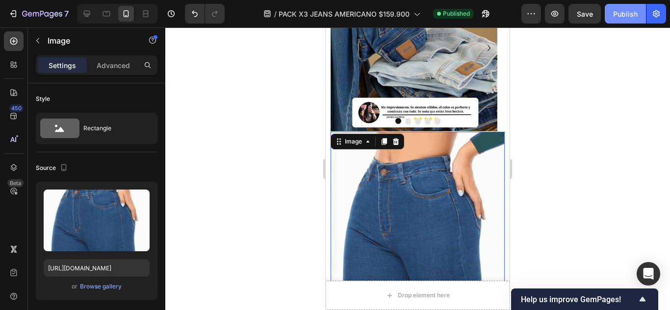
click at [631, 13] on div "Publish" at bounding box center [625, 14] width 25 height 10
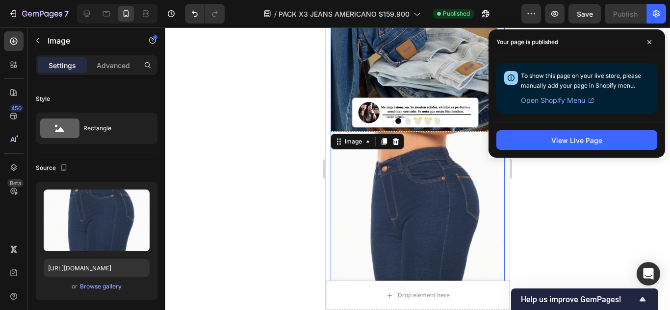
scroll to position [817, 0]
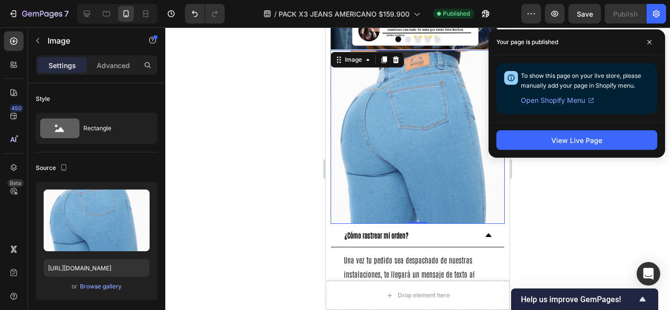
click at [418, 167] on img at bounding box center [417, 137] width 174 height 174
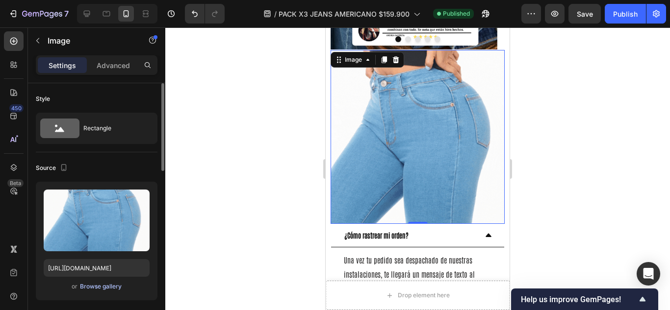
click at [116, 284] on div "Browse gallery" at bounding box center [101, 286] width 42 height 9
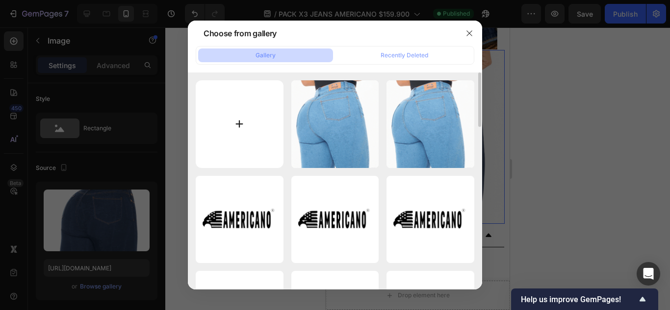
click at [261, 123] on input "file" at bounding box center [240, 124] width 88 height 88
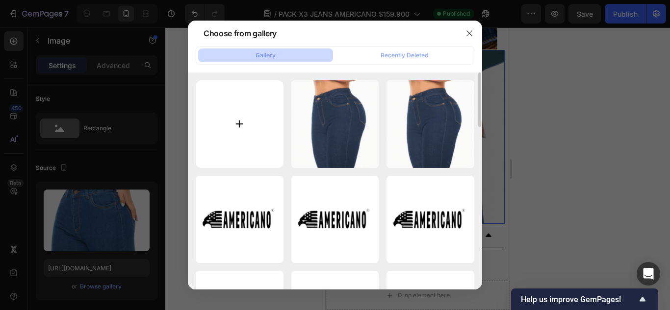
type input "C:\fakepath\Diseño sin título (1).gif"
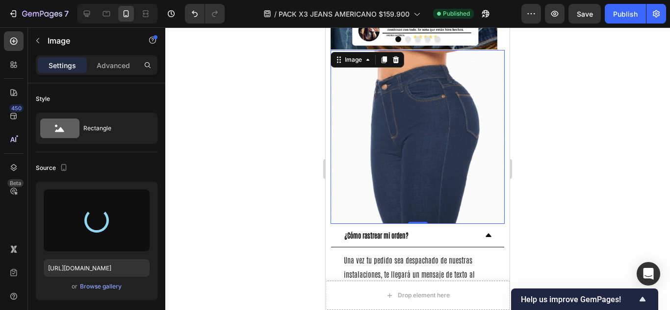
type input "https://cdn.shopify.com/s/files/1/0642/1639/9974/files/gempages_563869014917382…"
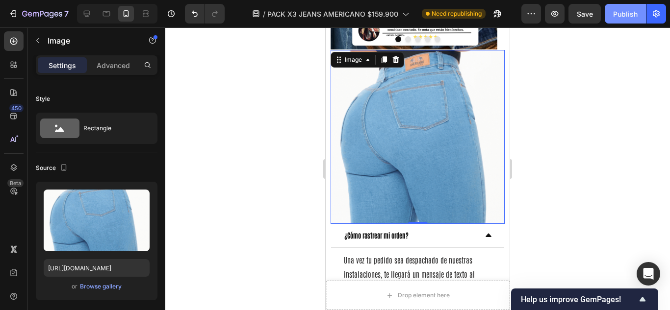
click at [614, 16] on div "Publish" at bounding box center [625, 14] width 25 height 10
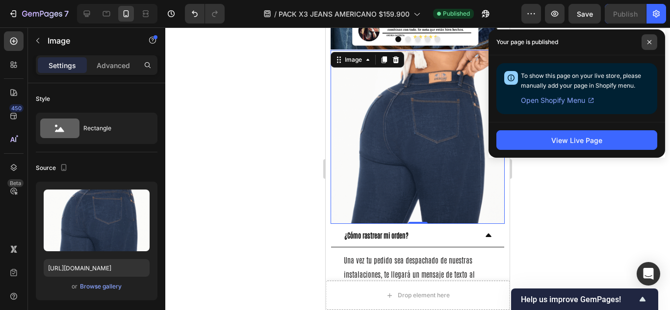
click at [650, 43] on icon at bounding box center [649, 42] width 4 height 4
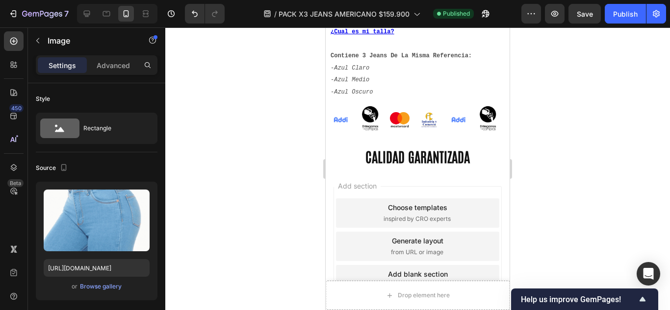
scroll to position [1553, 0]
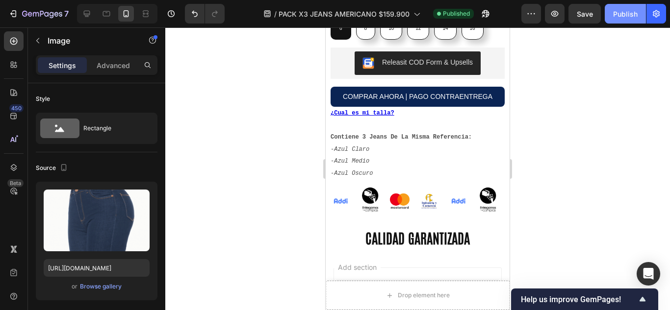
click at [621, 19] on div "Publish" at bounding box center [625, 14] width 25 height 10
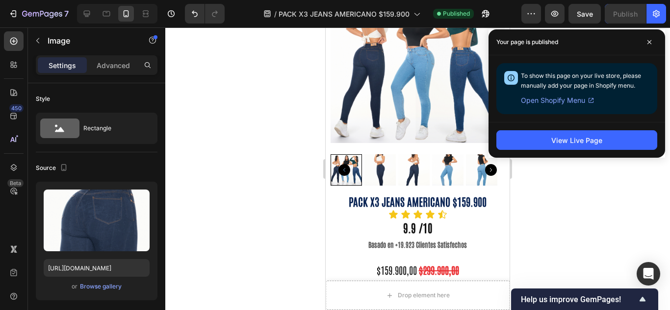
scroll to position [0, 0]
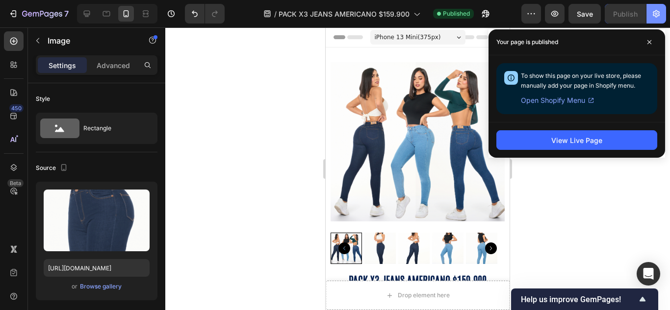
click at [655, 12] on icon "button" at bounding box center [656, 14] width 10 height 10
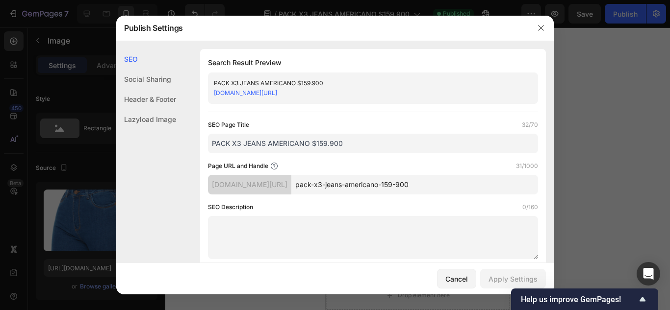
click at [277, 90] on link "[DOMAIN_NAME][URL]" at bounding box center [245, 92] width 63 height 7
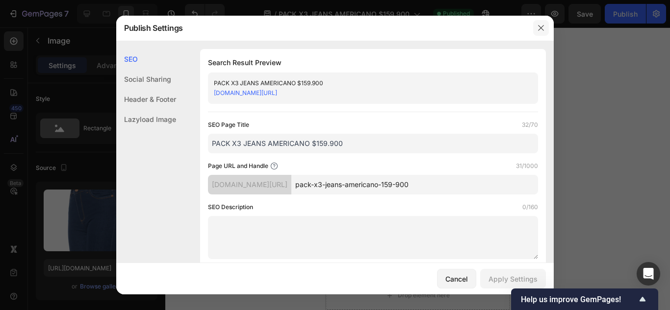
click at [539, 28] on icon "button" at bounding box center [541, 28] width 8 height 8
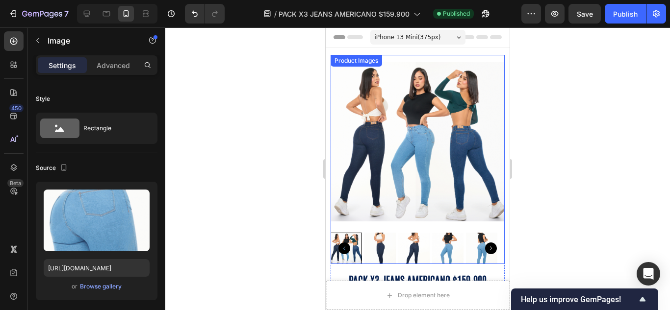
click at [460, 63] on img at bounding box center [417, 142] width 174 height 174
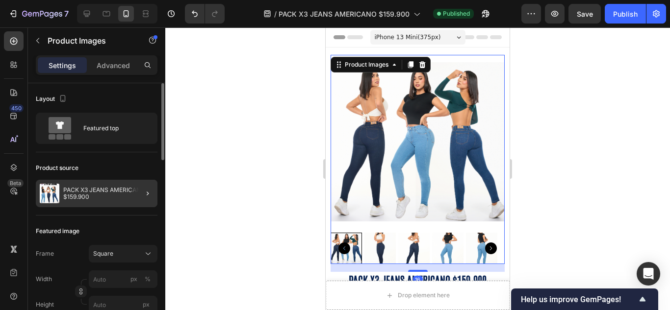
click at [137, 194] on div at bounding box center [143, 193] width 27 height 27
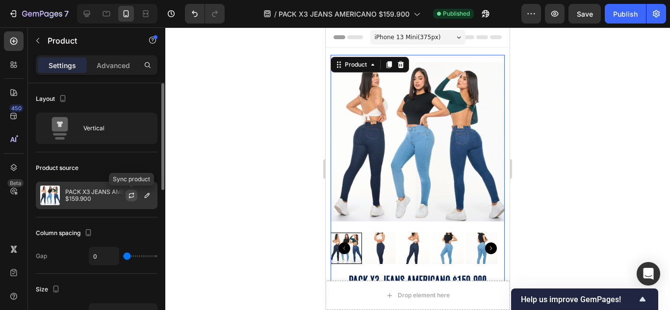
click at [131, 198] on icon "button" at bounding box center [130, 197] width 5 height 3
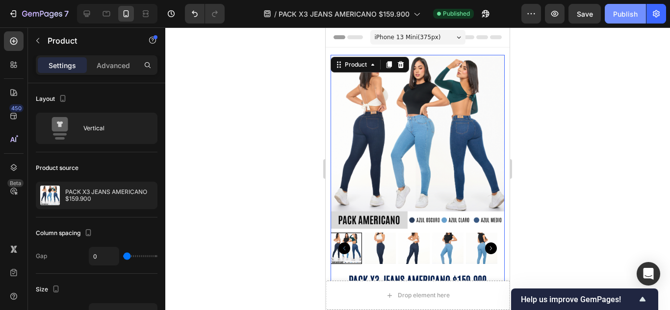
click at [618, 16] on div "Publish" at bounding box center [625, 14] width 25 height 10
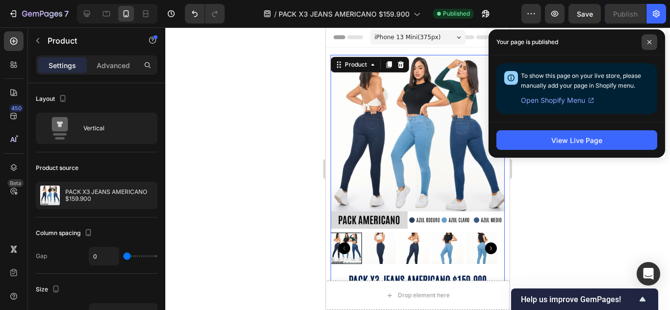
click at [645, 36] on span at bounding box center [649, 42] width 16 height 16
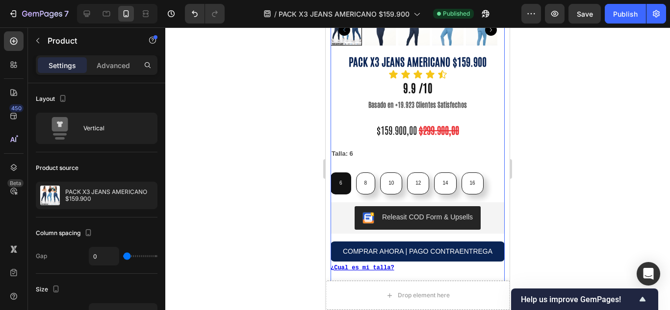
scroll to position [245, 0]
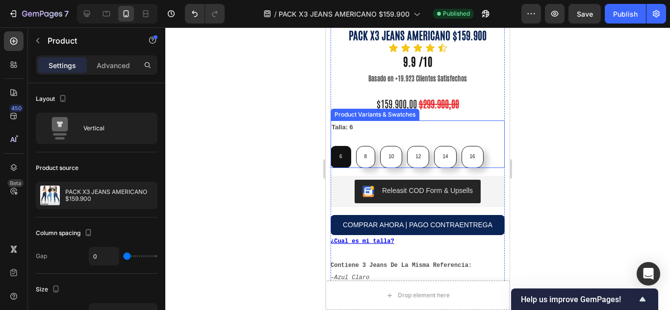
click at [376, 123] on div "Talla: 6 6 6 6 8 8 8 10 10 10 12 12 12 14 14 14 16 16 16" at bounding box center [417, 144] width 174 height 47
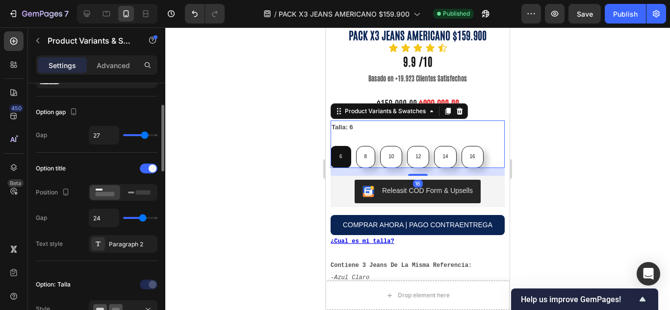
scroll to position [0, 0]
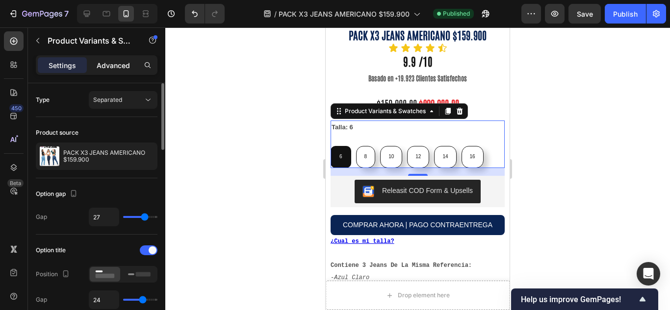
click at [109, 68] on p "Advanced" at bounding box center [113, 65] width 33 height 10
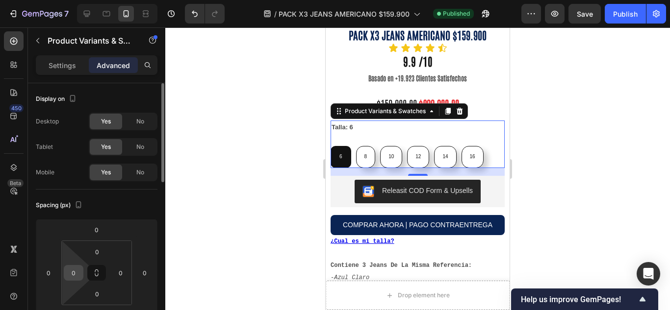
click at [73, 270] on input "0" at bounding box center [73, 273] width 15 height 15
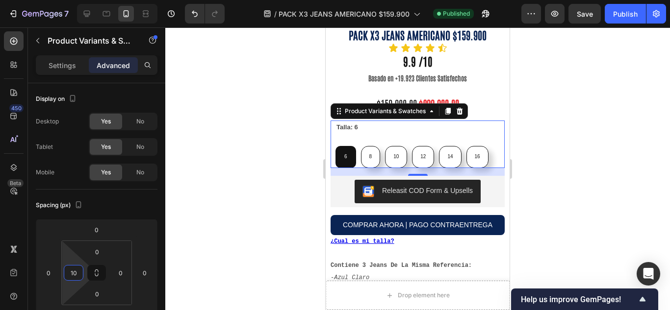
type input "10"
click at [621, 24] on div "7 Version history / PACK X3 JEANS AMERICANO $159.900 Published Preview Save Pub…" at bounding box center [335, 14] width 670 height 28
click at [629, 6] on button "Publish" at bounding box center [624, 14] width 41 height 20
